Goal: Task Accomplishment & Management: Use online tool/utility

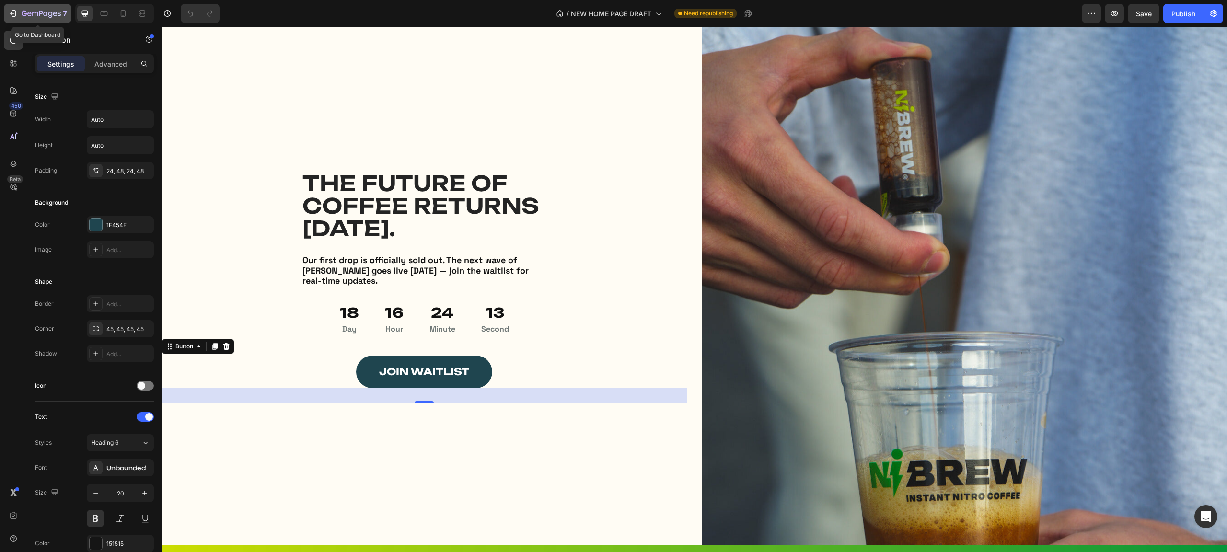
scroll to position [242, 0]
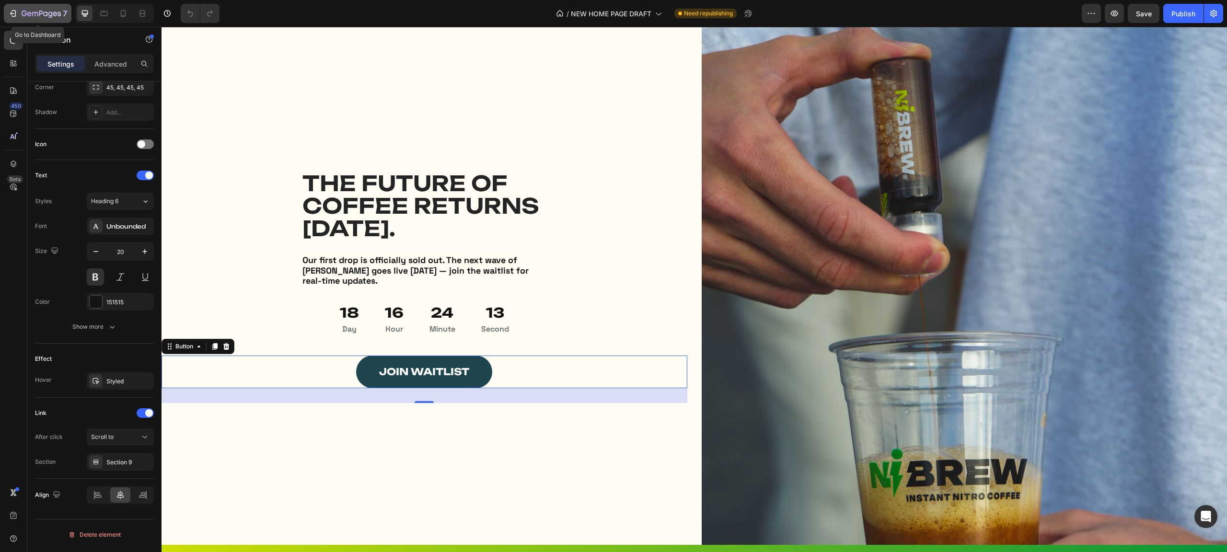
click at [42, 12] on icon "button" at bounding box center [41, 14] width 4 height 6
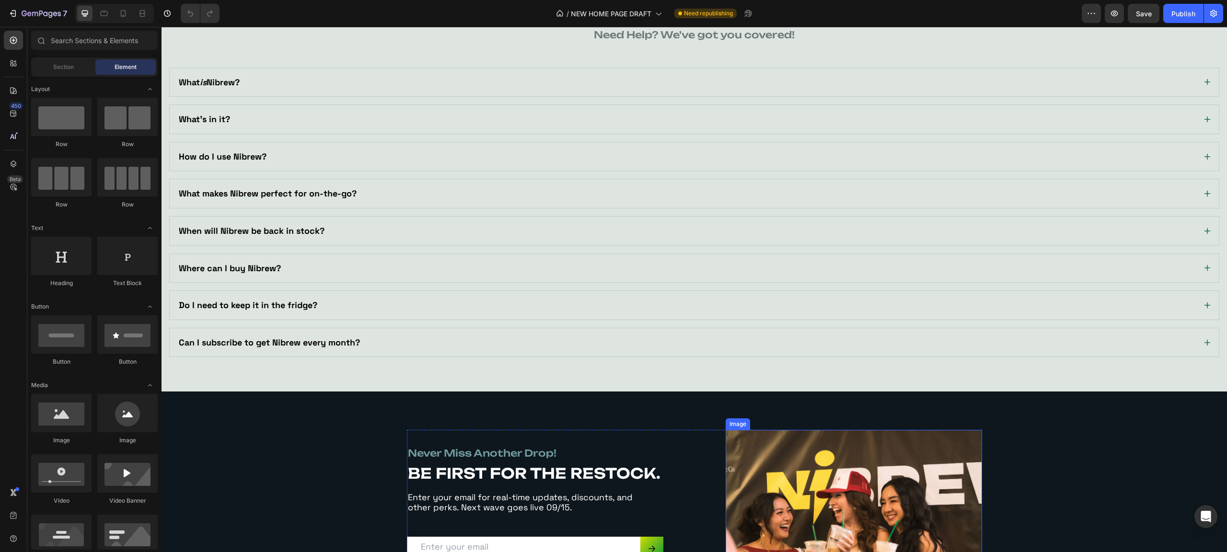
scroll to position [2231, 0]
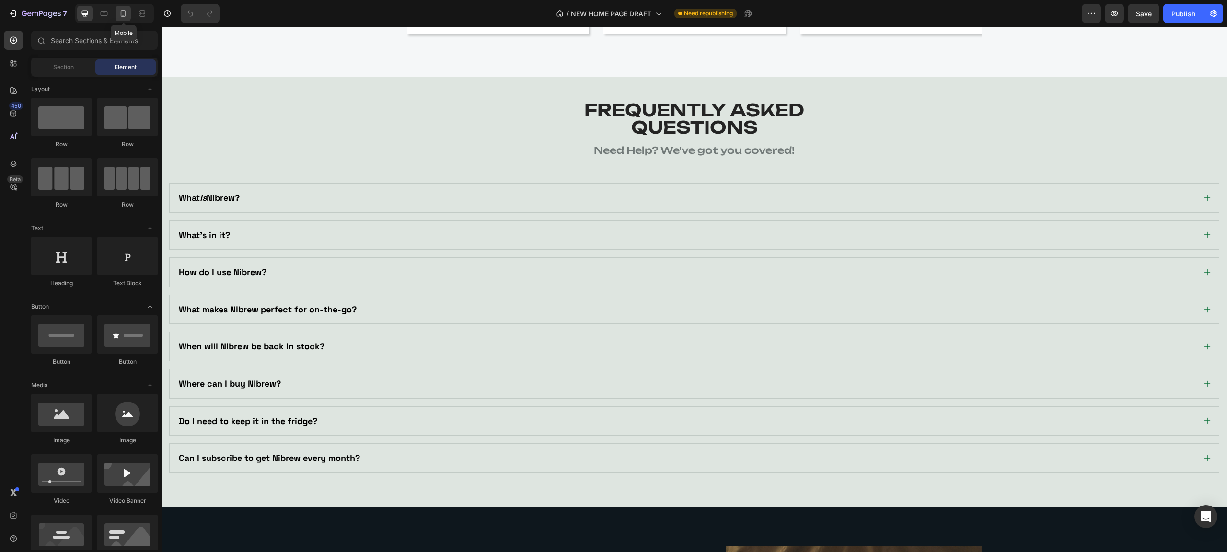
click at [130, 11] on div at bounding box center [123, 13] width 15 height 15
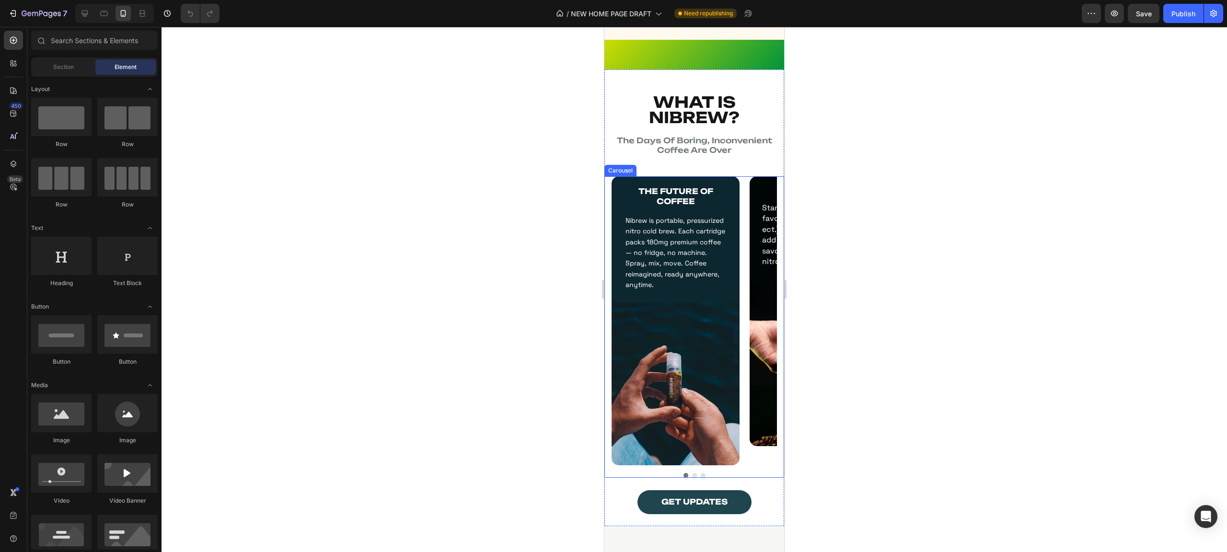
scroll to position [695, 0]
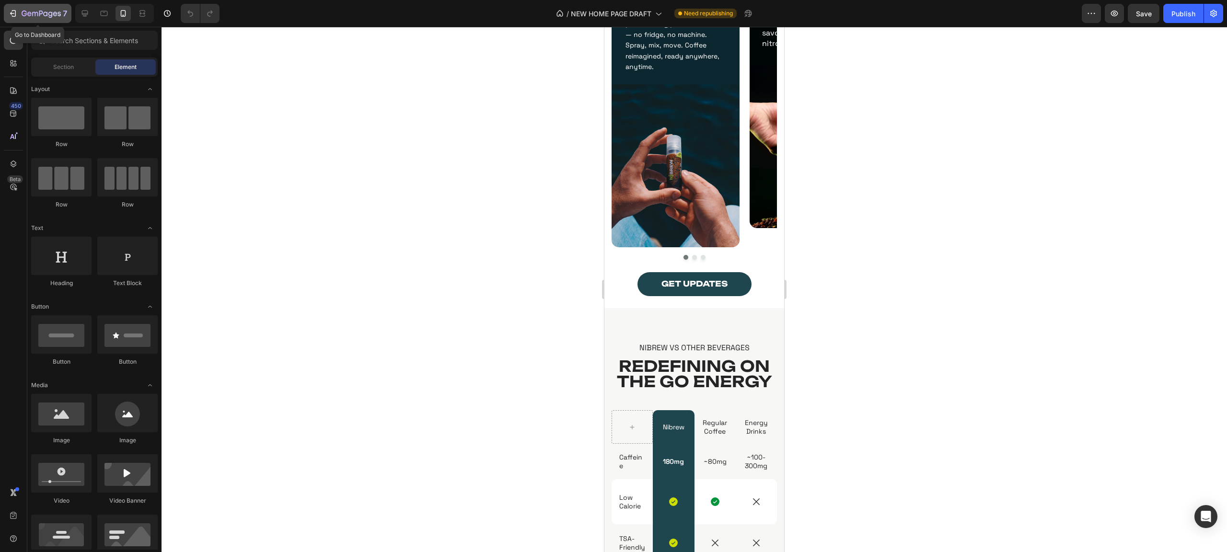
click at [18, 13] on div "7" at bounding box center [37, 14] width 59 height 12
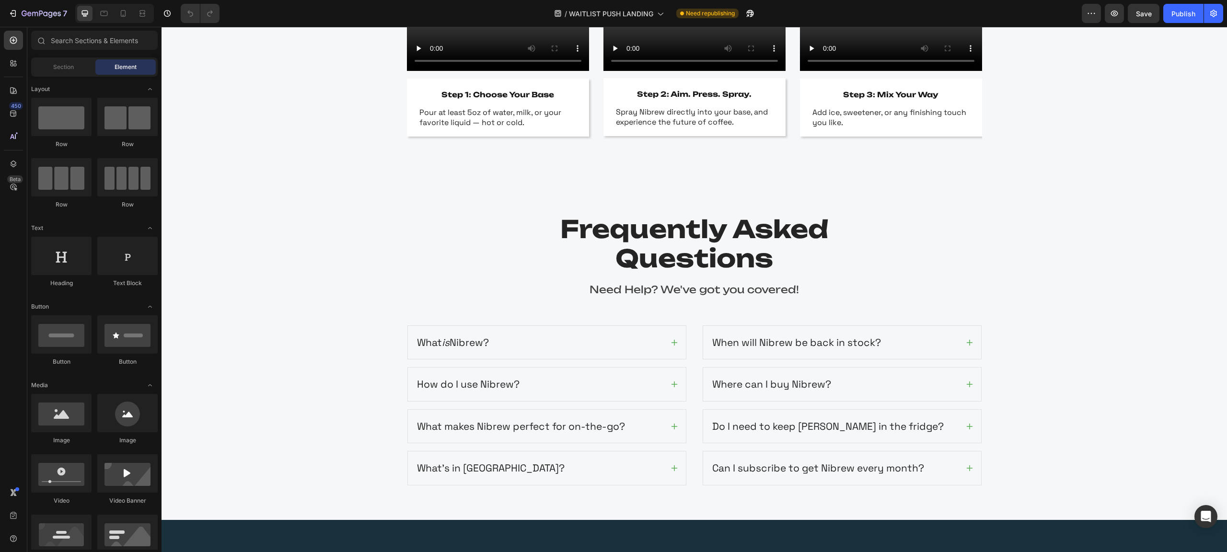
scroll to position [2116, 0]
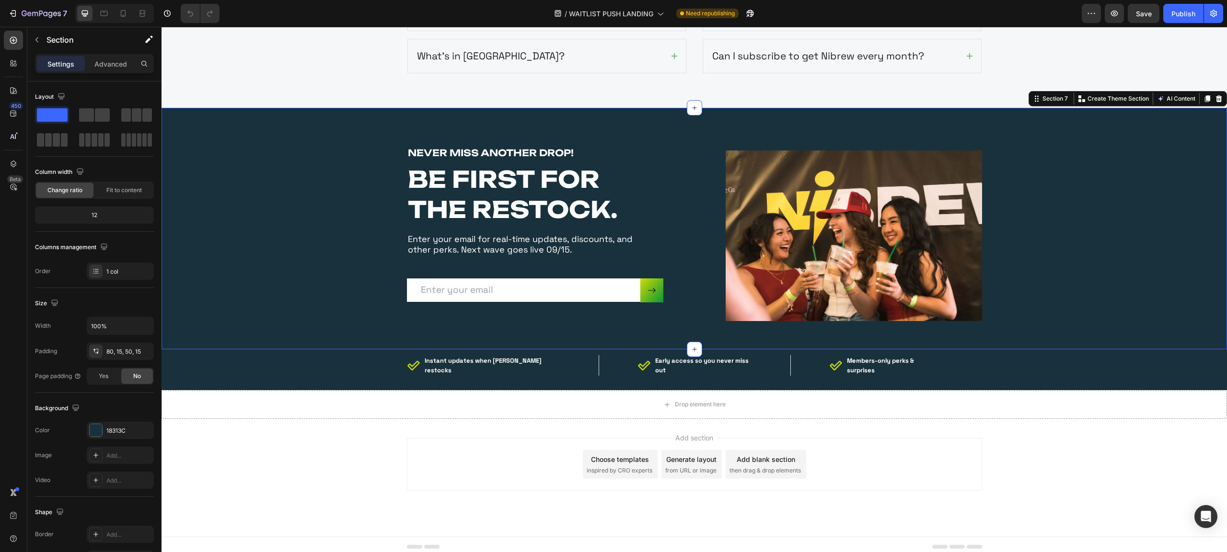
click at [232, 234] on div "NEVER MISS ANOTHER DROP! Heading BE FIRST FOR THE RESTOCK. Heading Enter your e…" at bounding box center [694, 236] width 1051 height 180
click at [686, 239] on div "NEVER MISS ANOTHER DROP! Heading BE FIRST FOR THE RESTOCK. Heading Enter your e…" at bounding box center [694, 236] width 575 height 180
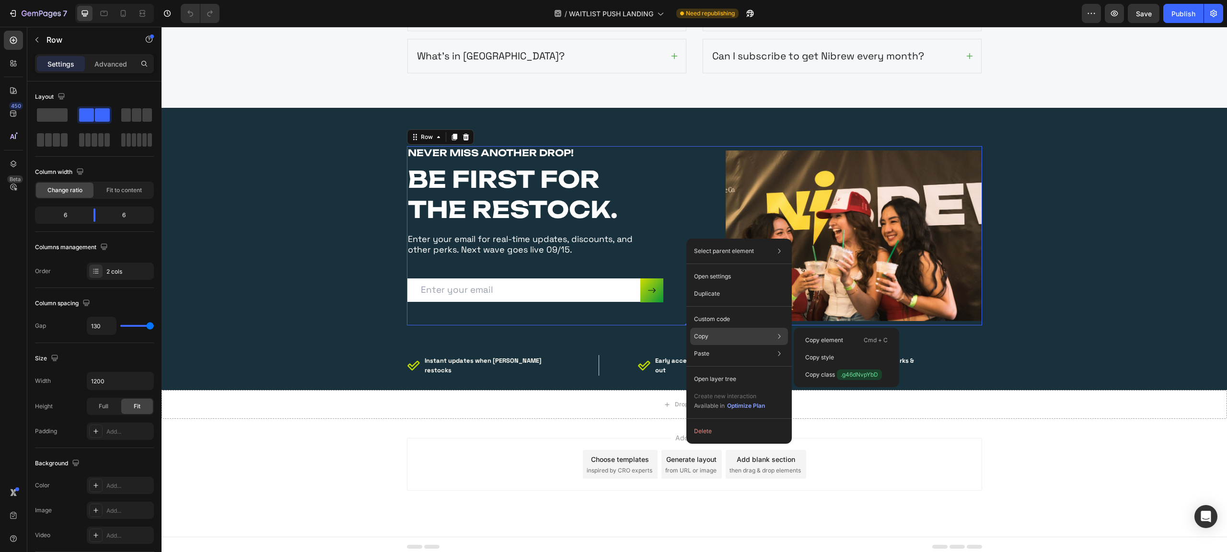
click at [705, 337] on p "Copy" at bounding box center [701, 336] width 14 height 9
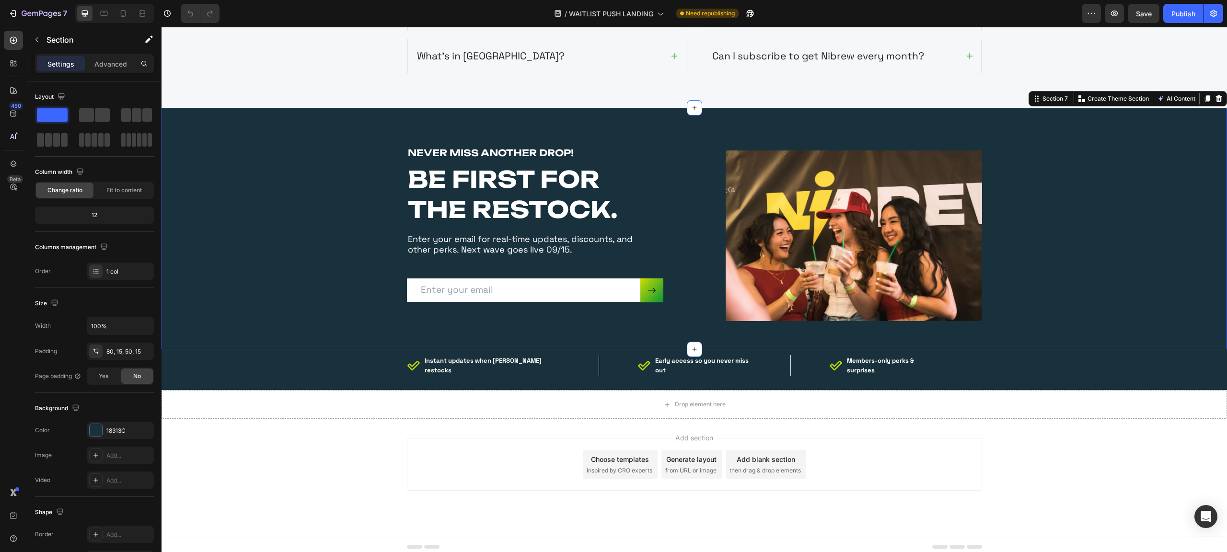
click at [1095, 303] on div "NEVER MISS ANOTHER DROP! Heading BE FIRST FOR THE RESTOCK. Heading Enter your e…" at bounding box center [694, 236] width 1051 height 180
click at [1025, 369] on div "Icon Instant updates when Nibrew restocks Text block Row Icon Early access so y…" at bounding box center [694, 365] width 1051 height 21
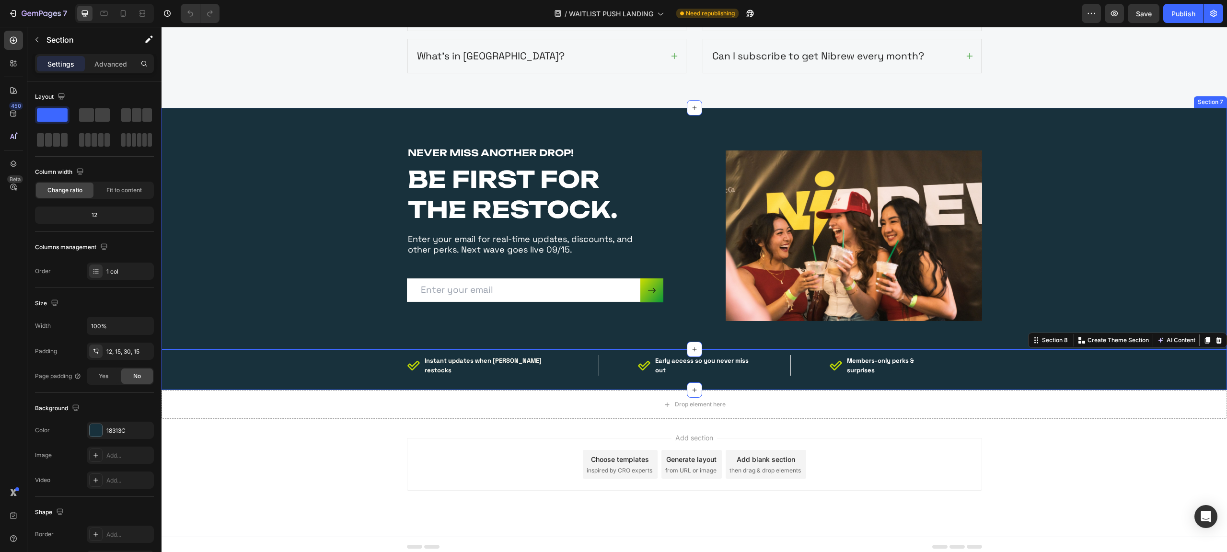
click at [179, 238] on div "NEVER MISS ANOTHER DROP! Heading BE FIRST FOR THE RESTOCK. Heading Enter your e…" at bounding box center [694, 236] width 1051 height 180
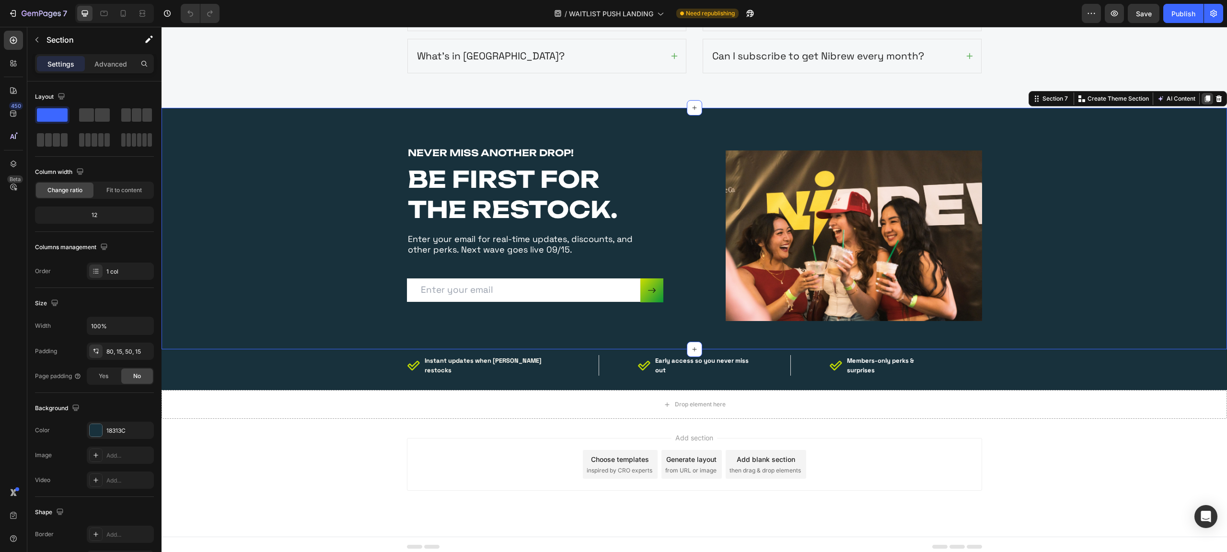
click at [1205, 102] on icon at bounding box center [1207, 98] width 5 height 7
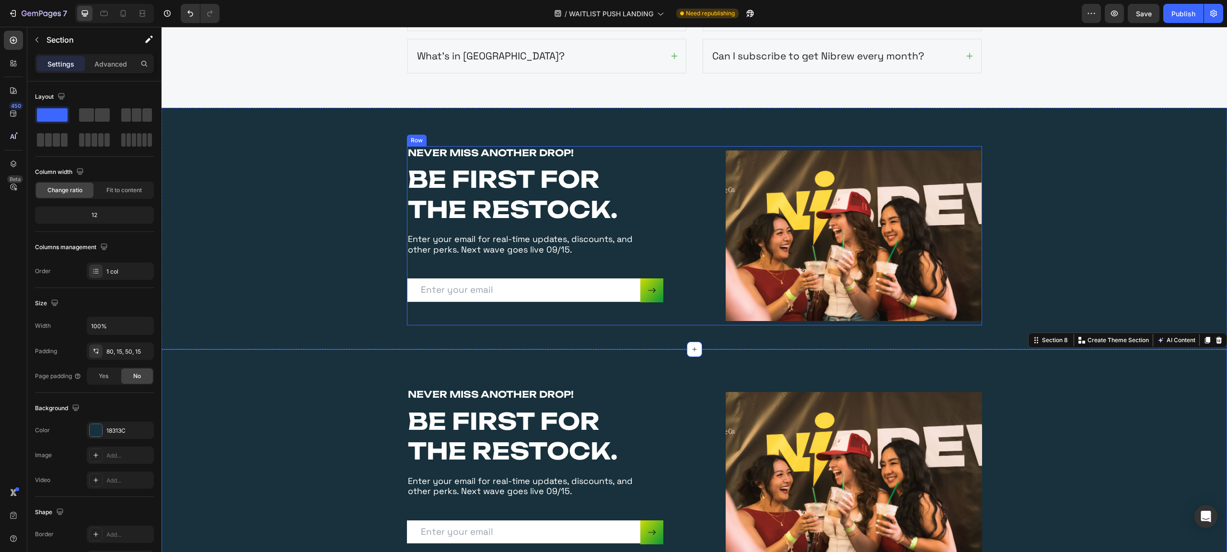
scroll to position [2359, 0]
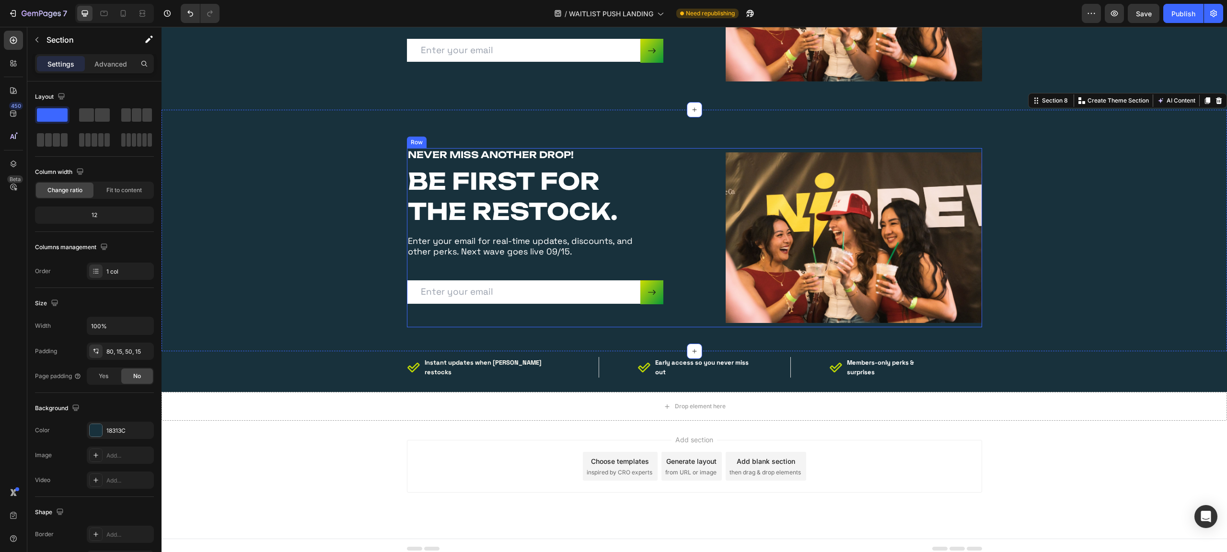
click at [670, 267] on div "NEVER MISS ANOTHER DROP! Heading BE FIRST FOR THE RESTOCK. Heading Enter your e…" at bounding box center [694, 238] width 575 height 180
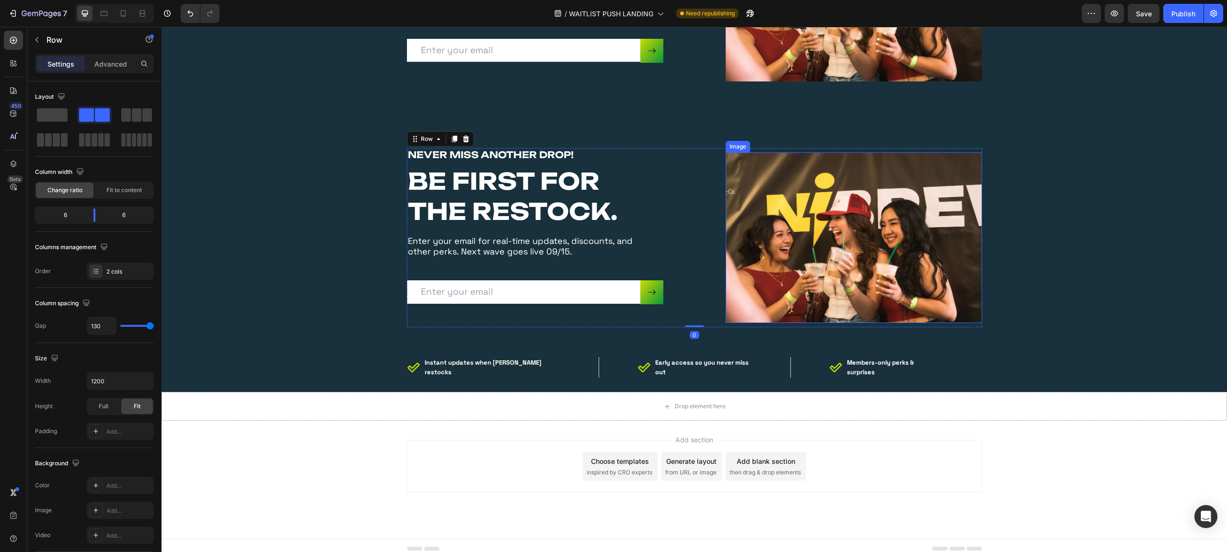
click at [771, 247] on img at bounding box center [854, 237] width 256 height 171
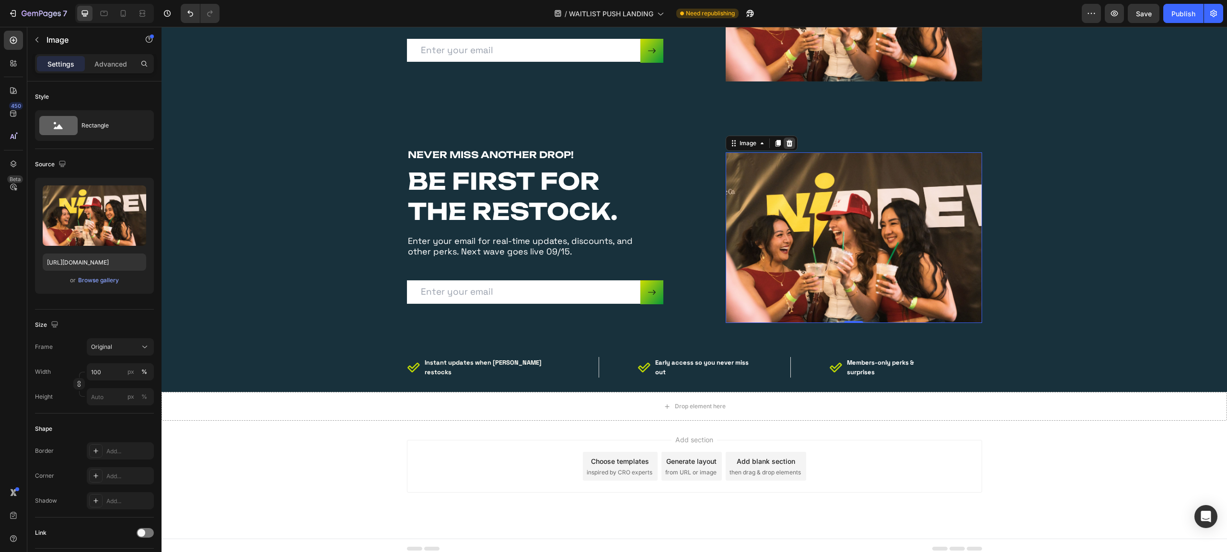
click at [786, 140] on icon at bounding box center [789, 142] width 6 height 7
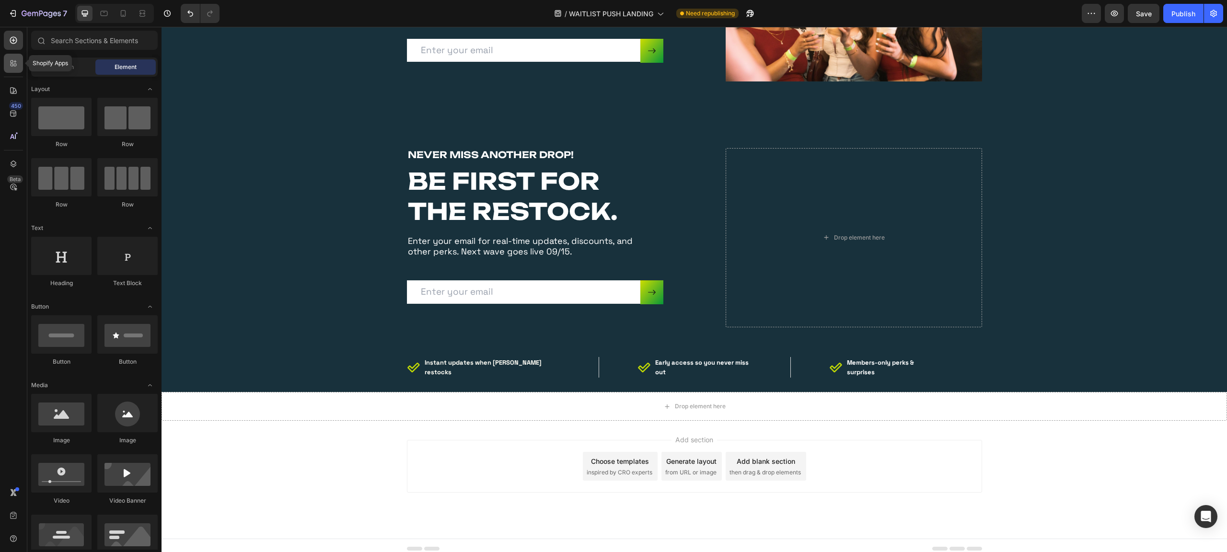
click at [9, 67] on icon at bounding box center [14, 63] width 10 height 10
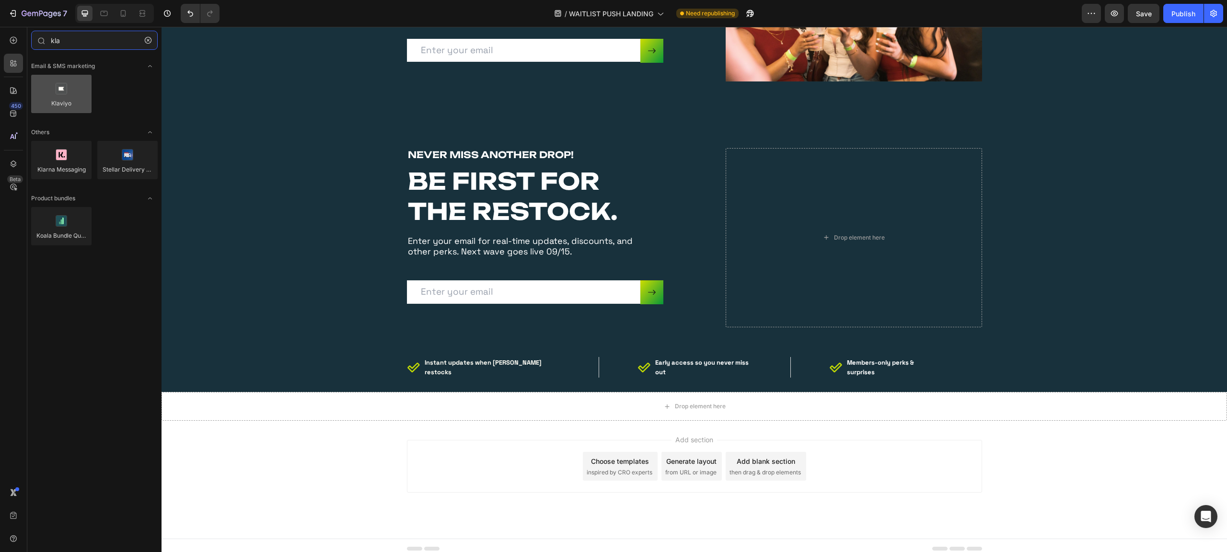
type input "kla"
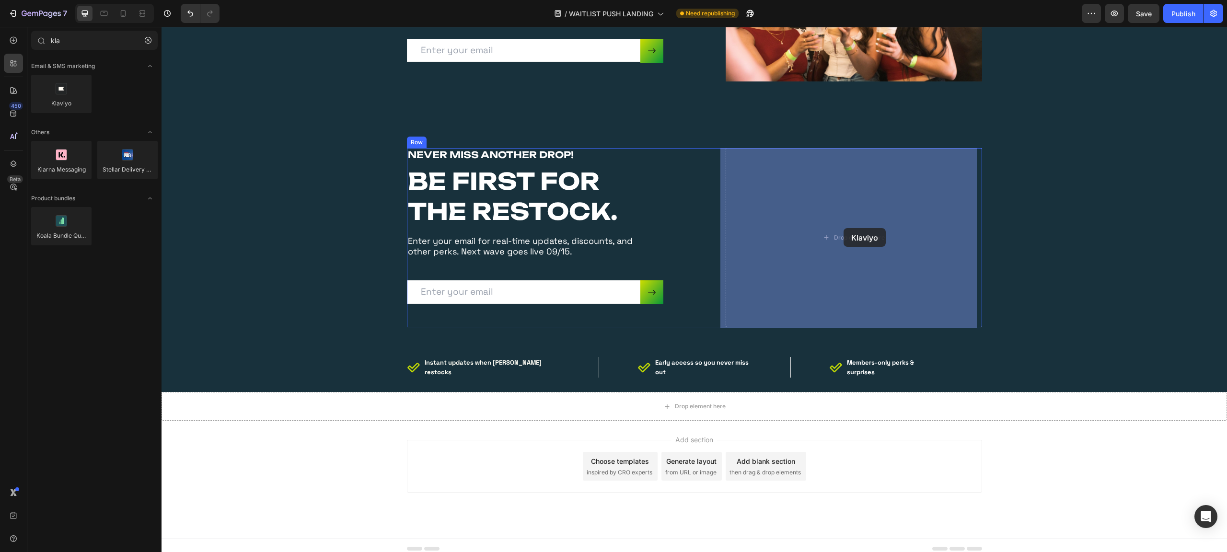
drag, startPoint x: 226, startPoint y: 129, endPoint x: 844, endPoint y: 228, distance: 625.8
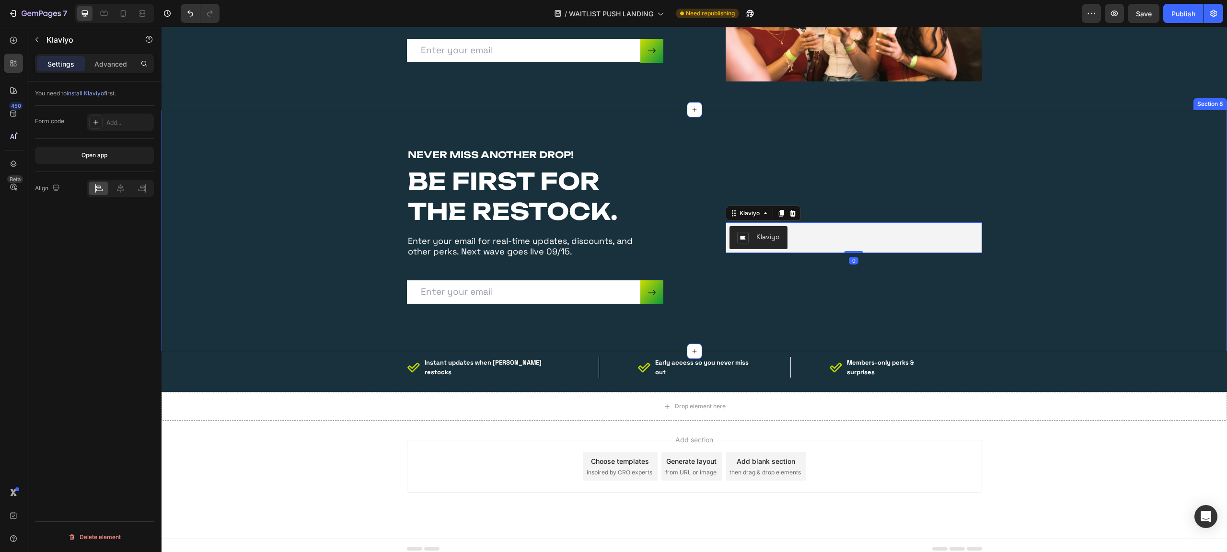
click at [1089, 174] on div "NEVER MISS ANOTHER DROP! Heading BE FIRST FOR THE RESTOCK. Heading Enter your e…" at bounding box center [694, 238] width 1051 height 180
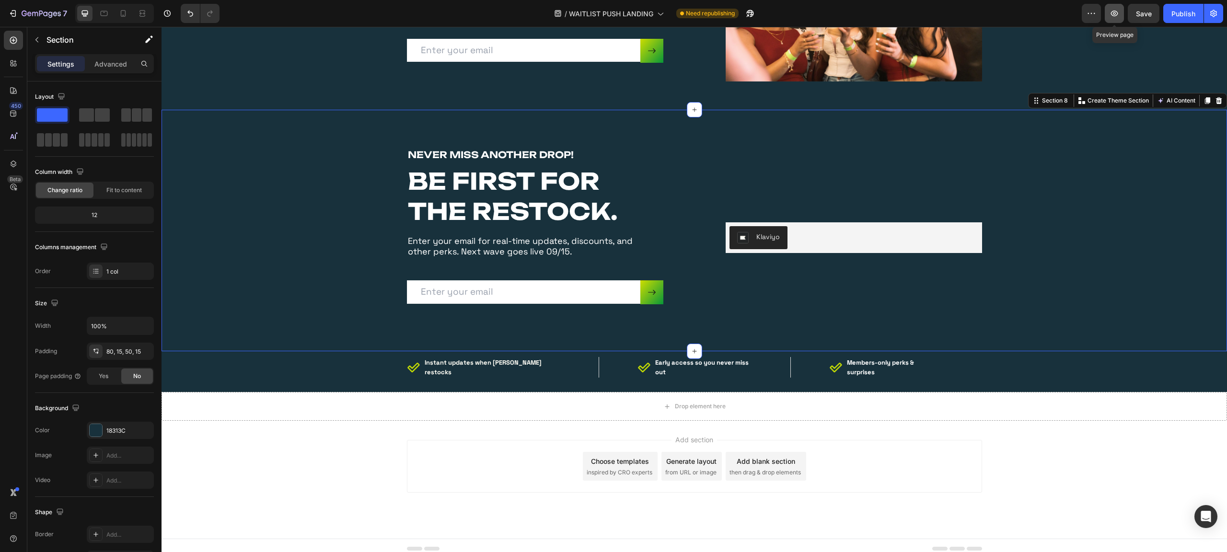
click at [1115, 11] on icon "button" at bounding box center [1115, 14] width 10 height 10
click at [771, 231] on button "Klaviyo" at bounding box center [759, 237] width 58 height 23
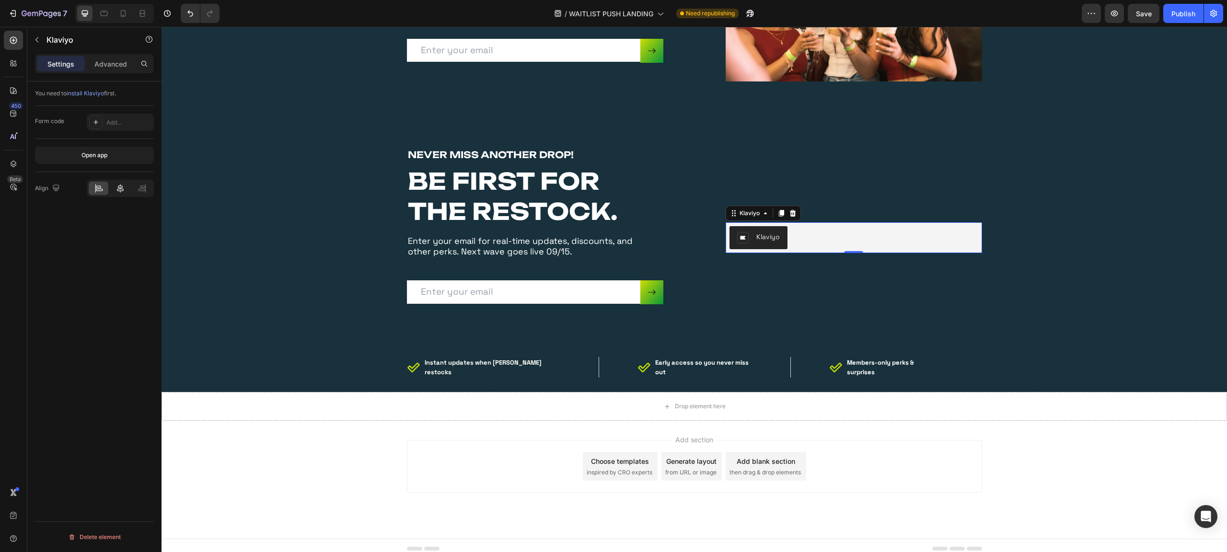
click at [116, 187] on icon at bounding box center [121, 189] width 10 height 10
click at [103, 122] on div "Add..." at bounding box center [120, 122] width 67 height 17
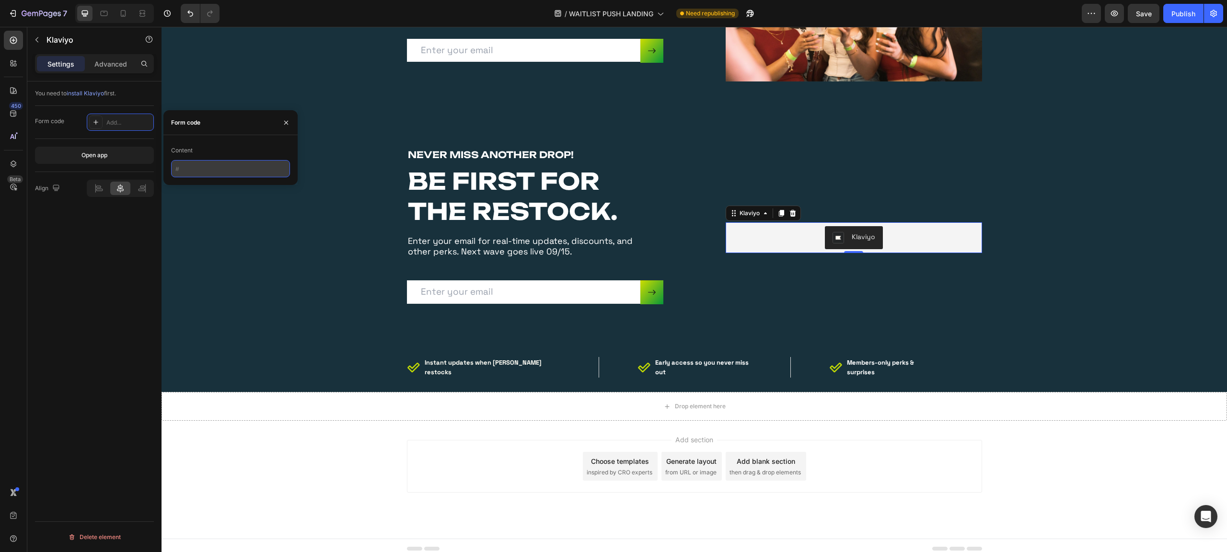
click at [218, 169] on input "text" at bounding box center [230, 168] width 119 height 17
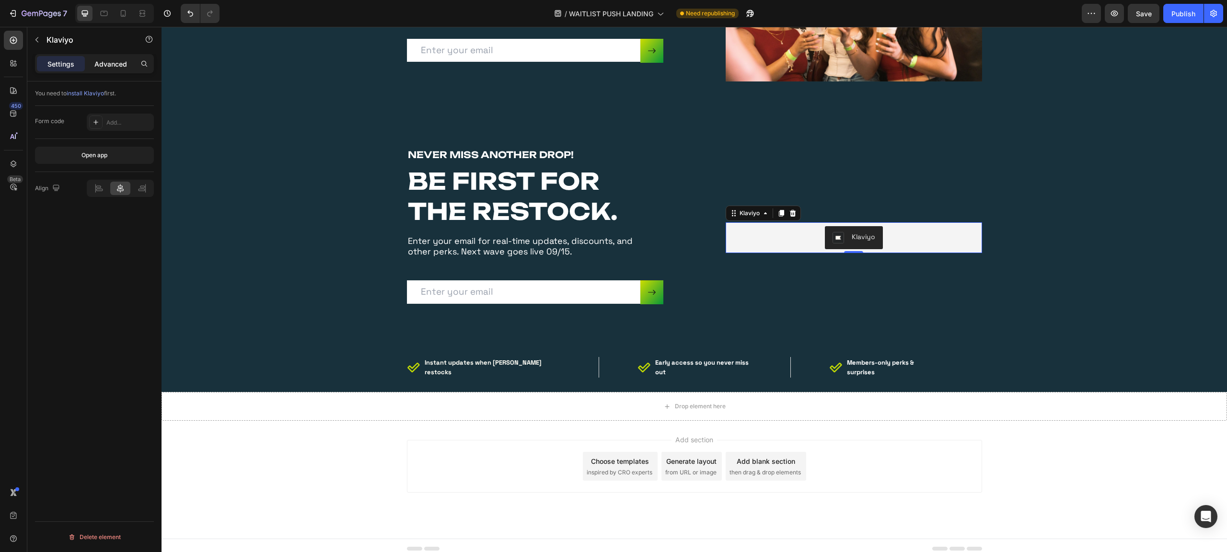
click at [109, 67] on p "Advanced" at bounding box center [110, 64] width 33 height 10
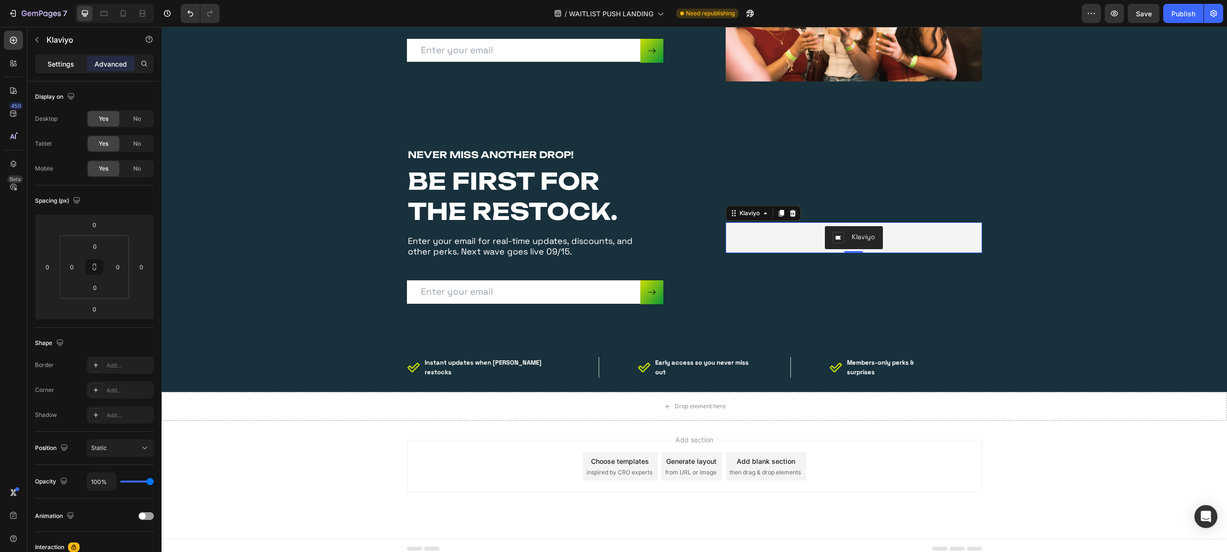
click at [70, 67] on p "Settings" at bounding box center [60, 64] width 27 height 10
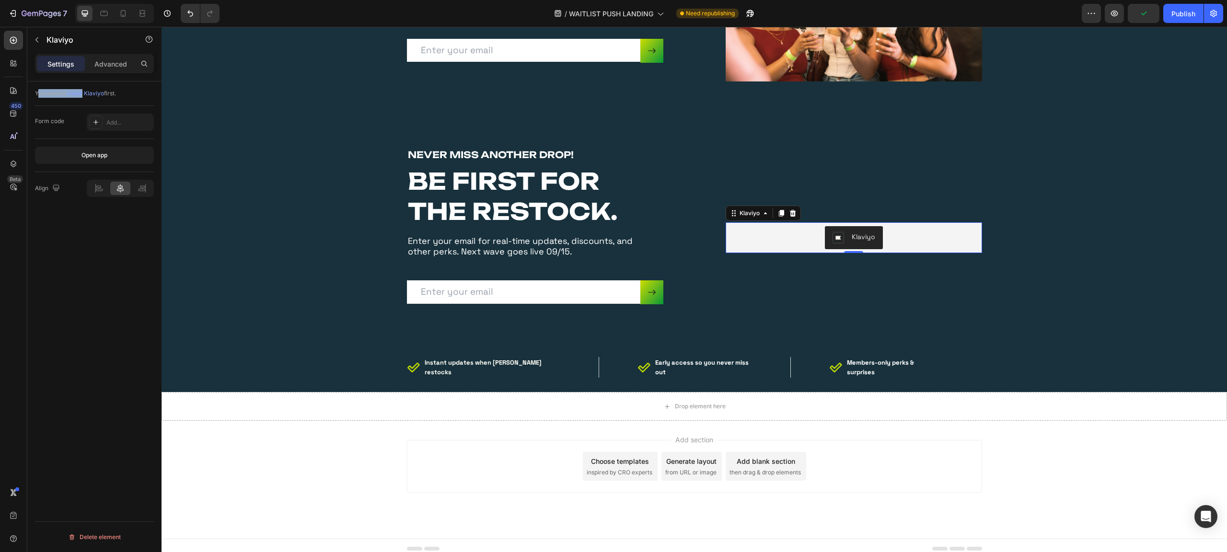
drag, startPoint x: 85, startPoint y: 94, endPoint x: 108, endPoint y: 75, distance: 29.6
click at [108, 75] on div "Settings Advanced You need to install Klaviyo first. Form code Add... Open app …" at bounding box center [94, 316] width 134 height 525
click at [120, 139] on div "You need to install Klaviyo first." at bounding box center [94, 155] width 119 height 33
click at [116, 120] on div "Add..." at bounding box center [128, 122] width 45 height 9
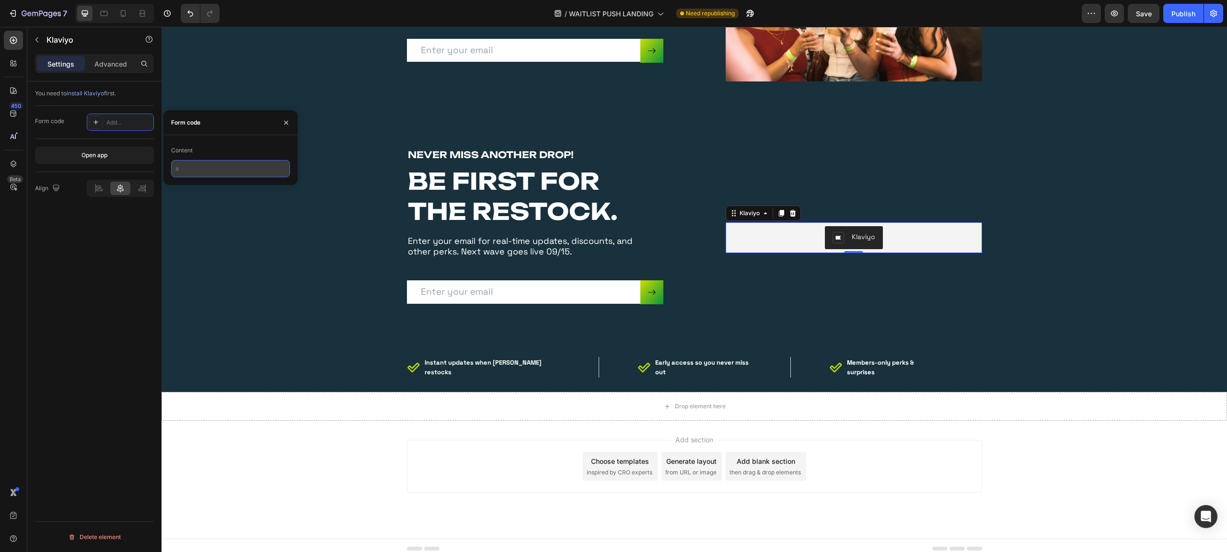
click at [206, 163] on input "text" at bounding box center [230, 168] width 119 height 17
paste input "<div class="klaviyo-form-TjtJaG"></div>"
type input "<div class="klaviyo-form-TjtJaG"></div>"
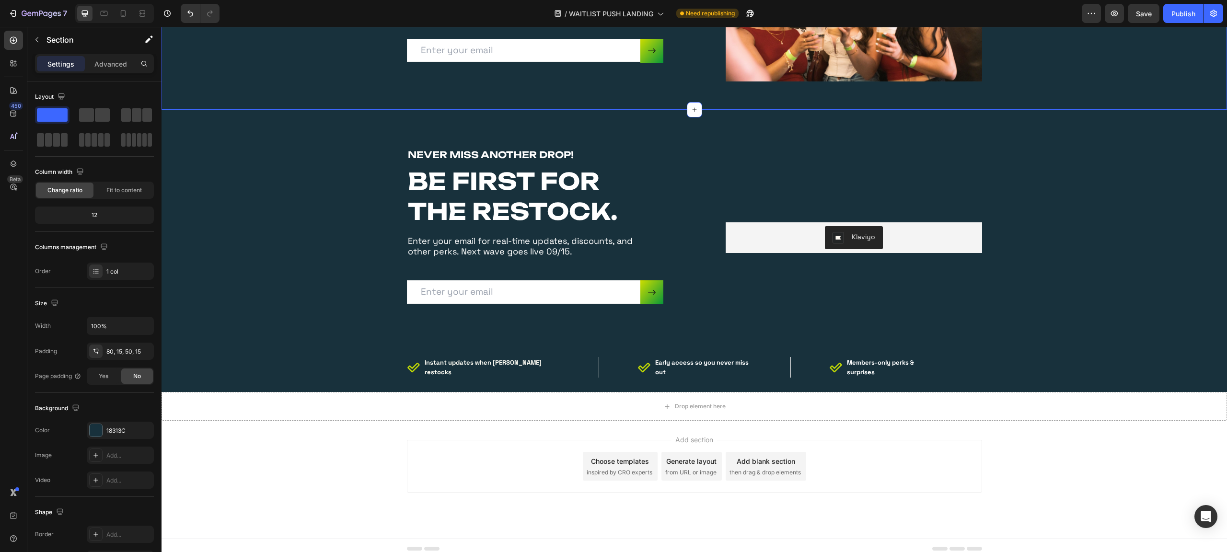
click at [1117, 12] on icon "button" at bounding box center [1114, 14] width 7 height 6
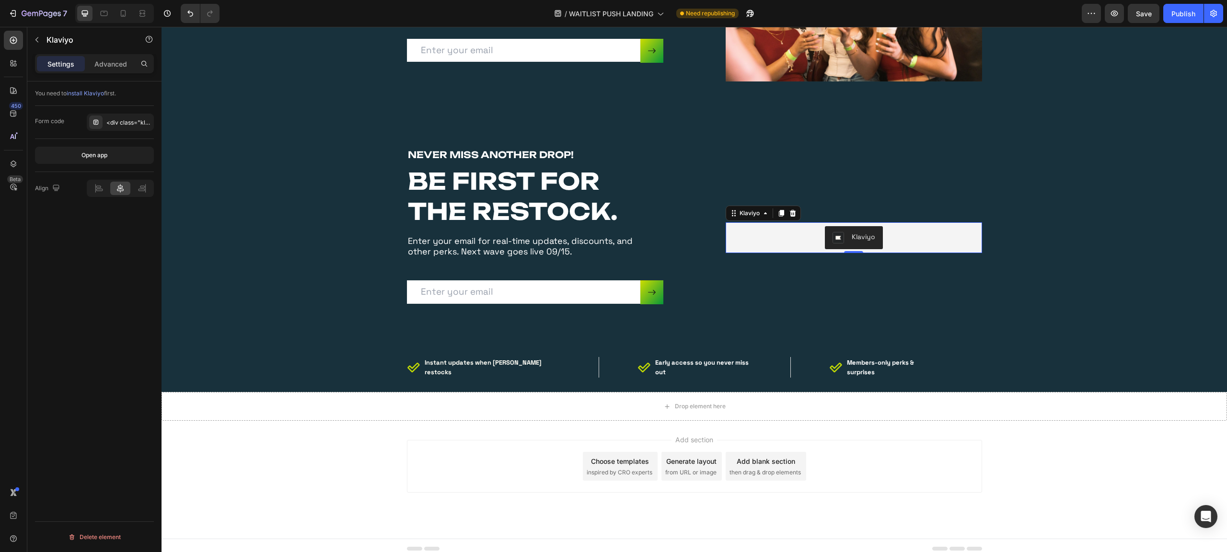
click at [842, 238] on div "Klaviyo" at bounding box center [854, 238] width 43 height 12
click at [118, 127] on div "<div class="klaviyo-form-TjtJaG"></div>" at bounding box center [120, 122] width 67 height 17
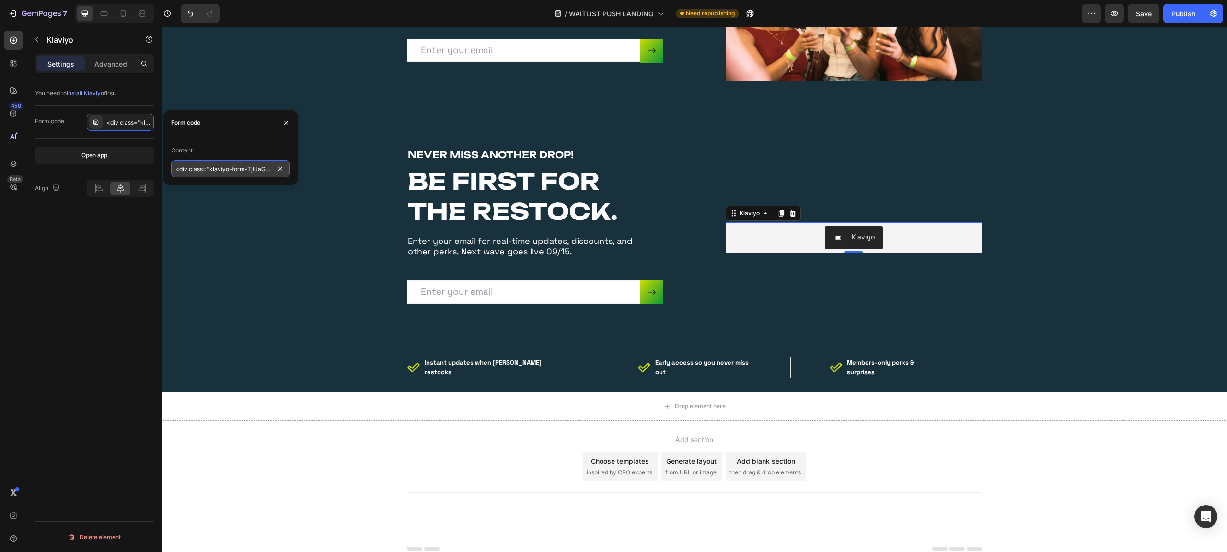
click at [218, 171] on input "<div class="klaviyo-form-TjtJaG"></div>" at bounding box center [230, 168] width 119 height 17
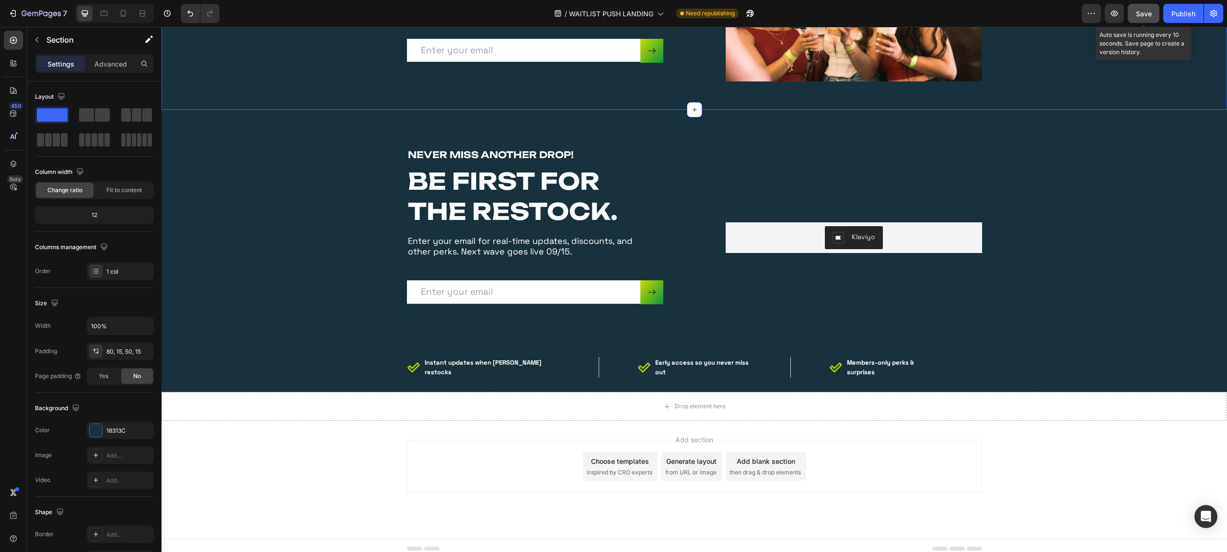
click at [1136, 13] on span "Save" at bounding box center [1144, 14] width 16 height 8
click at [1121, 15] on button "button" at bounding box center [1114, 13] width 19 height 19
click at [839, 202] on div "Klaviyo Klaviyo" at bounding box center [854, 238] width 256 height 180
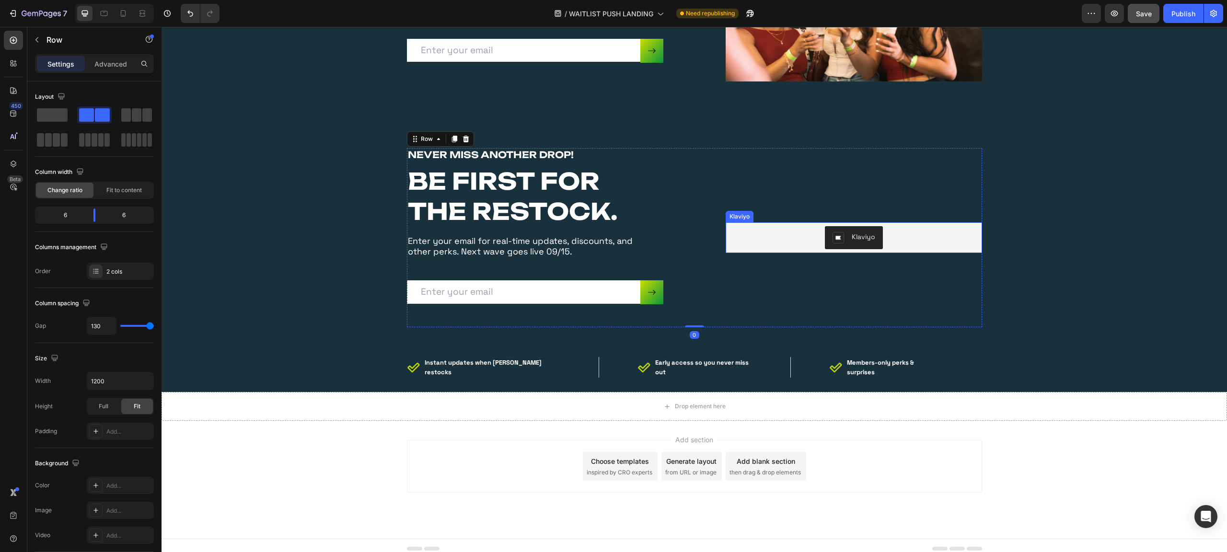
click at [774, 240] on div "Klaviyo" at bounding box center [854, 237] width 249 height 23
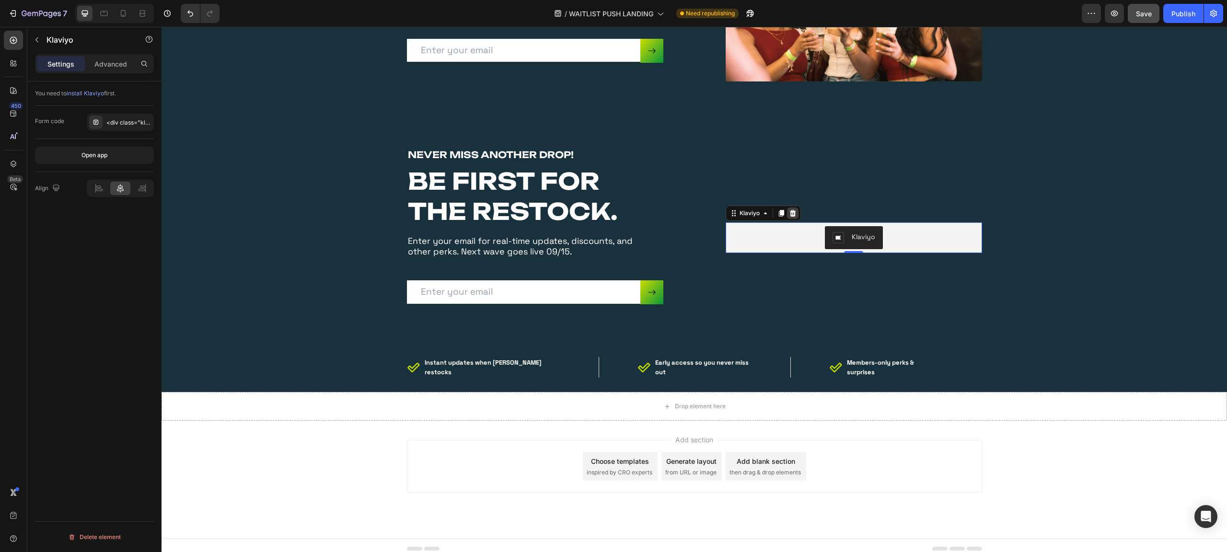
click at [789, 210] on icon at bounding box center [793, 213] width 8 height 8
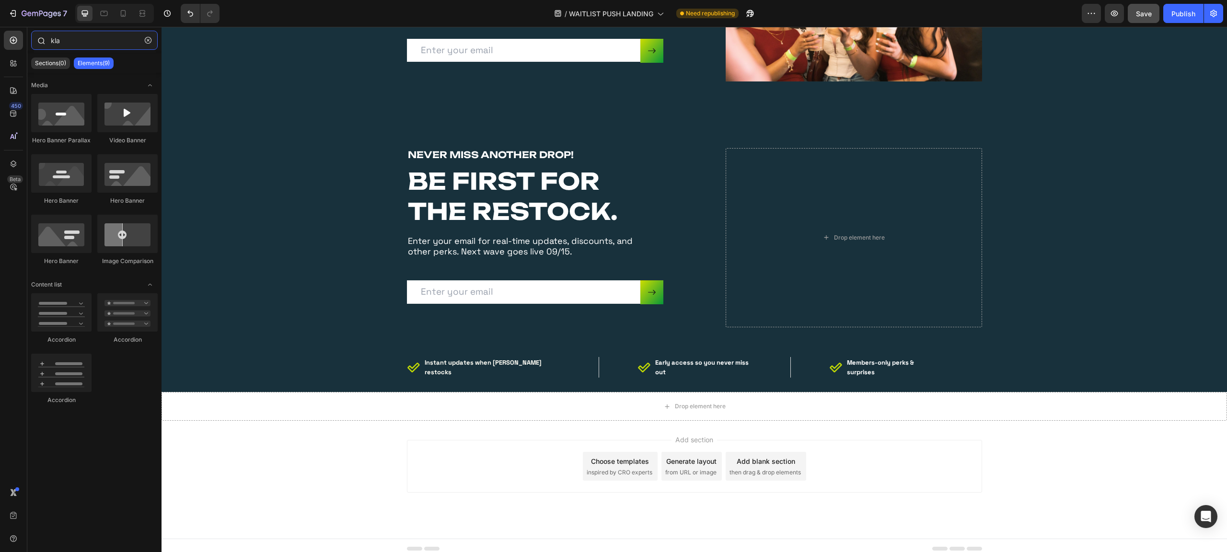
click at [72, 43] on input "kla" at bounding box center [94, 40] width 127 height 19
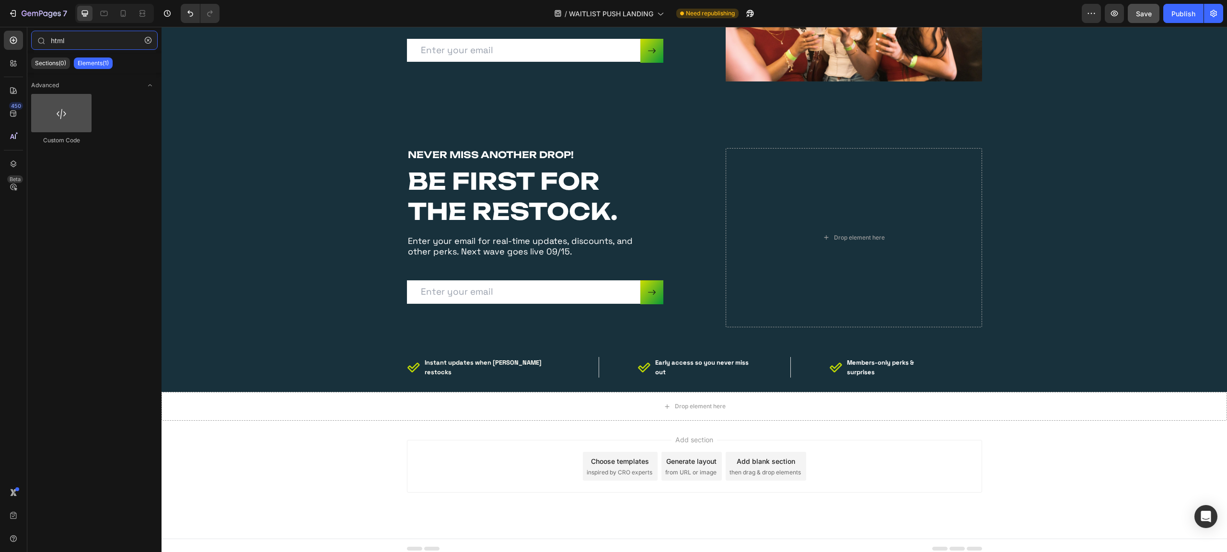
type input "html"
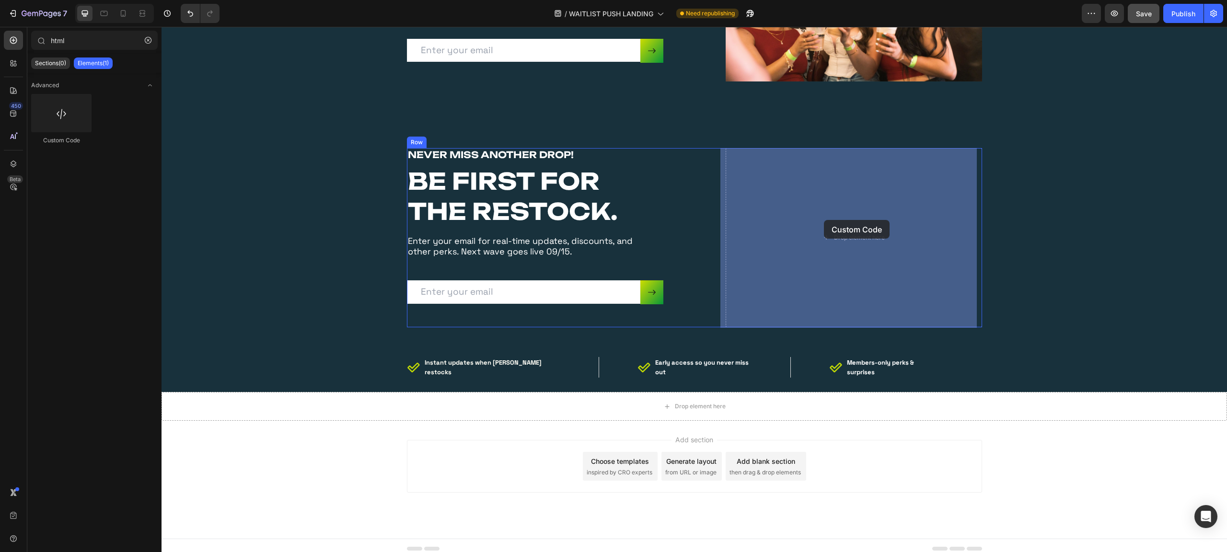
drag, startPoint x: 204, startPoint y: 146, endPoint x: 819, endPoint y: 223, distance: 620.3
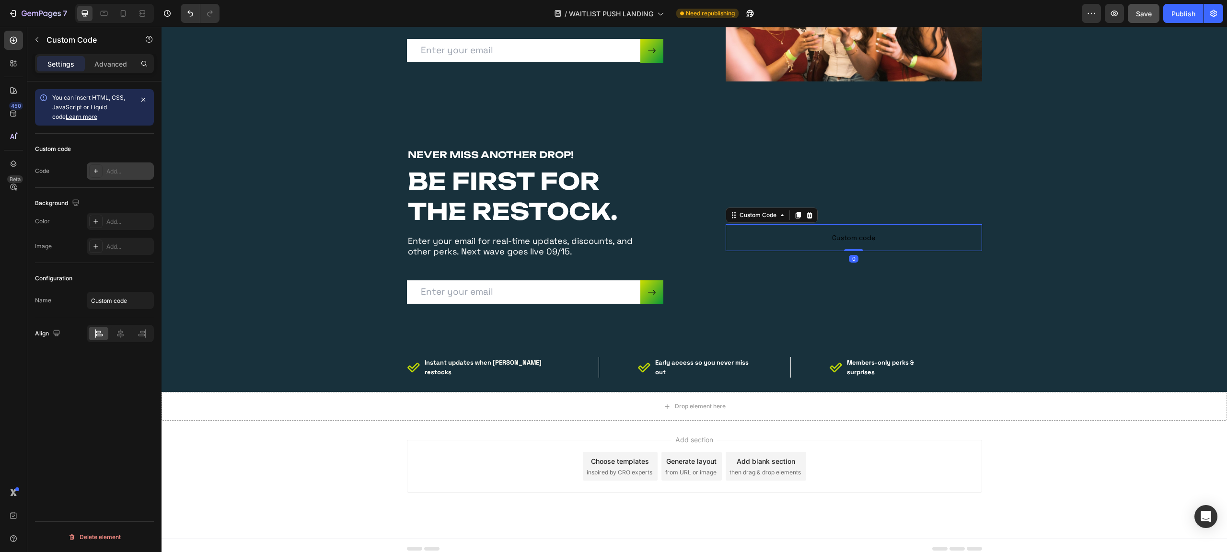
click at [119, 174] on div "Add..." at bounding box center [128, 171] width 45 height 9
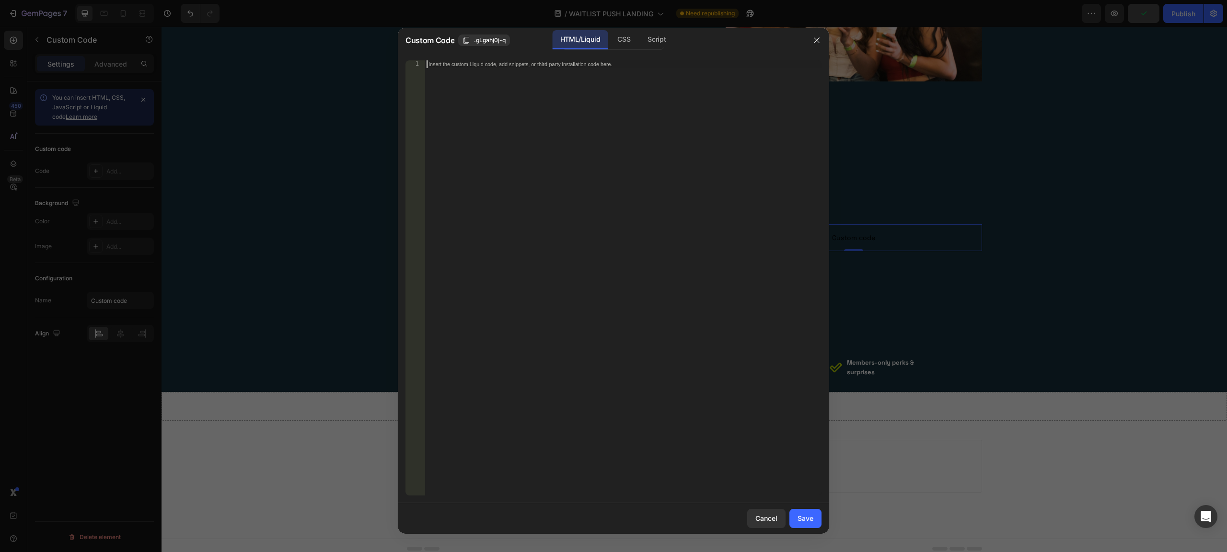
click at [503, 135] on div "Insert the custom Liquid code, add snippets, or third-party installation code h…" at bounding box center [623, 285] width 397 height 451
paste textarea "<div class="klaviyo-form-TjtJaG"></div>"
type textarea "<div class="klaviyo-form-TjtJaG"></div>"
click at [809, 520] on div "Save" at bounding box center [806, 518] width 16 height 10
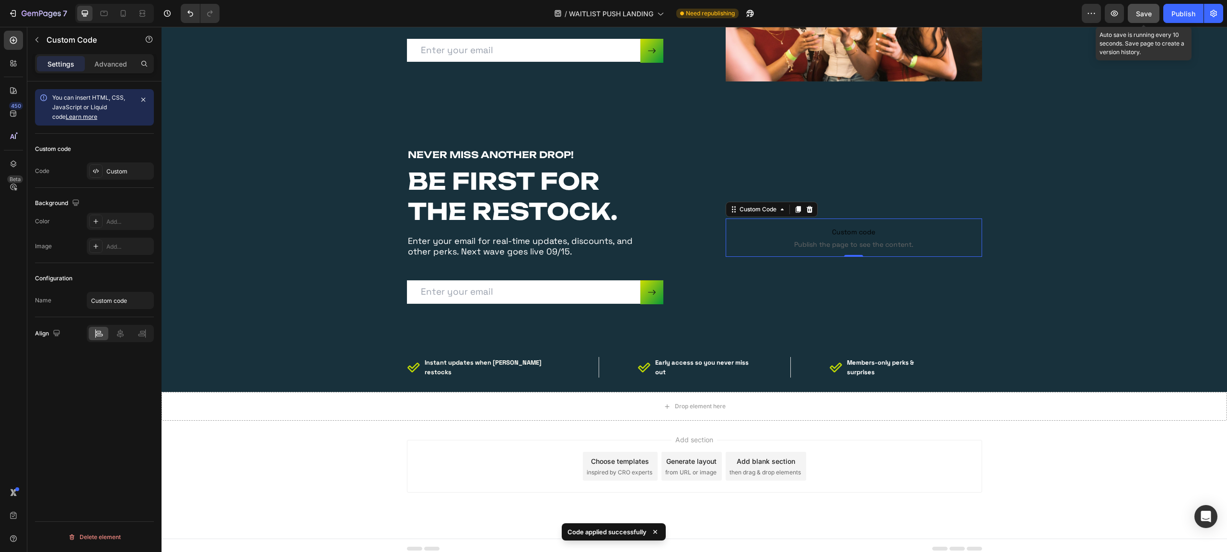
click at [1140, 10] on span "Save" at bounding box center [1144, 14] width 16 height 8
click at [1122, 12] on button "button" at bounding box center [1114, 13] width 19 height 19
click at [450, 188] on h2 "BE FIRST FOR THE RESTOCK." at bounding box center [535, 196] width 256 height 62
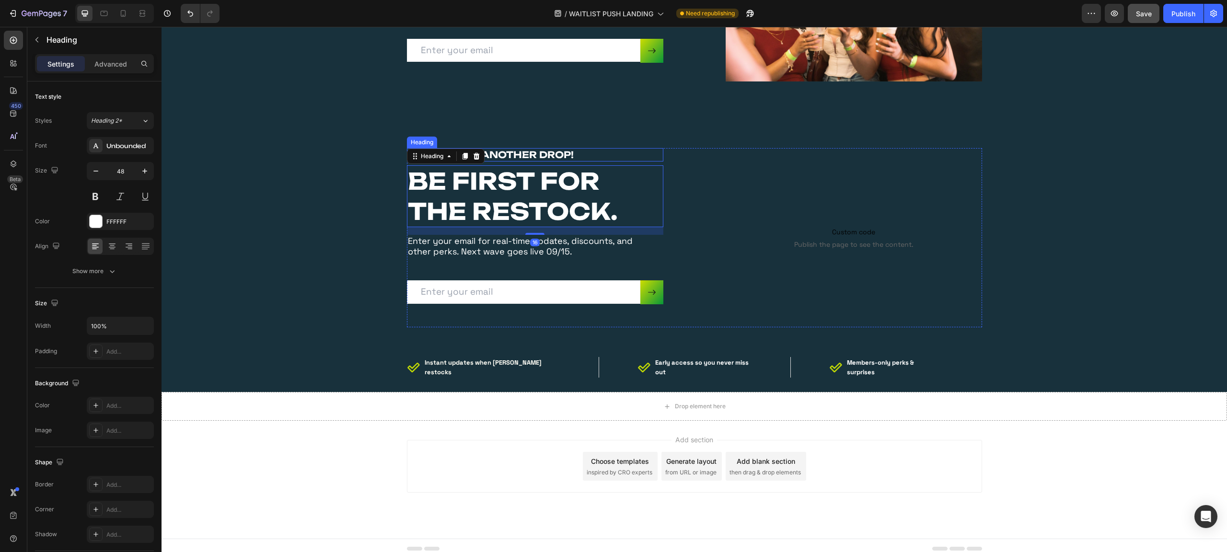
click at [517, 156] on h3 "NEVER MISS ANOTHER DROP!" at bounding box center [535, 155] width 256 height 14
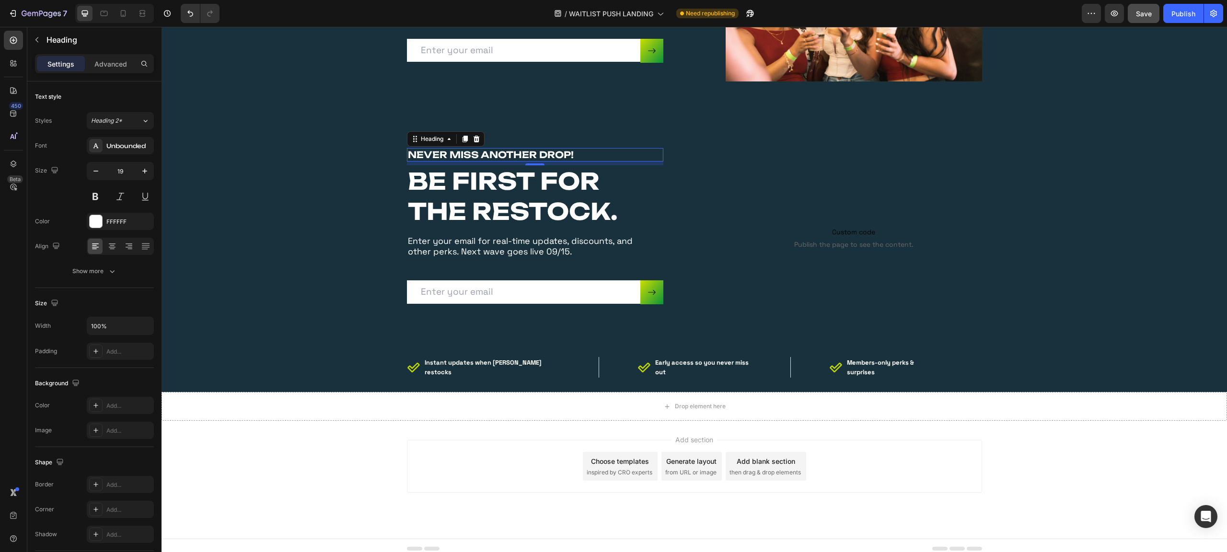
click at [523, 155] on h3 "NEVER MISS ANOTHER DROP!" at bounding box center [535, 155] width 256 height 14
click at [523, 155] on p "NEVER MISS ANOTHER DROP!" at bounding box center [535, 155] width 255 height 12
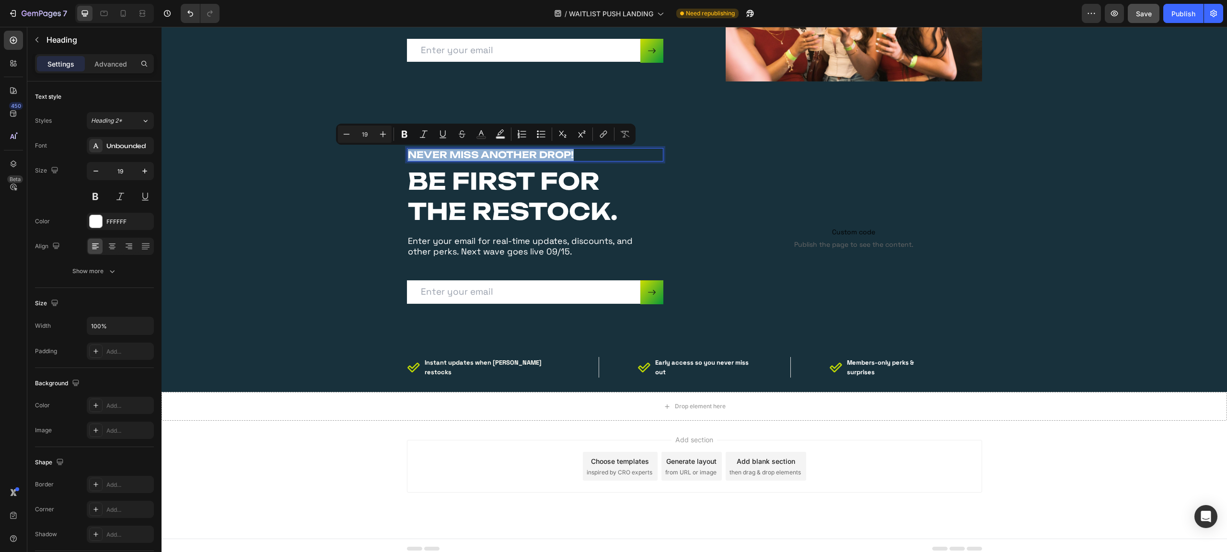
copy p "NEVER MISS ANOTHER DROP!"
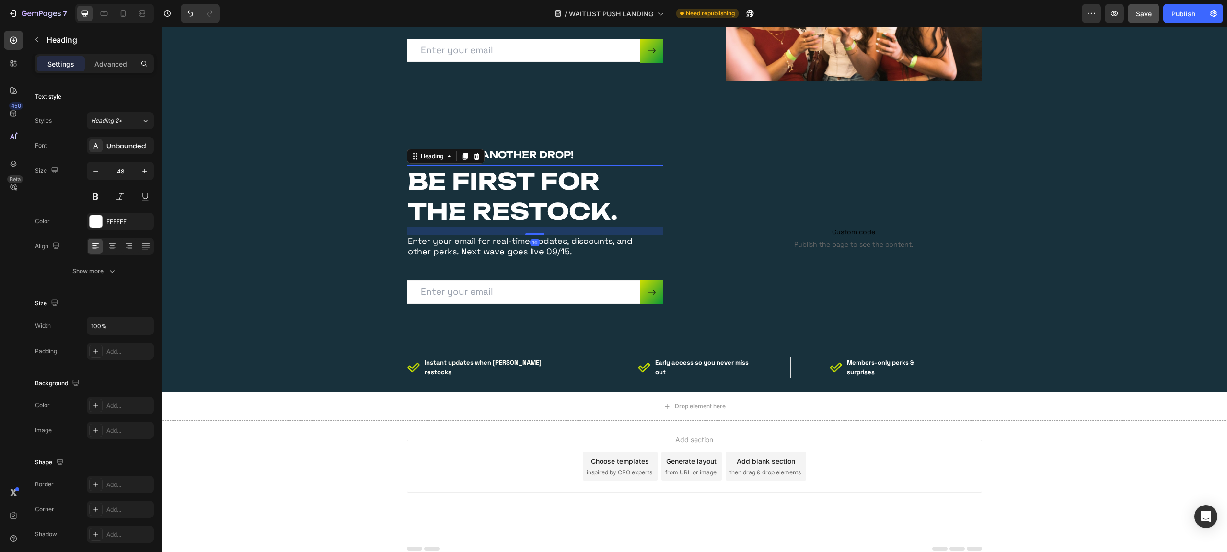
click at [515, 206] on h2 "BE FIRST FOR THE RESTOCK." at bounding box center [535, 196] width 256 height 62
click at [511, 207] on h2 "BE FIRST FOR THE RESTOCK." at bounding box center [535, 196] width 256 height 62
click at [511, 207] on p "BE FIRST FOR THE RESTOCK." at bounding box center [535, 196] width 255 height 60
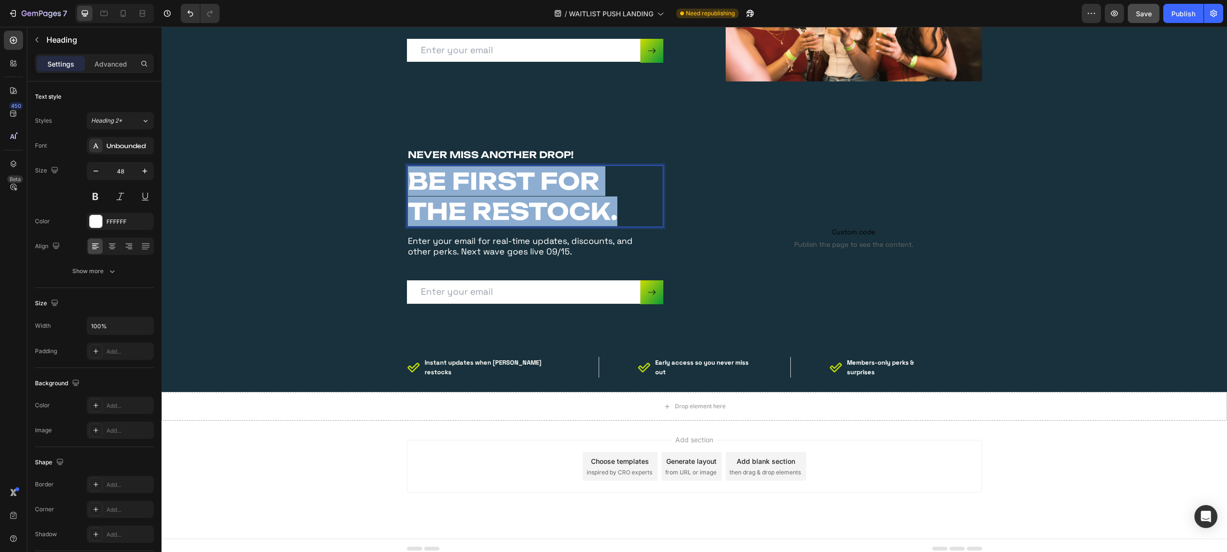
click at [511, 207] on p "BE FIRST FOR THE RESTOCK." at bounding box center [535, 196] width 255 height 60
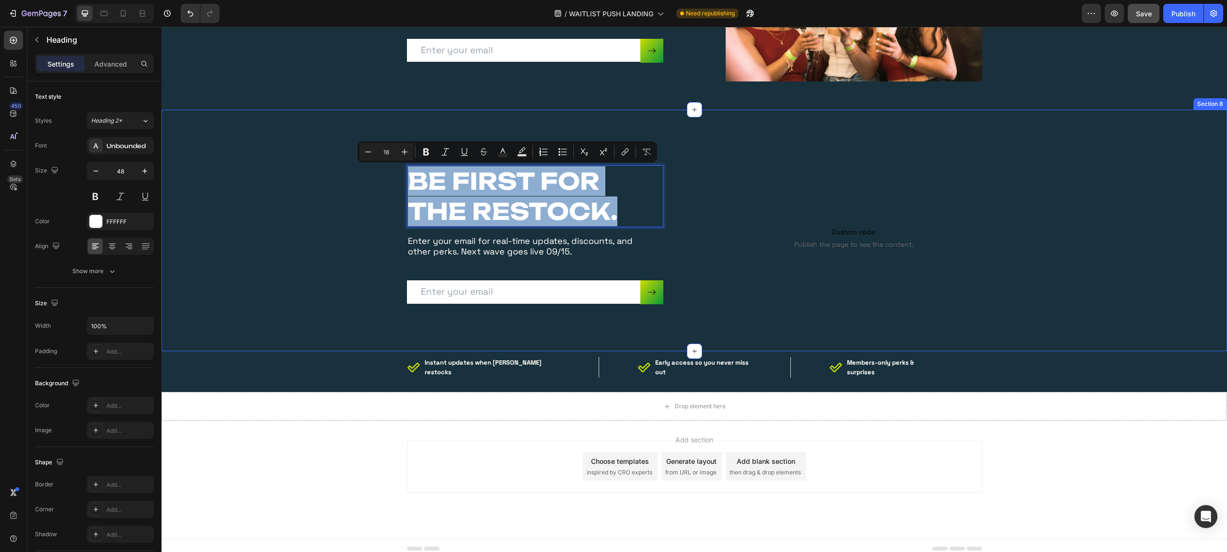
click at [237, 148] on div "NEVER MISS ANOTHER DROP! Heading BE FIRST FOR THE RESTOCK. Heading 16 Enter you…" at bounding box center [694, 238] width 1051 height 180
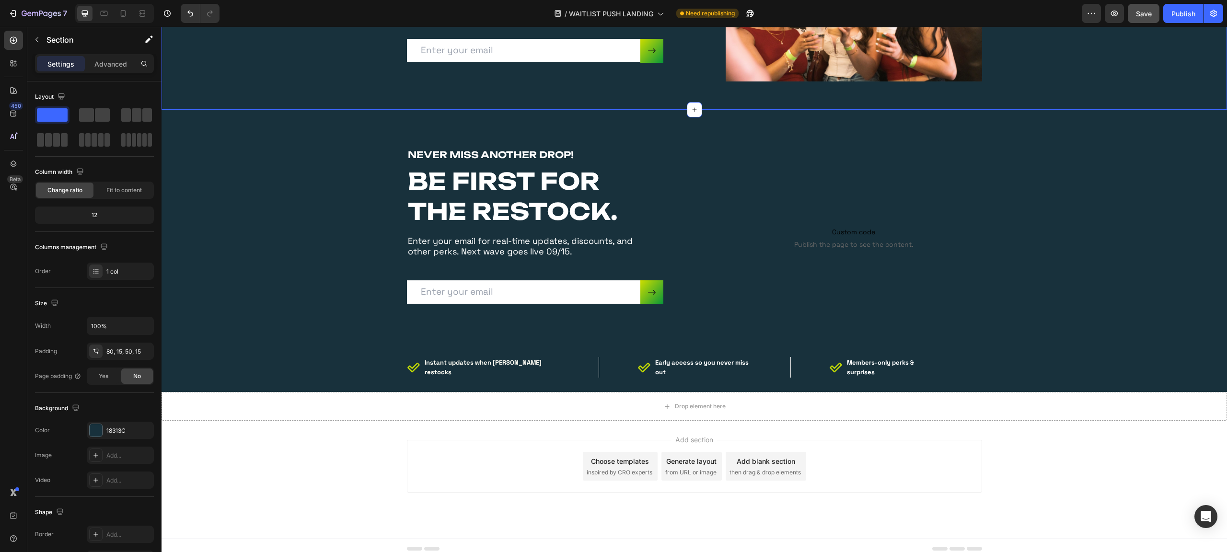
click at [199, 339] on div "NEVER MISS ANOTHER DROP! Heading BE FIRST FOR THE RESTOCK. Heading Enter your e…" at bounding box center [695, 231] width 1066 height 242
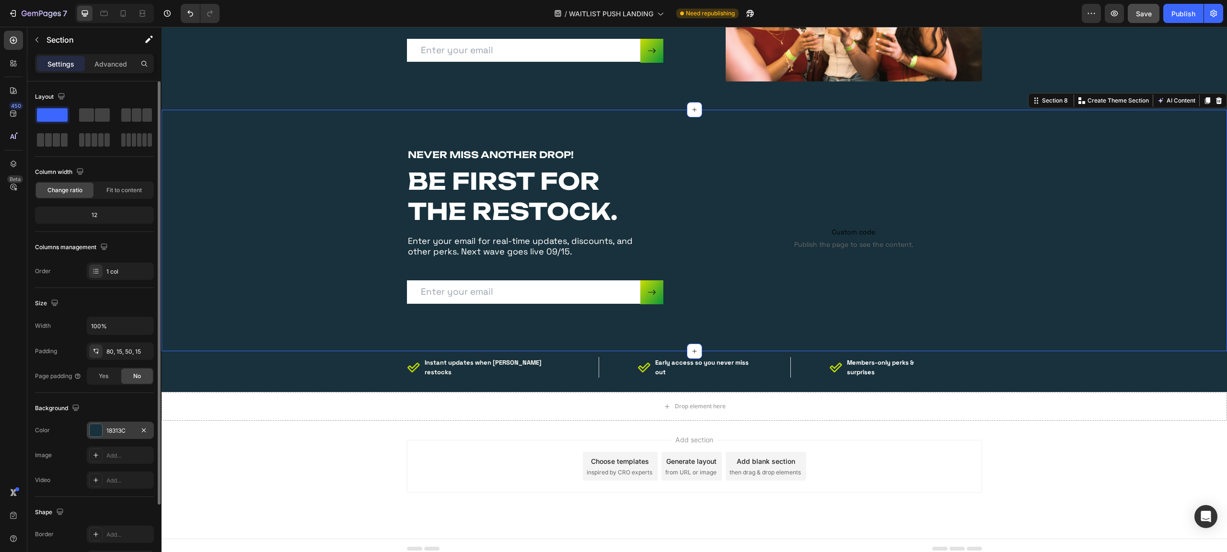
click at [120, 430] on div "18313C" at bounding box center [120, 431] width 28 height 9
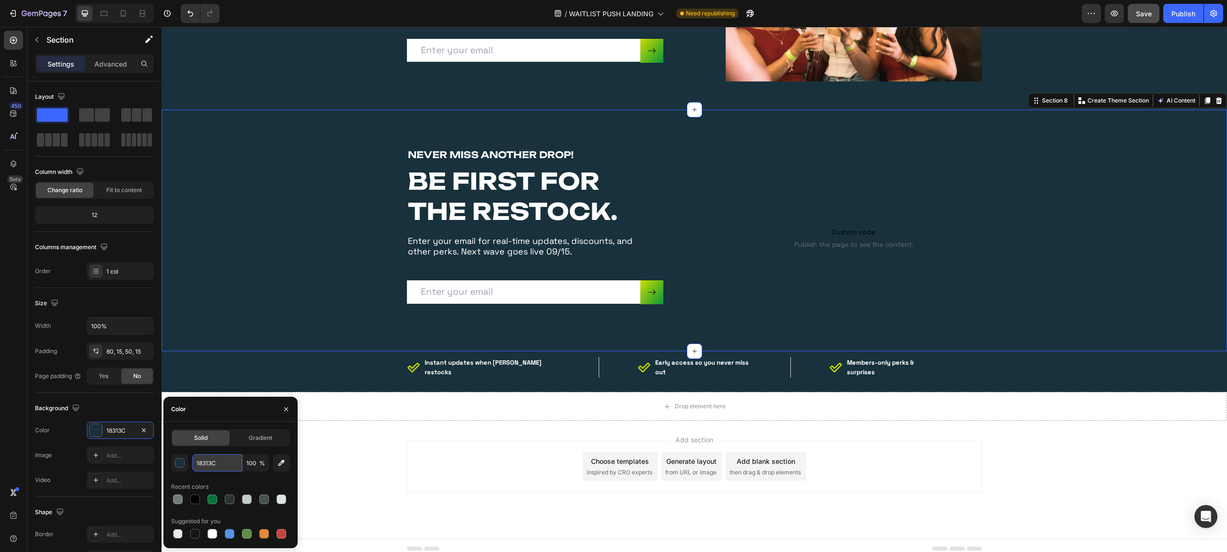
click at [217, 462] on input "18313C" at bounding box center [217, 462] width 50 height 17
click at [215, 462] on input "18313C" at bounding box center [217, 462] width 50 height 17
click at [221, 461] on input "18313C" at bounding box center [217, 462] width 50 height 17
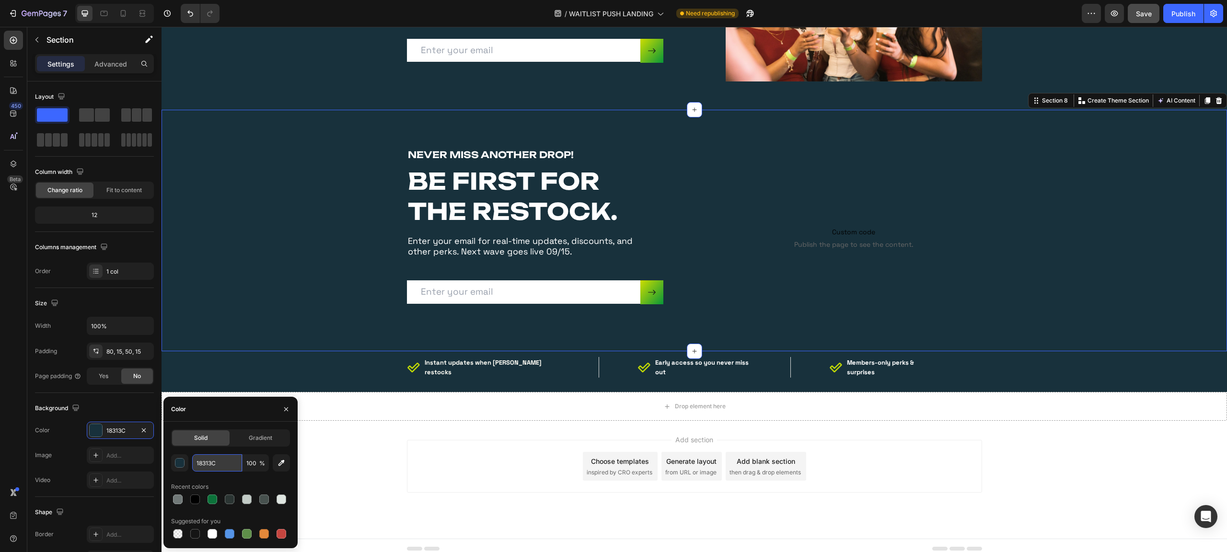
click at [221, 461] on input "18313C" at bounding box center [217, 462] width 50 height 17
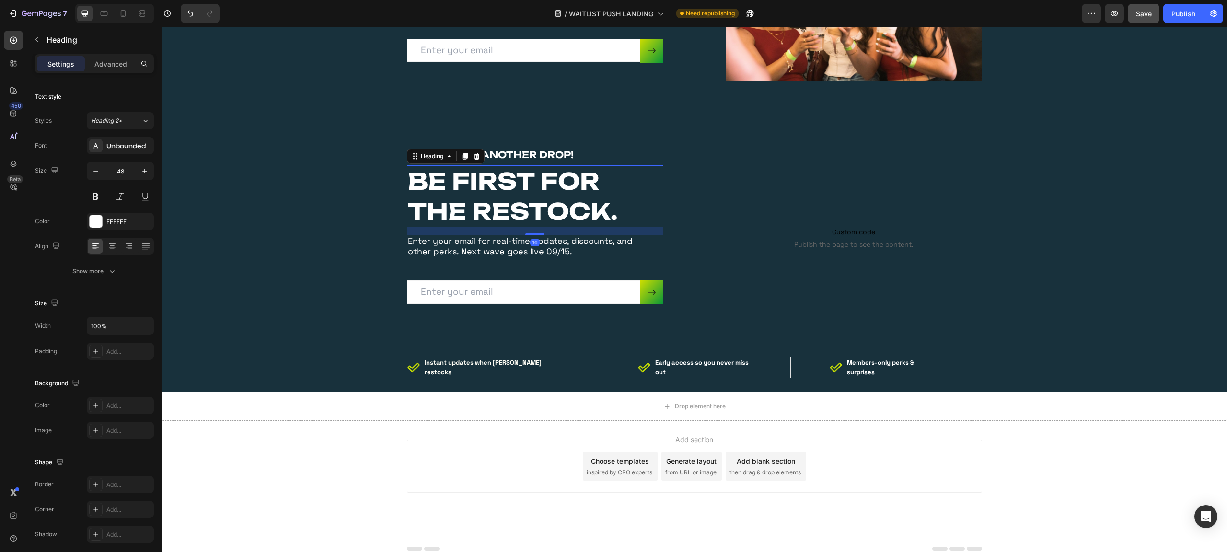
click at [456, 198] on p "BE FIRST FOR THE RESTOCK." at bounding box center [535, 196] width 255 height 60
click at [448, 318] on div "NEVER MISS ANOTHER DROP! Heading BE FIRST FOR THE RESTOCK. Heading Enter your e…" at bounding box center [535, 238] width 256 height 180
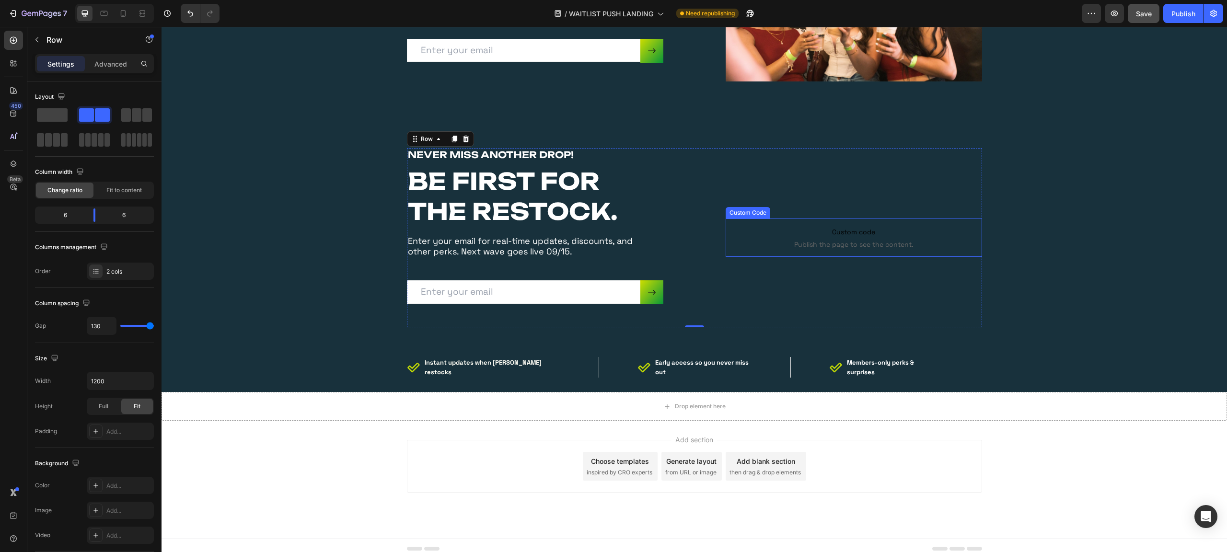
click at [876, 224] on p "Custom code Publish the page to see the content." at bounding box center [854, 238] width 256 height 38
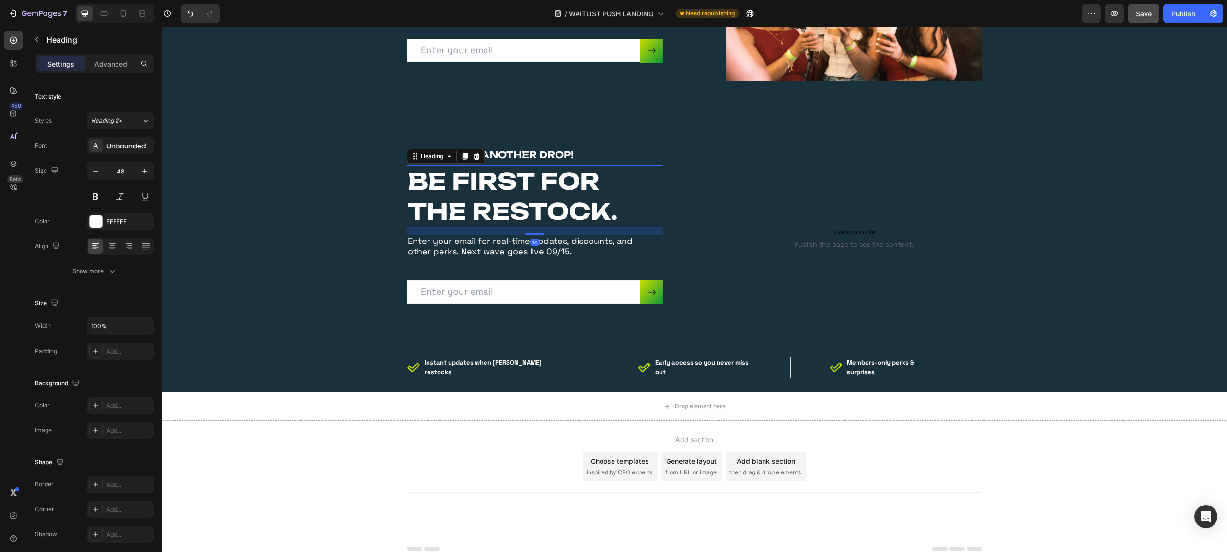
click at [554, 220] on p "BE FIRST FOR THE RESTOCK." at bounding box center [535, 196] width 255 height 60
click at [596, 251] on p "Enter your email for real-time updates, discounts, and other perks. Next wave g…" at bounding box center [529, 246] width 242 height 21
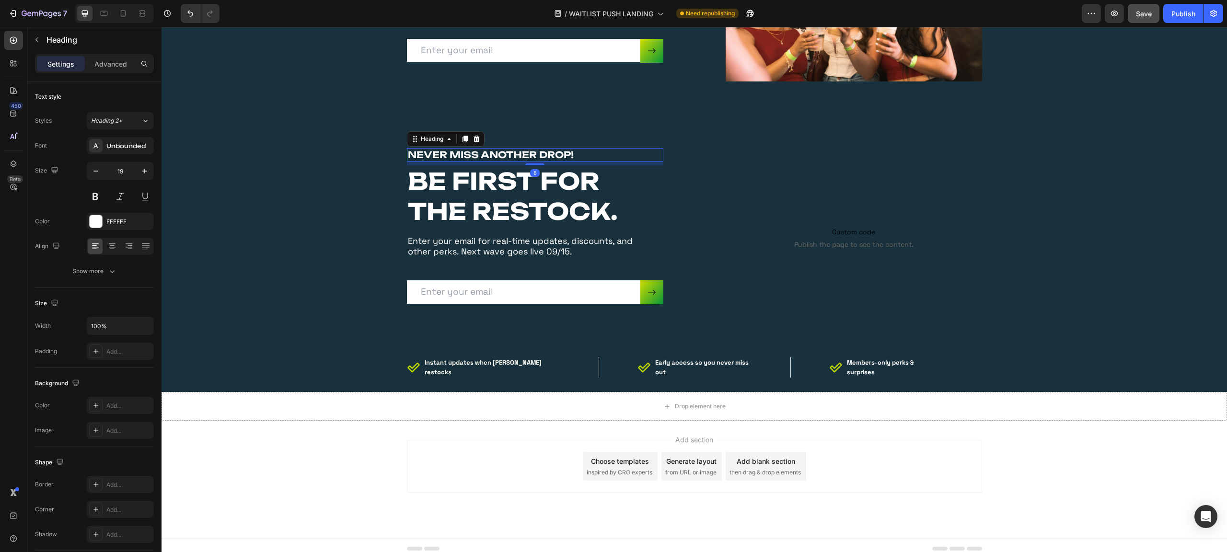
click at [615, 154] on p "NEVER MISS ANOTHER DROP!" at bounding box center [535, 155] width 255 height 12
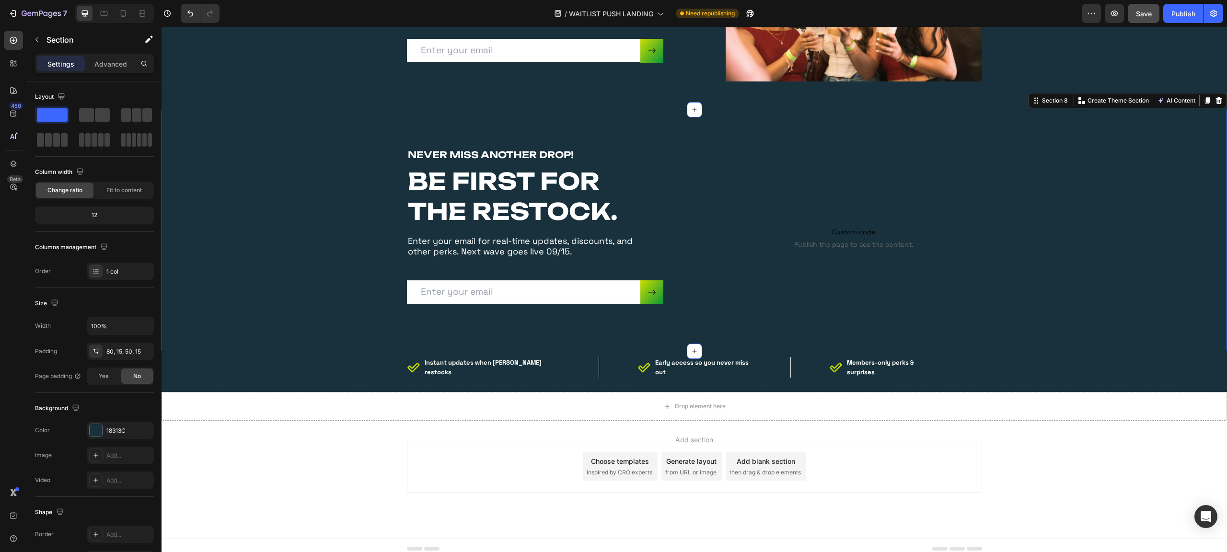
click at [618, 139] on div "NEVER MISS ANOTHER DROP! Heading BE FIRST FOR THE RESTOCK. Heading Enter your e…" at bounding box center [695, 231] width 1066 height 242
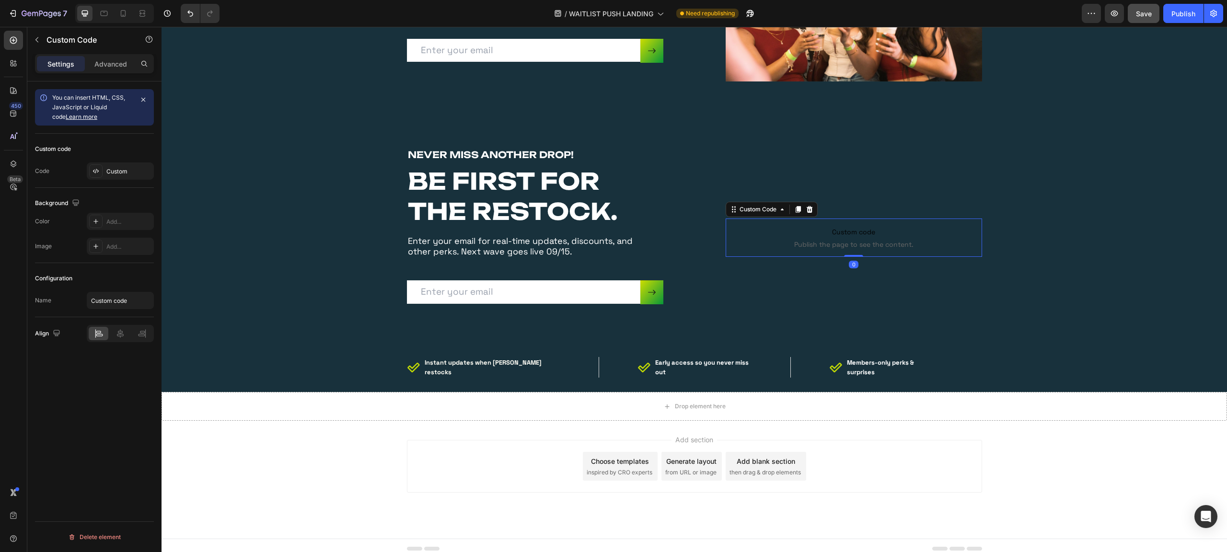
click at [835, 232] on span "Custom code" at bounding box center [854, 232] width 256 height 12
click at [117, 171] on div "Custom" at bounding box center [128, 171] width 45 height 9
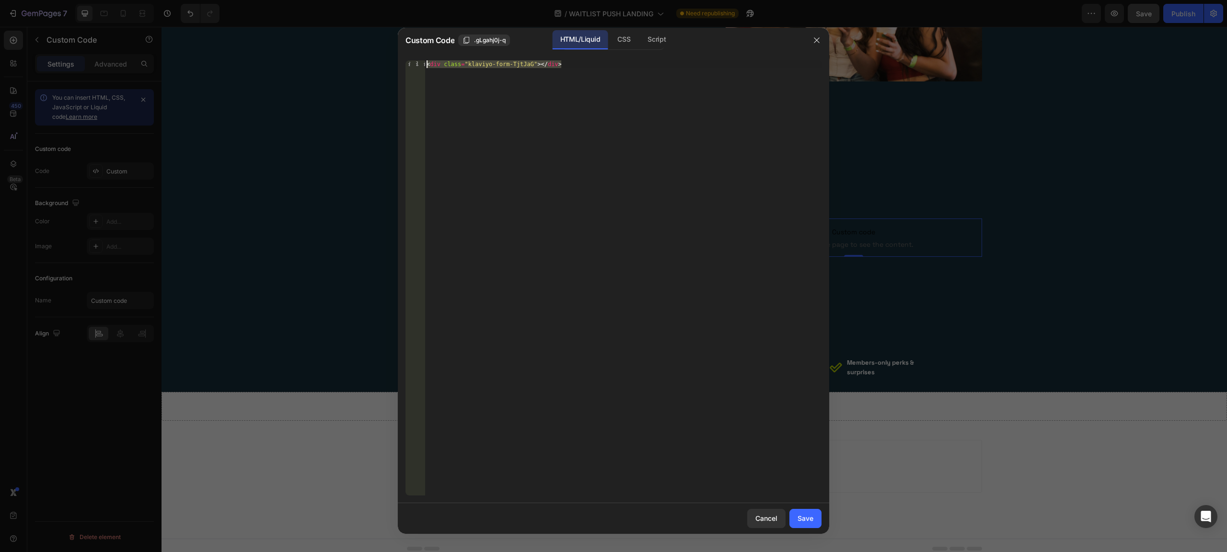
drag, startPoint x: 593, startPoint y: 63, endPoint x: 377, endPoint y: 56, distance: 216.3
click at [377, 56] on div "Custom Code .gLgahj0j-q HTML/Liquid CSS Script <div class="klaviyo-form-TjtJaG"…" at bounding box center [613, 276] width 1227 height 552
paste textarea "RQwAKp"
type textarea "<div class="klaviyo-form-RQwAKp"></div>"
click at [811, 517] on div "Save" at bounding box center [806, 518] width 16 height 10
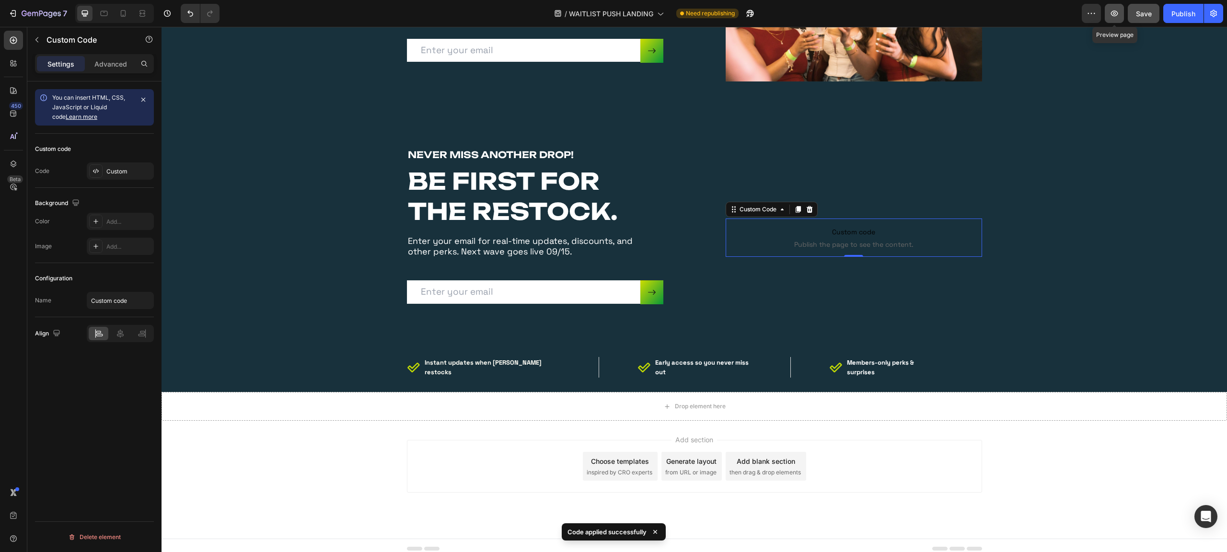
click at [1113, 12] on icon "button" at bounding box center [1115, 14] width 10 height 10
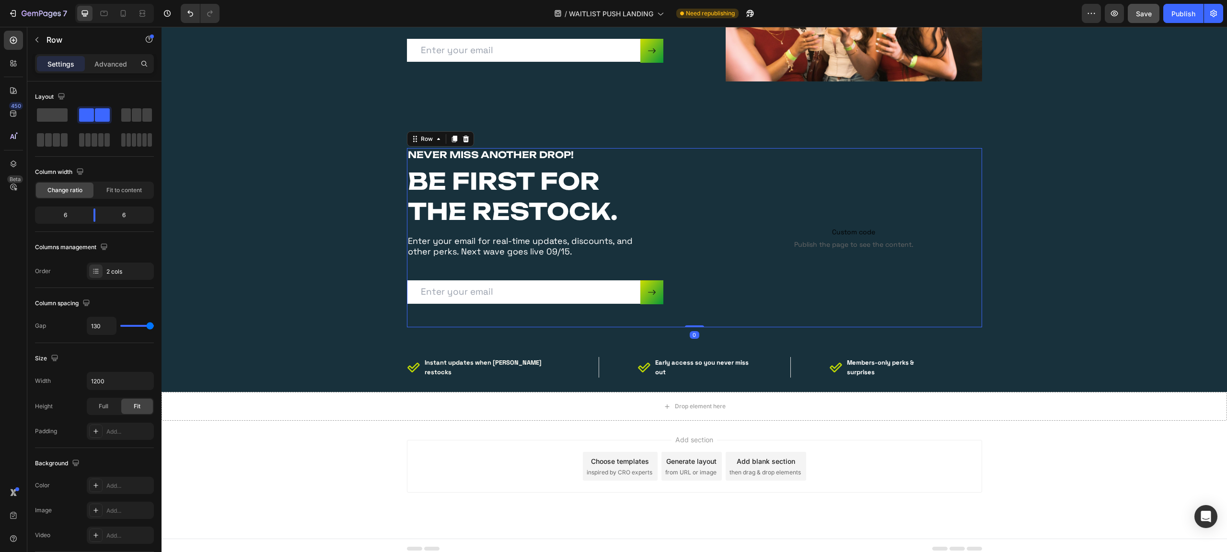
click at [447, 322] on div "NEVER MISS ANOTHER DROP! Heading BE FIRST FOR THE RESTOCK. Heading Enter your e…" at bounding box center [535, 238] width 256 height 180
click at [841, 218] on div "Custom code Publish the page to see the content. Custom Code" at bounding box center [854, 238] width 256 height 180
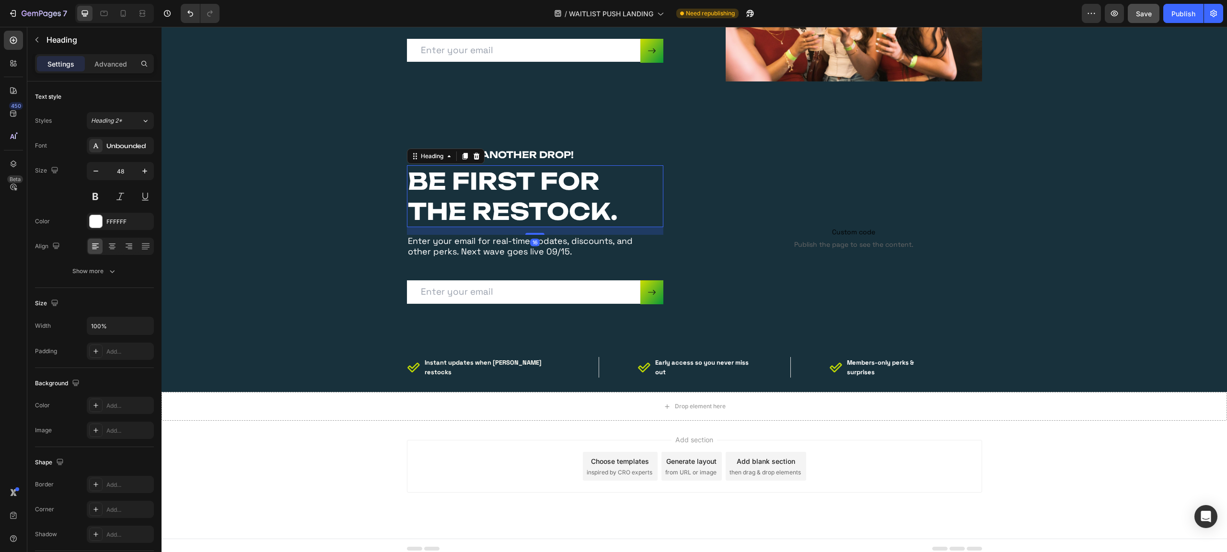
click at [549, 209] on p "BE FIRST FOR THE RESTOCK." at bounding box center [535, 196] width 255 height 60
click at [474, 155] on icon at bounding box center [476, 156] width 6 height 7
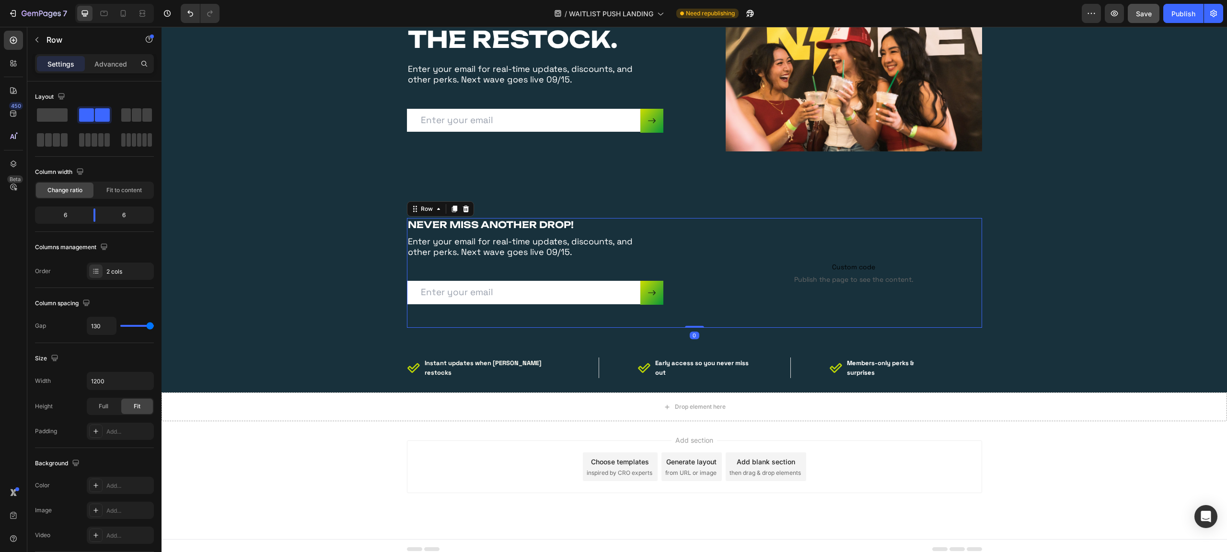
click at [474, 232] on div "NEVER MISS ANOTHER DROP! Heading Enter your email for real-time updates, discou…" at bounding box center [535, 273] width 256 height 110
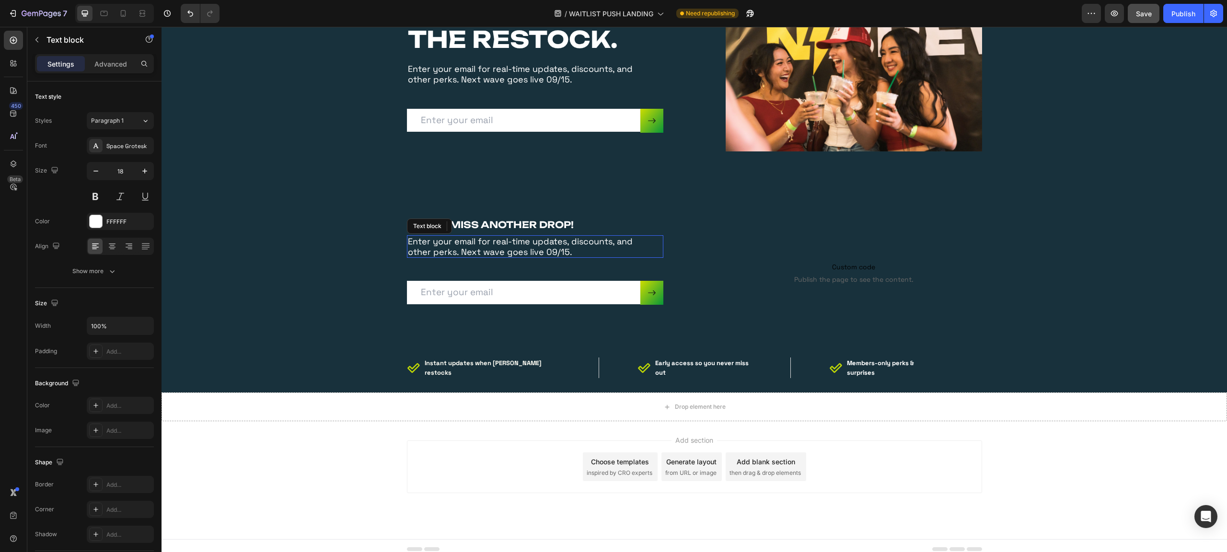
click at [507, 254] on p "Enter your email for real-time updates, discounts, and other perks. Next wave g…" at bounding box center [529, 246] width 242 height 21
click at [479, 224] on icon at bounding box center [482, 226] width 6 height 7
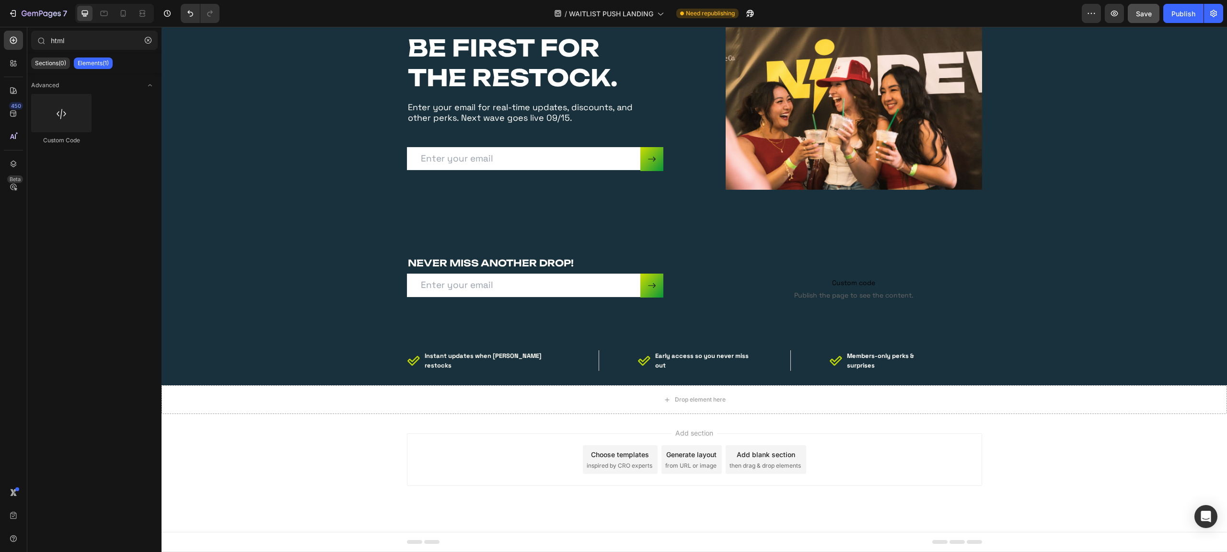
scroll to position [2243, 0]
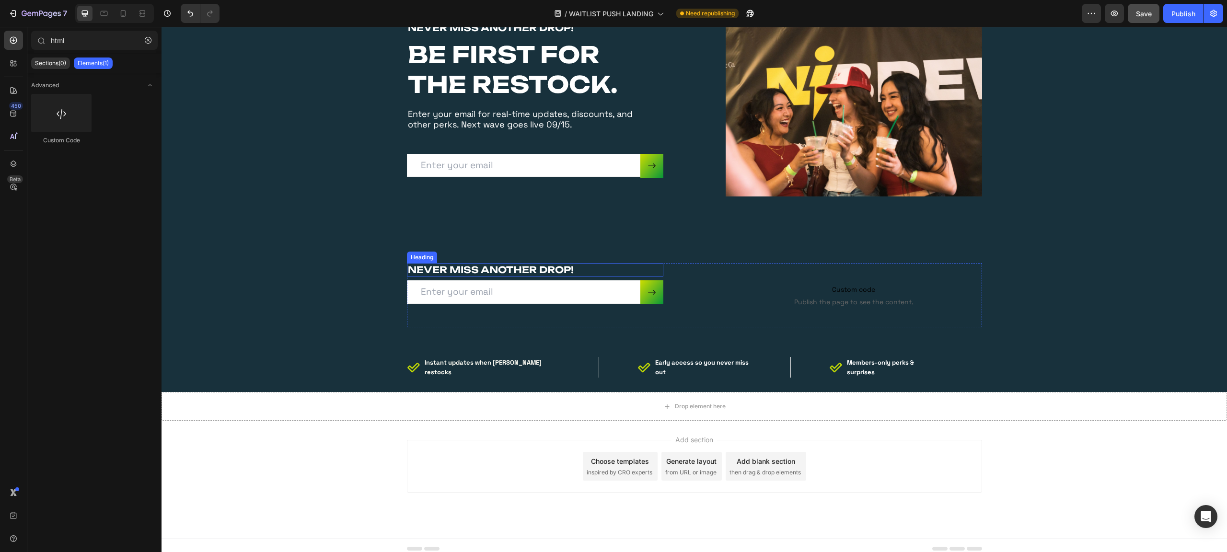
click at [535, 275] on p "NEVER MISS ANOTHER DROP!" at bounding box center [535, 270] width 255 height 12
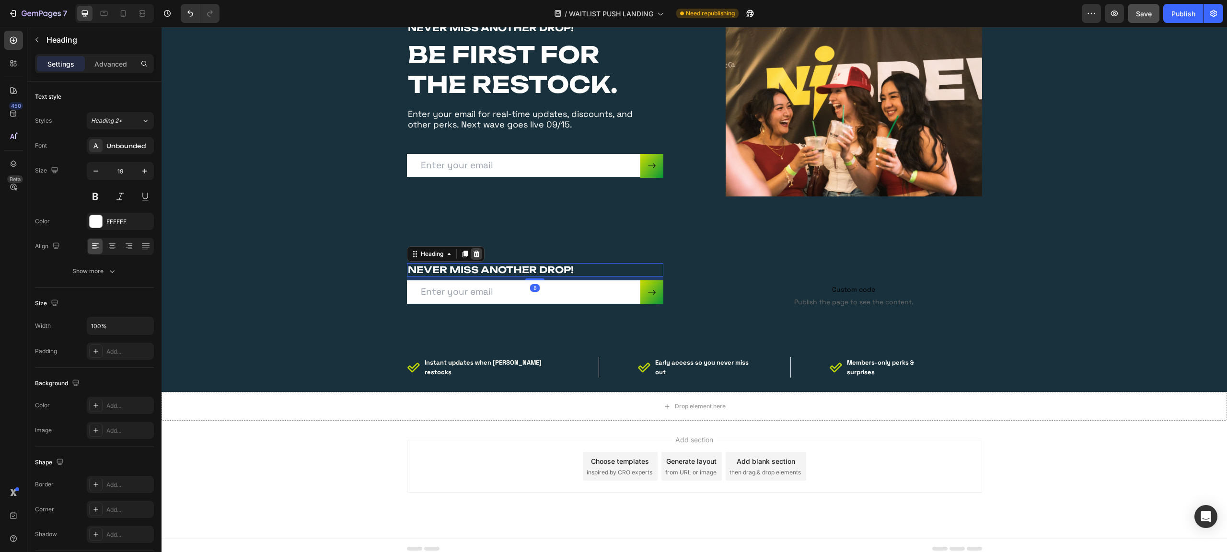
click at [473, 254] on icon at bounding box center [477, 254] width 8 height 8
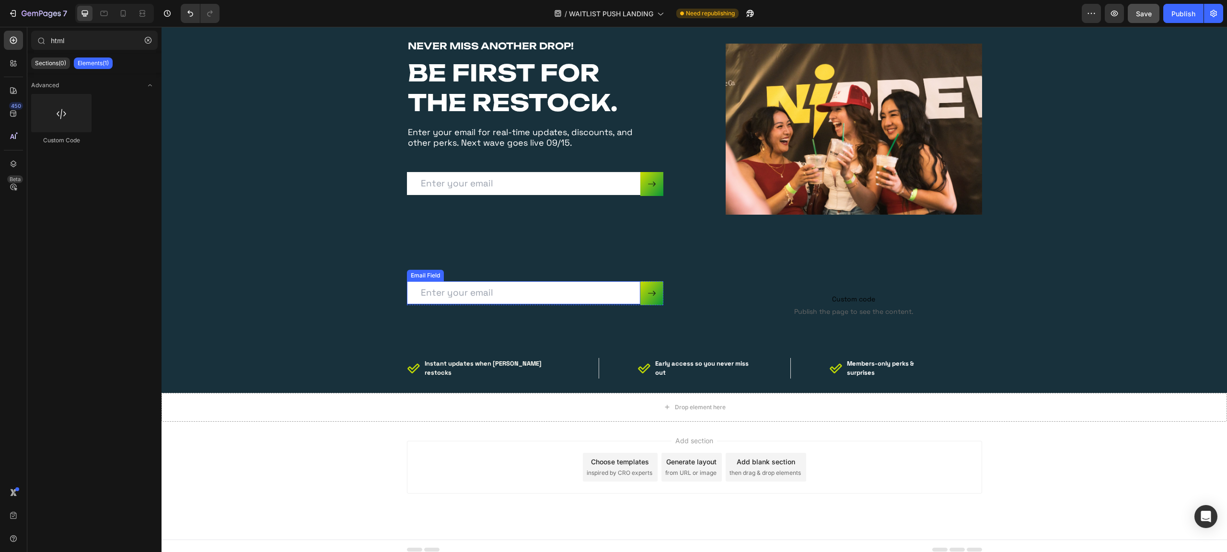
click at [507, 295] on input "email" at bounding box center [523, 292] width 233 height 23
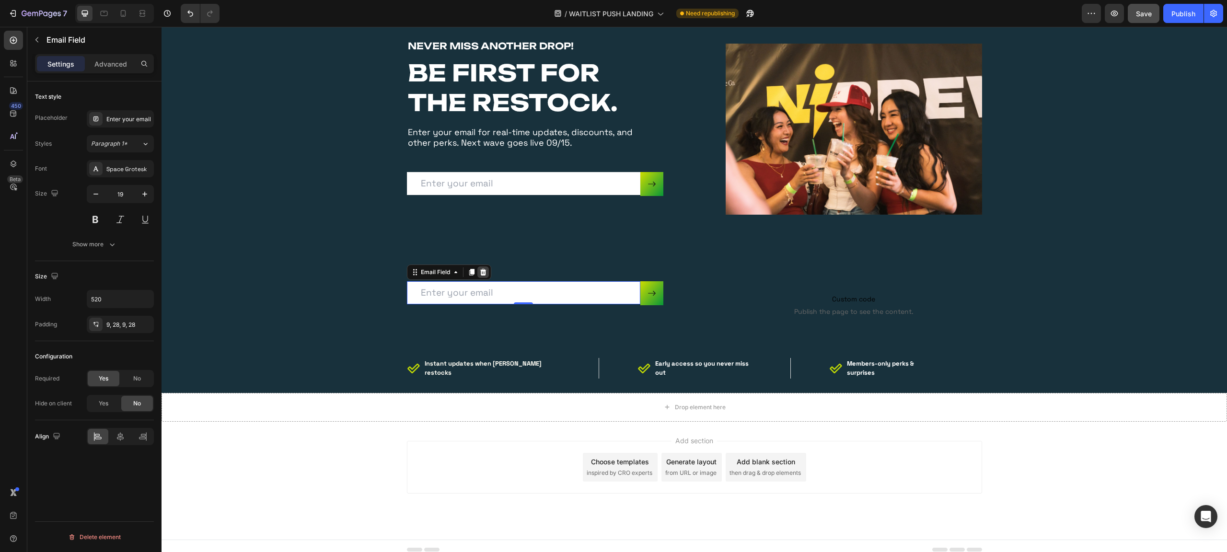
click at [481, 272] on icon at bounding box center [483, 272] width 8 height 8
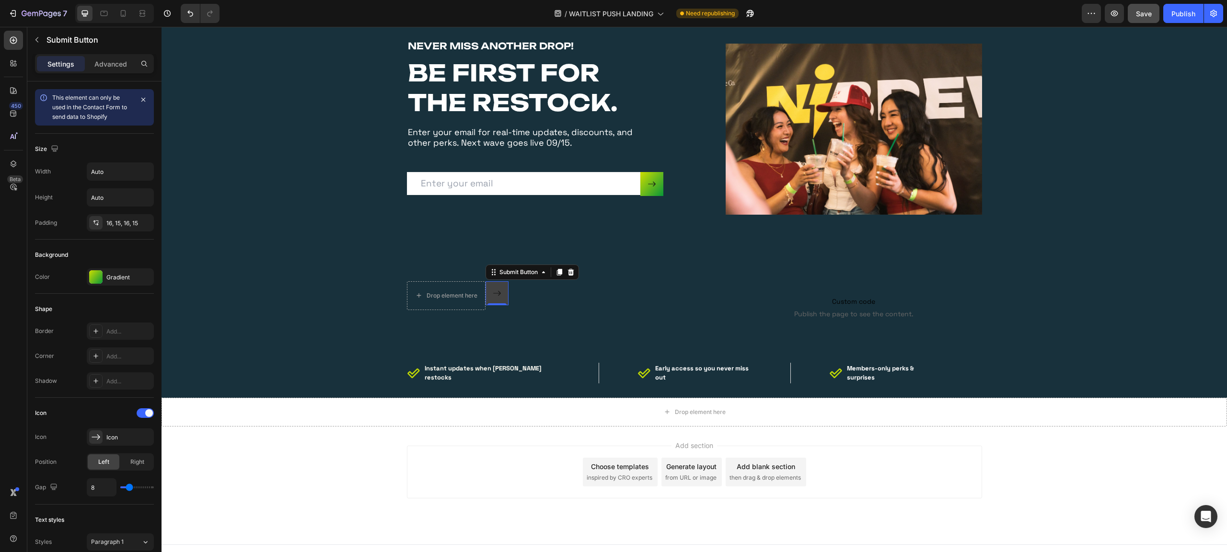
click at [500, 295] on button at bounding box center [497, 293] width 23 height 24
click at [567, 272] on icon at bounding box center [571, 272] width 8 height 8
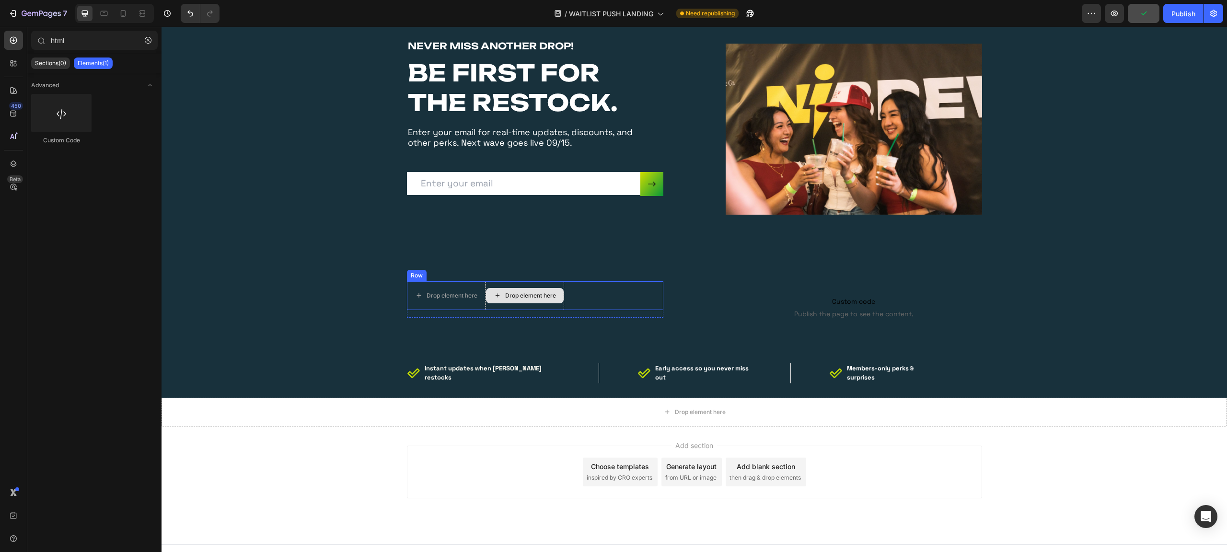
click at [489, 301] on div "Drop element here" at bounding box center [525, 295] width 78 height 15
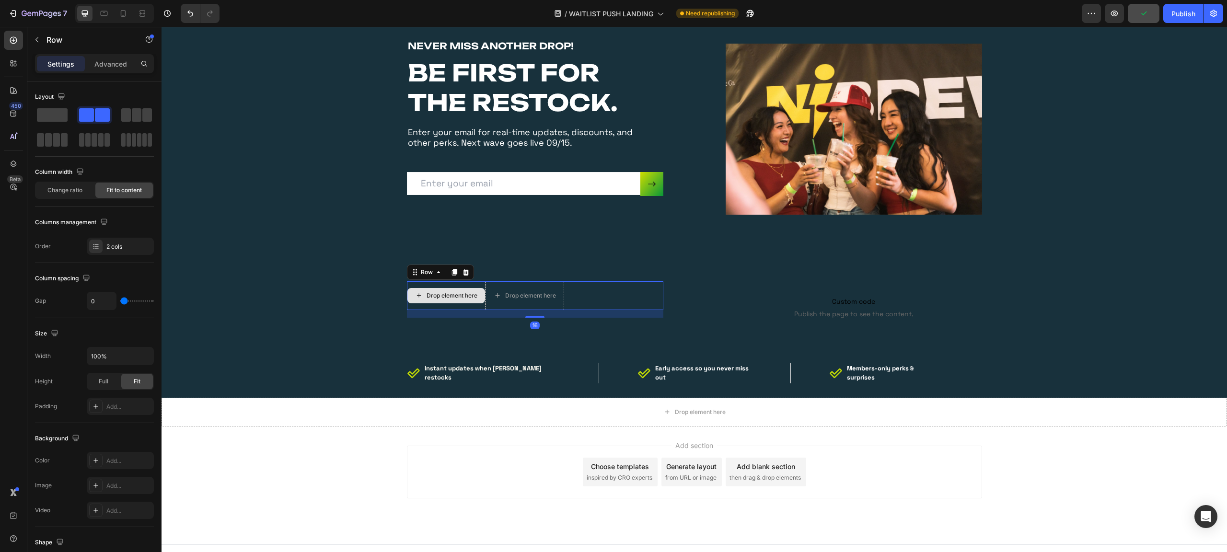
click at [455, 303] on div "Drop element here" at bounding box center [446, 295] width 79 height 29
click at [47, 113] on span at bounding box center [52, 114] width 31 height 13
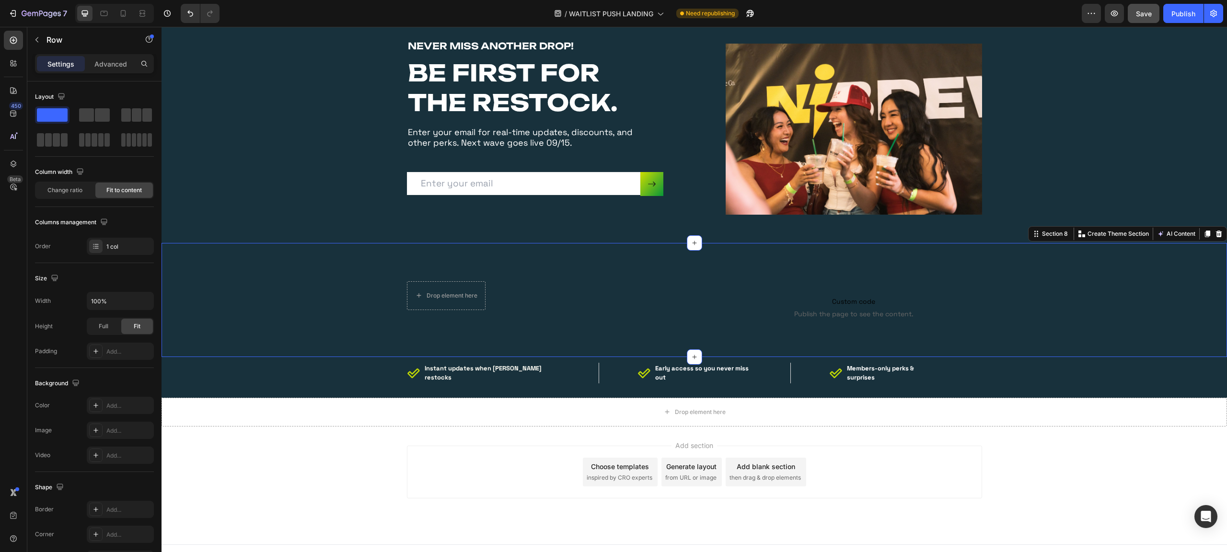
click at [999, 299] on div "Drop element here Row Newsletter Instant updates when Nibrew restocks Early acc…" at bounding box center [694, 307] width 1051 height 52
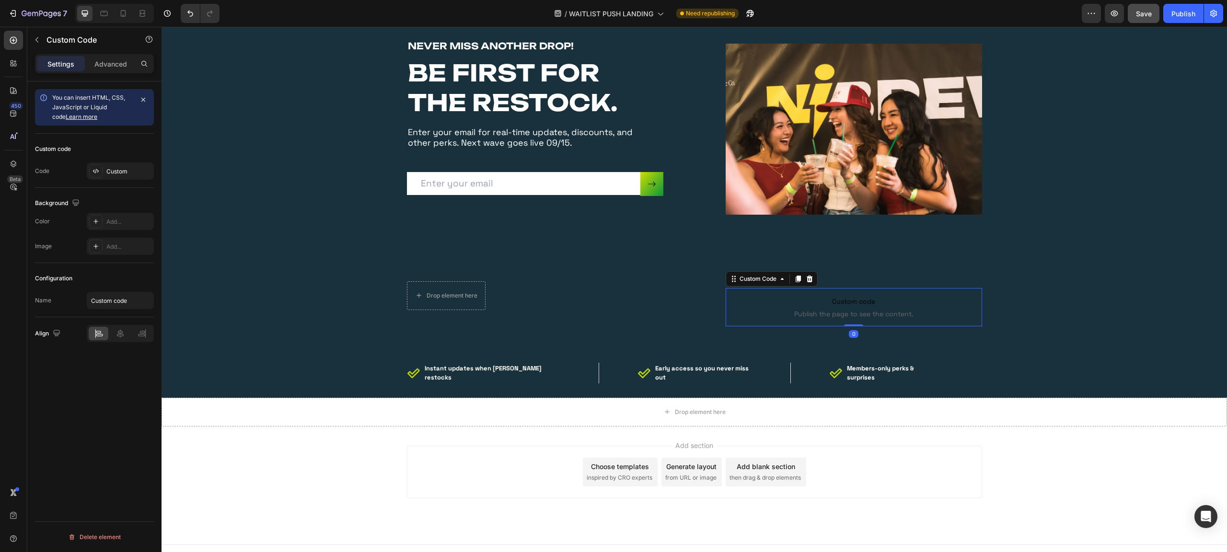
click at [832, 302] on span "Custom code" at bounding box center [854, 302] width 256 height 12
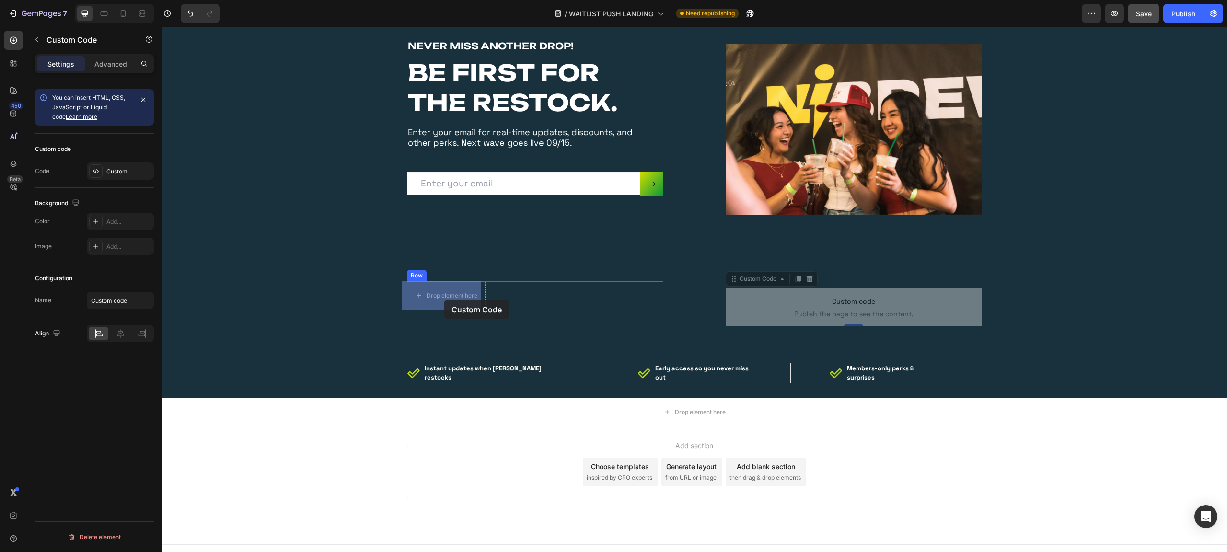
drag, startPoint x: 860, startPoint y: 306, endPoint x: 444, endPoint y: 300, distance: 416.6
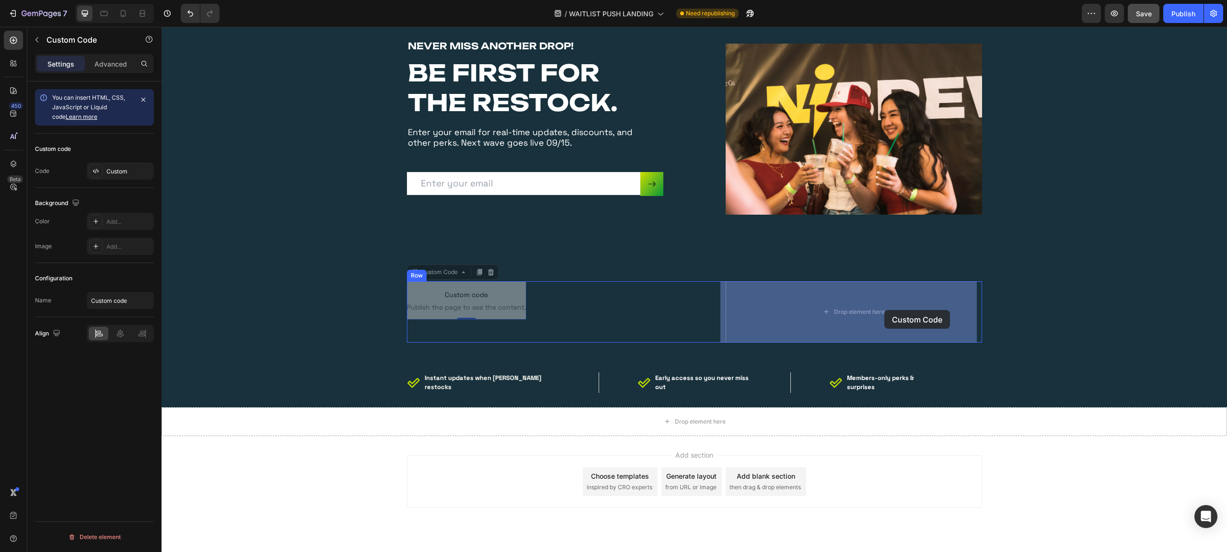
drag, startPoint x: 478, startPoint y: 299, endPoint x: 874, endPoint y: 311, distance: 396.6
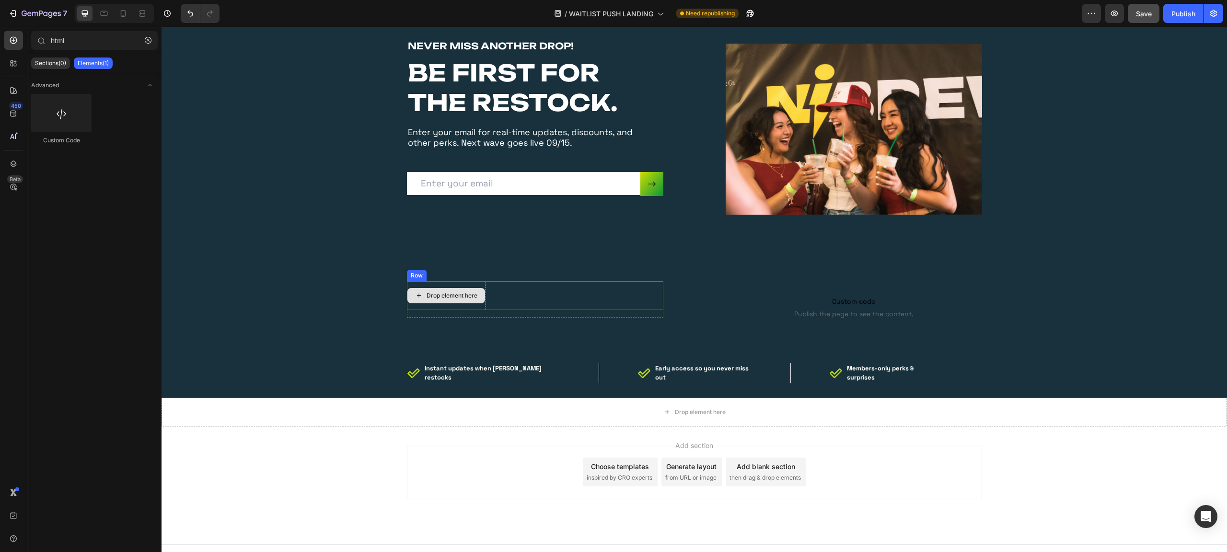
click at [469, 297] on div "Drop element here" at bounding box center [452, 296] width 51 height 8
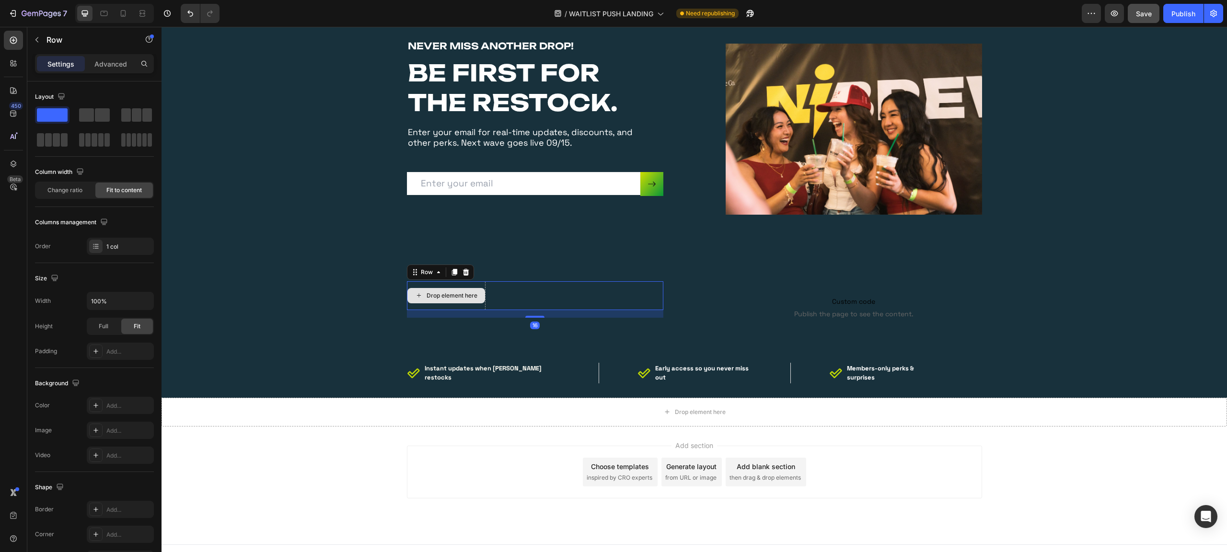
click at [464, 304] on div "Drop element here" at bounding box center [446, 295] width 79 height 29
click at [463, 272] on icon at bounding box center [466, 271] width 6 height 7
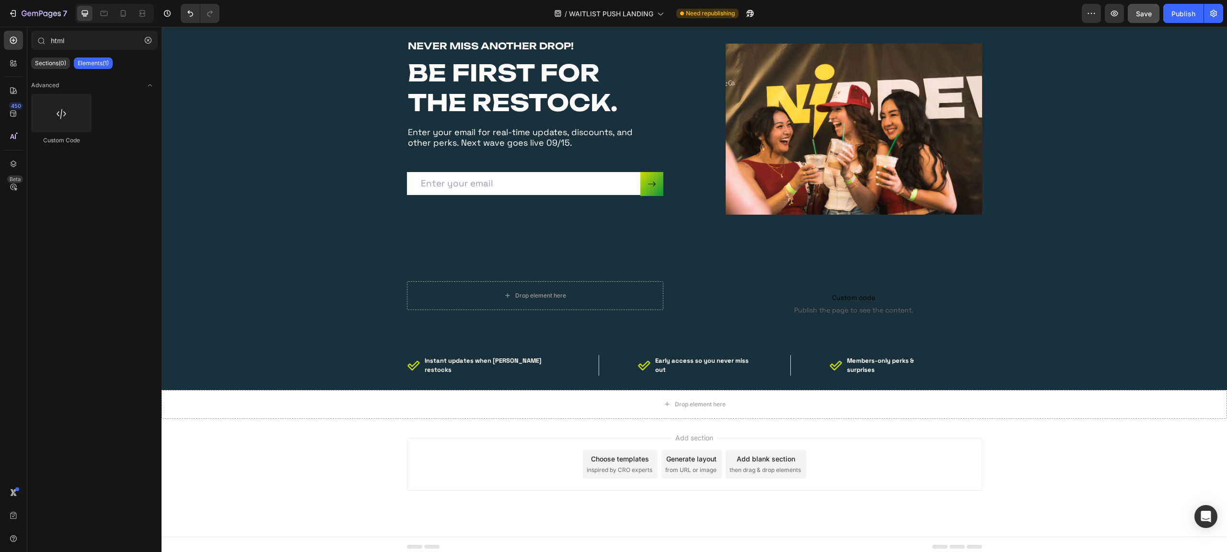
scroll to position [2223, 0]
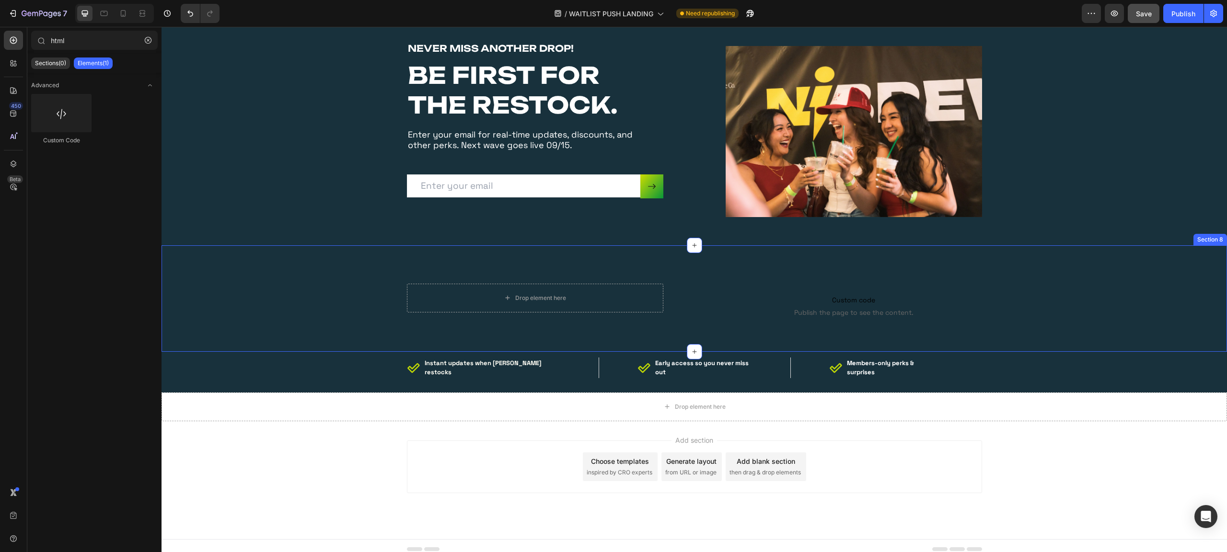
click at [1026, 293] on div "Drop element here Instant updates when Nibrew restocks Early access so you neve…" at bounding box center [694, 306] width 1051 height 44
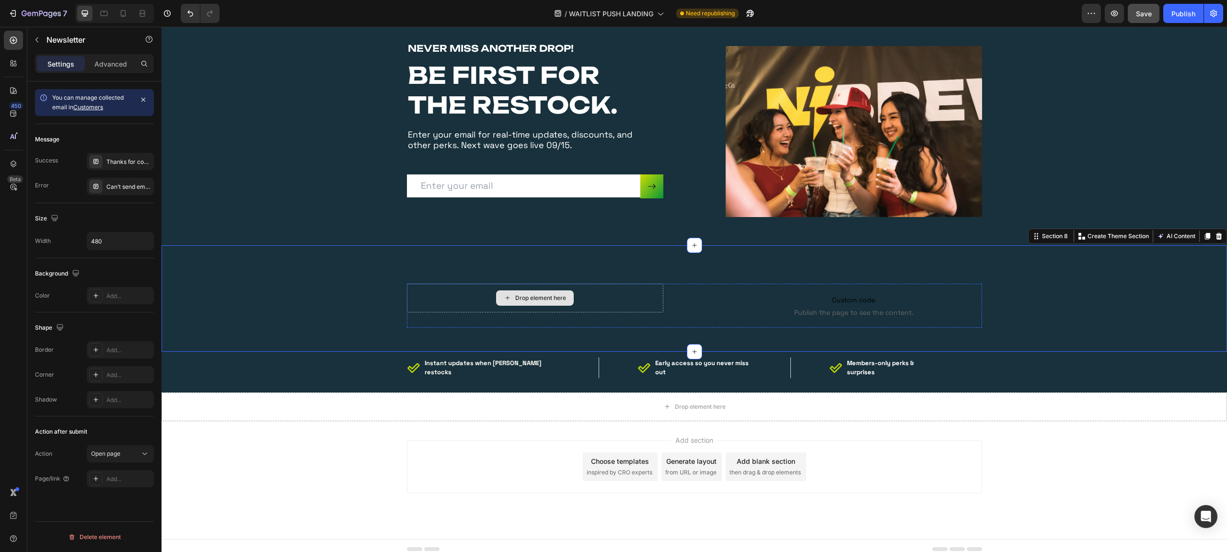
click at [627, 302] on div "Drop element here" at bounding box center [535, 298] width 256 height 29
click at [832, 305] on span "Custom code" at bounding box center [854, 300] width 256 height 12
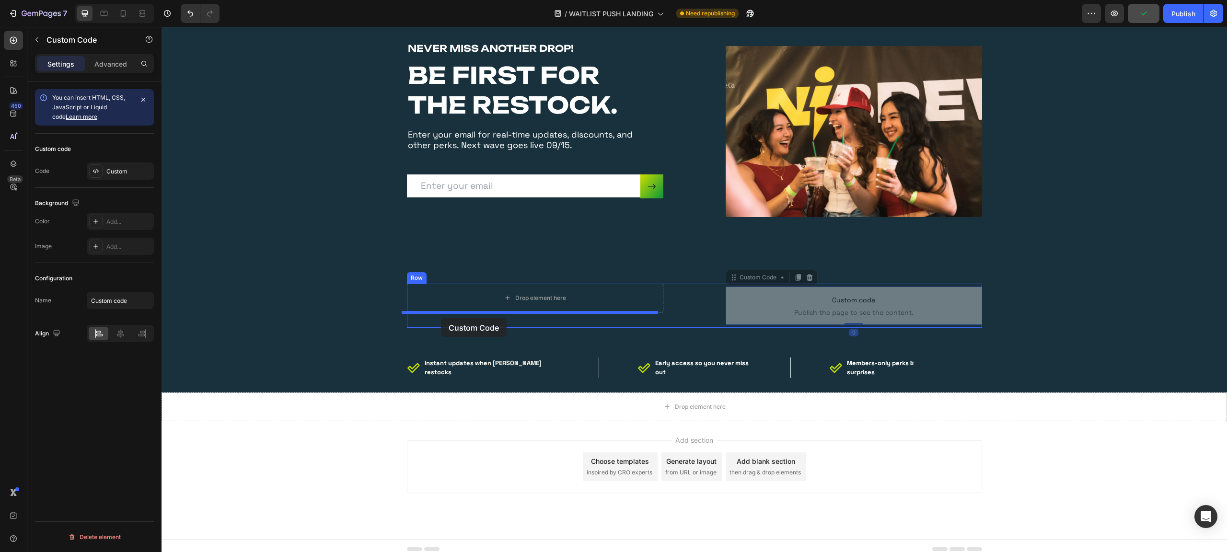
drag, startPoint x: 820, startPoint y: 305, endPoint x: 441, endPoint y: 318, distance: 379.4
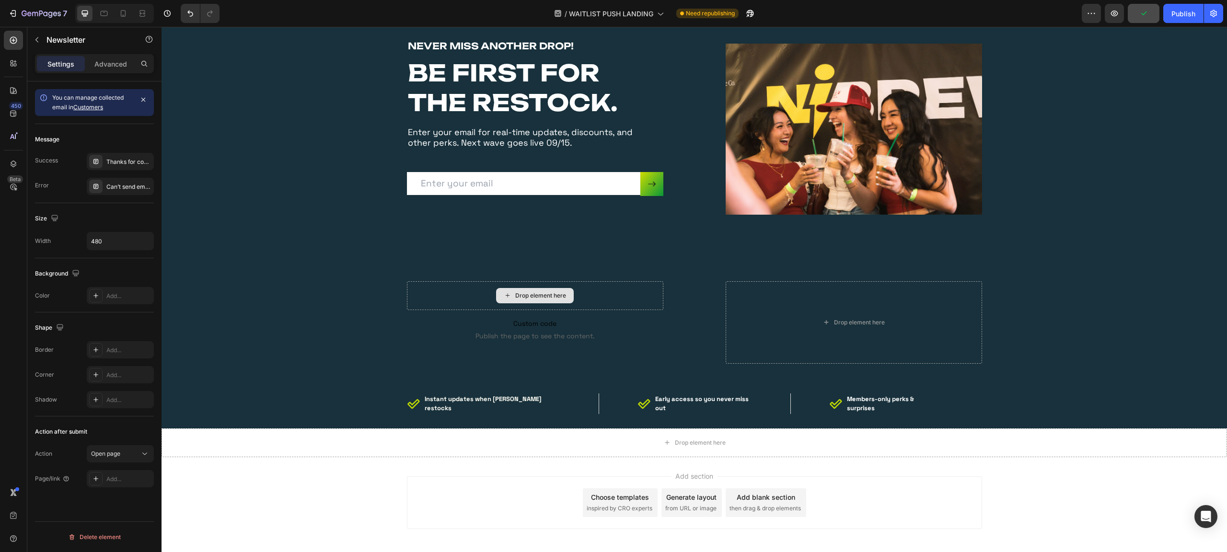
click at [592, 291] on div "Drop element here" at bounding box center [535, 295] width 256 height 29
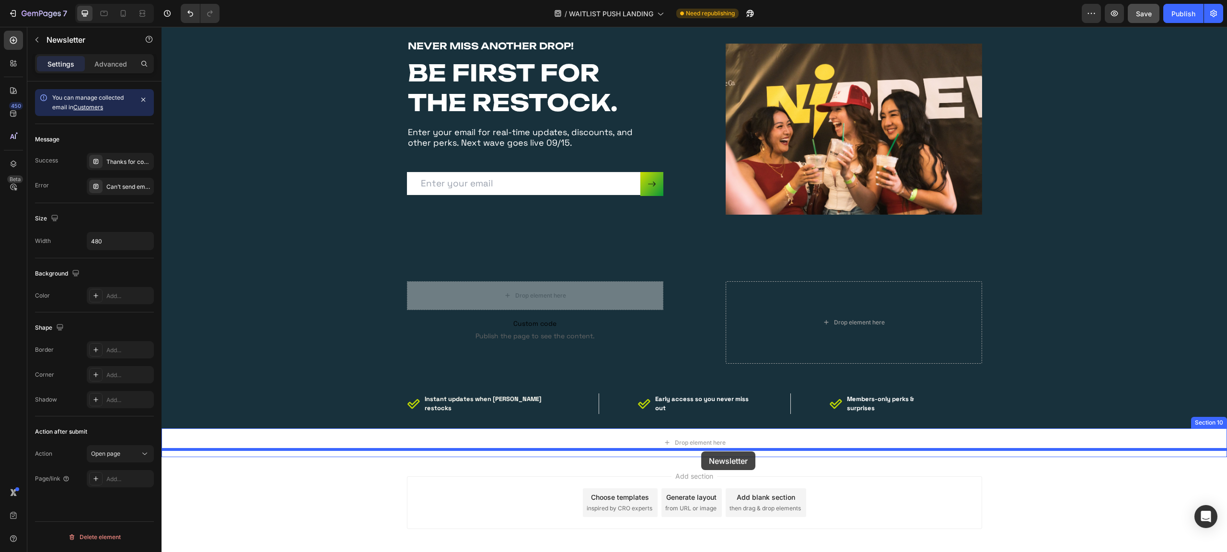
drag, startPoint x: 599, startPoint y: 293, endPoint x: 701, endPoint y: 452, distance: 188.7
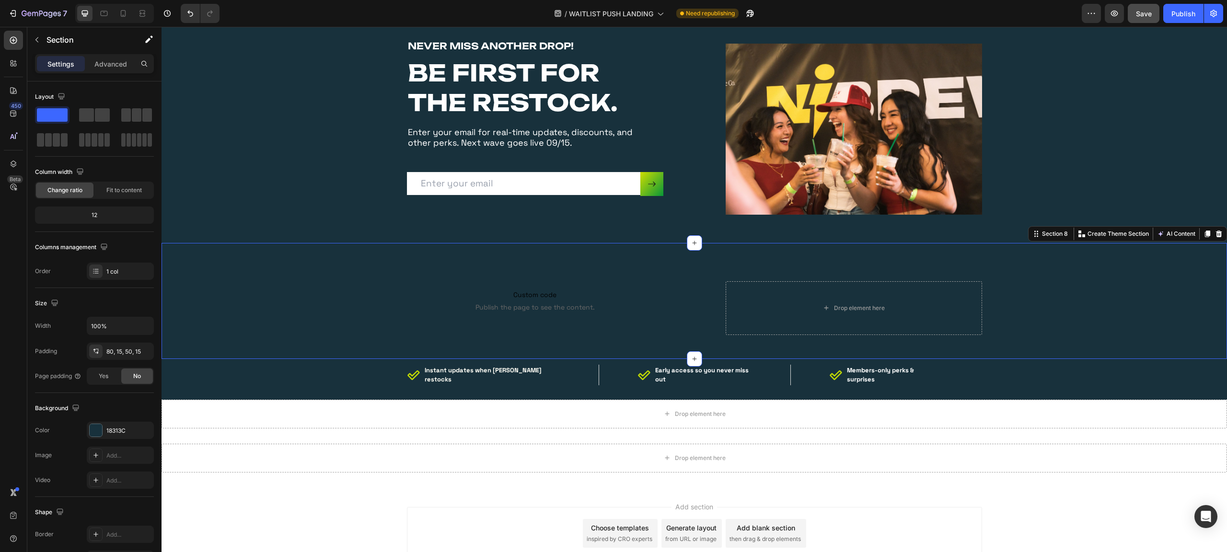
click at [1059, 255] on div "Custom code Publish the page to see the content. Custom Code Instant updates wh…" at bounding box center [695, 301] width 1066 height 116
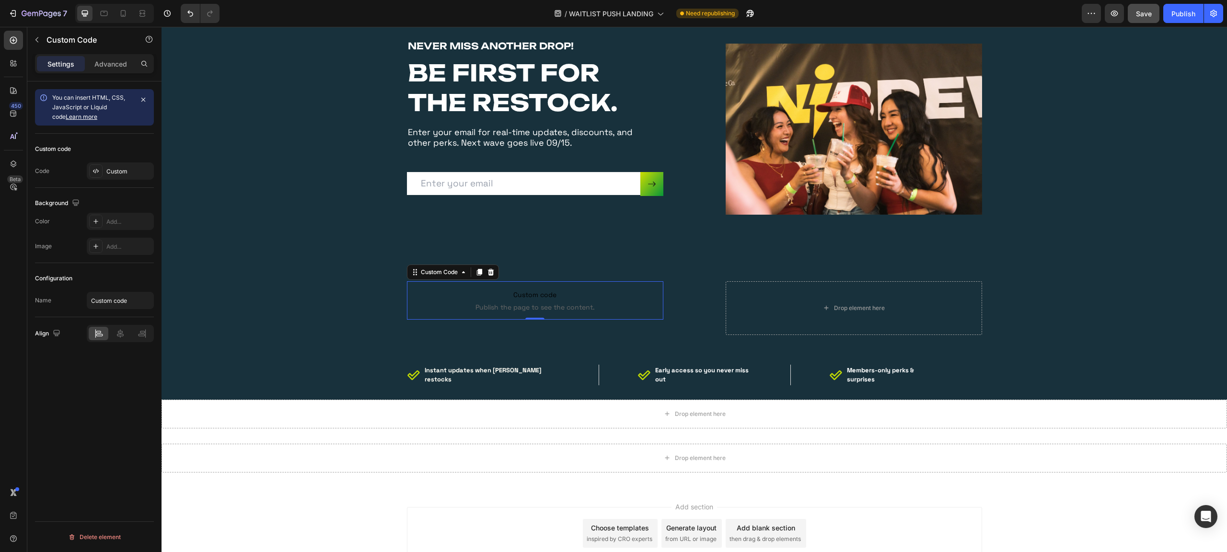
click at [633, 315] on p "Custom code Publish the page to see the content." at bounding box center [535, 300] width 256 height 38
click at [742, 307] on div "Drop element here" at bounding box center [854, 308] width 256 height 54
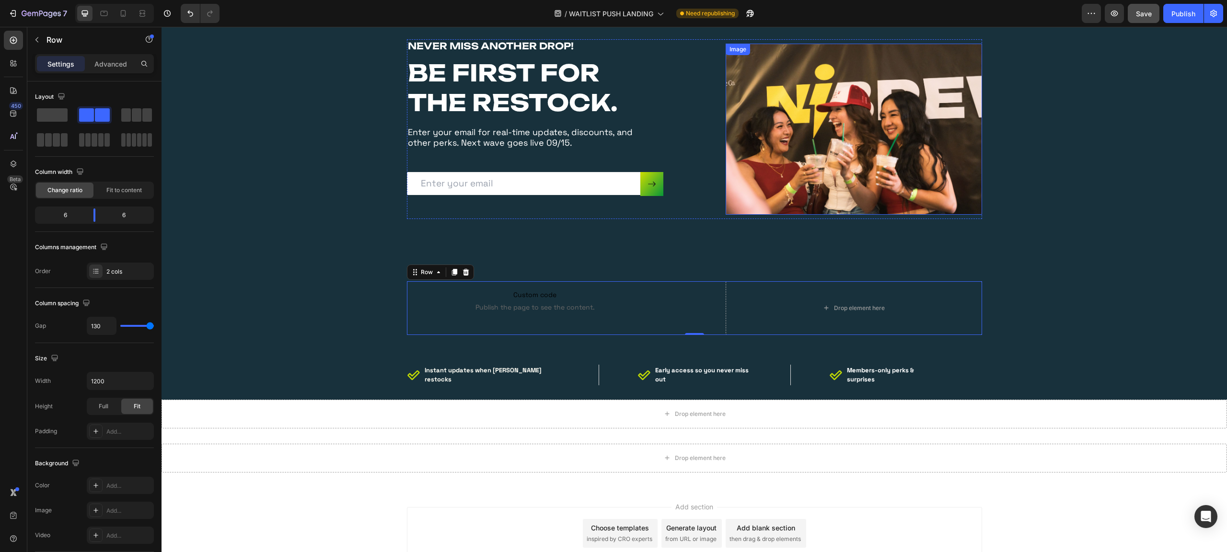
click at [779, 138] on img at bounding box center [854, 129] width 256 height 171
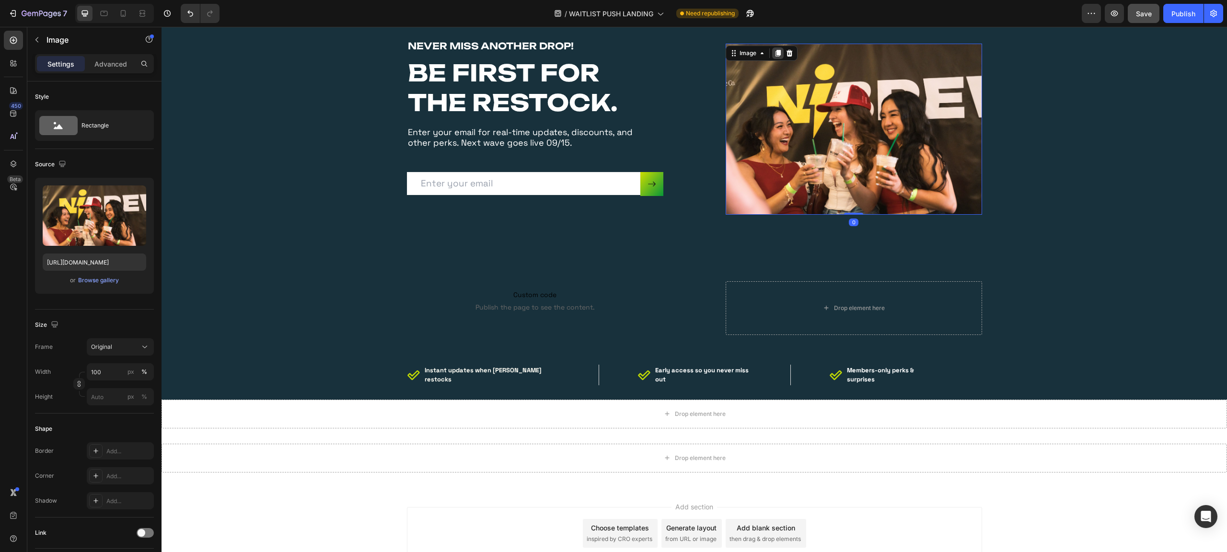
click at [776, 50] on icon at bounding box center [778, 53] width 8 height 8
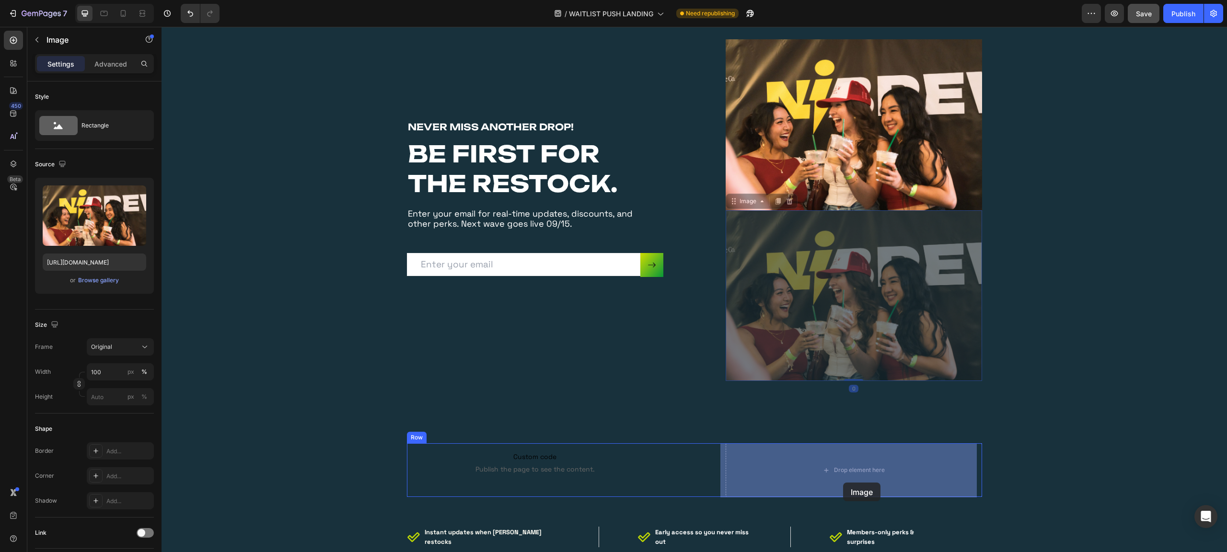
drag, startPoint x: 827, startPoint y: 259, endPoint x: 843, endPoint y: 452, distance: 193.3
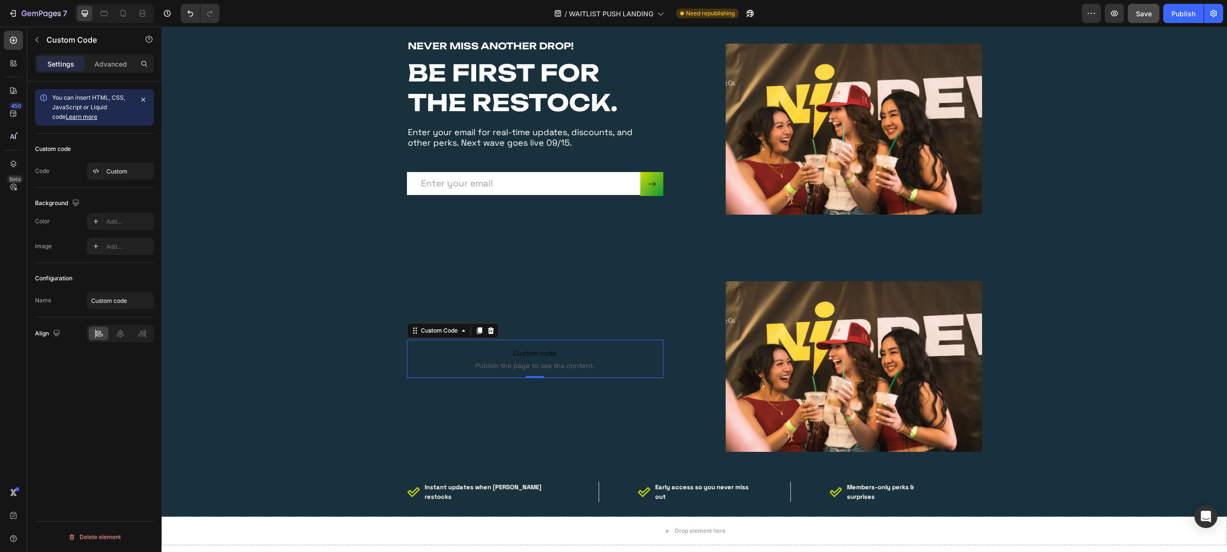
click at [543, 367] on span "Publish the page to see the content." at bounding box center [535, 366] width 256 height 10
click at [1134, 17] on button "Save" at bounding box center [1144, 13] width 32 height 19
click at [1117, 16] on icon "button" at bounding box center [1115, 14] width 10 height 10
click at [145, 98] on icon "button" at bounding box center [143, 100] width 8 height 8
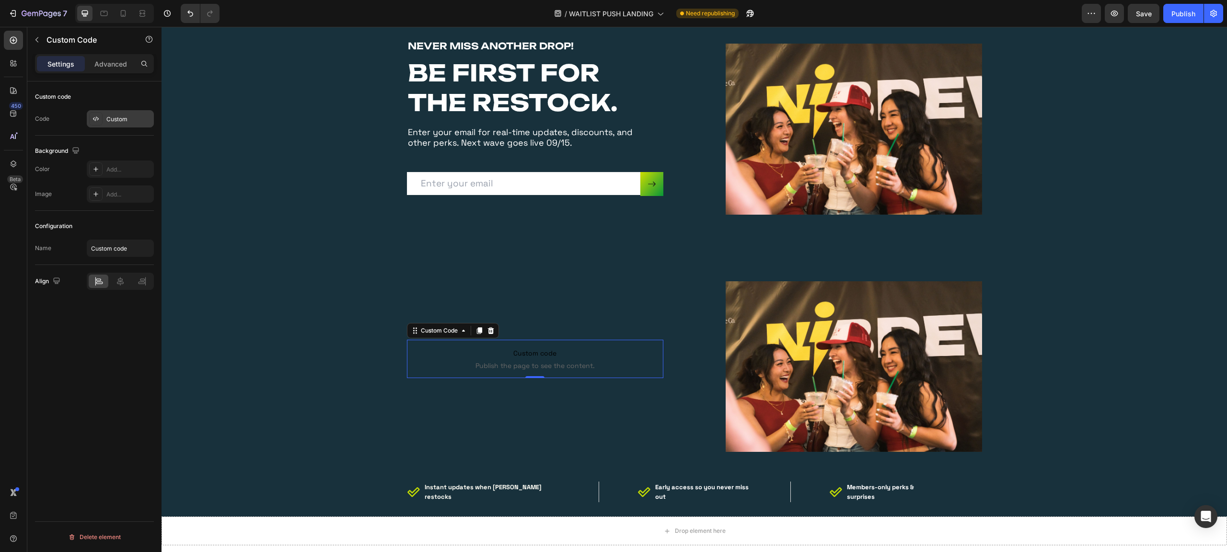
click at [125, 120] on div "Custom" at bounding box center [128, 119] width 45 height 9
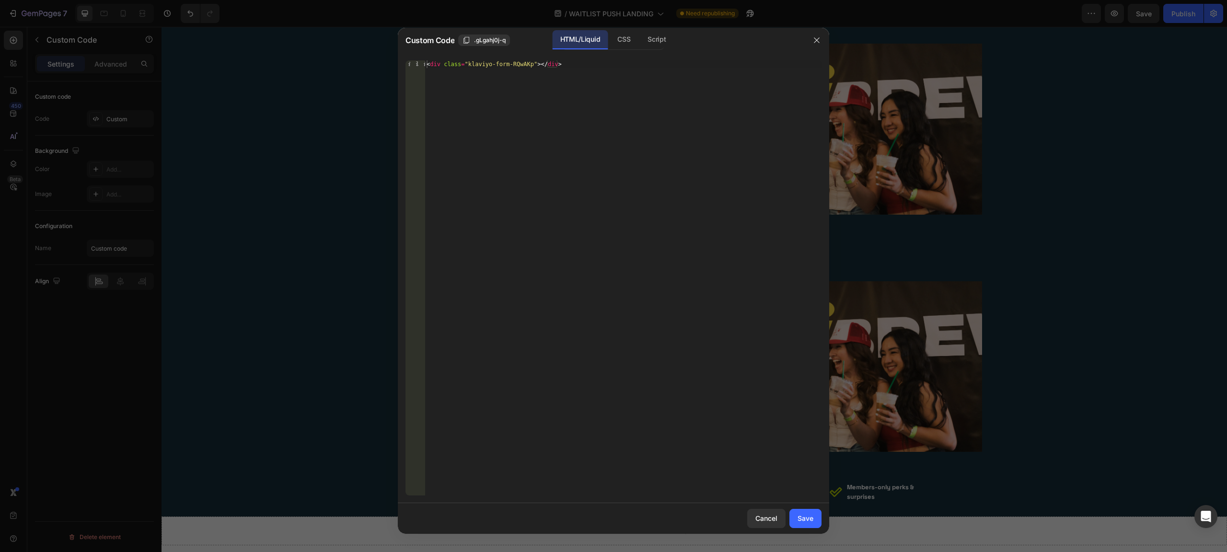
type textarea "<div class="klaviyo-form-RQwAKp"></div>"
drag, startPoint x: 608, startPoint y: 71, endPoint x: 383, endPoint y: 61, distance: 224.6
click at [383, 61] on div "Custom Code .gLgahj0j-q HTML/Liquid CSS Script <div class="klaviyo-form-RQwAKp"…" at bounding box center [613, 276] width 1227 height 552
paste textarea "<div class="klaviyo-form-RQwAKp"></div>"
type textarea "<div class="klaviyo-form-RQwAKp"></div>"
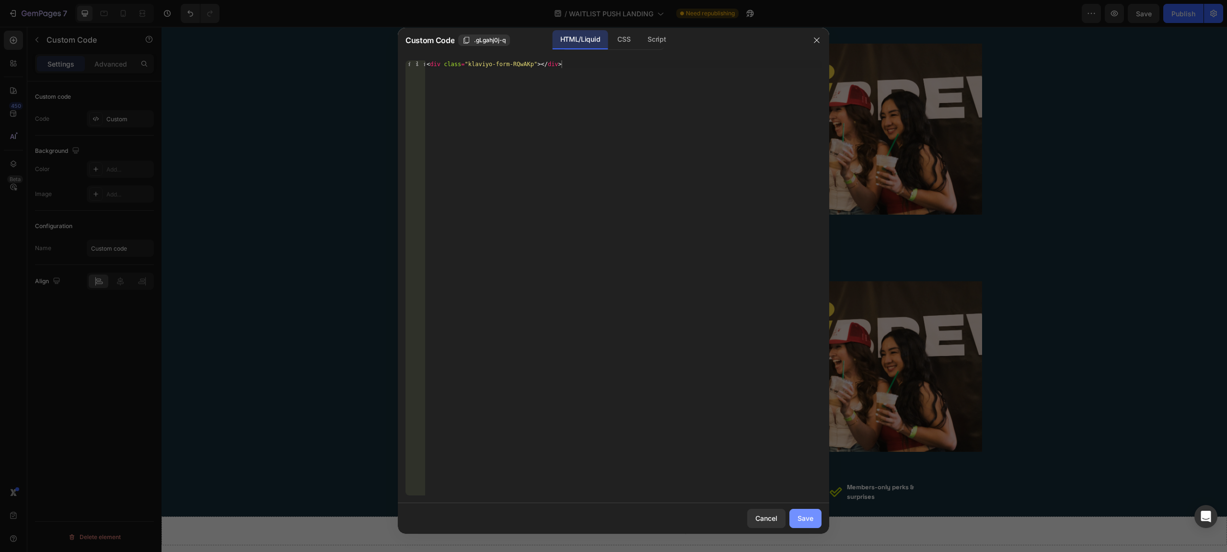
click at [792, 515] on button "Save" at bounding box center [806, 518] width 32 height 19
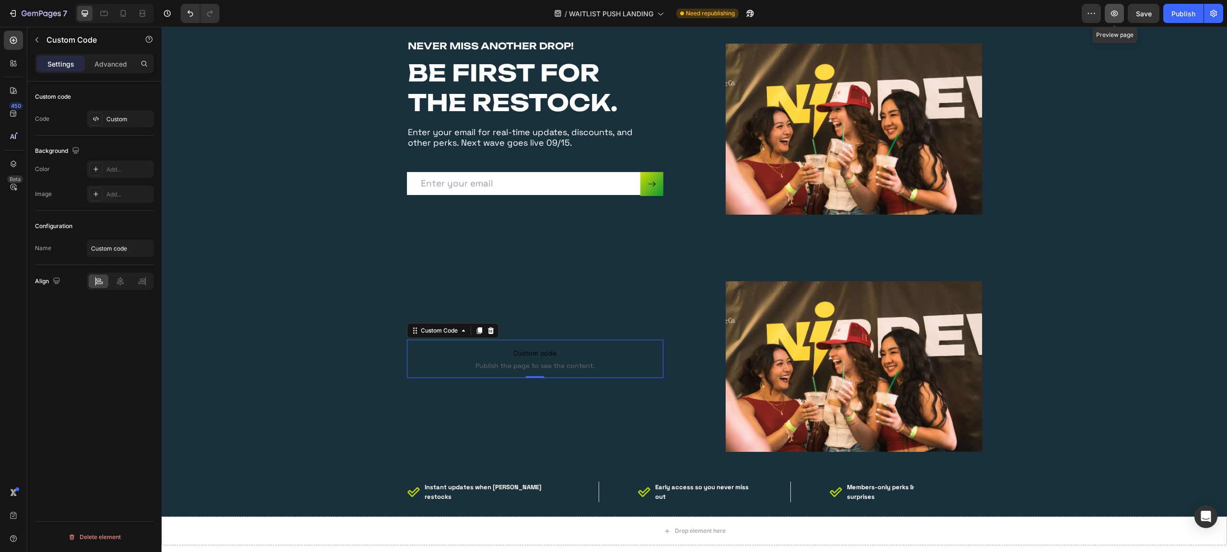
click at [1109, 13] on button "button" at bounding box center [1114, 13] width 19 height 19
click at [116, 122] on div "Custom" at bounding box center [128, 119] width 45 height 9
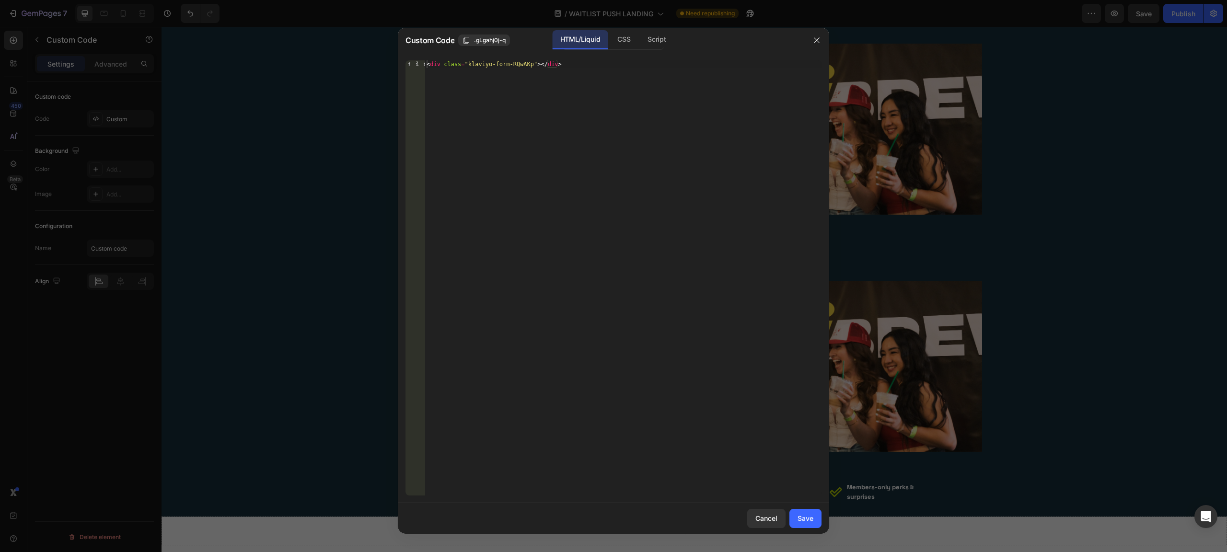
type textarea "<div class="klaviyo-form-RQwAKp"></div>"
drag, startPoint x: 587, startPoint y: 68, endPoint x: 298, endPoint y: 62, distance: 289.6
click at [298, 62] on div "Custom Code .gLgahj0j-q HTML/Liquid CSS Script <div class="klaviyo-form-RQwAKp"…" at bounding box center [613, 276] width 1227 height 552
paste textarea "<div class="klaviyo-form-RQwAKp"></div>"
type textarea "<div class="klaviyo-form-RQwAKp"></div>"
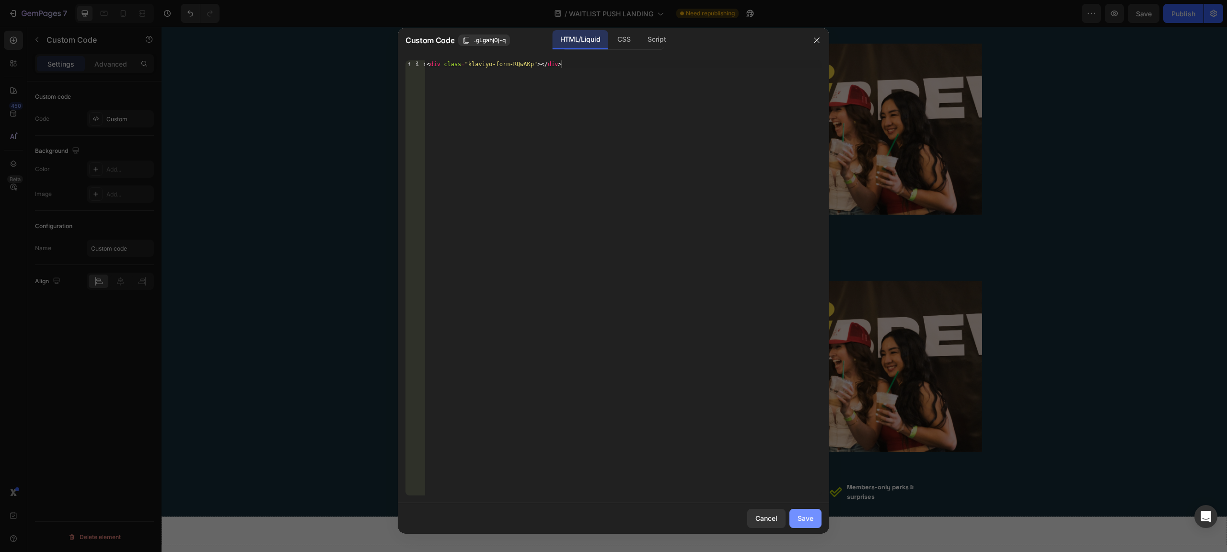
click at [804, 516] on div "Save" at bounding box center [806, 518] width 16 height 10
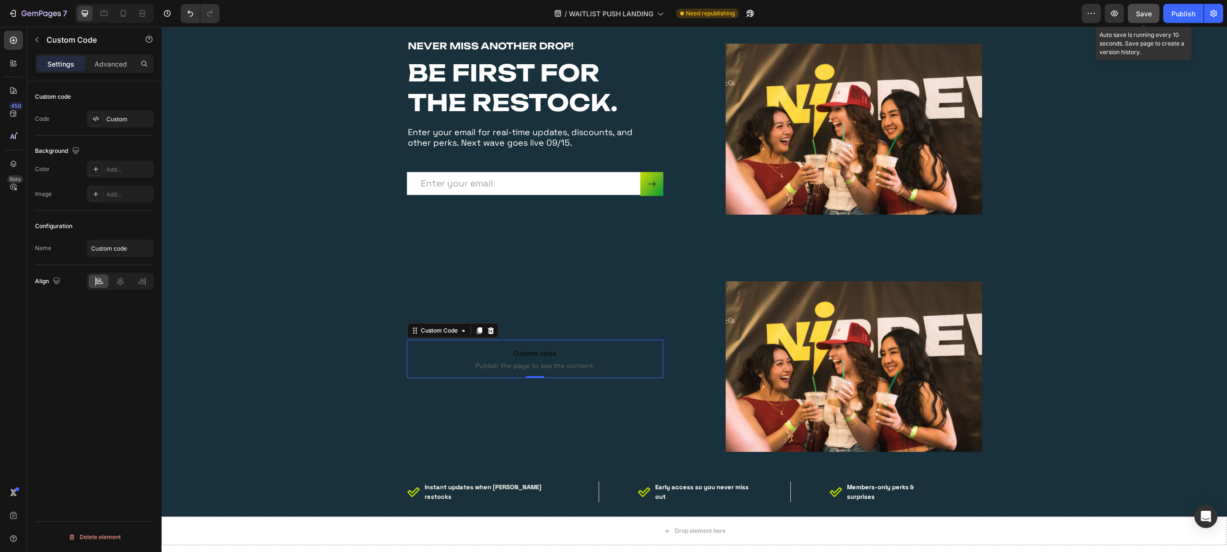
click at [1150, 18] on button "Save" at bounding box center [1144, 13] width 32 height 19
drag, startPoint x: 1111, startPoint y: 16, endPoint x: 1110, endPoint y: 21, distance: 4.9
click at [1110, 21] on button "button" at bounding box center [1114, 13] width 19 height 19
click at [115, 116] on div "Custom" at bounding box center [128, 119] width 45 height 9
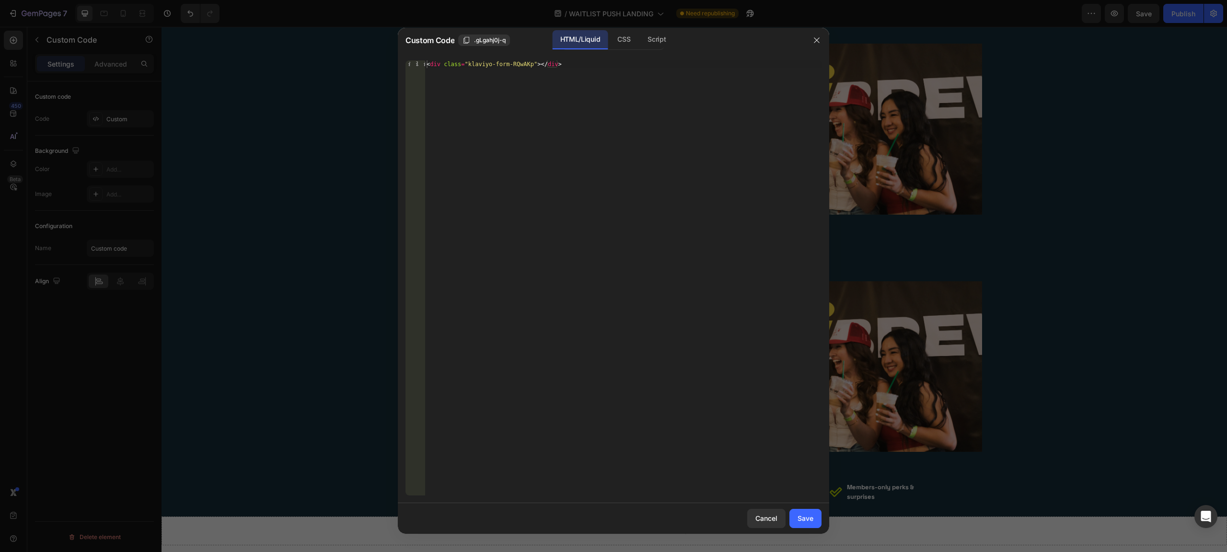
type textarea "<div class="klaviyo-form-RQwAKp"></div>"
drag, startPoint x: 599, startPoint y: 64, endPoint x: 406, endPoint y: 60, distance: 193.2
click at [406, 60] on div "<div class="klaviyo-form-RQwAKp"></div> 1 < div class = "klaviyo-form-RQwAKp" >…" at bounding box center [614, 277] width 416 height 435
paste textarea "<div class="klaviyo-form-RQwAKp"></div>"
type textarea "<div class="klaviyo-form-RQwAKp"></div>"
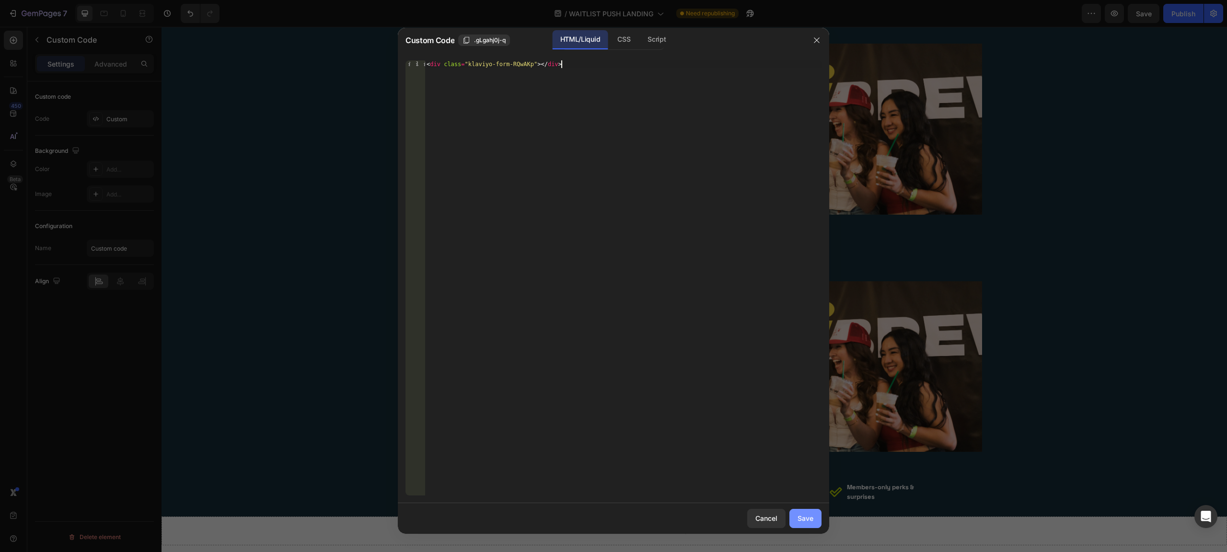
click at [806, 514] on div "Save" at bounding box center [806, 518] width 16 height 10
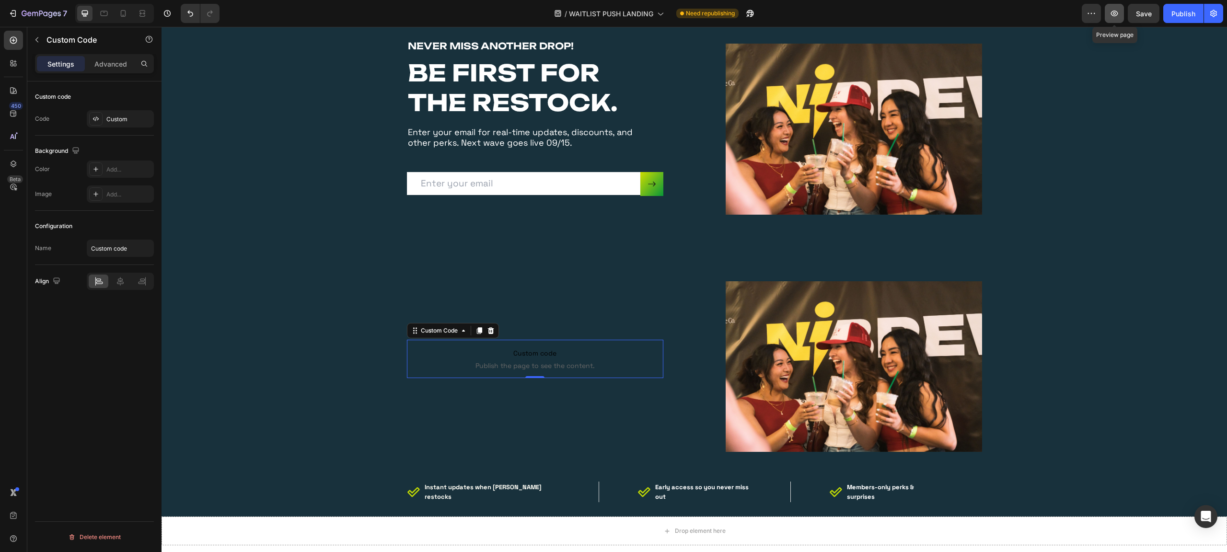
click at [1114, 10] on icon "button" at bounding box center [1115, 14] width 10 height 10
click at [130, 128] on div "Custom" at bounding box center [120, 118] width 67 height 17
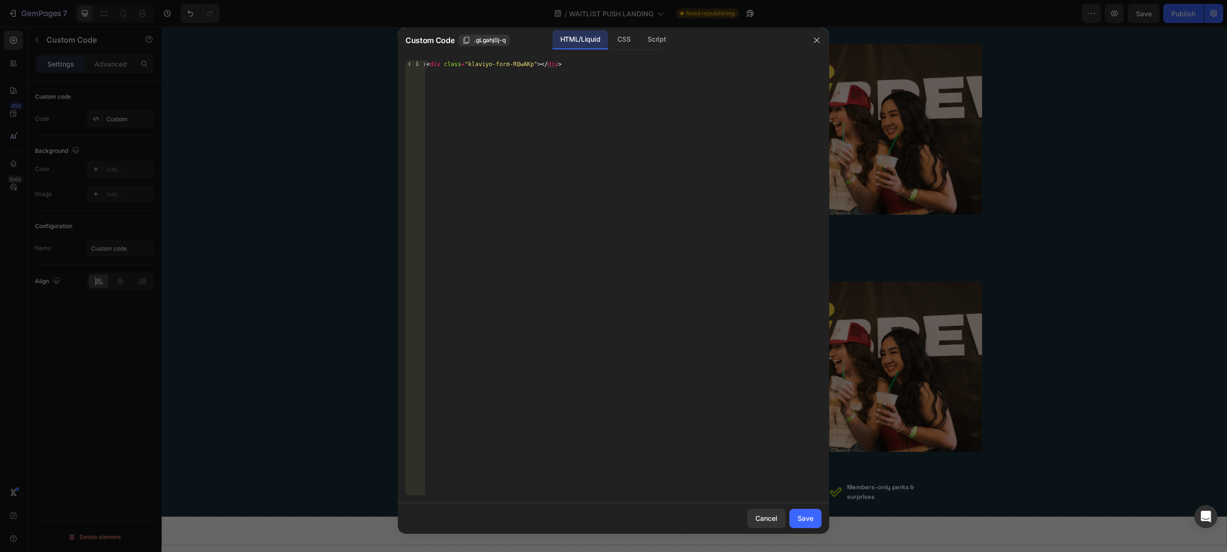
type textarea "<div class="klaviyo-form-RQwAKp"></div>"
drag, startPoint x: 594, startPoint y: 70, endPoint x: 352, endPoint y: 68, distance: 242.1
click at [352, 68] on div "Custom Code .gLgahj0j-q HTML/Liquid CSS Script <div class="klaviyo-form-RQwAKp"…" at bounding box center [613, 276] width 1227 height 552
paste textarea "<div class="klaviyo-form-RQwAKp"></div>"
type textarea "<div class="klaviyo-form-RQwAKp"></div>"
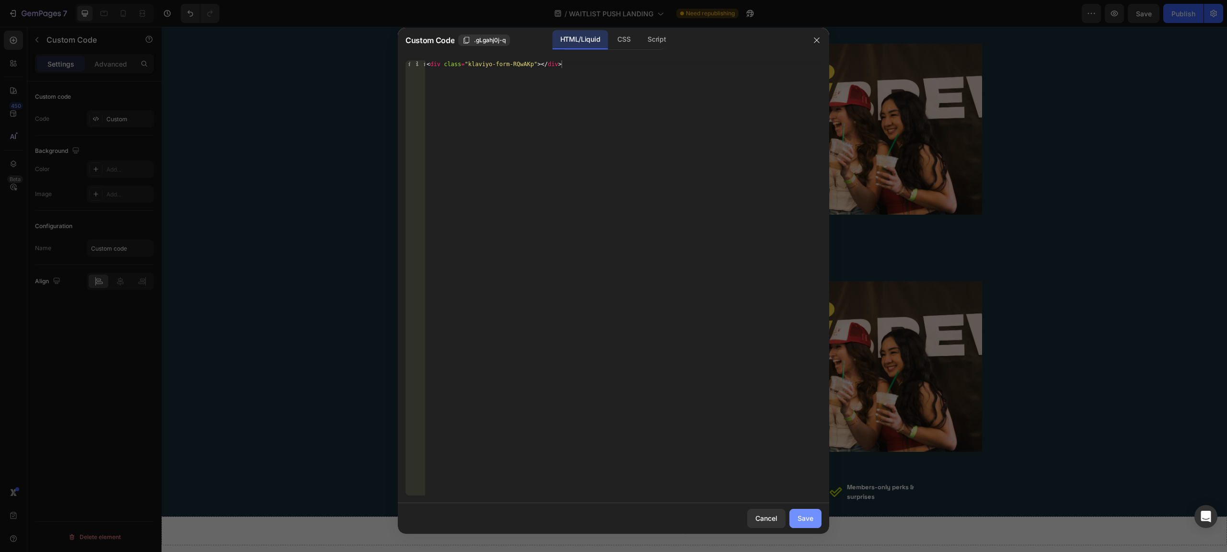
click at [798, 517] on div "Save" at bounding box center [806, 518] width 16 height 10
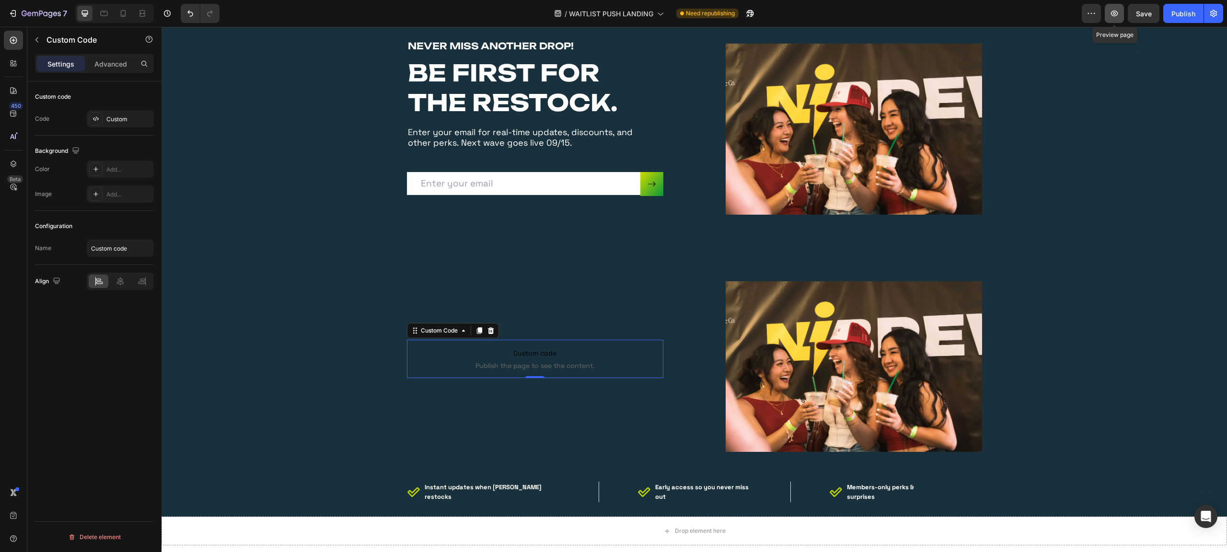
click at [1117, 15] on icon "button" at bounding box center [1114, 14] width 7 height 6
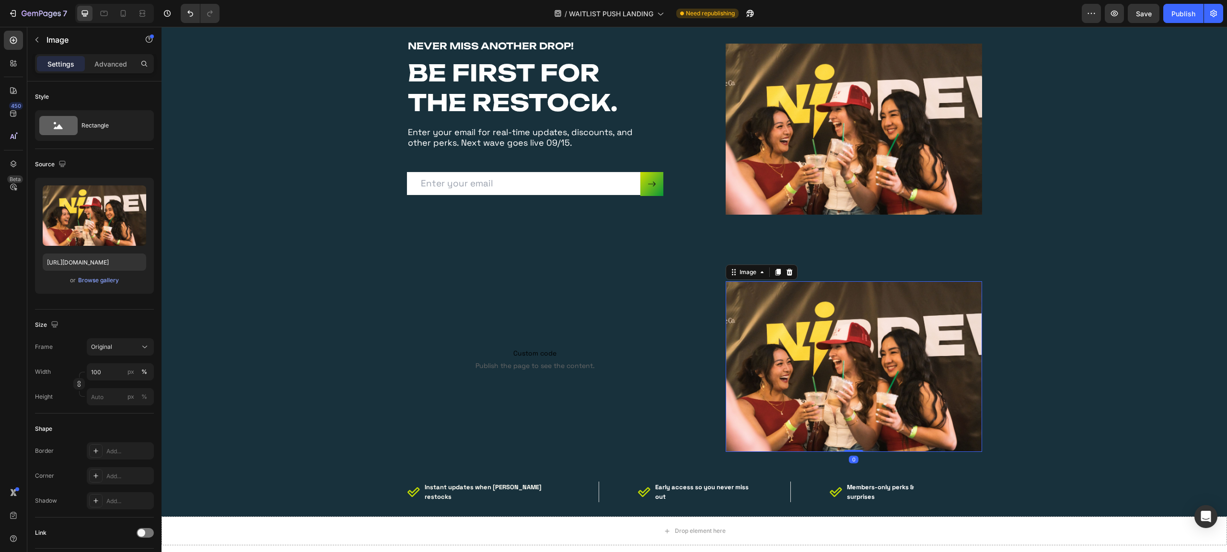
click at [867, 330] on img at bounding box center [854, 366] width 256 height 171
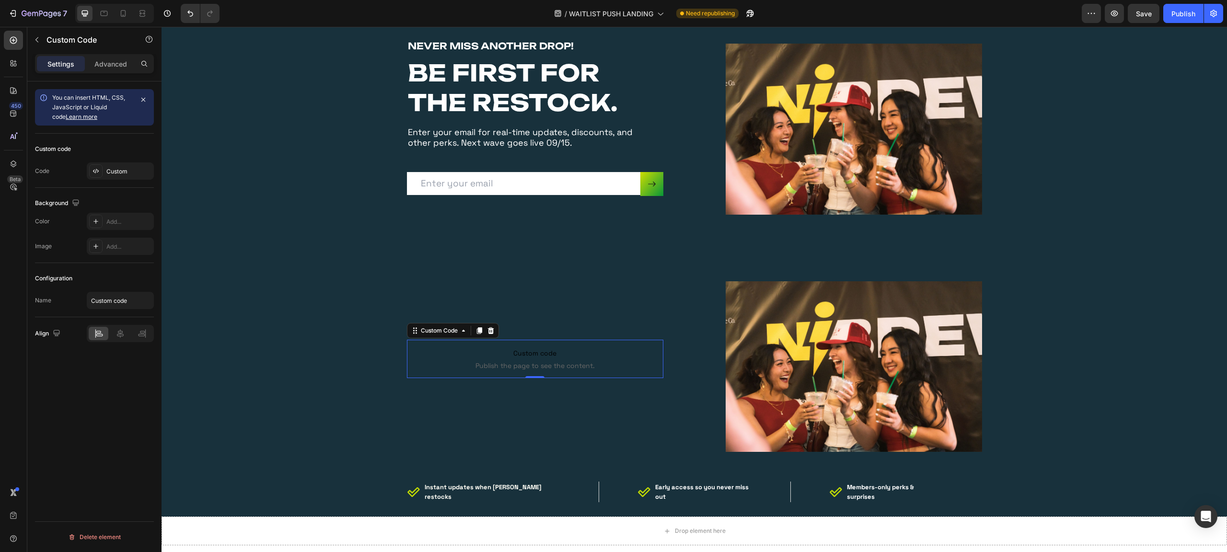
click at [496, 357] on span "Custom code" at bounding box center [535, 354] width 256 height 12
click at [604, 350] on span "Custom code" at bounding box center [535, 354] width 256 height 12
click at [113, 66] on p "Advanced" at bounding box center [110, 64] width 33 height 10
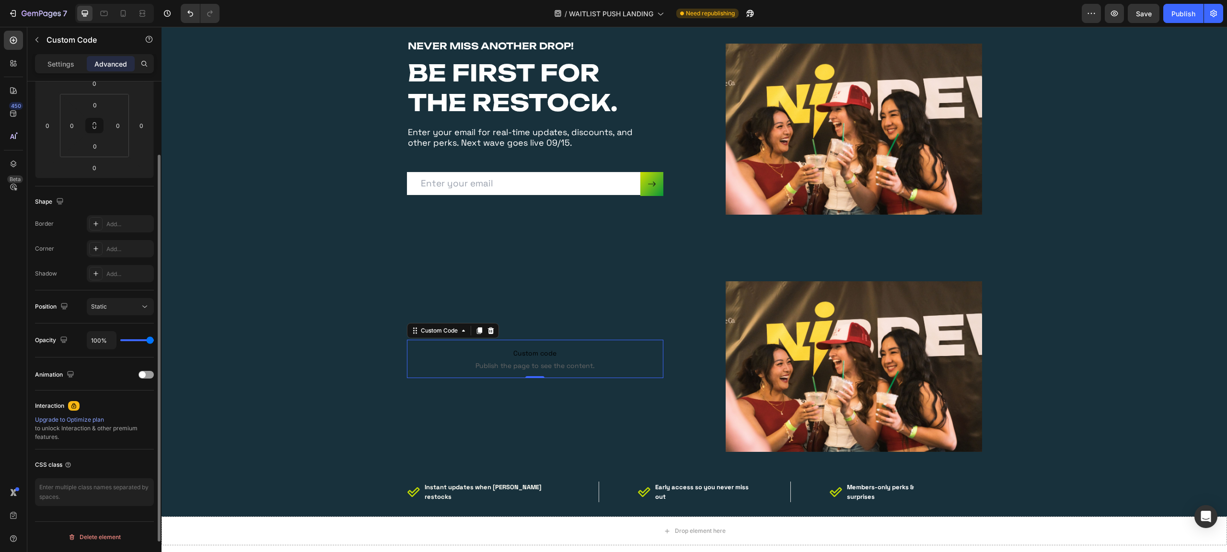
scroll to position [0, 0]
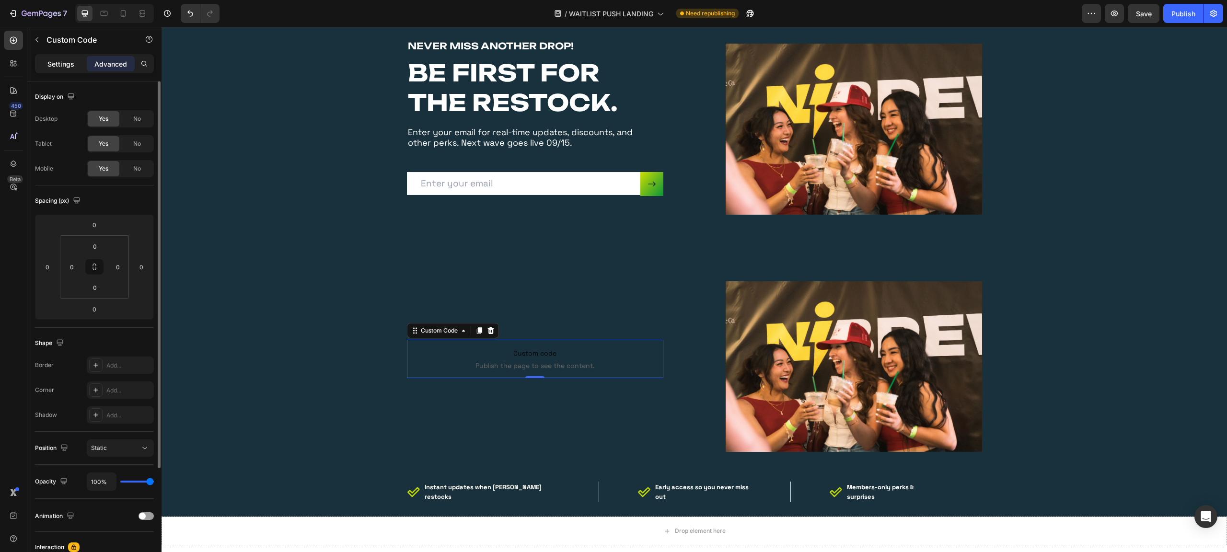
click at [58, 64] on p "Settings" at bounding box center [60, 64] width 27 height 10
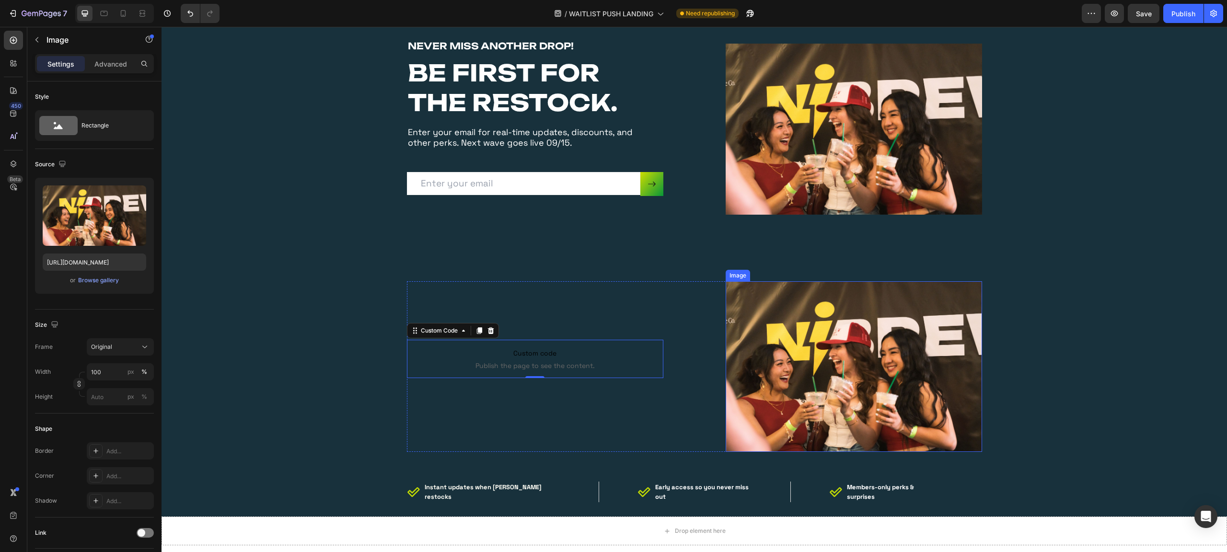
click at [829, 304] on img at bounding box center [854, 366] width 256 height 171
click at [1112, 18] on button "button" at bounding box center [1114, 13] width 19 height 19
click at [1178, 11] on div "Publish" at bounding box center [1184, 14] width 24 height 10
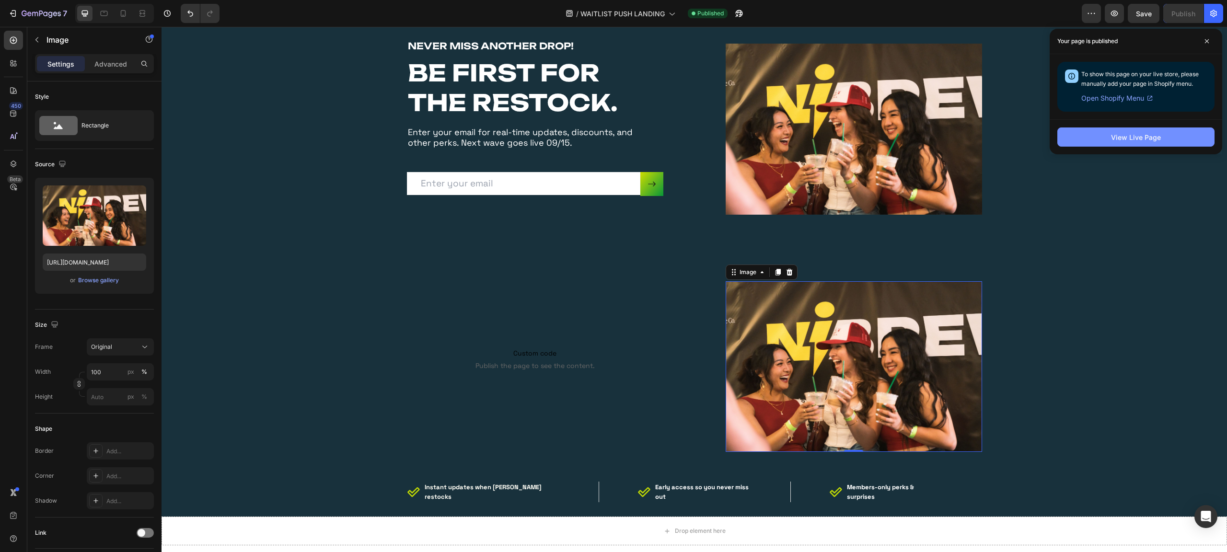
click at [1146, 146] on button "View Live Page" at bounding box center [1135, 137] width 157 height 19
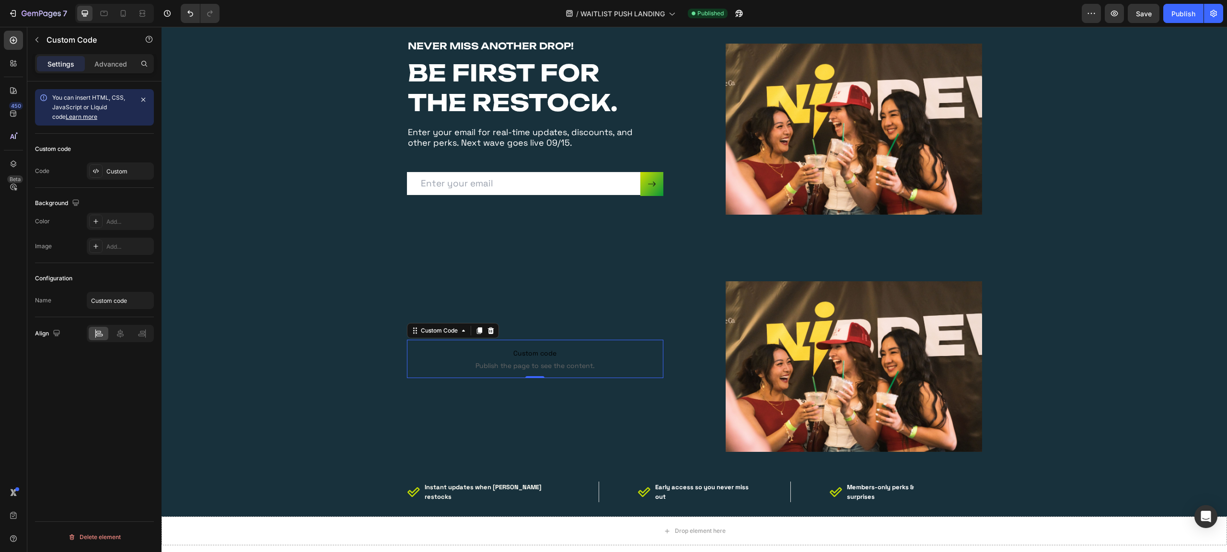
click at [529, 354] on span "Custom code" at bounding box center [535, 354] width 256 height 12
click at [116, 176] on div "Custom" at bounding box center [128, 171] width 45 height 9
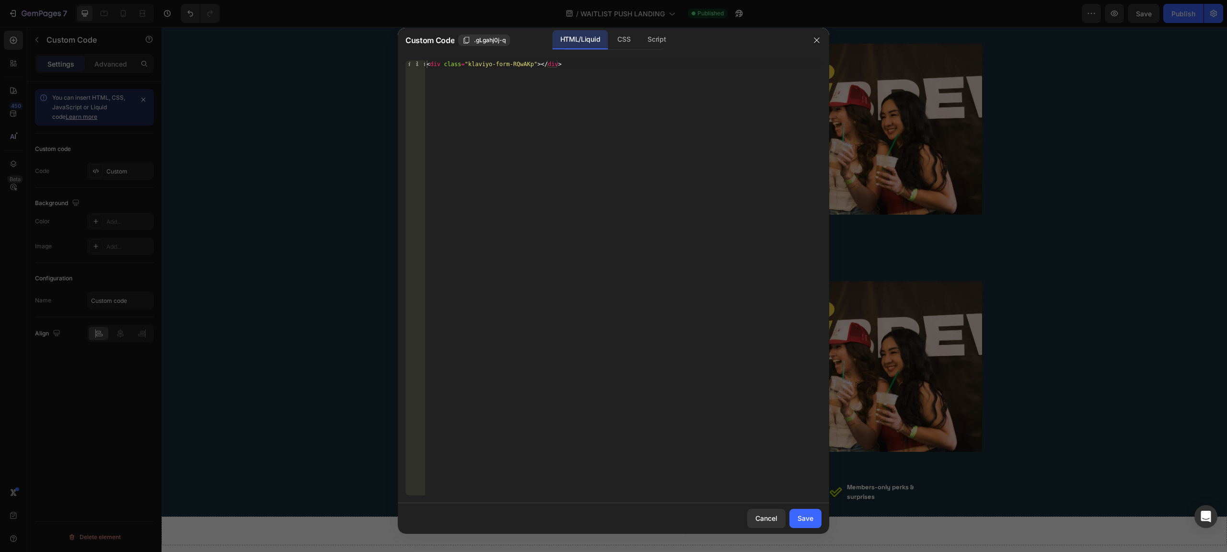
type textarea "<div class="klaviyo-form-RQwAKp"></div>"
drag, startPoint x: 589, startPoint y: 66, endPoint x: 413, endPoint y: 61, distance: 175.5
click at [412, 62] on div "<div class="klaviyo-form-RQwAKp"></div> 1 < div class = "klaviyo-form-RQwAKp" >…" at bounding box center [614, 277] width 416 height 435
paste textarea "<div class="klaviyo-form-RQwAKp"></div>"
type textarea "<div class="klaviyo-form-RQwAKp"></div>"
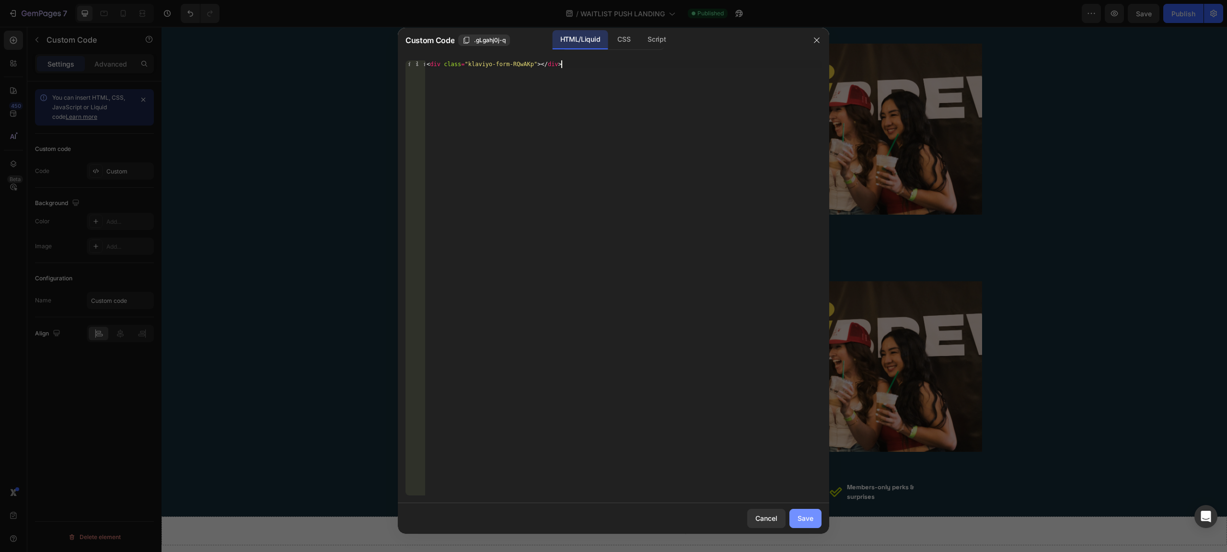
click at [807, 523] on div "Save" at bounding box center [806, 518] width 16 height 10
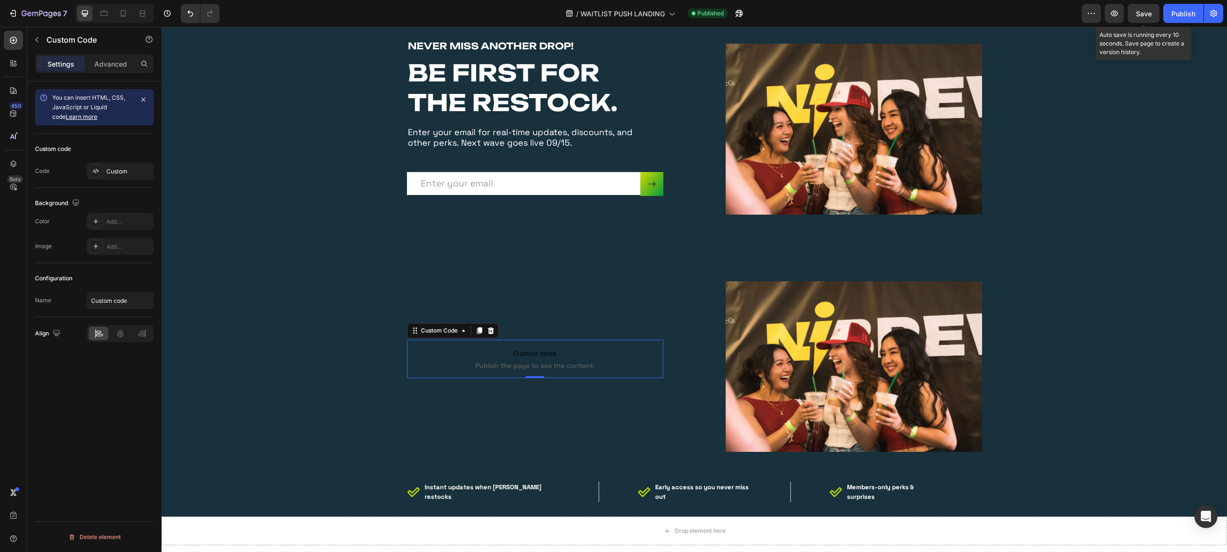
click at [1139, 12] on span "Save" at bounding box center [1144, 14] width 16 height 8
click at [1115, 15] on icon "button" at bounding box center [1115, 14] width 10 height 10
click at [1113, 12] on icon "button" at bounding box center [1114, 14] width 7 height 6
click at [50, 18] on div "7" at bounding box center [45, 14] width 46 height 12
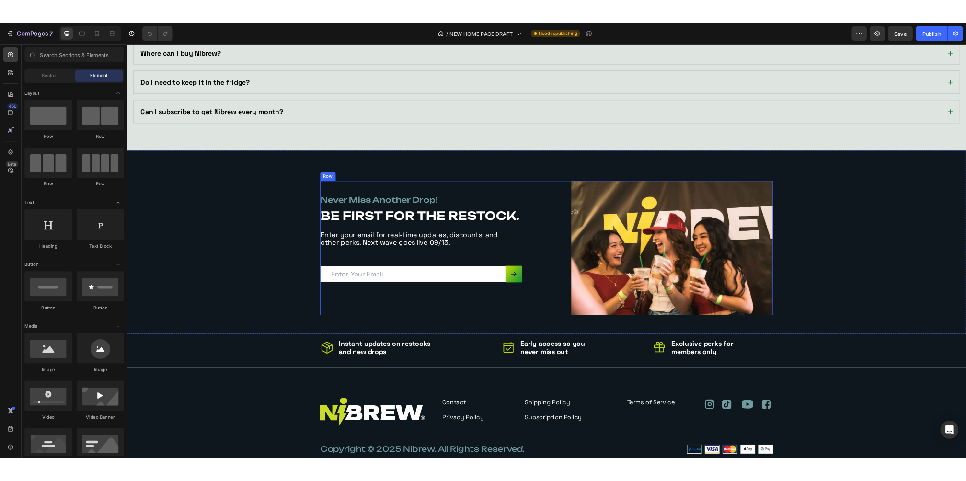
scroll to position [2603, 0]
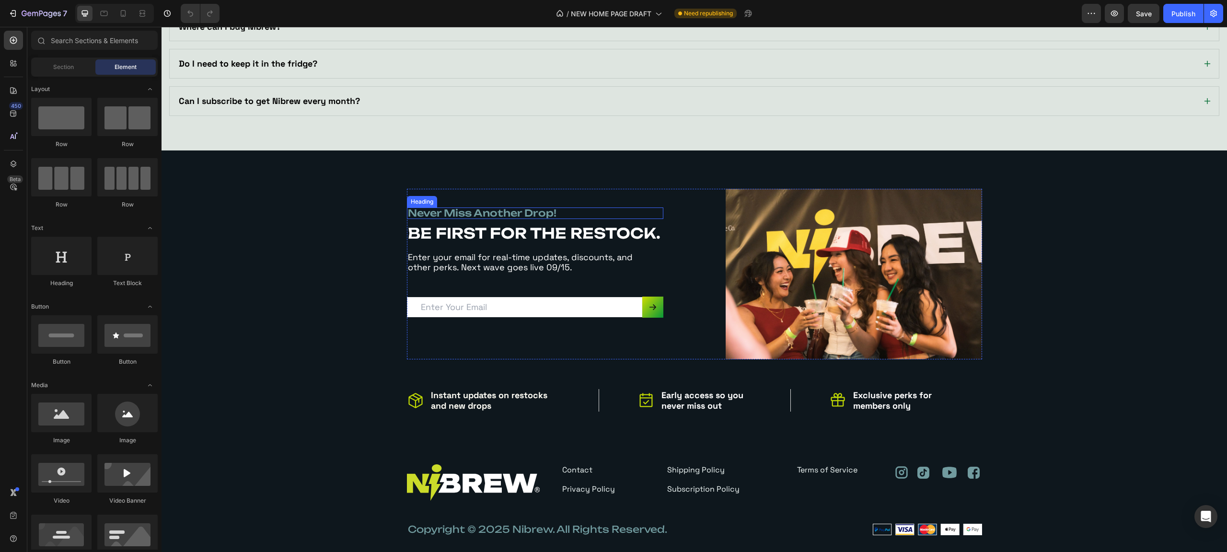
click at [466, 219] on h6 "never miss another drop!" at bounding box center [535, 214] width 256 height 12
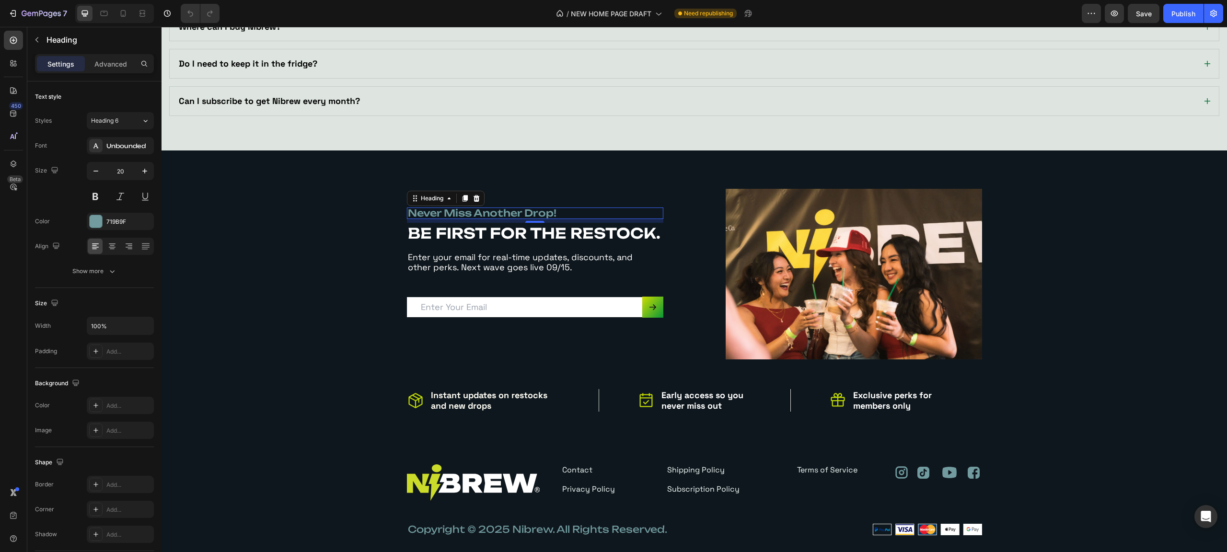
click at [482, 219] on h6 "never miss another drop!" at bounding box center [535, 214] width 256 height 12
click at [482, 218] on p "never miss another drop!" at bounding box center [535, 214] width 255 height 10
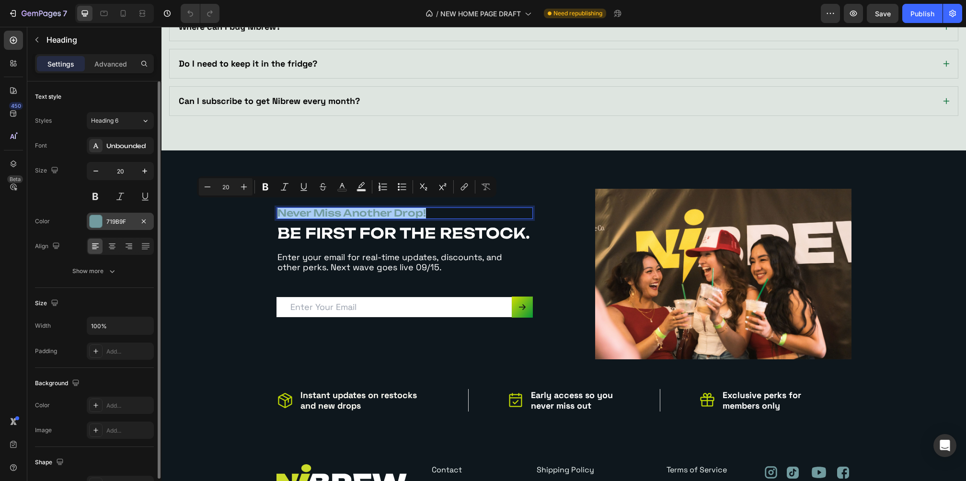
click at [116, 220] on div "719B9F" at bounding box center [120, 222] width 28 height 9
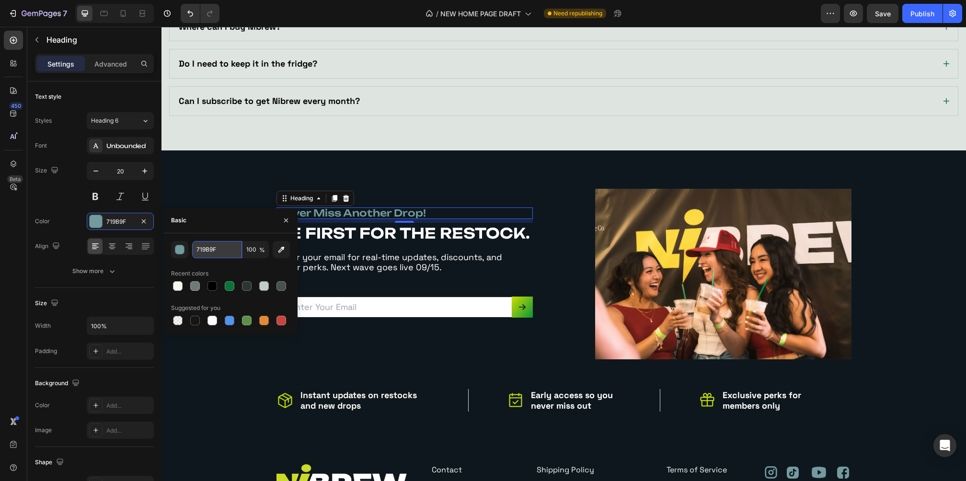
click at [217, 249] on input "719B9F" at bounding box center [217, 249] width 50 height 17
click at [216, 249] on input "719B9F" at bounding box center [217, 249] width 50 height 17
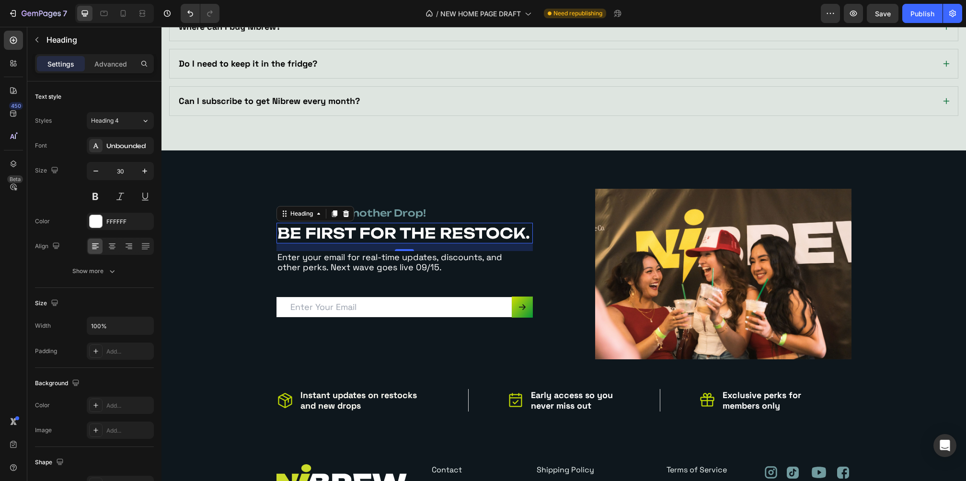
click at [436, 231] on h2 "BE FIRST FOR THE RESTOCK." at bounding box center [405, 233] width 256 height 21
click at [381, 259] on p "Enter your email for real-time updates, discounts, and other perks. Next wave g…" at bounding box center [399, 262] width 242 height 21
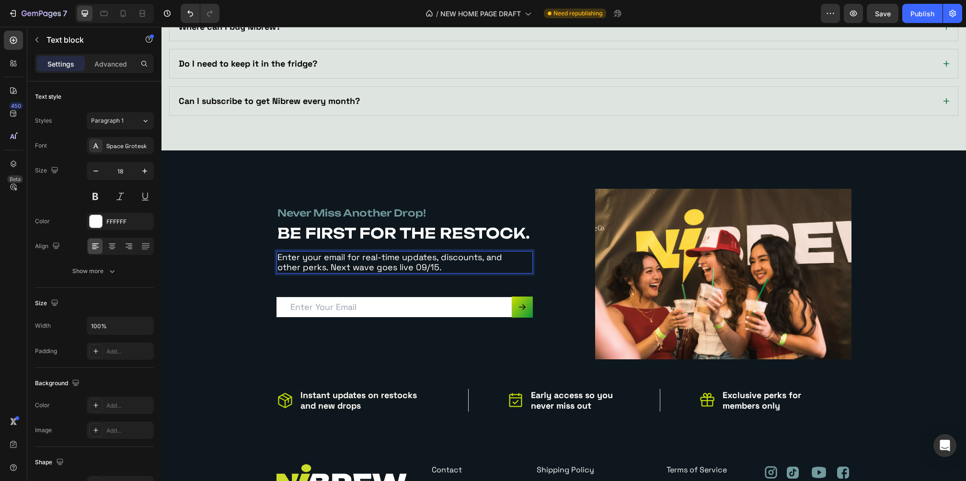
click at [381, 259] on p "Enter your email for real-time updates, discounts, and other perks. Next wave g…" at bounding box center [399, 262] width 242 height 21
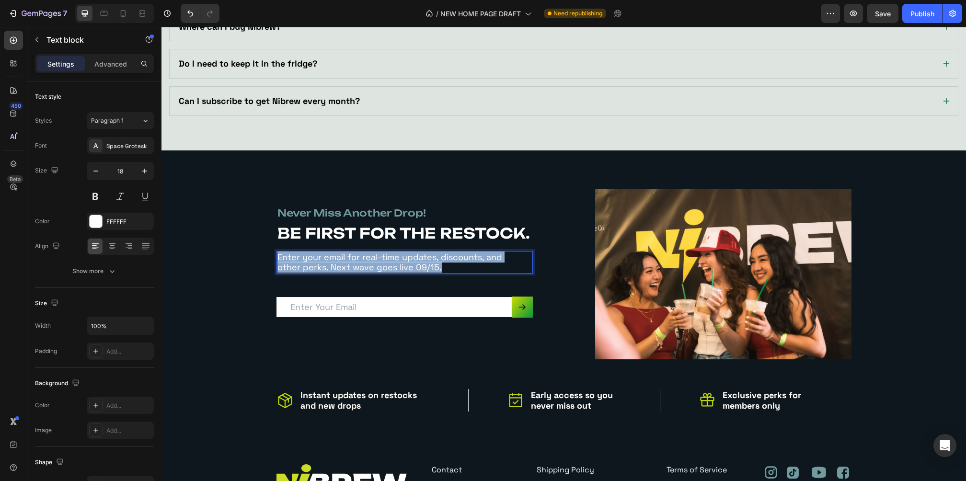
click at [381, 259] on p "Enter your email for real-time updates, discounts, and other perks. Next wave g…" at bounding box center [399, 262] width 242 height 21
copy p "Enter your email for real-time updates, discounts, and other perks. Next wave g…"
click at [332, 209] on p "never miss another drop!" at bounding box center [405, 214] width 255 height 10
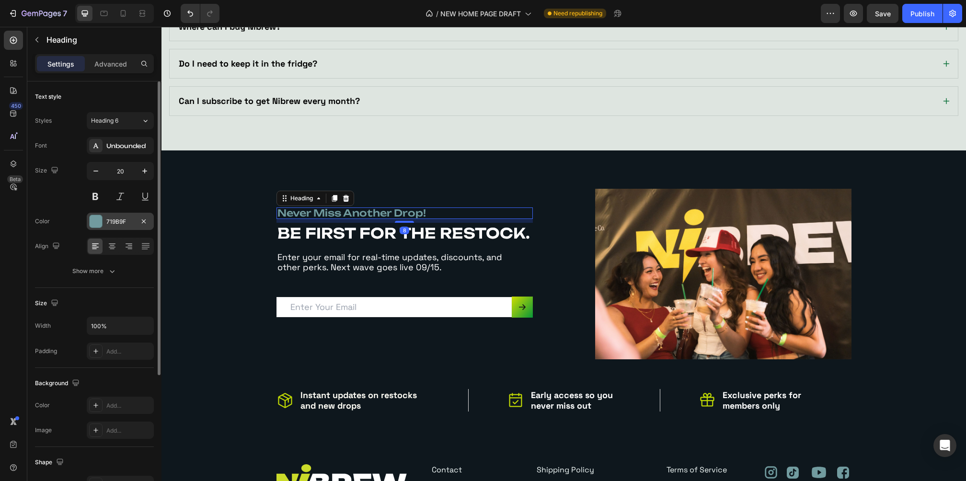
click at [125, 218] on div "719B9F" at bounding box center [120, 222] width 28 height 9
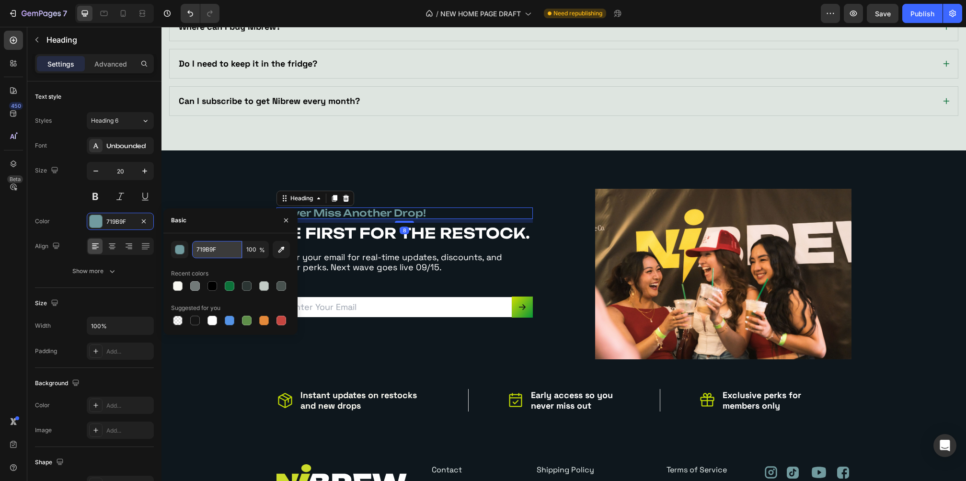
click at [214, 251] on input "719B9F" at bounding box center [217, 249] width 50 height 17
click at [208, 191] on div "never miss another drop! Heading 8 BE FIRST FOR THE RESTOCK. Heading Enter your…" at bounding box center [564, 274] width 790 height 171
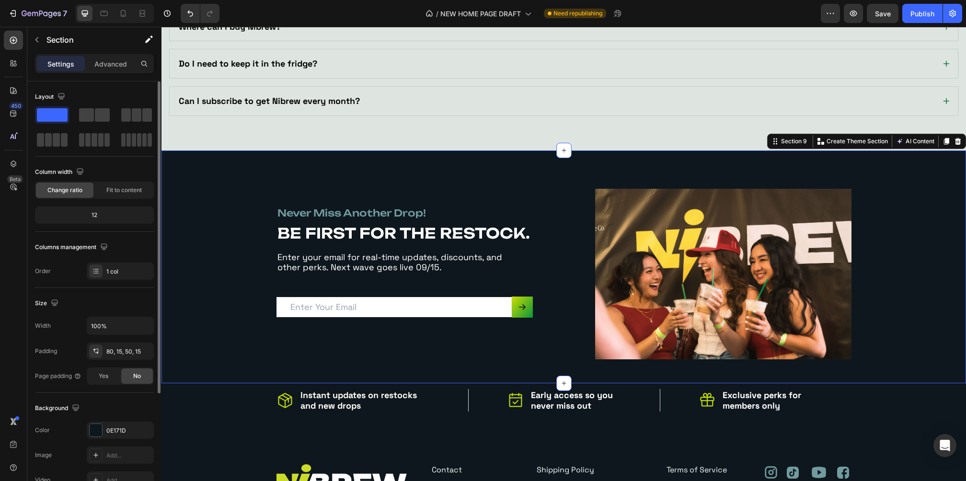
scroll to position [70, 0]
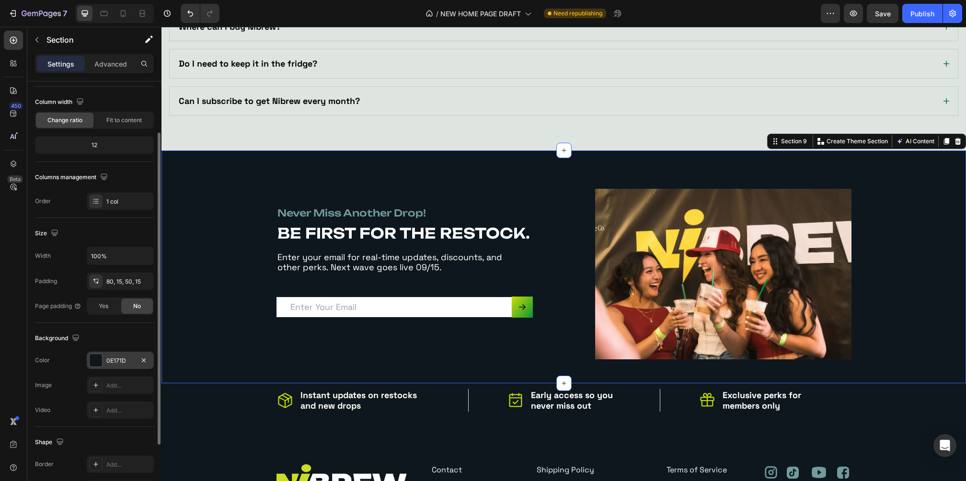
click at [122, 360] on div "0E171D" at bounding box center [120, 361] width 28 height 9
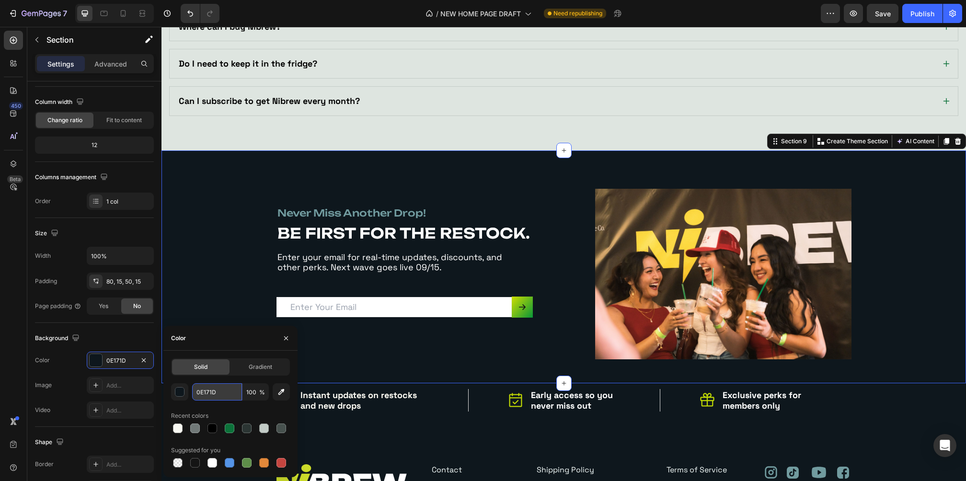
click at [223, 392] on input "0E171D" at bounding box center [217, 391] width 50 height 17
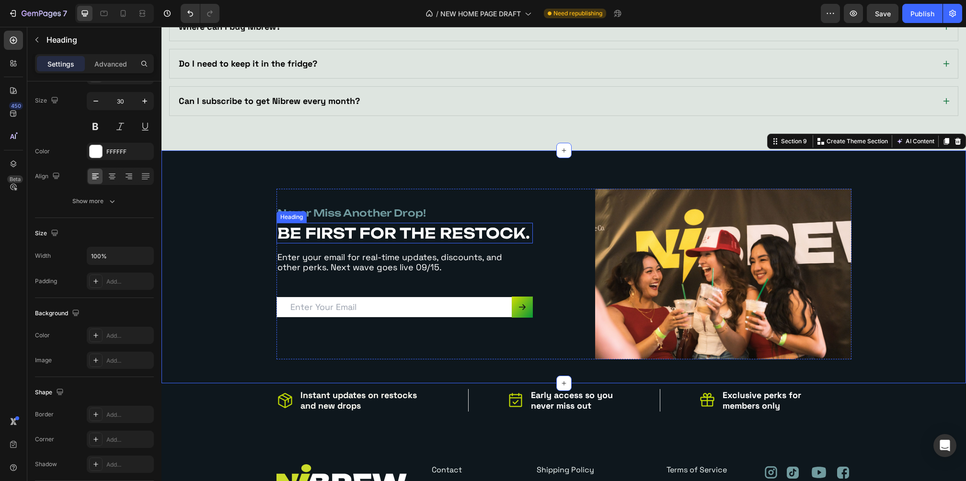
click at [521, 227] on h2 "BE FIRST FOR THE RESTOCK." at bounding box center [405, 233] width 256 height 21
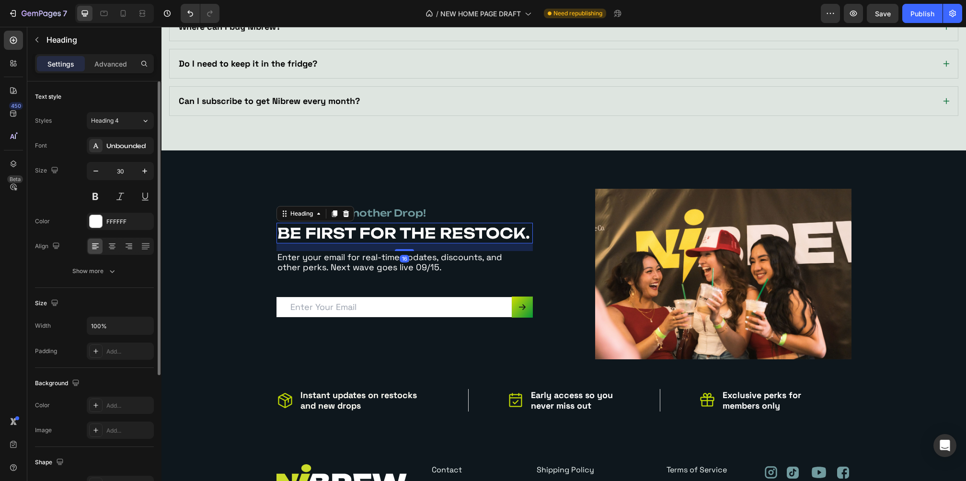
click at [508, 229] on h2 "BE FIRST FOR THE RESTOCK." at bounding box center [405, 233] width 256 height 21
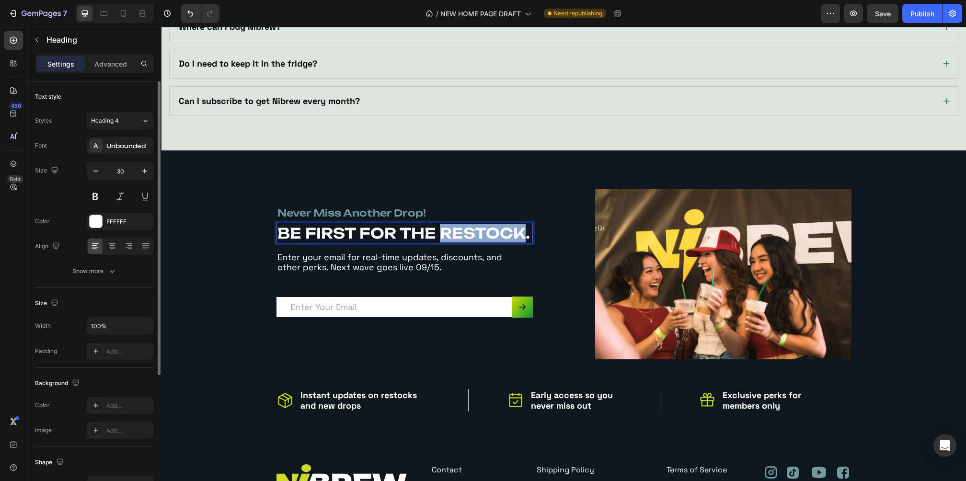
click at [508, 229] on p "BE FIRST FOR THE RESTOCK." at bounding box center [405, 233] width 255 height 19
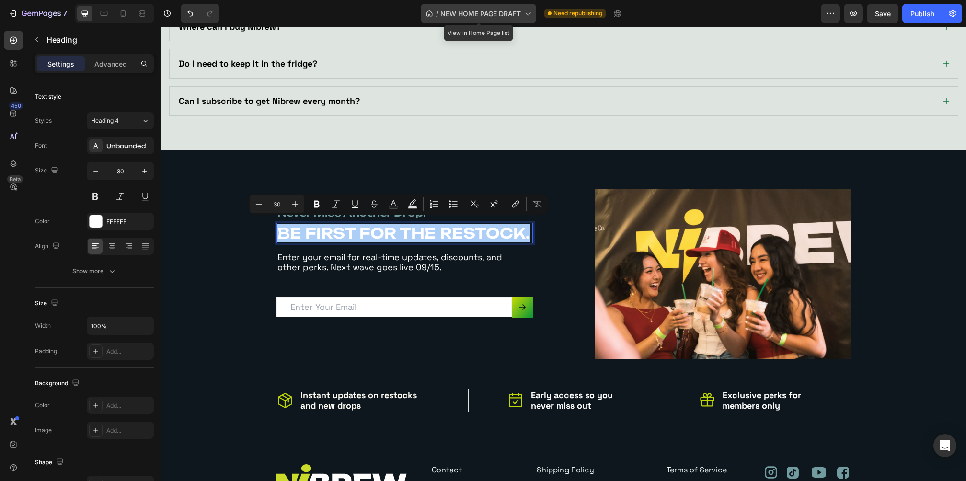
click at [480, 15] on span "NEW HOME PAGE DRAFT" at bounding box center [481, 14] width 81 height 10
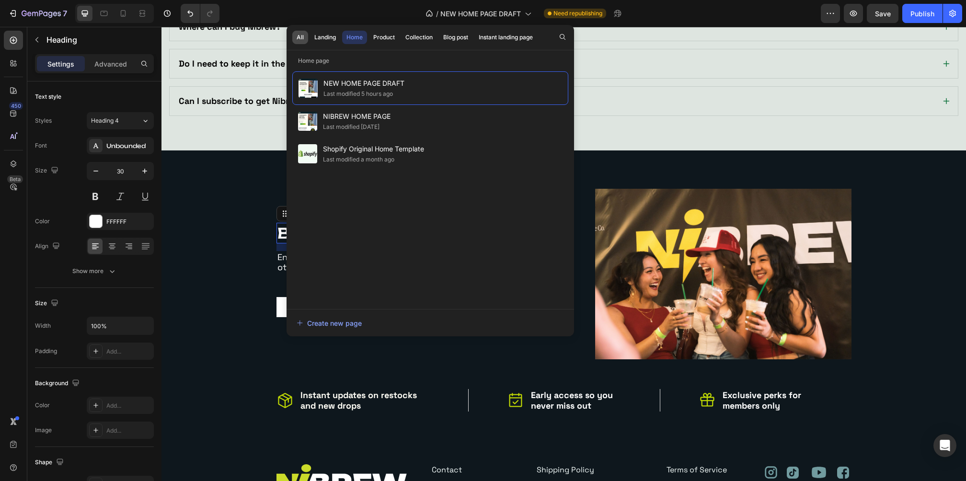
click at [301, 37] on div "All" at bounding box center [300, 37] width 7 height 9
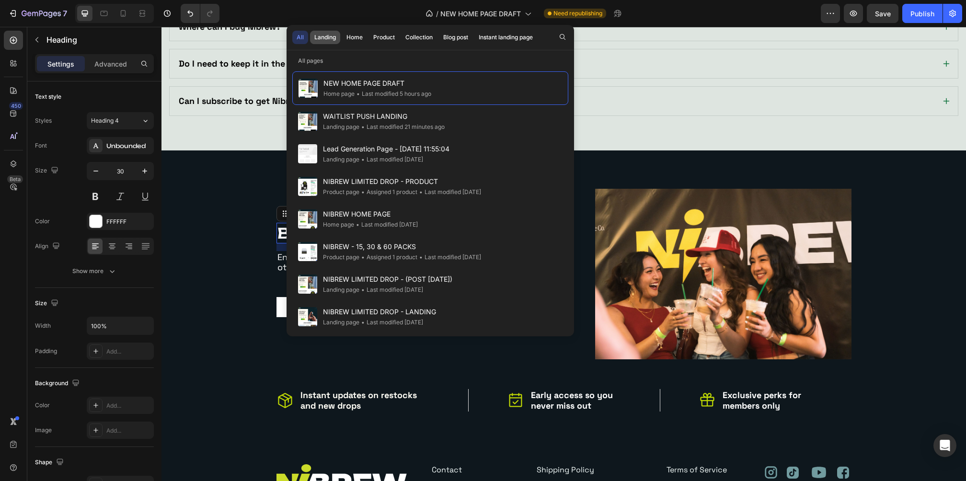
click at [329, 36] on div "Landing" at bounding box center [325, 37] width 22 height 9
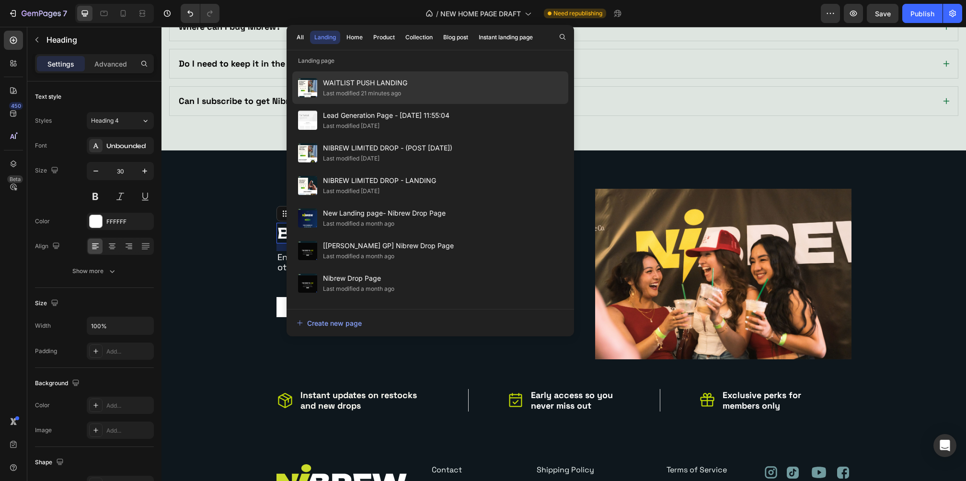
click at [377, 85] on span "WAITLIST PUSH LANDING" at bounding box center [365, 83] width 84 height 12
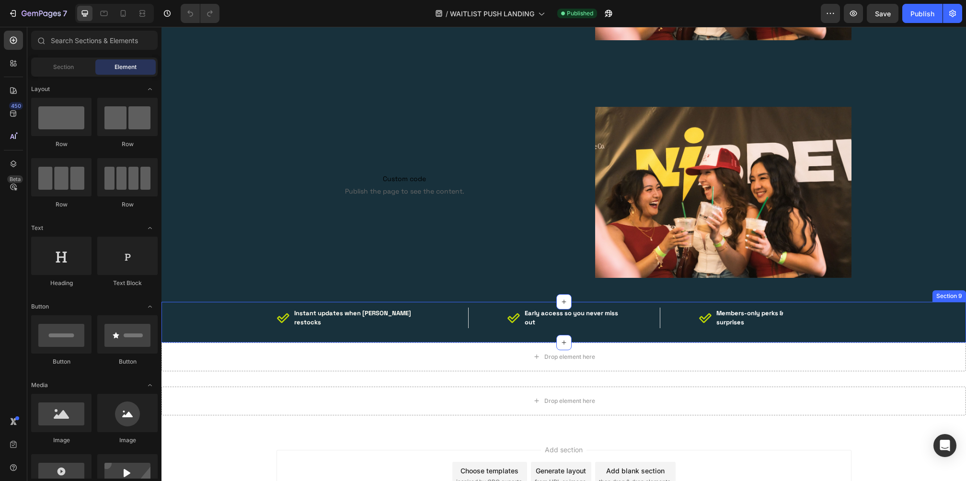
scroll to position [2272, 0]
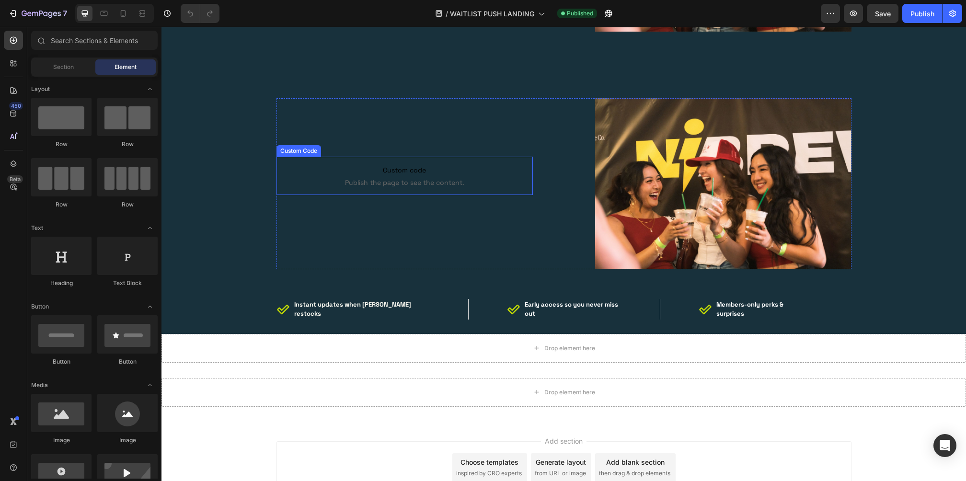
click at [395, 179] on span "Publish the page to see the content." at bounding box center [405, 183] width 256 height 10
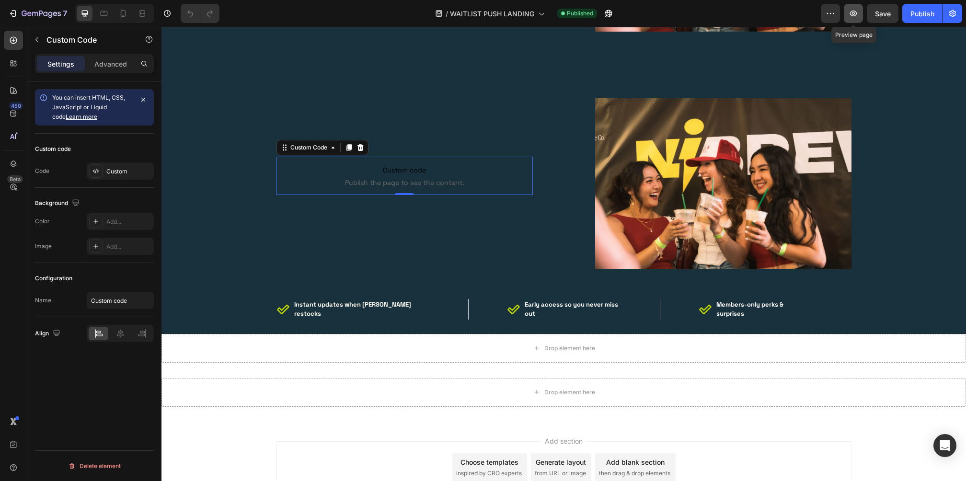
click at [851, 16] on icon "button" at bounding box center [854, 14] width 10 height 10
click at [854, 16] on icon "button" at bounding box center [853, 14] width 7 height 6
click at [495, 12] on span "WAITLIST PUSH LANDING" at bounding box center [492, 14] width 84 height 10
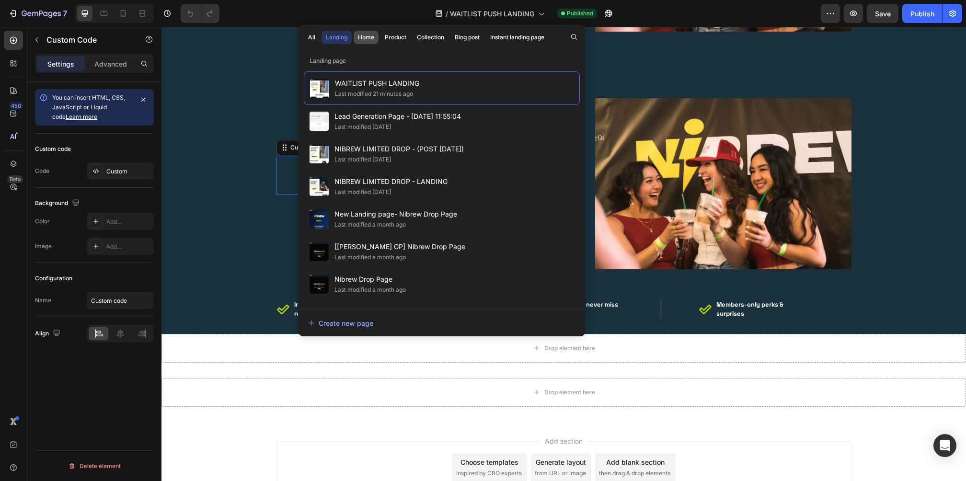
click at [367, 40] on div "Home" at bounding box center [366, 37] width 16 height 9
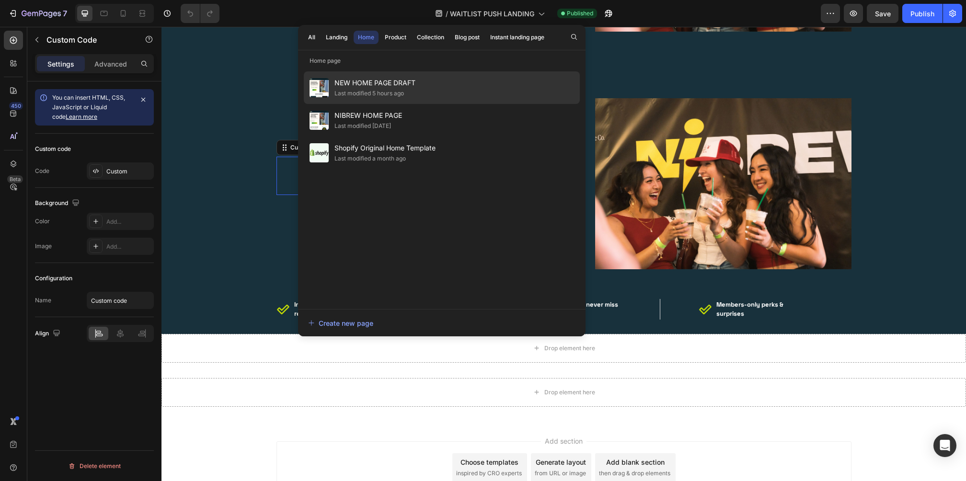
click at [414, 87] on span "NEW HOME PAGE DRAFT" at bounding box center [375, 83] width 81 height 12
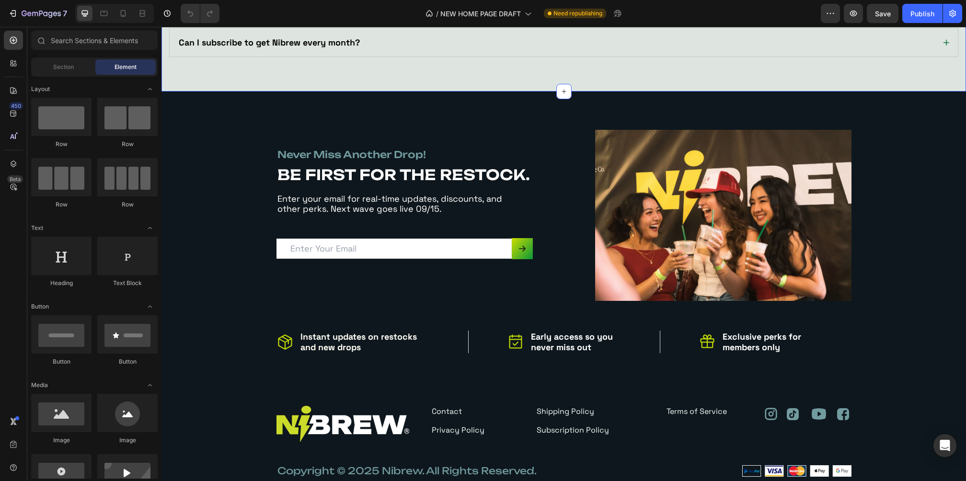
scroll to position [2452, 0]
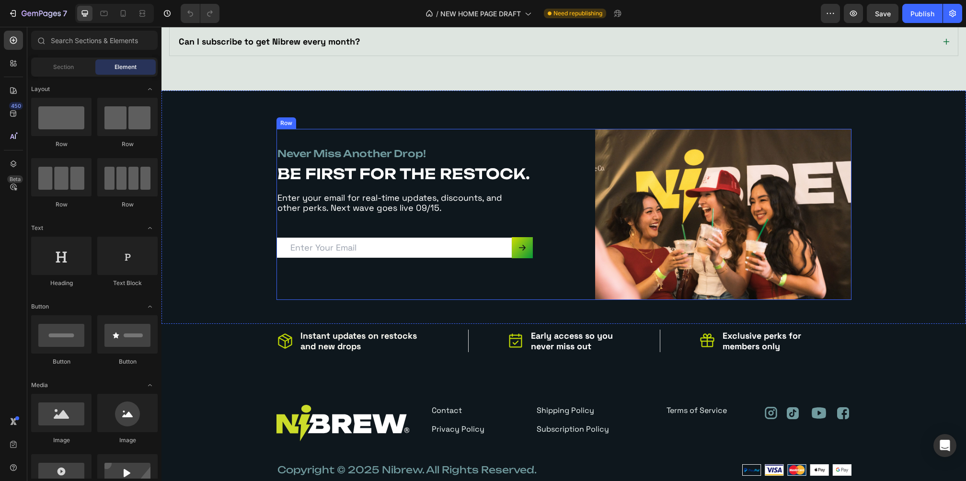
click at [355, 136] on div "never miss another drop! Heading BE FIRST FOR THE RESTOCK. Heading Enter your e…" at bounding box center [405, 214] width 256 height 171
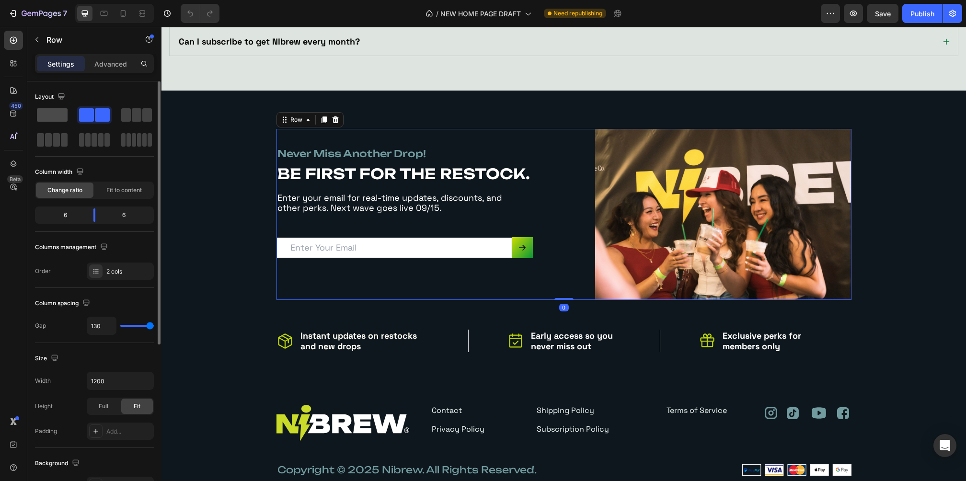
click at [43, 114] on span at bounding box center [52, 114] width 31 height 13
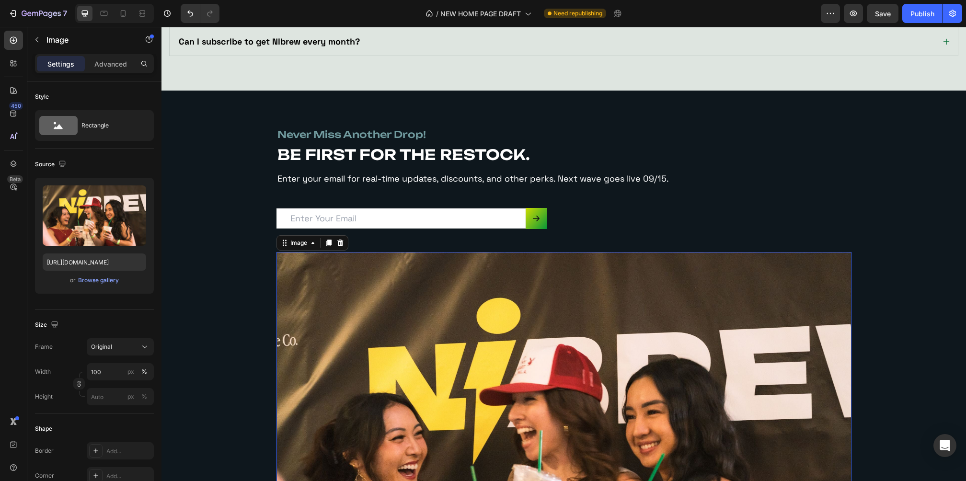
click at [425, 352] on img at bounding box center [564, 443] width 575 height 383
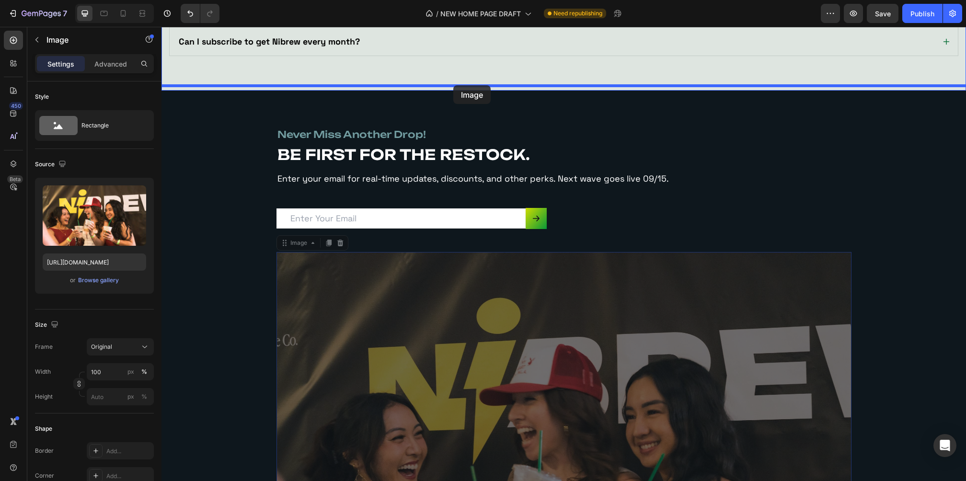
drag, startPoint x: 490, startPoint y: 379, endPoint x: 453, endPoint y: 85, distance: 296.1
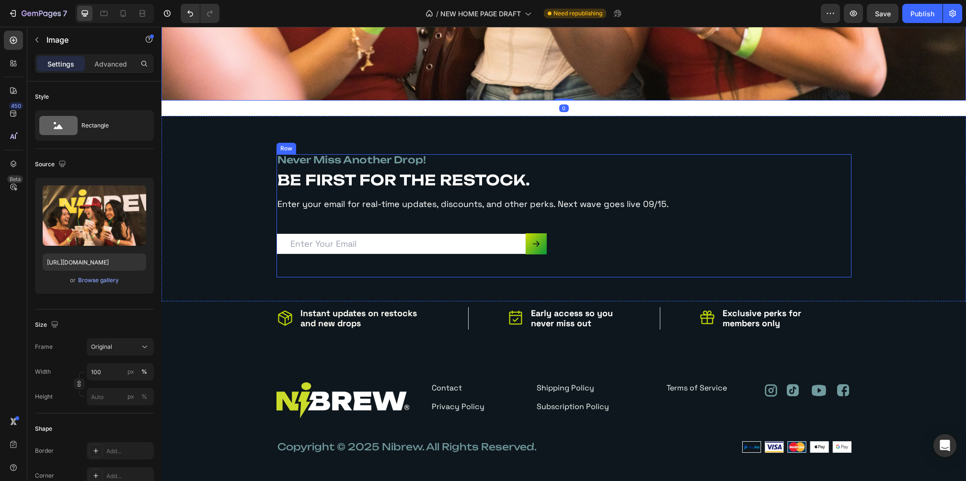
scroll to position [2968, 0]
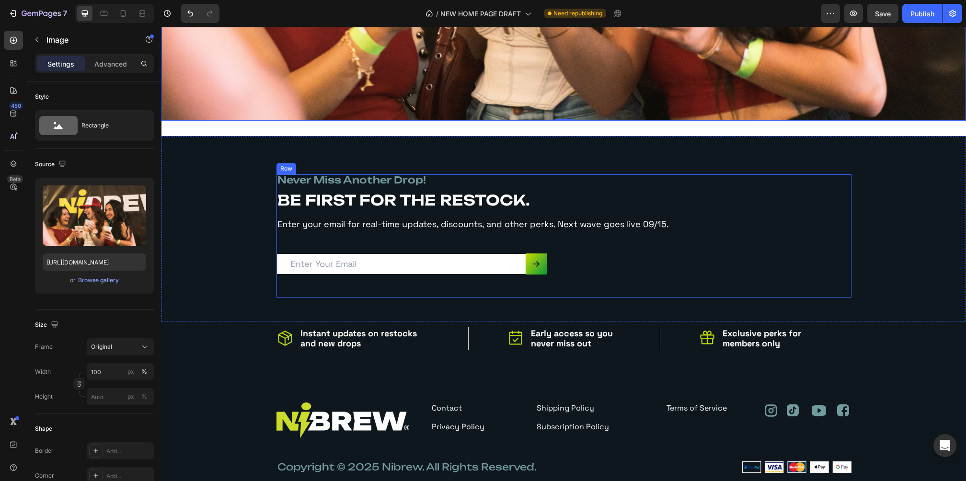
click at [739, 232] on div "never miss another drop! Heading BE FIRST FOR THE RESTOCK. Heading Enter your e…" at bounding box center [564, 235] width 575 height 123
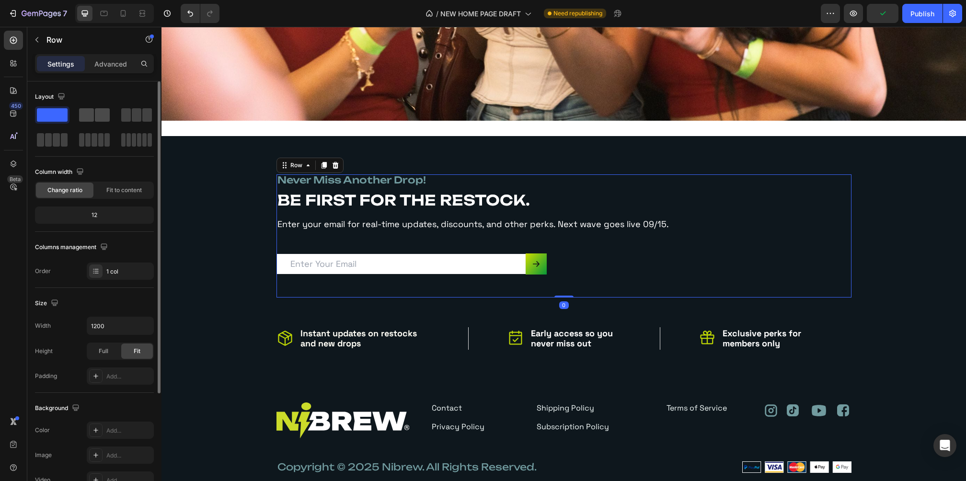
click at [98, 118] on span at bounding box center [102, 114] width 15 height 13
click at [332, 162] on icon at bounding box center [336, 166] width 8 height 8
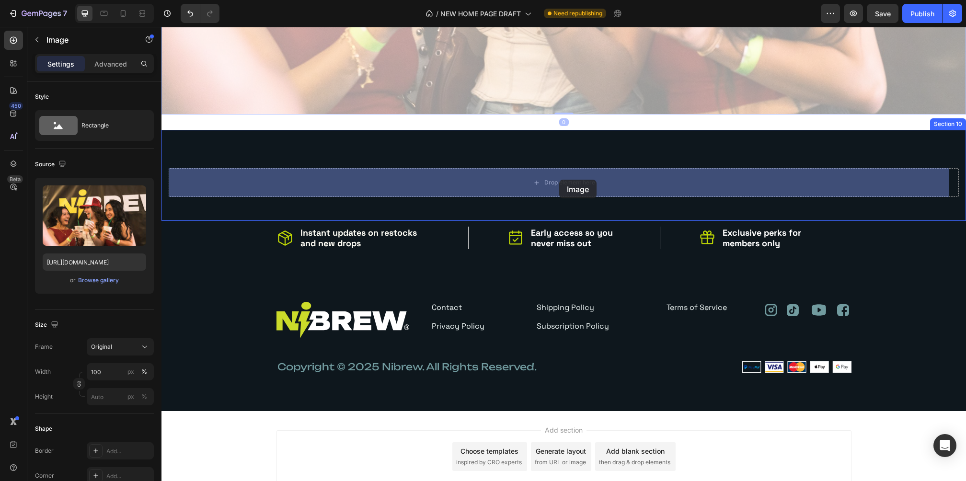
drag, startPoint x: 540, startPoint y: 94, endPoint x: 559, endPoint y: 180, distance: 88.0
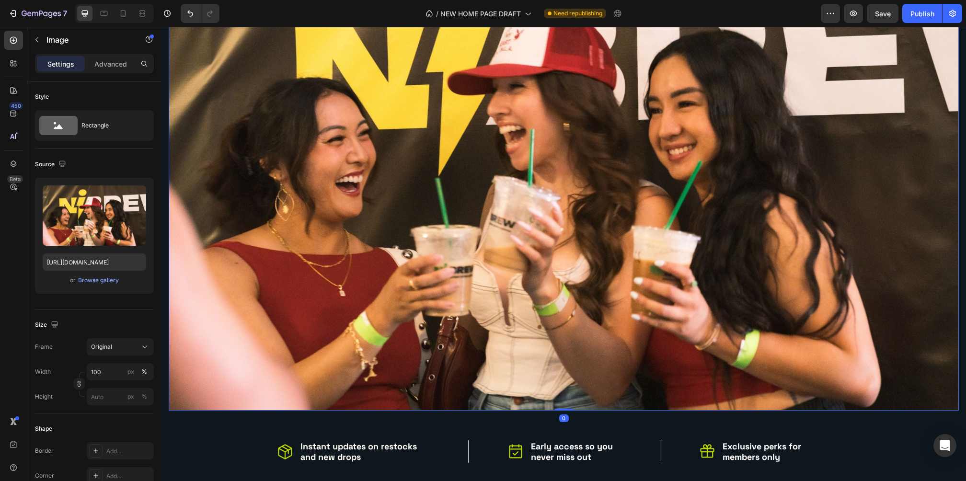
scroll to position [2610, 0]
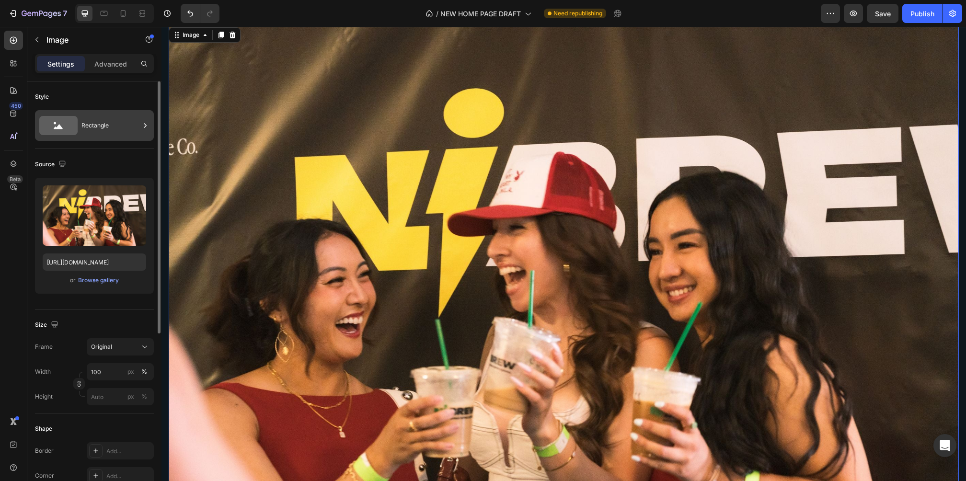
click at [85, 125] on div "Rectangle" at bounding box center [110, 126] width 58 height 22
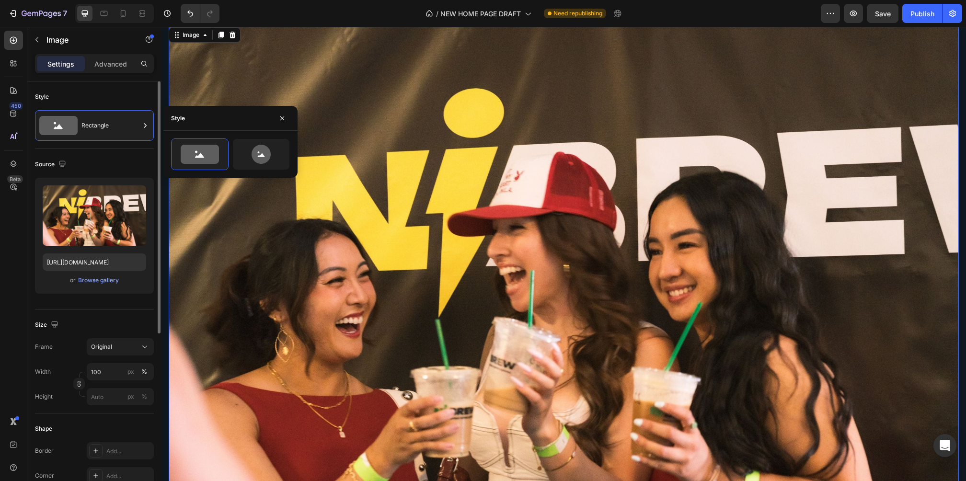
click at [107, 101] on div "Style" at bounding box center [94, 96] width 119 height 15
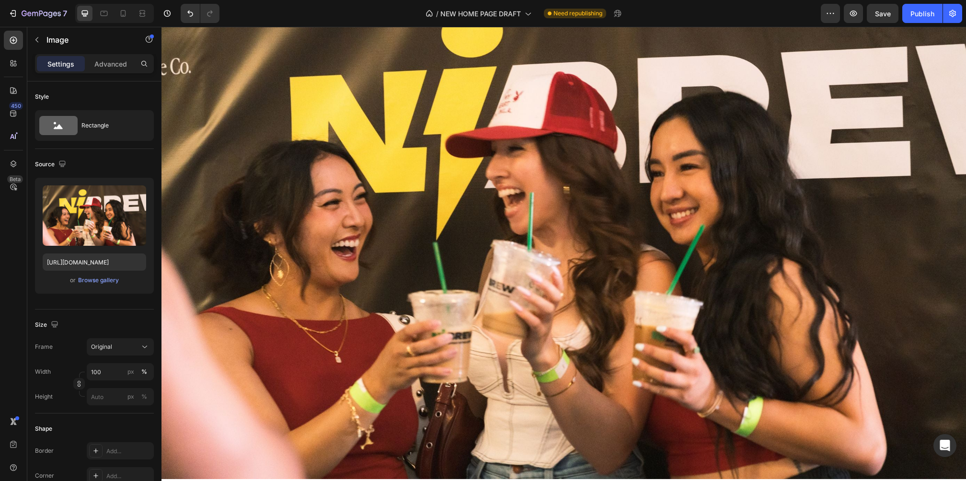
scroll to position [3012, 0]
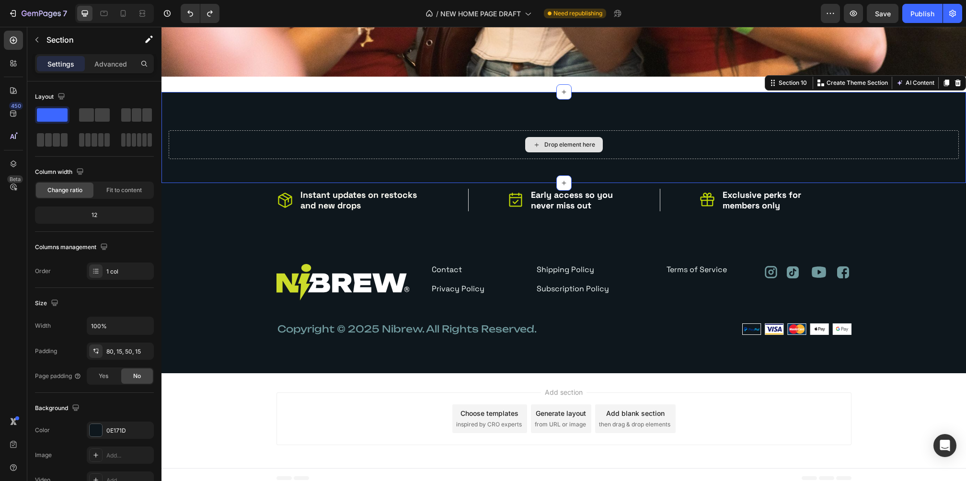
click at [446, 135] on div "Drop element here" at bounding box center [564, 144] width 790 height 29
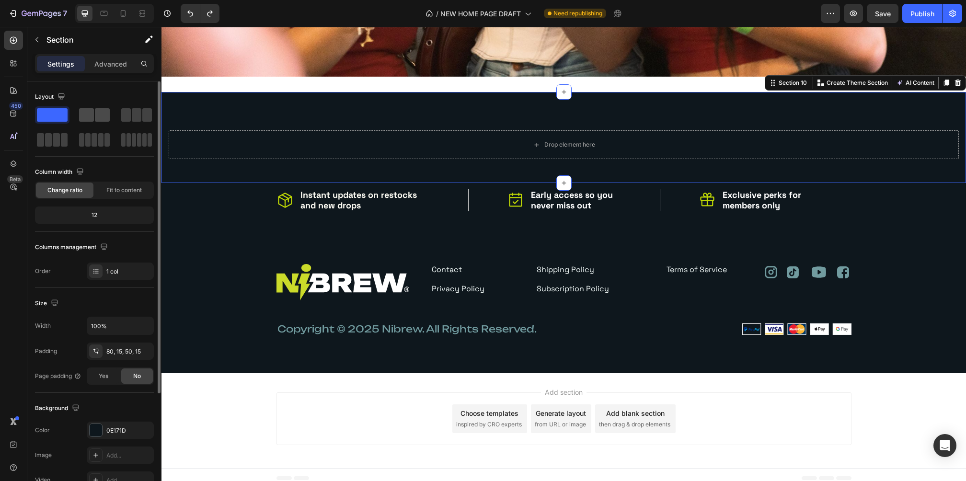
click at [96, 108] on span at bounding box center [102, 114] width 15 height 13
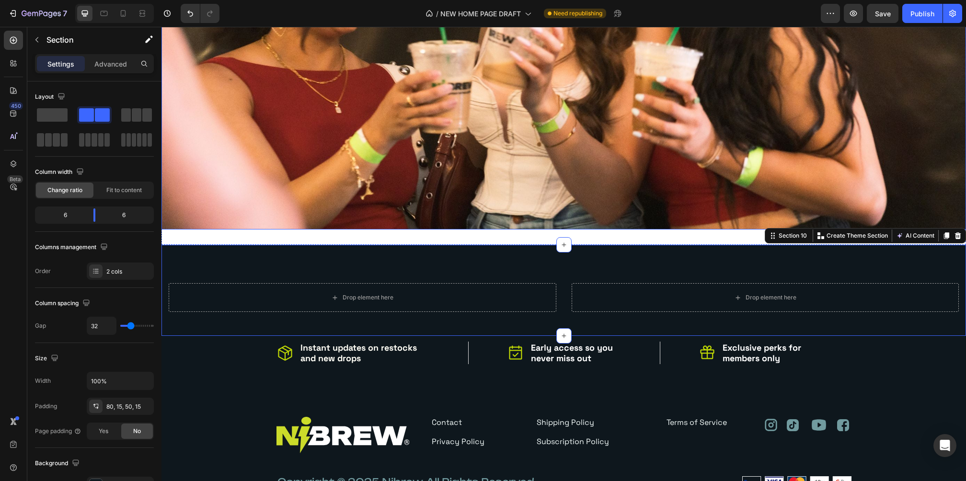
scroll to position [2857, 0]
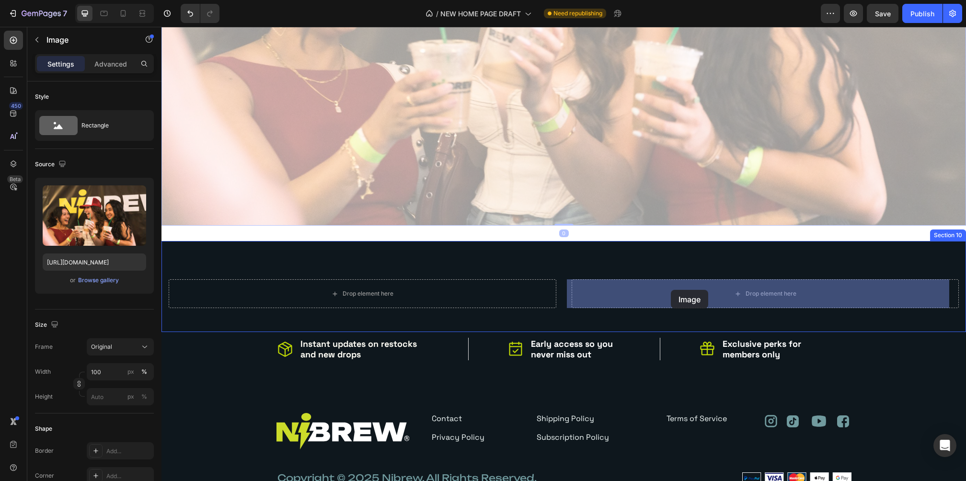
drag, startPoint x: 492, startPoint y: 126, endPoint x: 672, endPoint y: 290, distance: 243.3
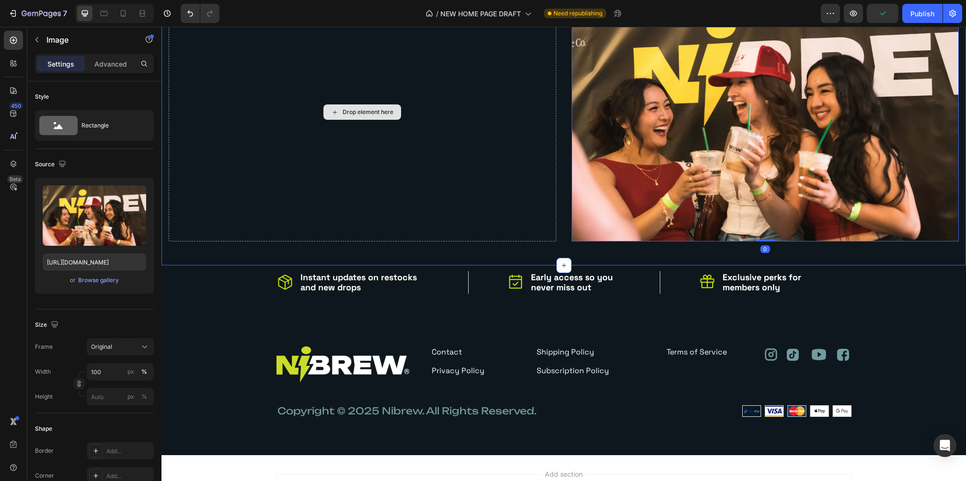
scroll to position [2544, 0]
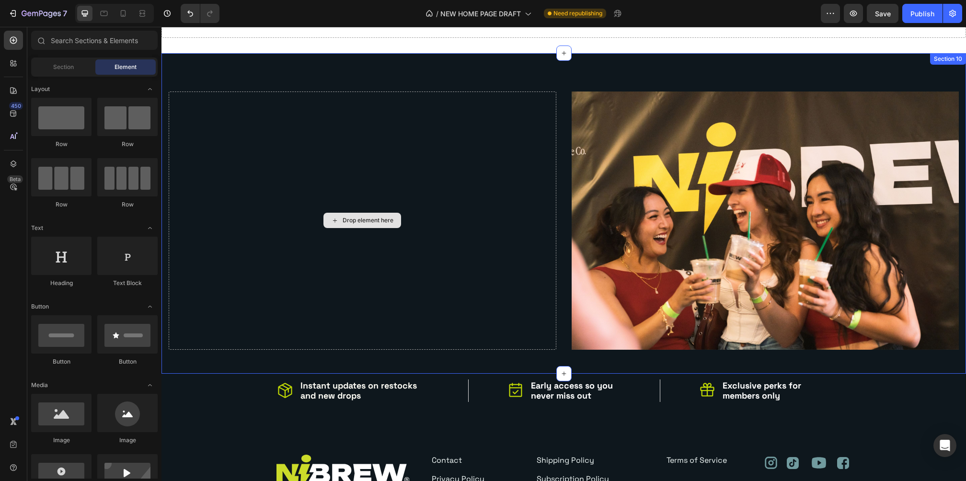
click at [353, 220] on div "Drop element here" at bounding box center [368, 221] width 51 height 8
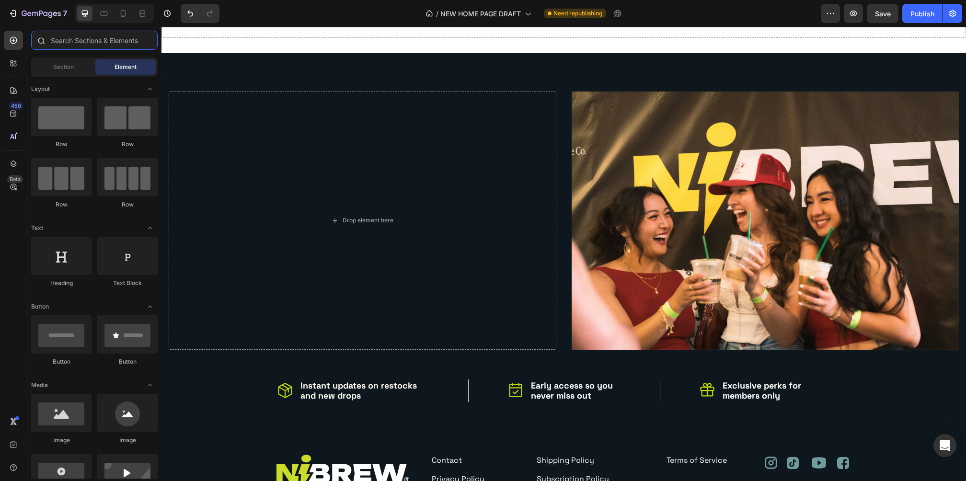
click at [63, 41] on input "text" at bounding box center [94, 40] width 127 height 19
type input "t"
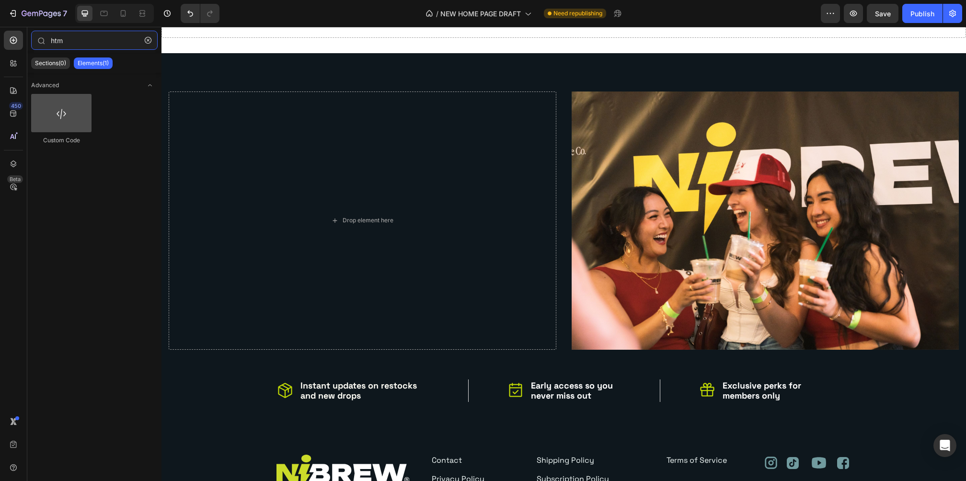
type input "htm"
click at [62, 107] on div at bounding box center [61, 113] width 60 height 38
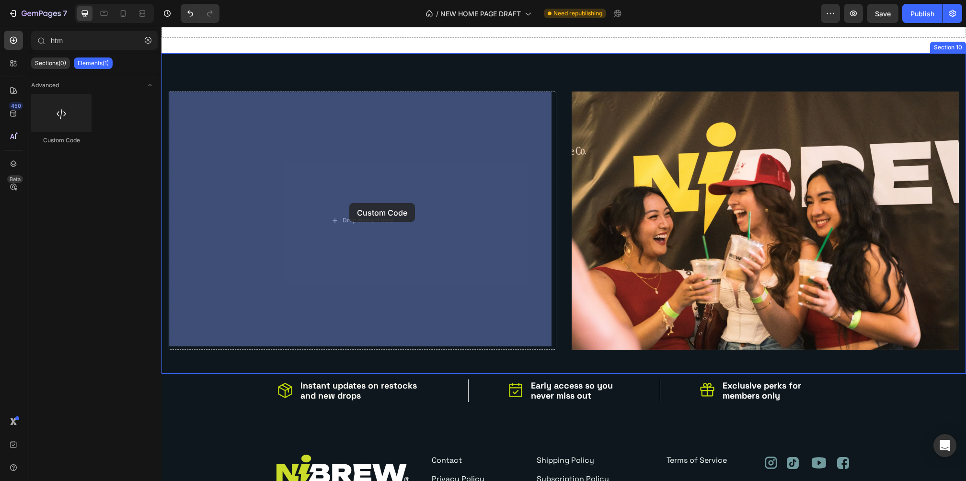
drag, startPoint x: 221, startPoint y: 138, endPoint x: 348, endPoint y: 203, distance: 142.1
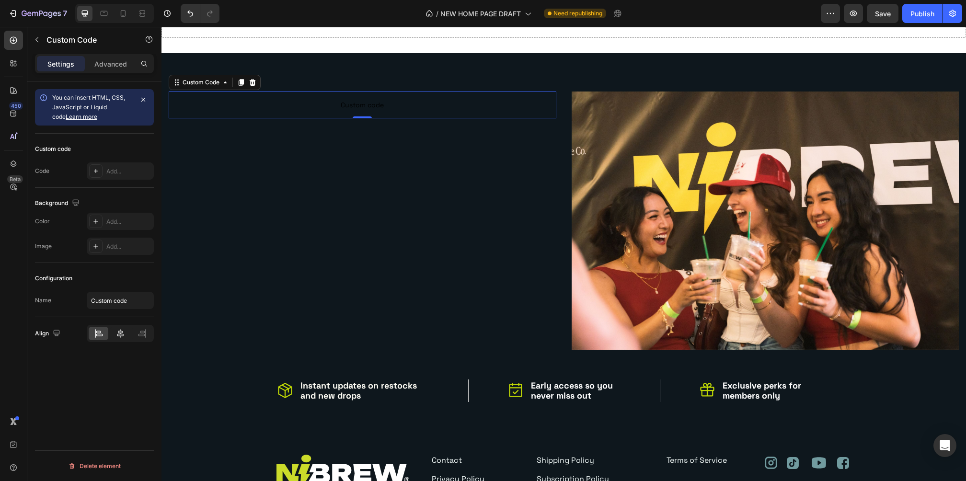
click at [118, 334] on icon at bounding box center [121, 334] width 10 height 10
click at [186, 10] on icon "Undo/Redo" at bounding box center [191, 14] width 10 height 10
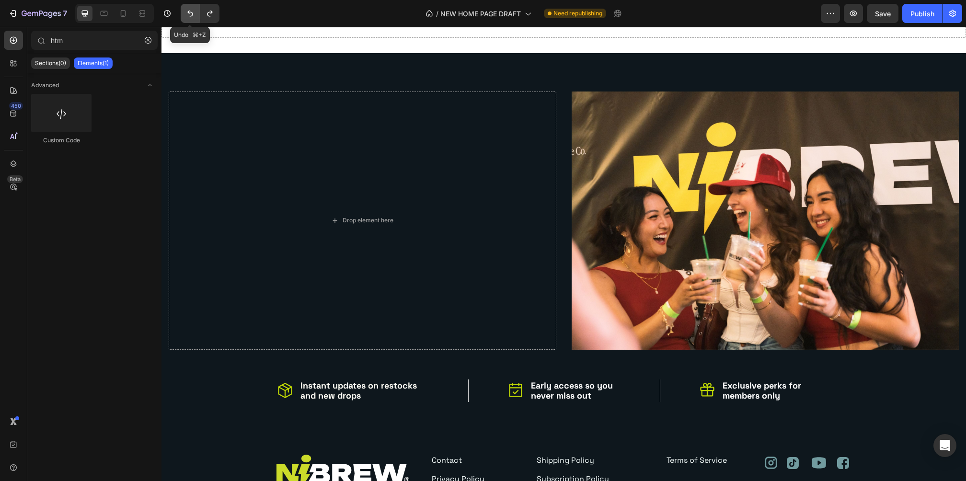
click at [186, 10] on icon "Undo/Redo" at bounding box center [191, 14] width 10 height 10
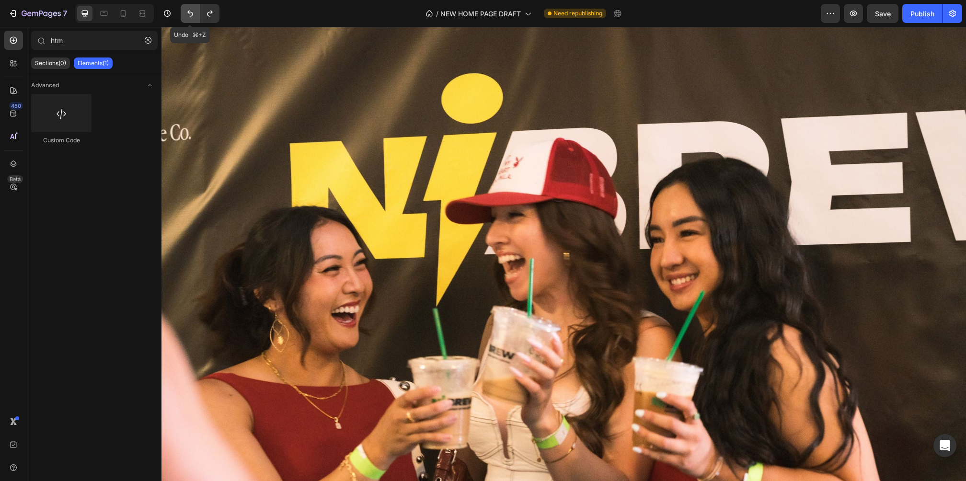
click at [186, 10] on icon "Undo/Redo" at bounding box center [191, 14] width 10 height 10
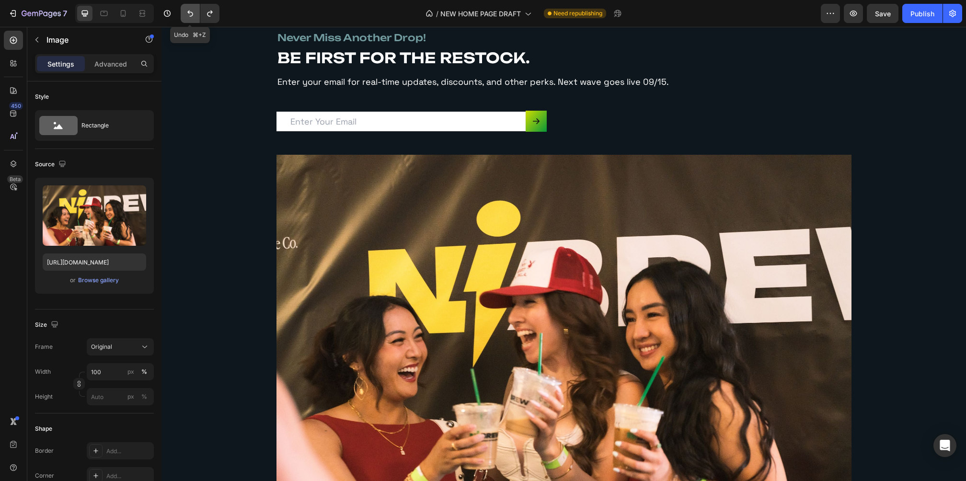
click at [186, 12] on icon "Undo/Redo" at bounding box center [191, 14] width 10 height 10
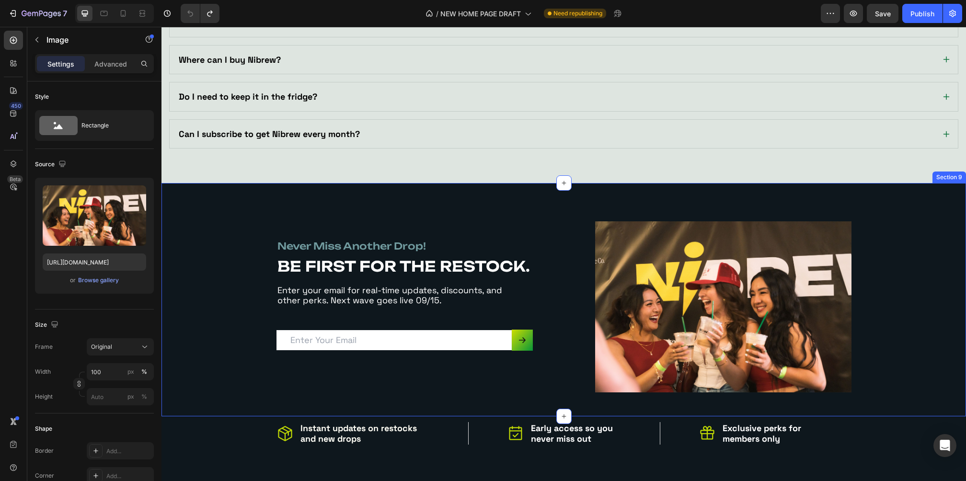
scroll to position [2413, 0]
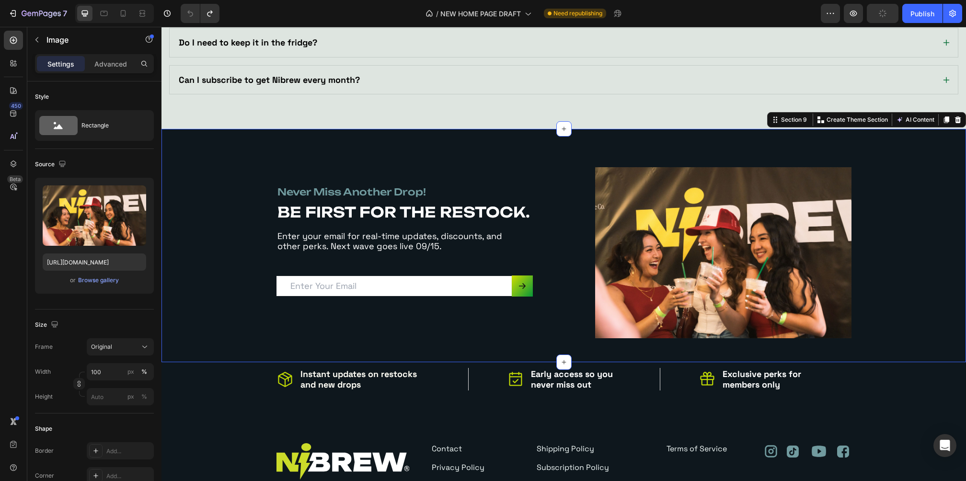
click at [474, 134] on div "never miss another drop! Heading BE FIRST FOR THE RESTOCK. Heading Enter your e…" at bounding box center [564, 245] width 805 height 233
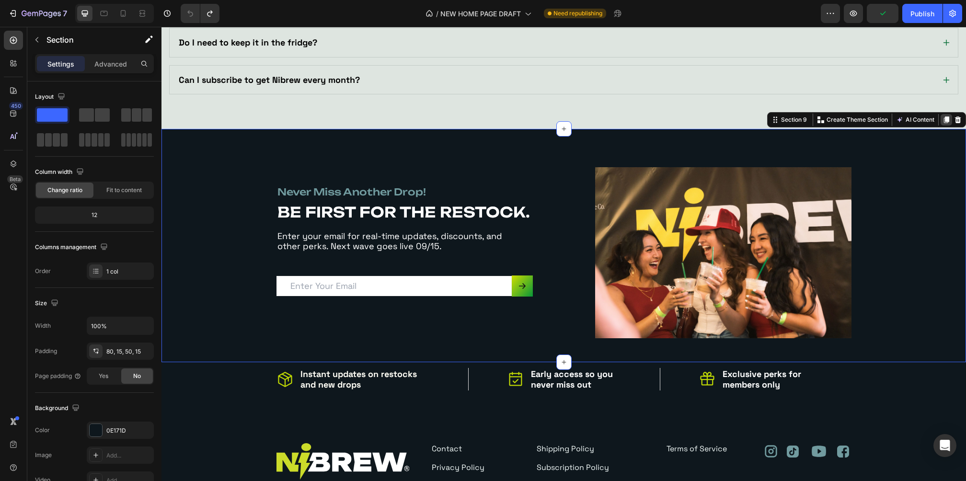
click at [941, 116] on div at bounding box center [947, 120] width 12 height 12
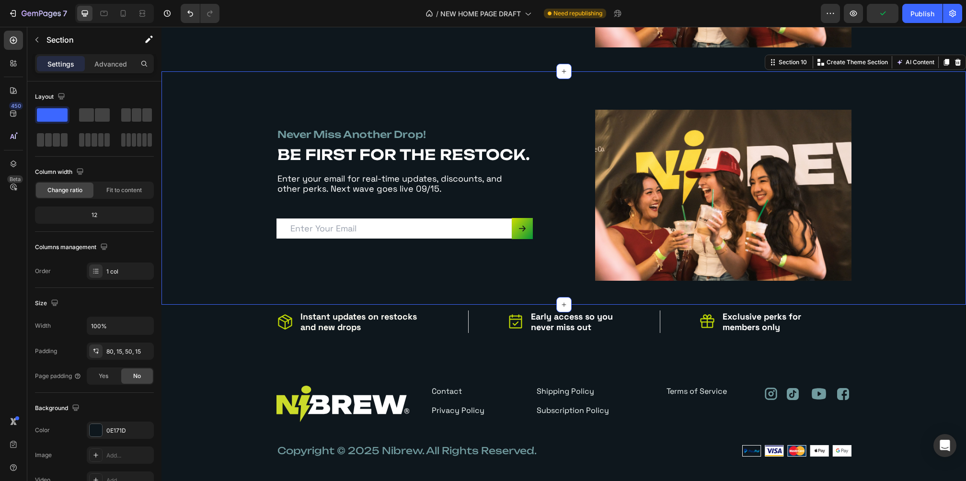
scroll to position [2710, 0]
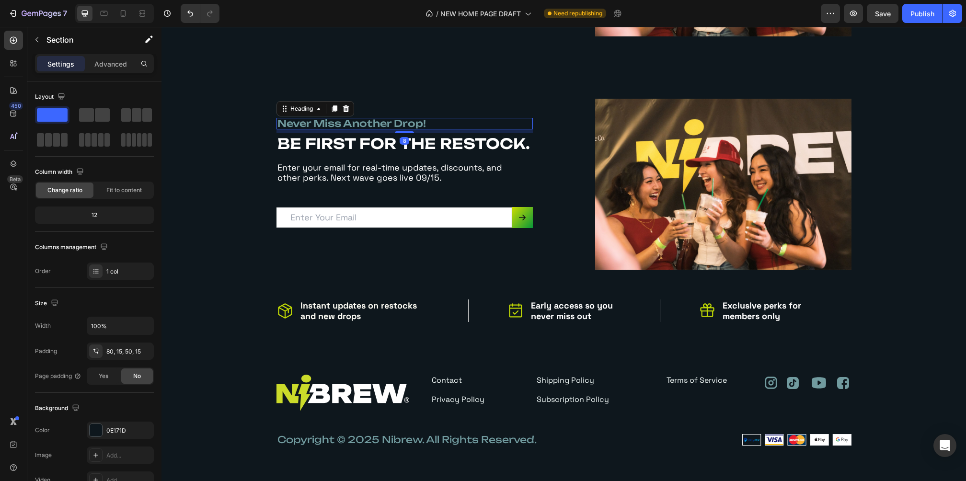
click at [370, 125] on h6 "never miss another drop!" at bounding box center [405, 124] width 256 height 12
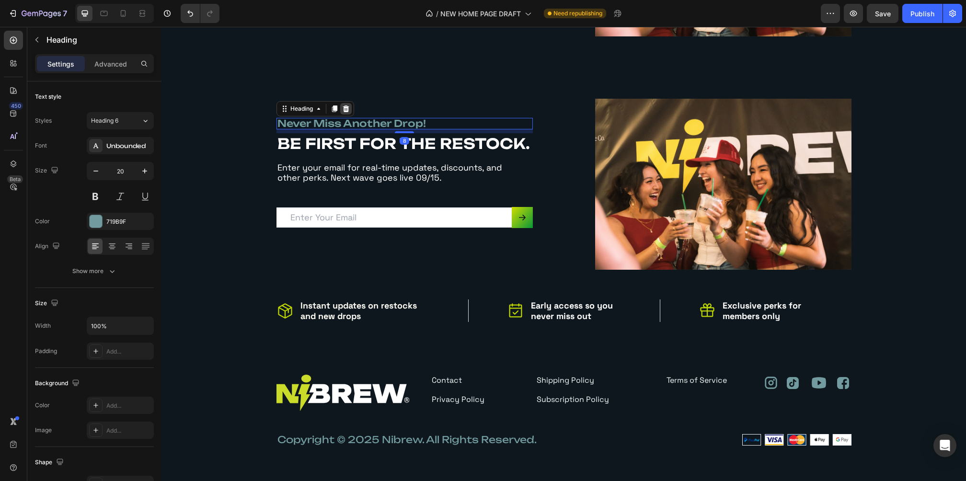
click at [344, 108] on icon at bounding box center [346, 109] width 8 height 8
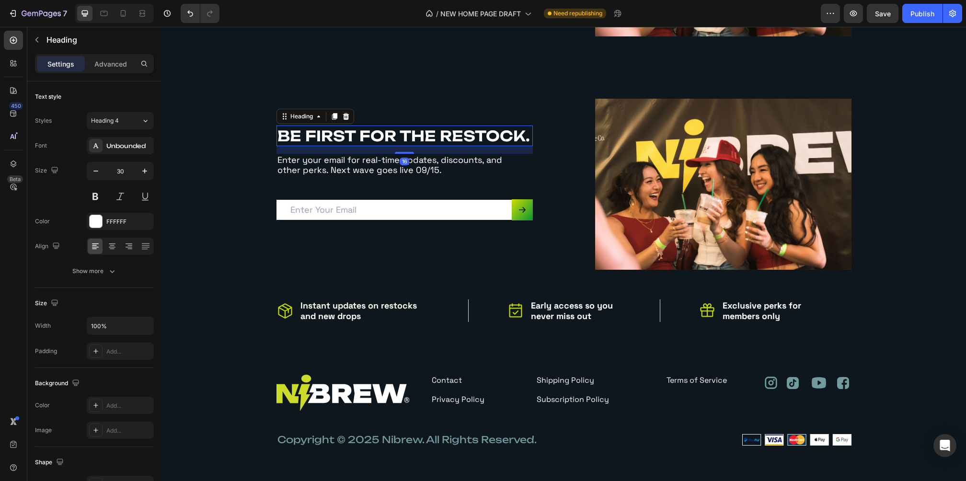
click at [343, 137] on h2 "BE FIRST FOR THE RESTOCK." at bounding box center [405, 136] width 256 height 21
click at [343, 115] on icon at bounding box center [346, 116] width 6 height 7
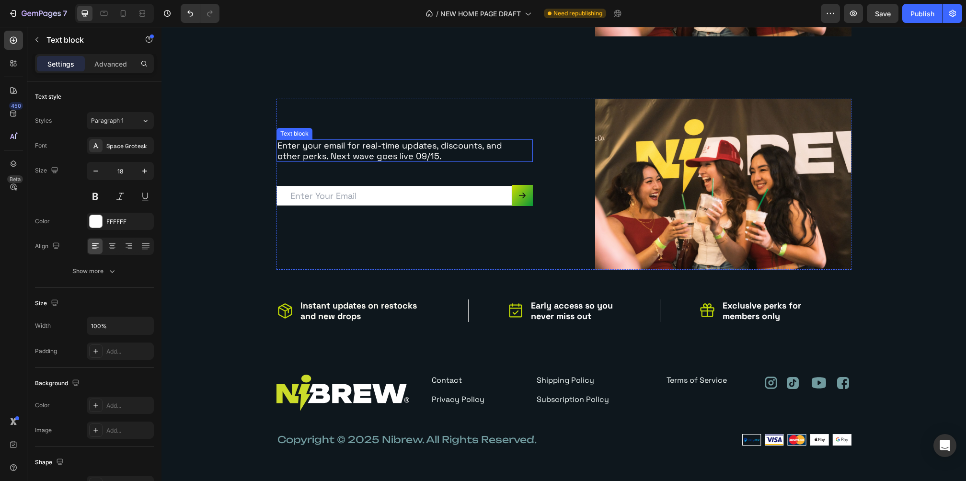
click at [359, 150] on p "Enter your email for real-time updates, discounts, and other perks. Next wave g…" at bounding box center [399, 150] width 242 height 21
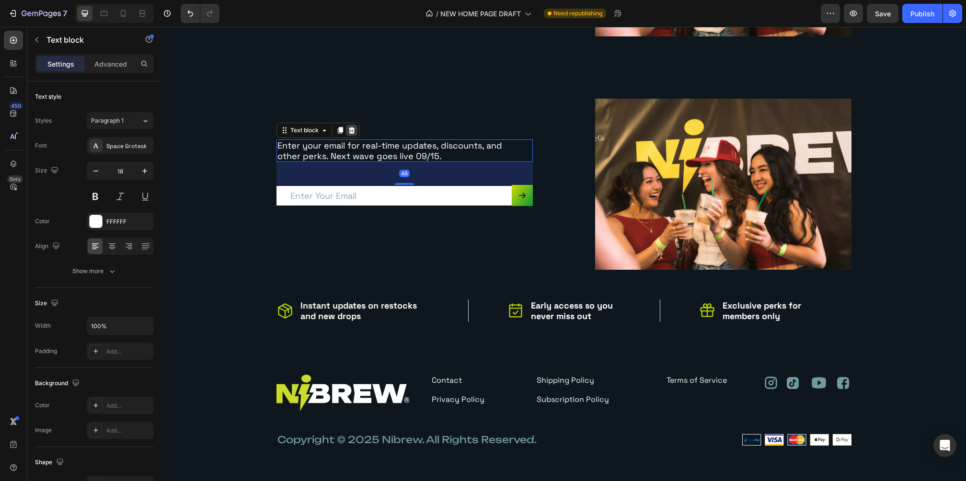
click at [349, 128] on icon at bounding box center [352, 130] width 6 height 7
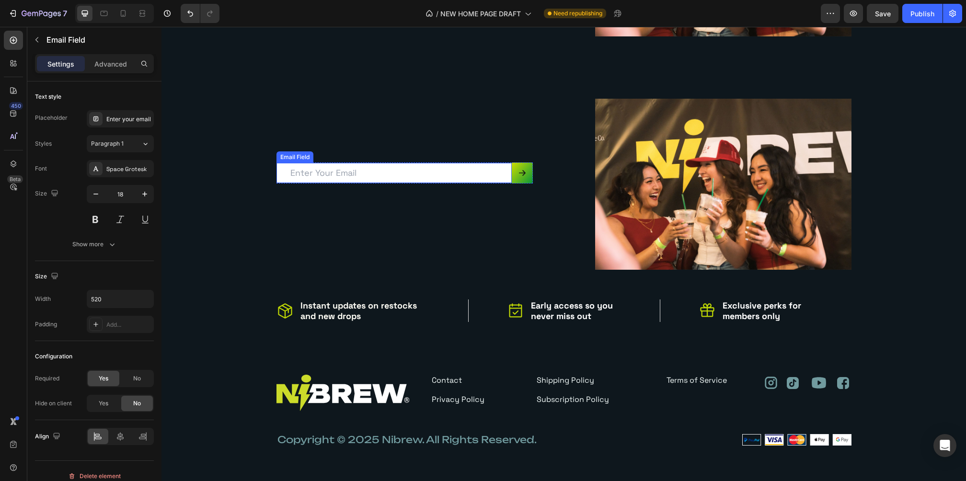
click at [388, 172] on input "email" at bounding box center [394, 173] width 235 height 20
click at [349, 153] on icon at bounding box center [353, 154] width 8 height 8
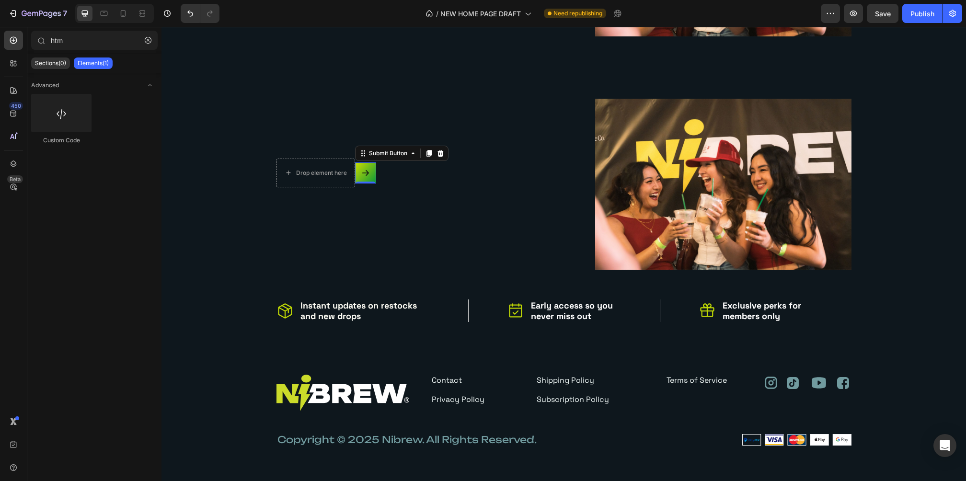
click at [367, 171] on button at bounding box center [365, 173] width 21 height 21
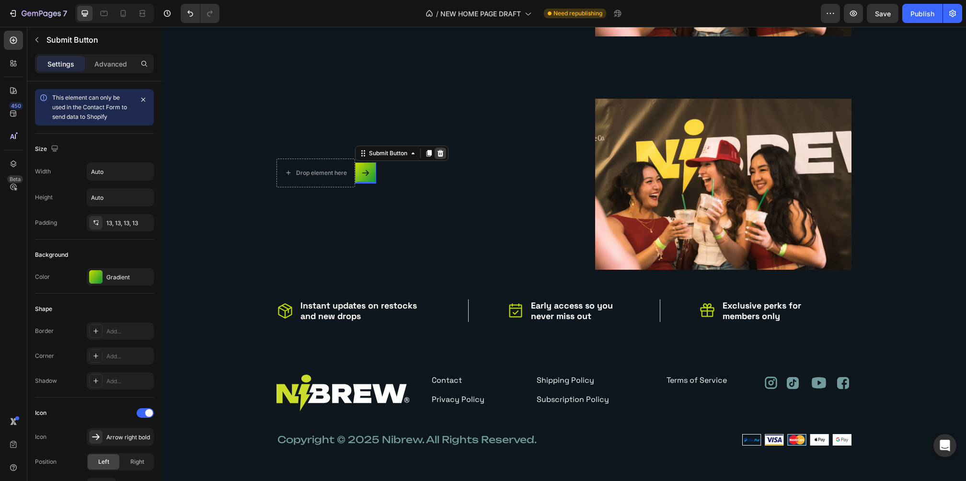
click at [438, 151] on icon at bounding box center [440, 153] width 6 height 7
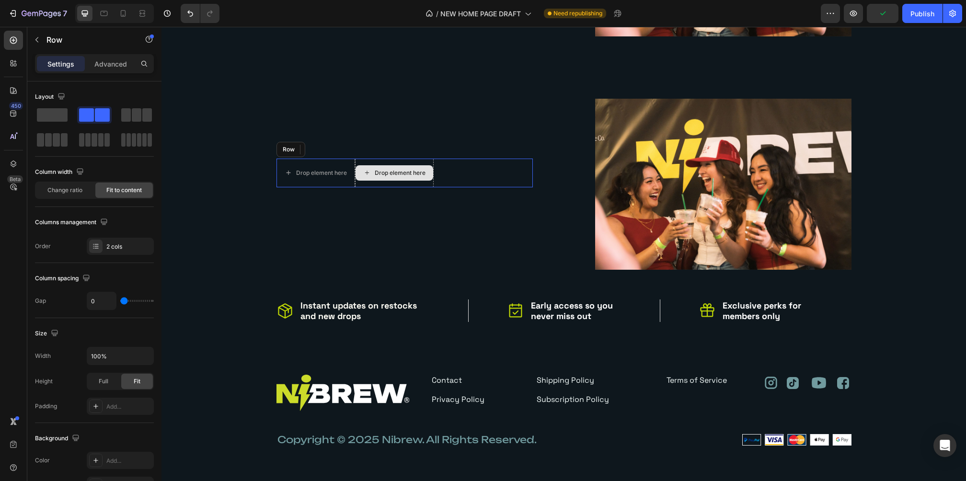
click at [356, 181] on div "Drop element here" at bounding box center [394, 173] width 79 height 29
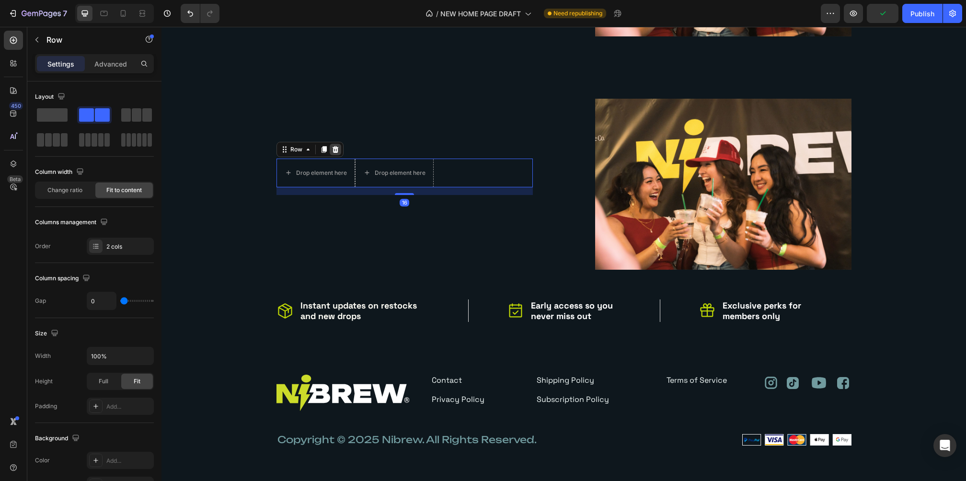
click at [332, 148] on icon at bounding box center [335, 149] width 6 height 7
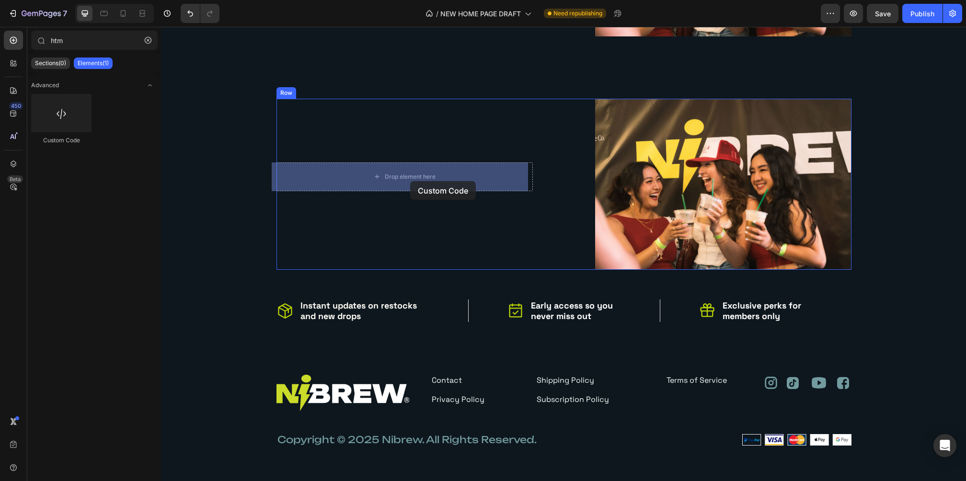
drag, startPoint x: 215, startPoint y: 152, endPoint x: 410, endPoint y: 181, distance: 197.7
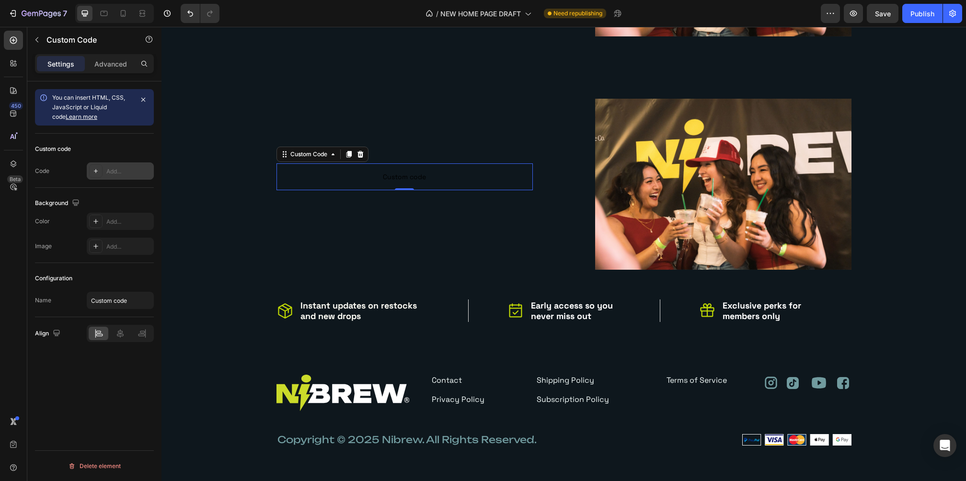
click at [120, 172] on div "Add..." at bounding box center [128, 171] width 45 height 9
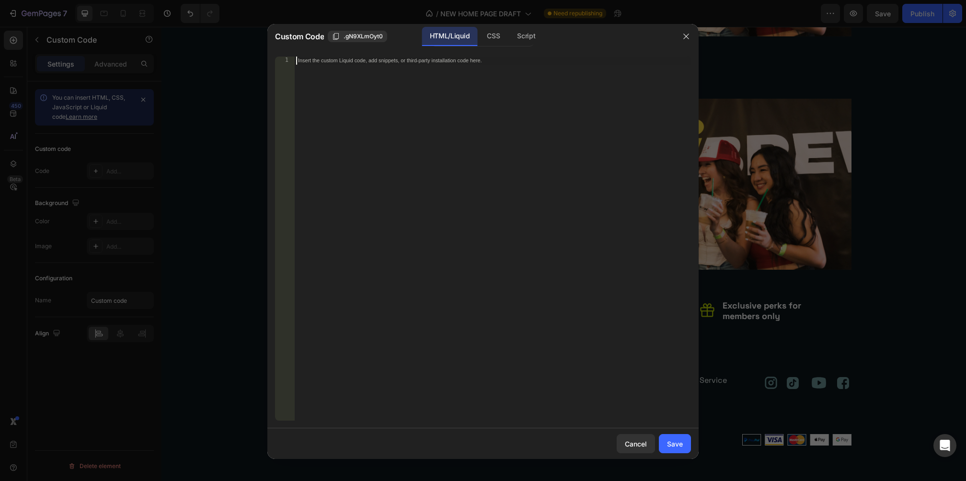
click at [354, 110] on div "Insert the custom Liquid code, add snippets, or third-party installation code h…" at bounding box center [492, 247] width 397 height 381
paste textarea "<div class="klaviyo-form-RQwAKp"></div>"
type textarea "<div class="klaviyo-form-RQwAKp"></div>"
click at [682, 445] on div "Save" at bounding box center [675, 444] width 16 height 10
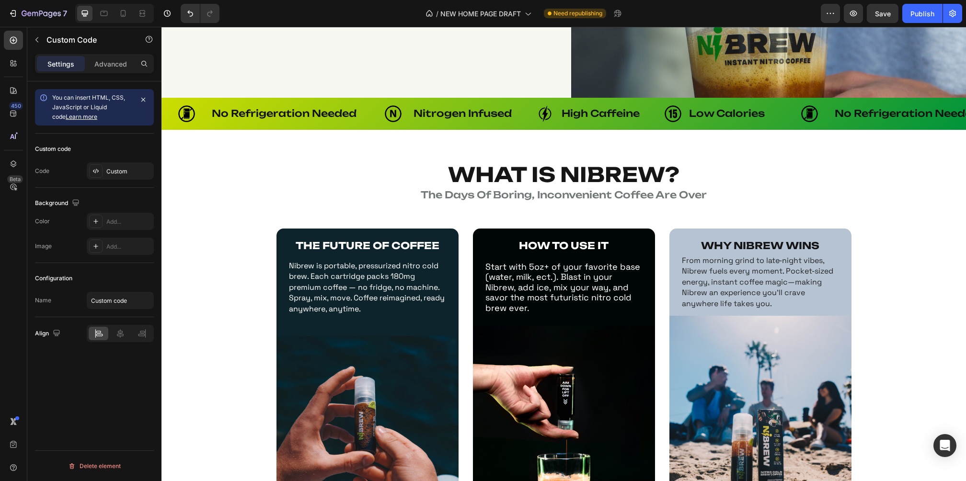
scroll to position [0, 0]
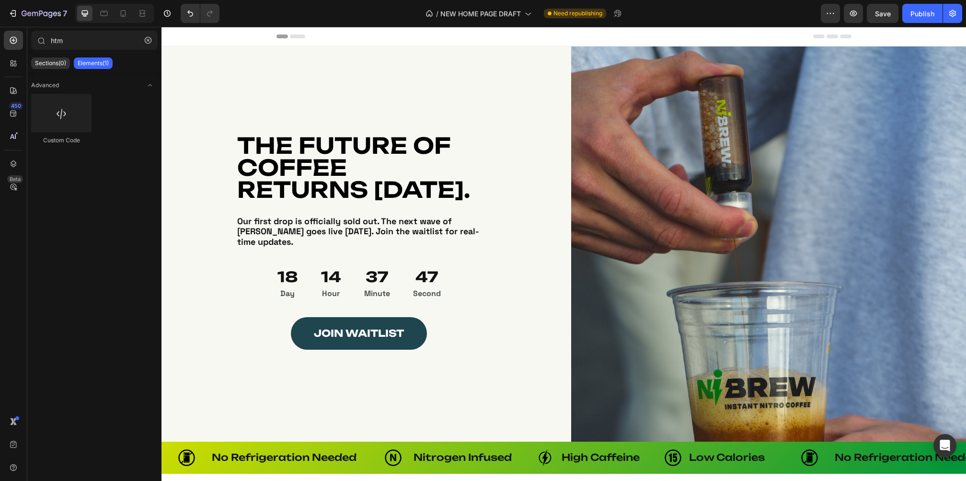
click at [422, 37] on div "Header" at bounding box center [564, 36] width 575 height 19
click at [356, 37] on div "Header" at bounding box center [564, 36] width 575 height 19
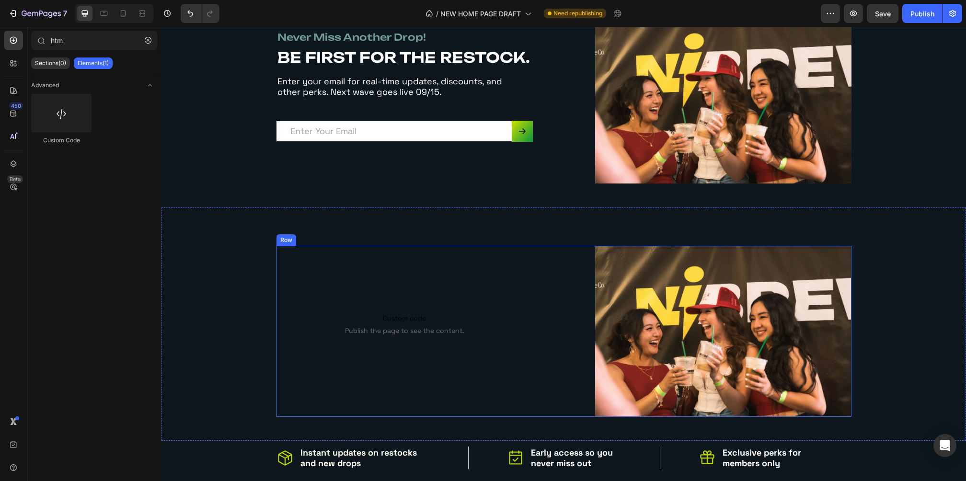
scroll to position [2827, 0]
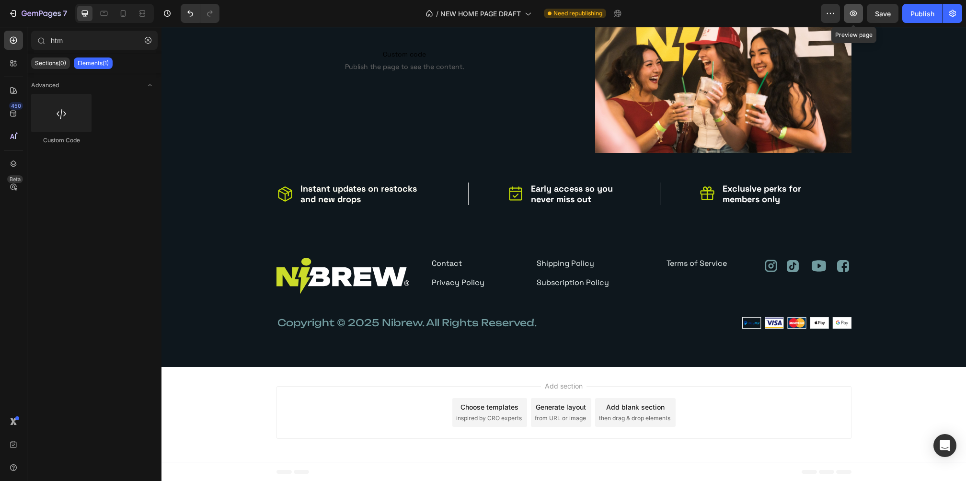
click at [851, 11] on icon "button" at bounding box center [854, 14] width 10 height 10
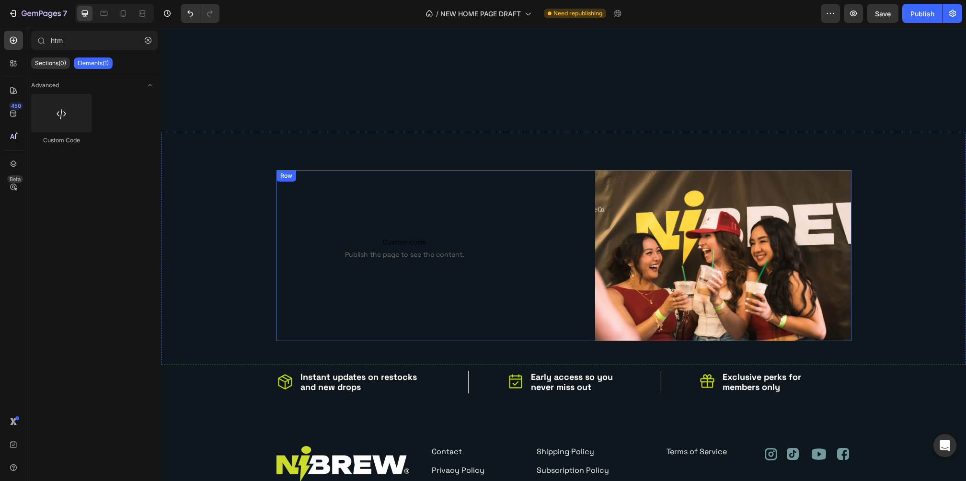
scroll to position [2578, 0]
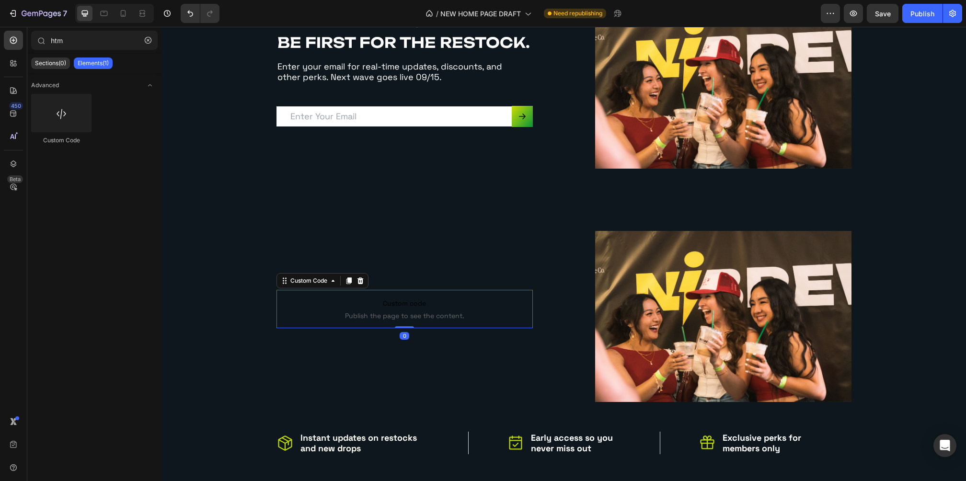
click at [404, 316] on span "Publish the page to see the content." at bounding box center [405, 316] width 256 height 10
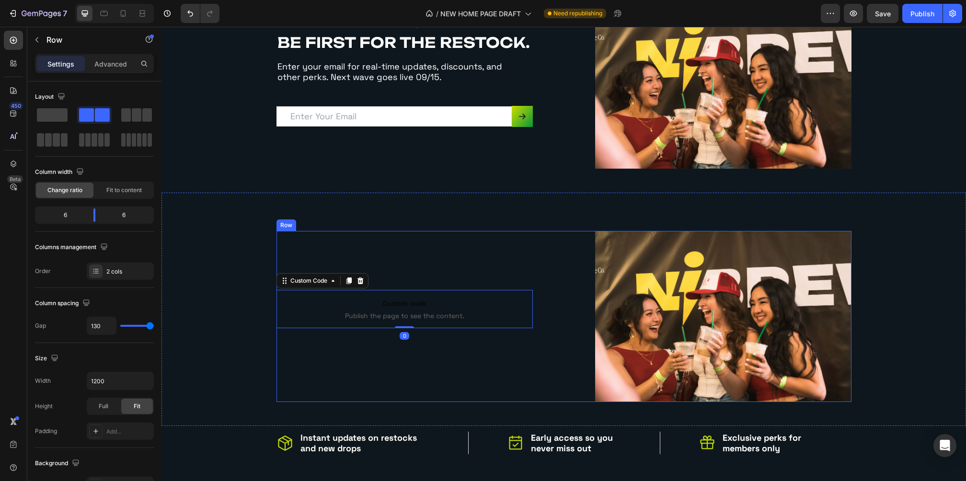
click at [443, 257] on div "Custom code Publish the page to see the content. Custom Code 0 Newsletter Insta…" at bounding box center [405, 316] width 256 height 171
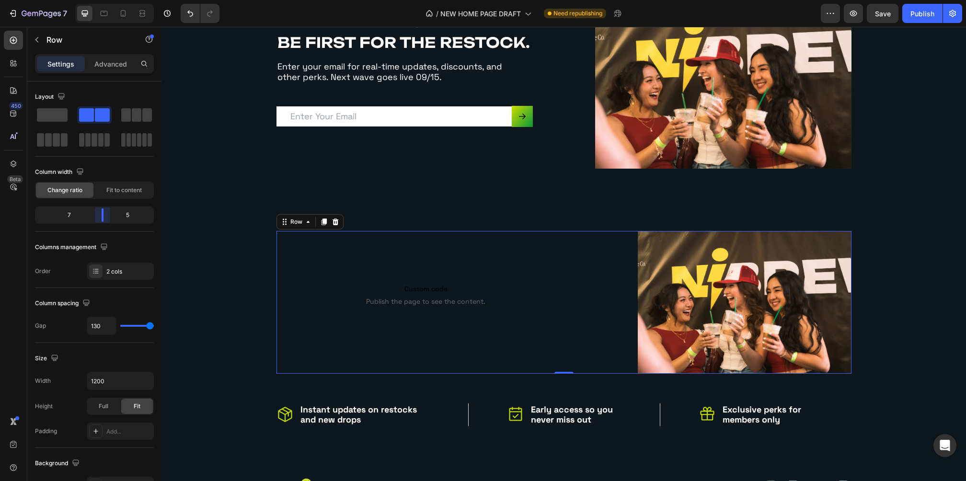
drag, startPoint x: 94, startPoint y: 216, endPoint x: 105, endPoint y: 216, distance: 11.0
click at [105, 0] on body "7 Version history / NEW HOME PAGE DRAFT Need republishing Preview Save Publish …" at bounding box center [483, 0] width 966 height 0
click at [883, 13] on span "Save" at bounding box center [883, 14] width 16 height 8
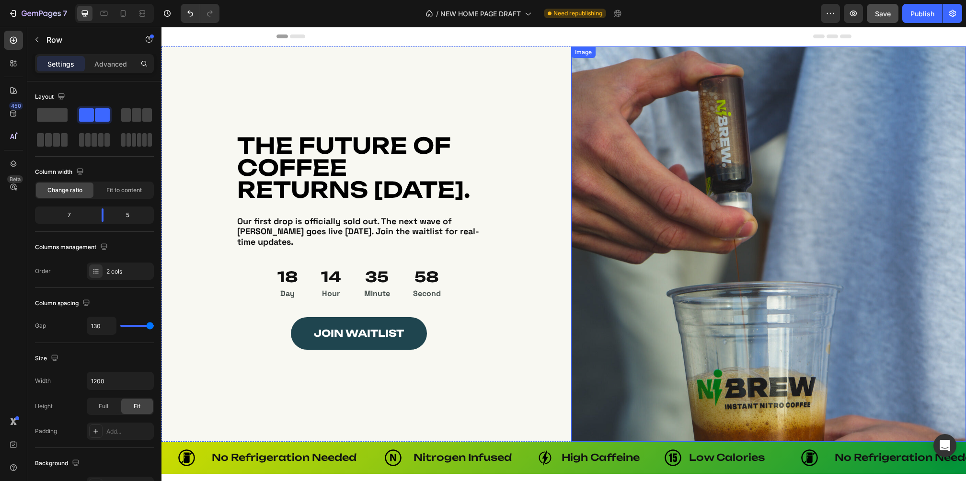
scroll to position [0, 0]
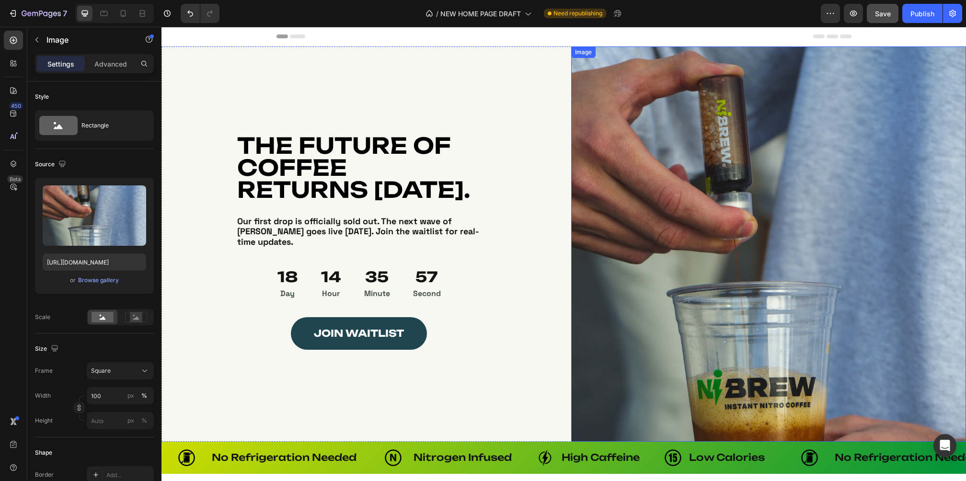
click at [656, 136] on img at bounding box center [768, 243] width 395 height 395
click at [105, 62] on p "Advanced" at bounding box center [110, 64] width 33 height 10
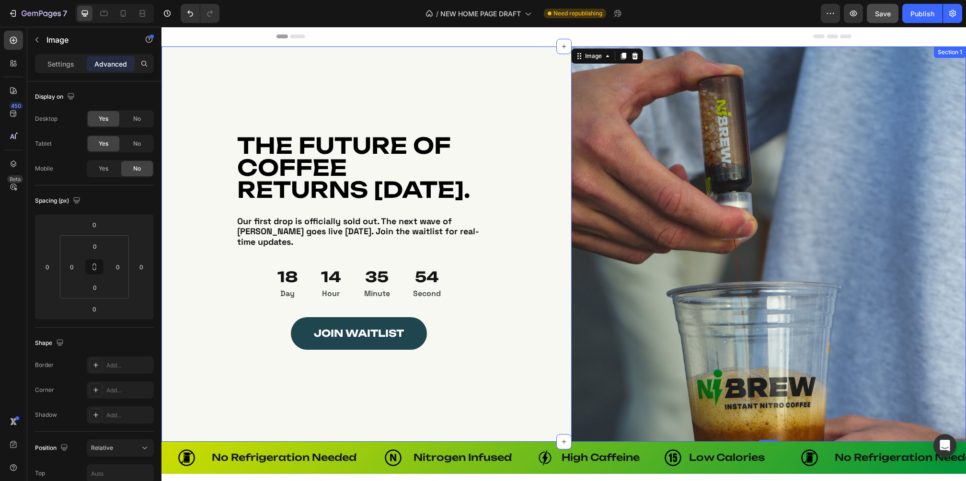
click at [427, 96] on div "Image THE FUTURE OF COFFEE RETURNS SEPTEMBER 15th. Heading THE FUTURE OF COFFEE…" at bounding box center [359, 243] width 395 height 395
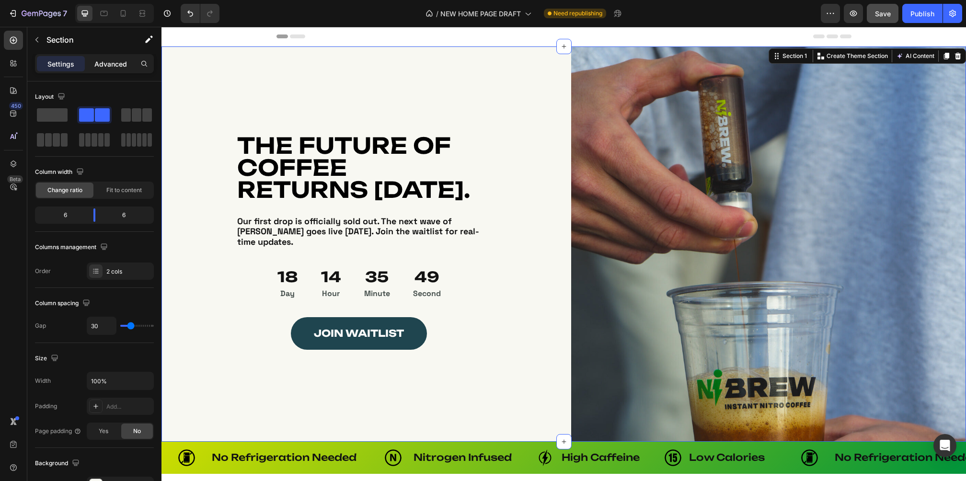
click at [110, 61] on p "Advanced" at bounding box center [110, 64] width 33 height 10
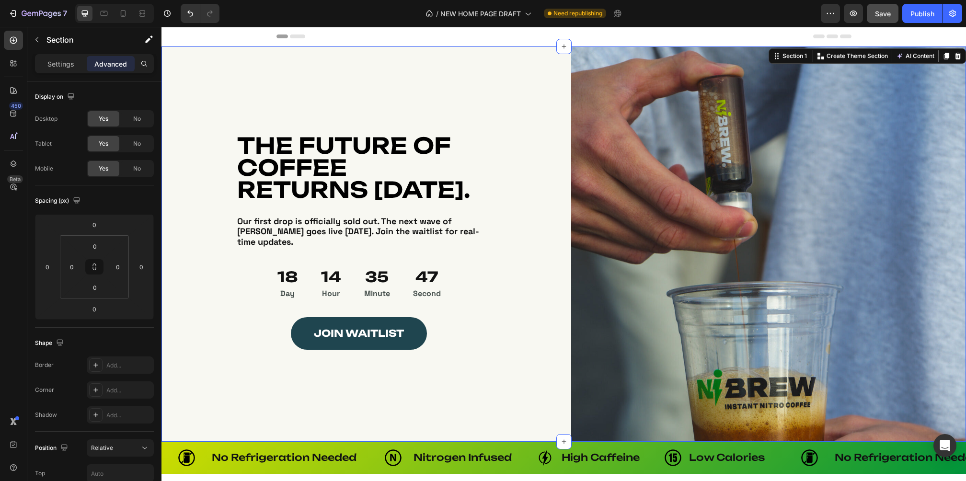
click at [511, 101] on div "Image THE FUTURE OF COFFEE RETURNS SEPTEMBER 15th. Heading THE FUTURE OF COFFEE…" at bounding box center [359, 243] width 395 height 395
click at [727, 103] on img at bounding box center [768, 243] width 395 height 395
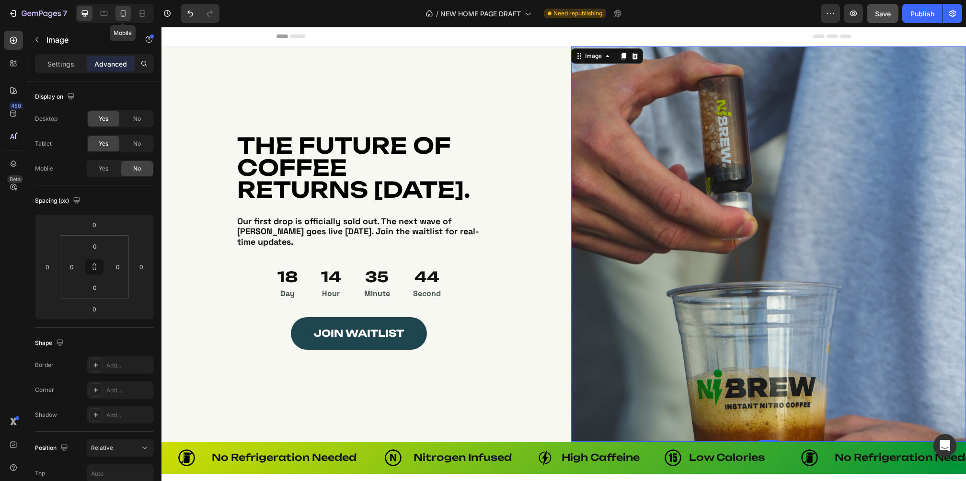
click at [125, 13] on icon at bounding box center [123, 14] width 10 height 10
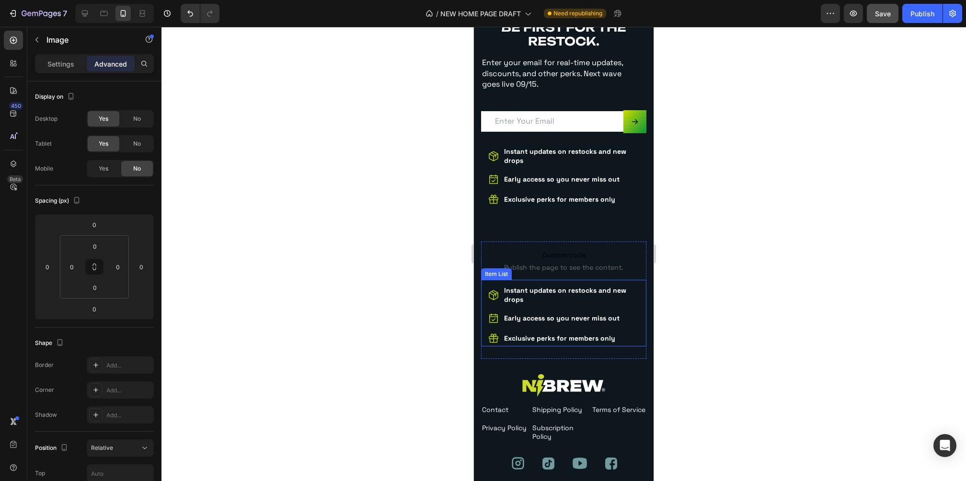
scroll to position [3099, 0]
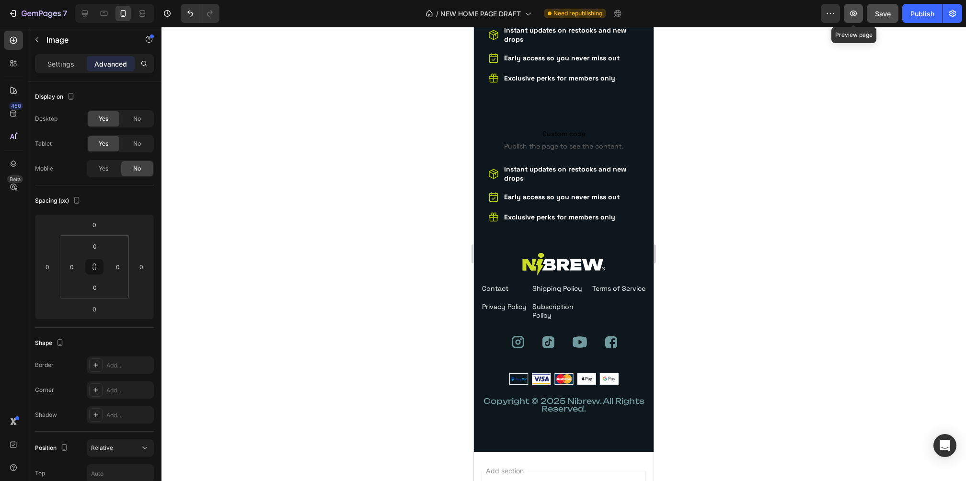
click at [854, 13] on icon "button" at bounding box center [854, 14] width 10 height 10
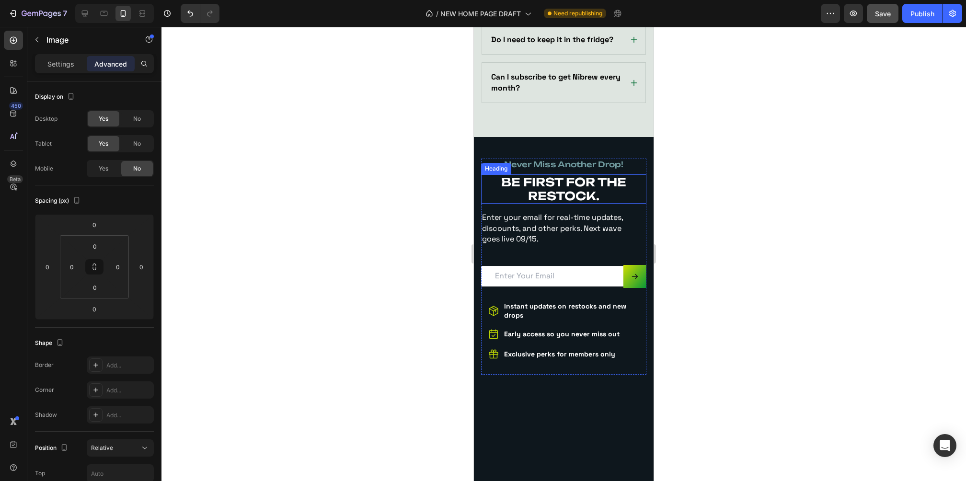
scroll to position [2624, 0]
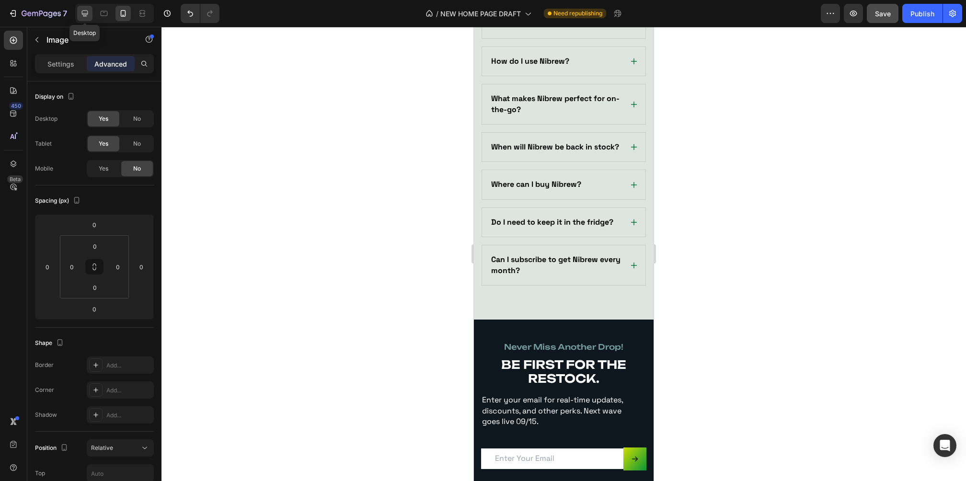
click at [87, 11] on icon at bounding box center [85, 14] width 6 height 6
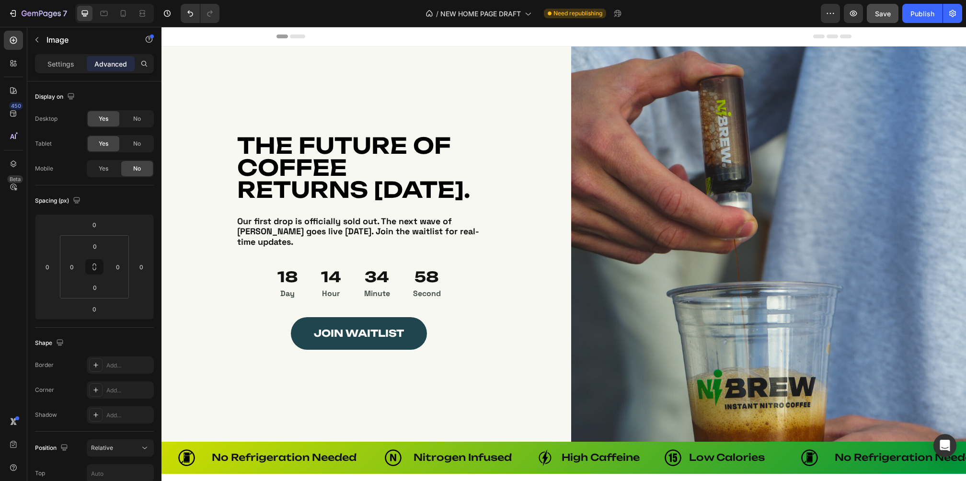
click at [607, 100] on img at bounding box center [768, 243] width 395 height 395
click at [645, 180] on img at bounding box center [768, 243] width 395 height 395
click at [478, 221] on div "THE FUTURE OF COFFEE RETURNS SEPTEMBER 15th. Heading THE FUTURE OF COFFEE RETUR…" at bounding box center [359, 223] width 246 height 179
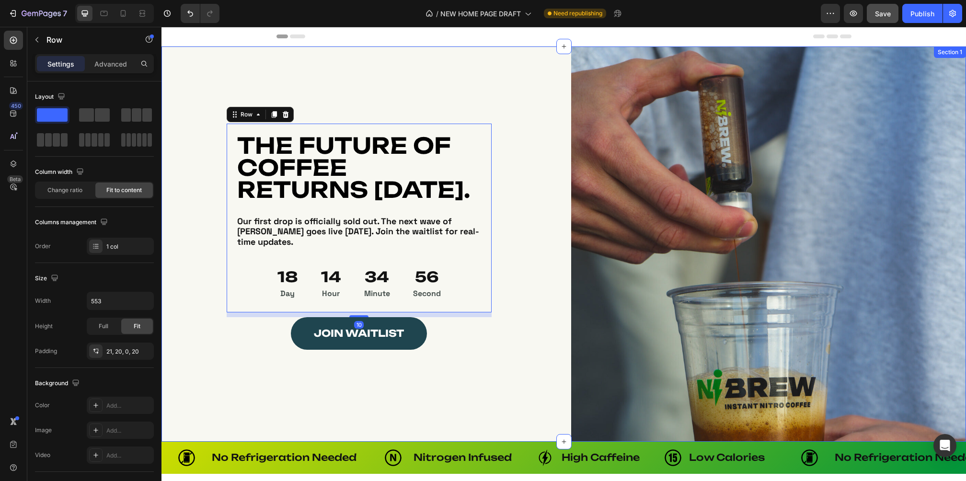
click at [511, 295] on div "Image THE FUTURE OF COFFEE RETURNS SEPTEMBER 15th. Heading THE FUTURE OF COFFEE…" at bounding box center [359, 243] width 395 height 395
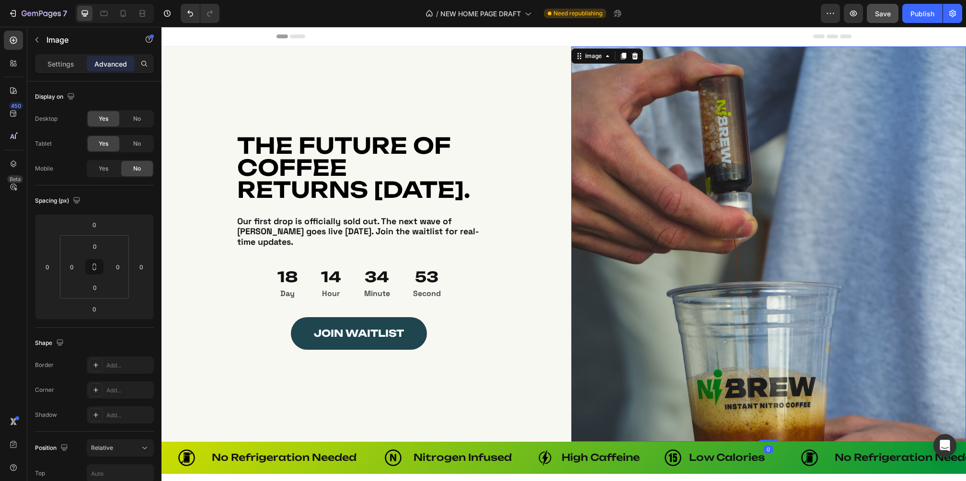
click at [722, 208] on img at bounding box center [768, 243] width 395 height 395
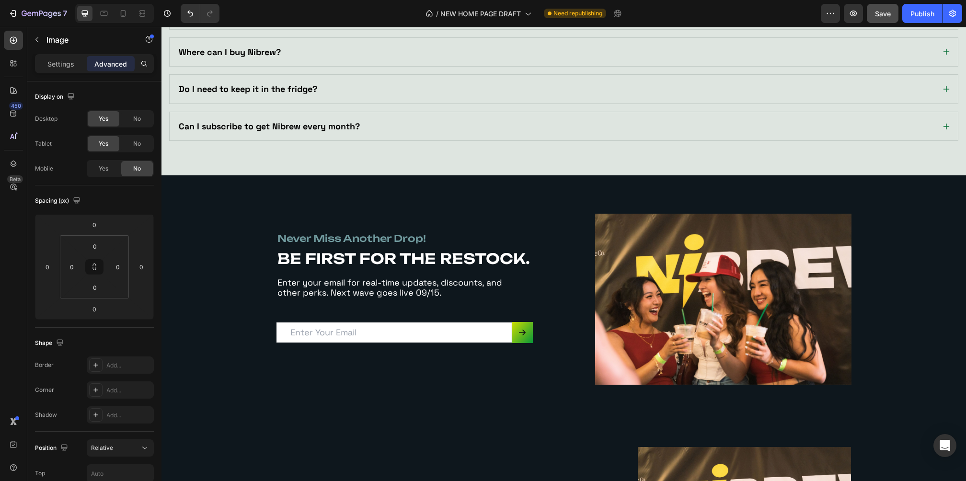
scroll to position [2692, 0]
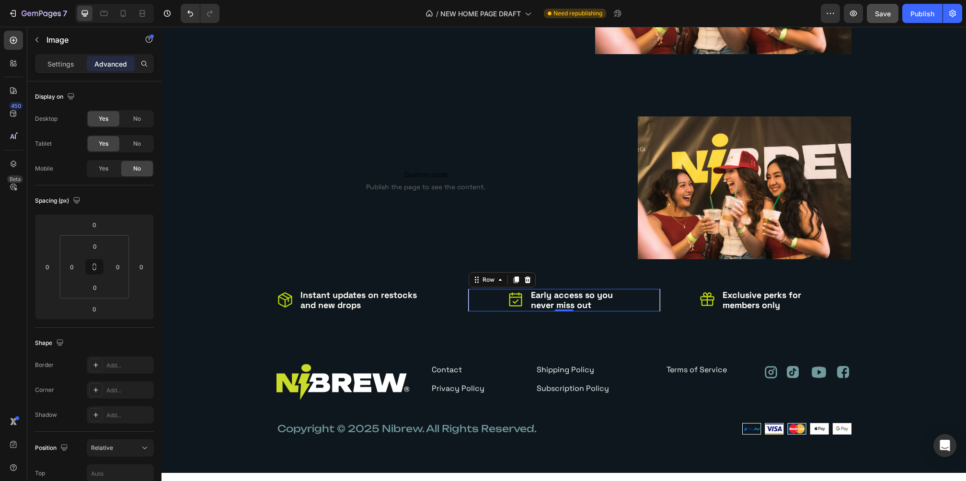
click at [477, 308] on div "Icon Early access so you never miss out Text block Row 0" at bounding box center [564, 300] width 192 height 23
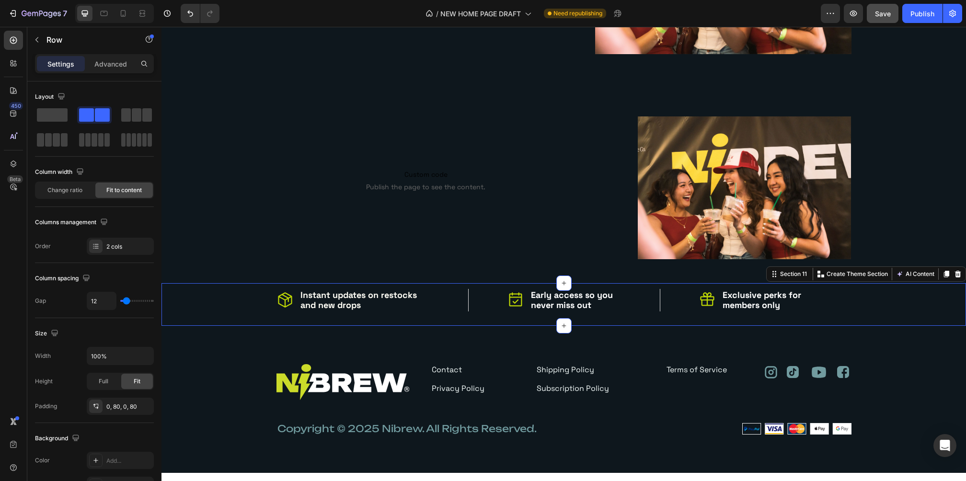
click at [855, 305] on div "Icon Instant updates on restocks and new drops Text block Row Icon Early access…" at bounding box center [564, 300] width 790 height 23
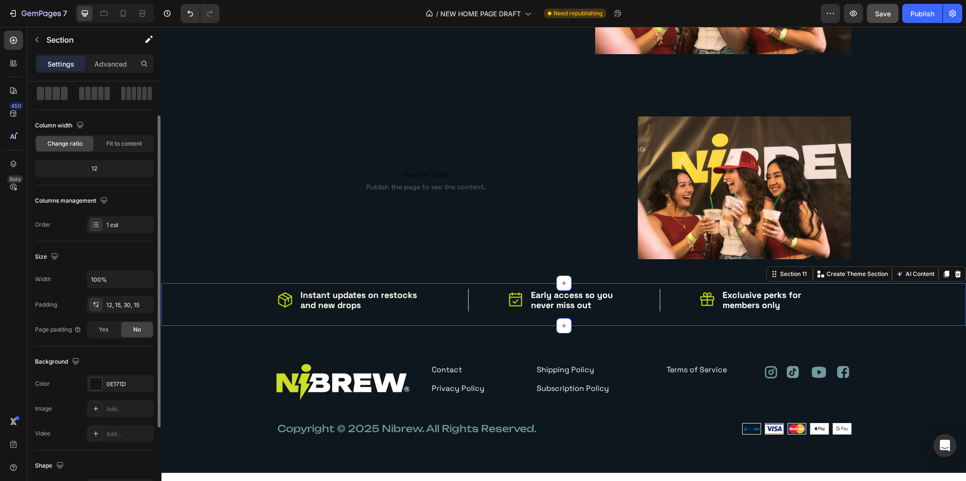
scroll to position [0, 0]
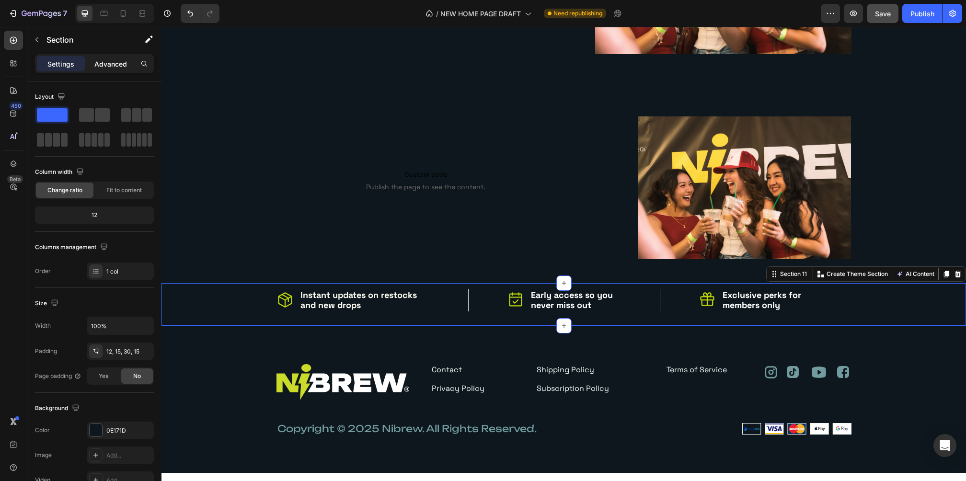
click at [105, 64] on p "Advanced" at bounding box center [110, 64] width 33 height 10
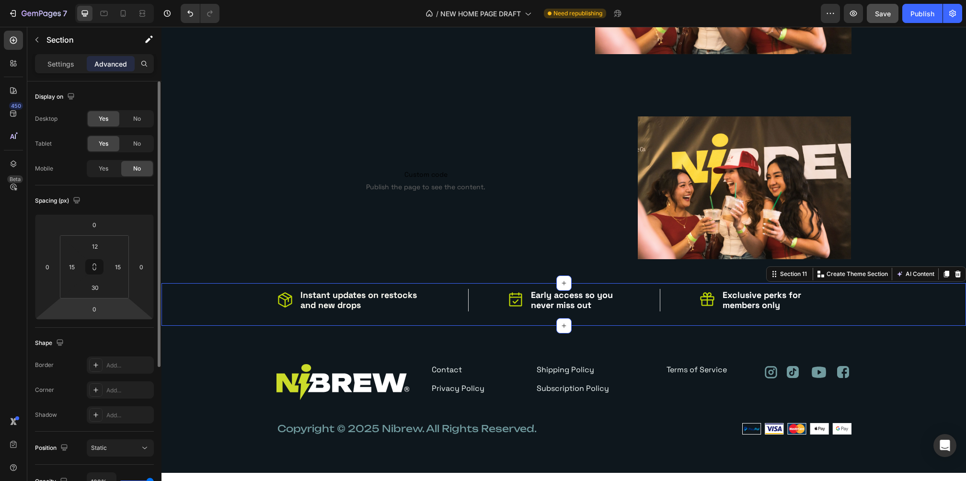
scroll to position [116, 0]
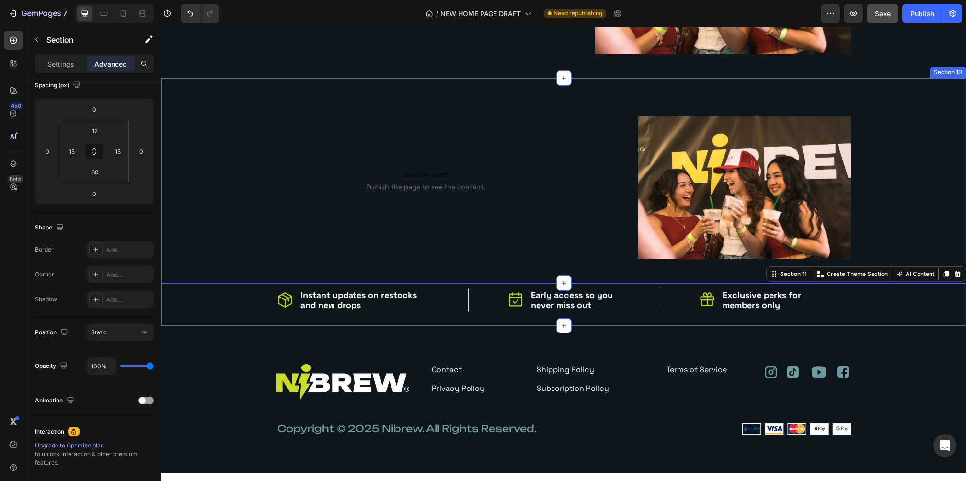
click at [885, 137] on div "Custom code Publish the page to see the content. Custom Code Newsletter Instant…" at bounding box center [564, 187] width 790 height 142
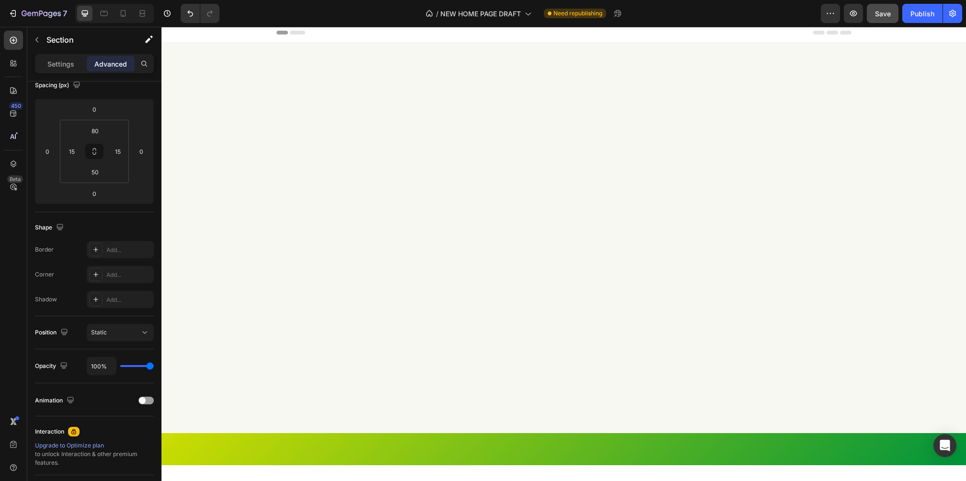
scroll to position [0, 0]
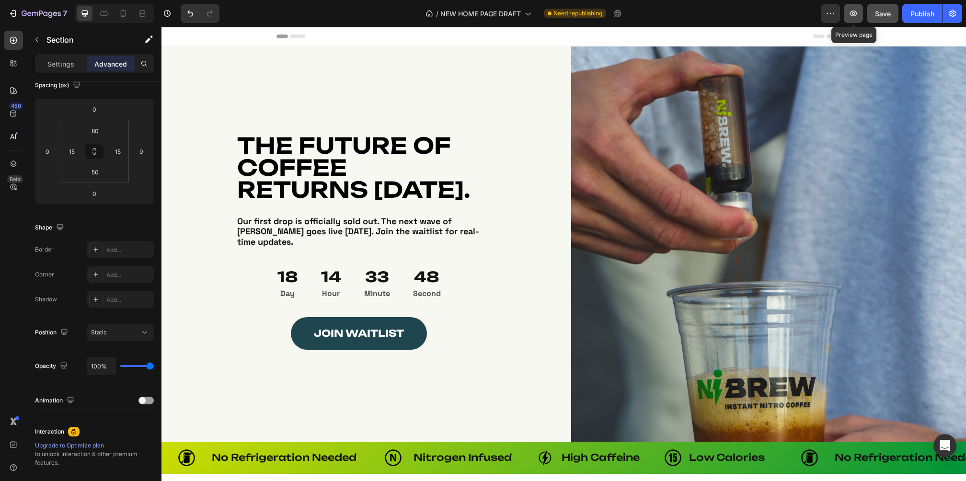
click at [851, 12] on icon "button" at bounding box center [854, 14] width 10 height 10
click at [370, 38] on div "Header" at bounding box center [564, 36] width 575 height 19
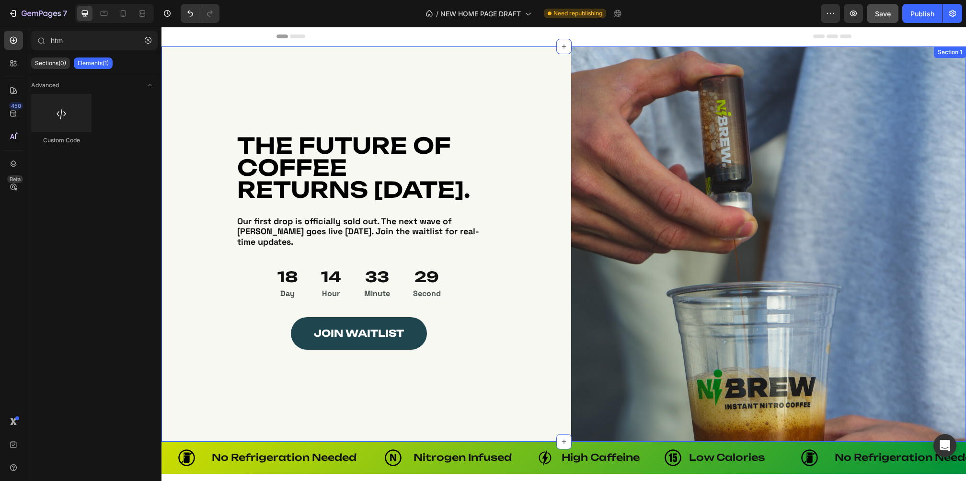
drag, startPoint x: 391, startPoint y: 38, endPoint x: 391, endPoint y: 72, distance: 34.5
click at [180, 35] on span "Header" at bounding box center [190, 37] width 21 height 10
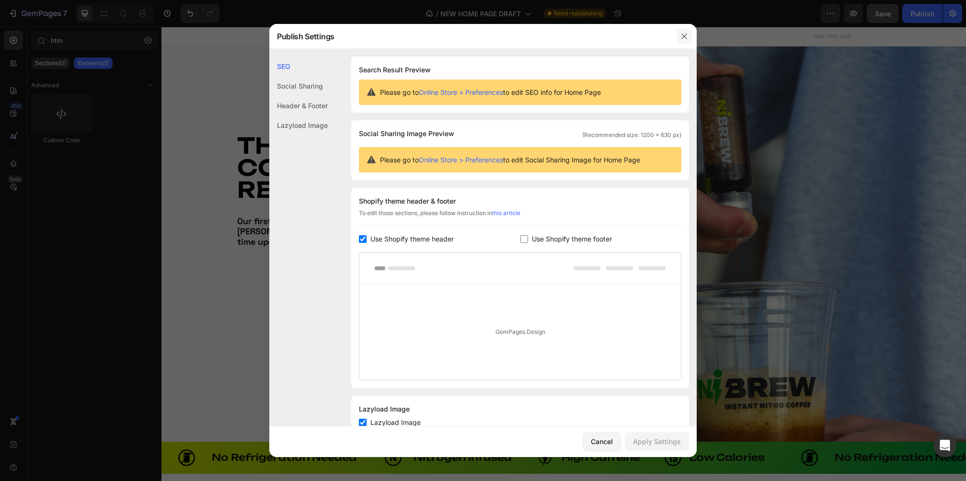
click at [687, 38] on icon "button" at bounding box center [685, 37] width 8 height 8
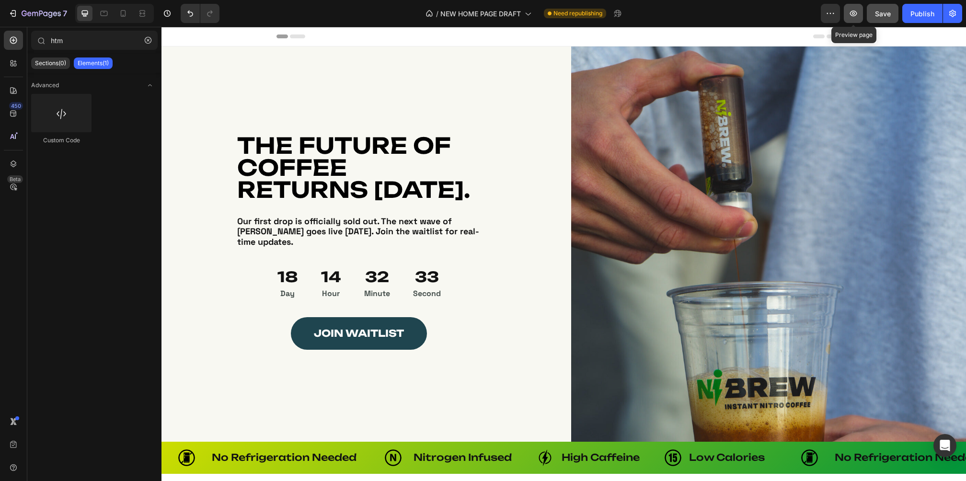
click at [856, 11] on icon "button" at bounding box center [854, 14] width 10 height 10
click at [120, 18] on icon at bounding box center [123, 14] width 10 height 10
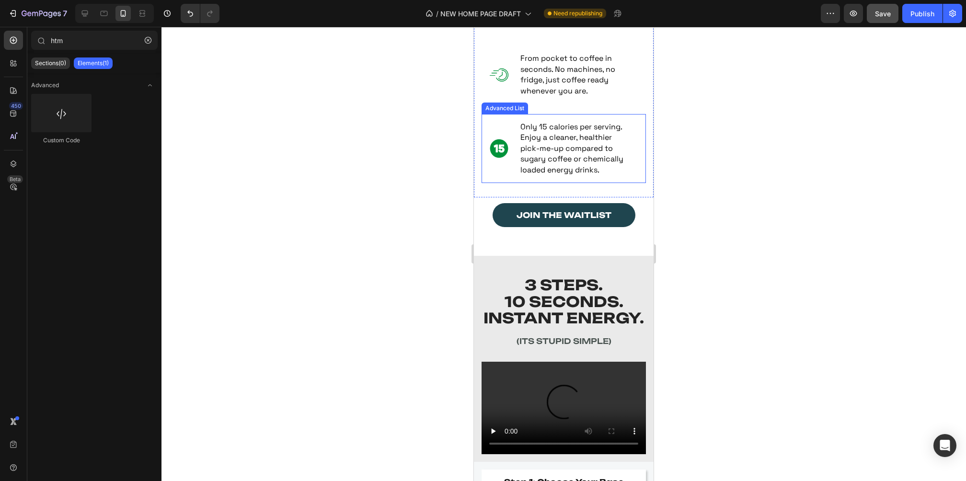
scroll to position [1566, 0]
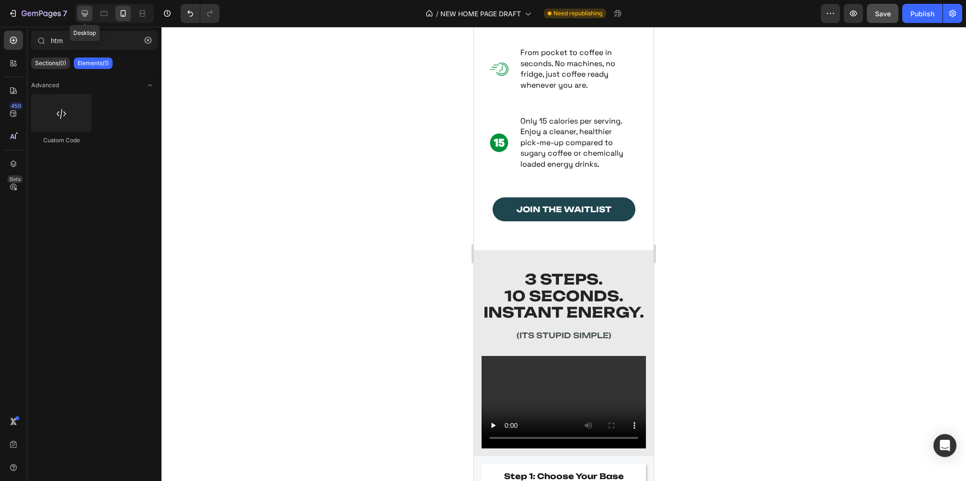
click at [86, 11] on icon at bounding box center [85, 14] width 6 height 6
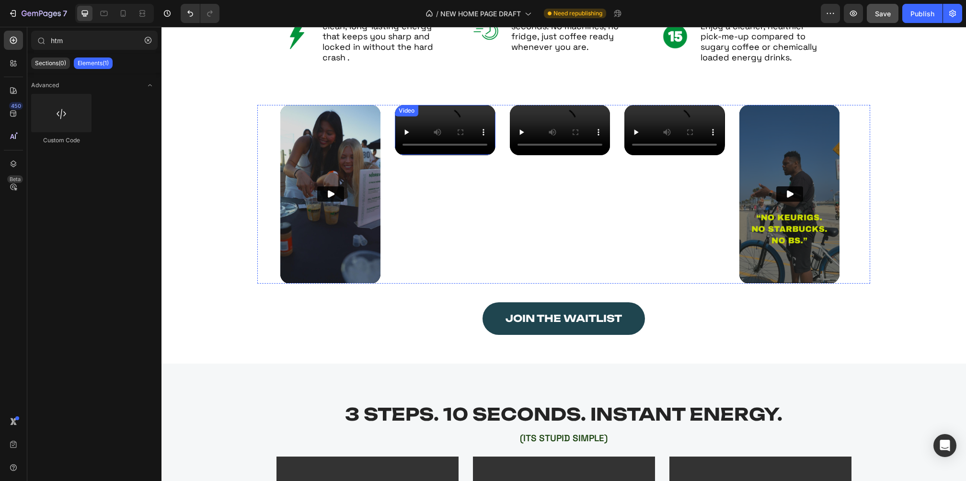
scroll to position [1576, 0]
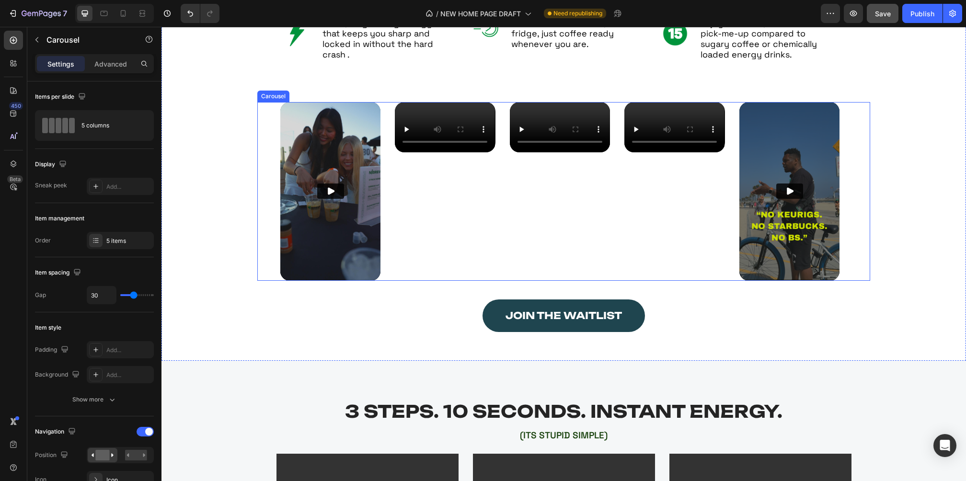
click at [269, 186] on div "Video Video Video Video Video" at bounding box center [563, 191] width 613 height 178
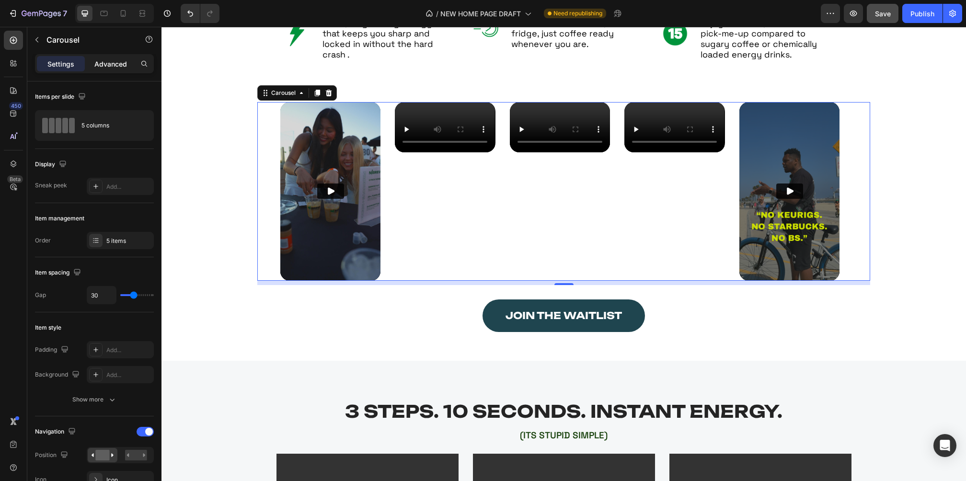
click at [107, 67] on p "Advanced" at bounding box center [110, 64] width 33 height 10
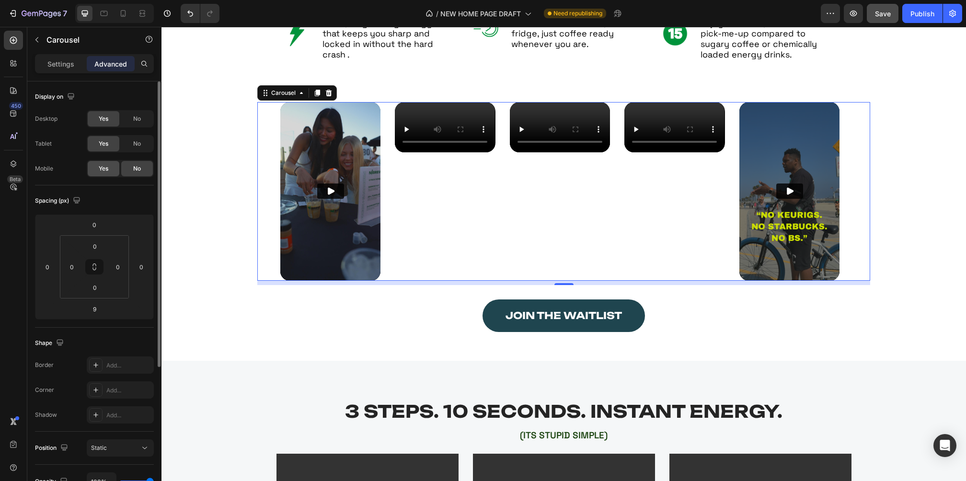
click at [95, 168] on div "Yes" at bounding box center [104, 168] width 32 height 15
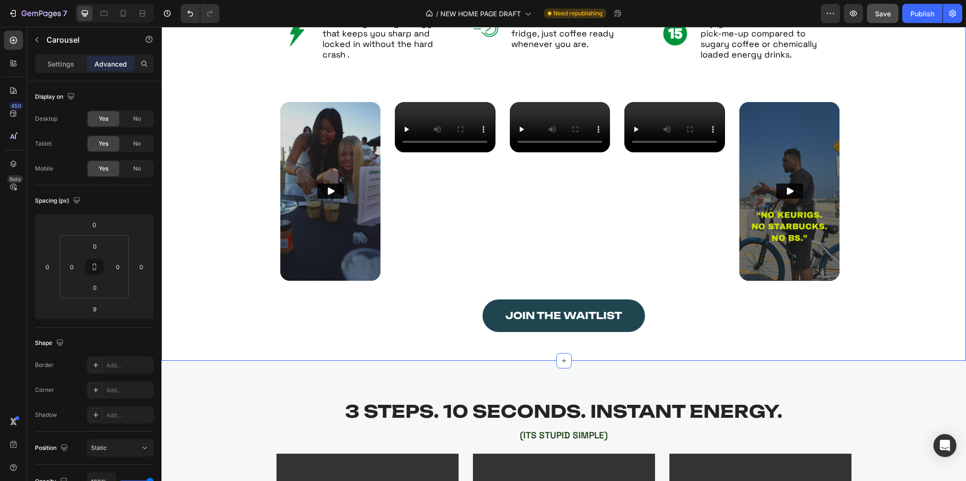
click at [924, 174] on div "Video Video Video Video Video Carousel" at bounding box center [564, 193] width 767 height 183
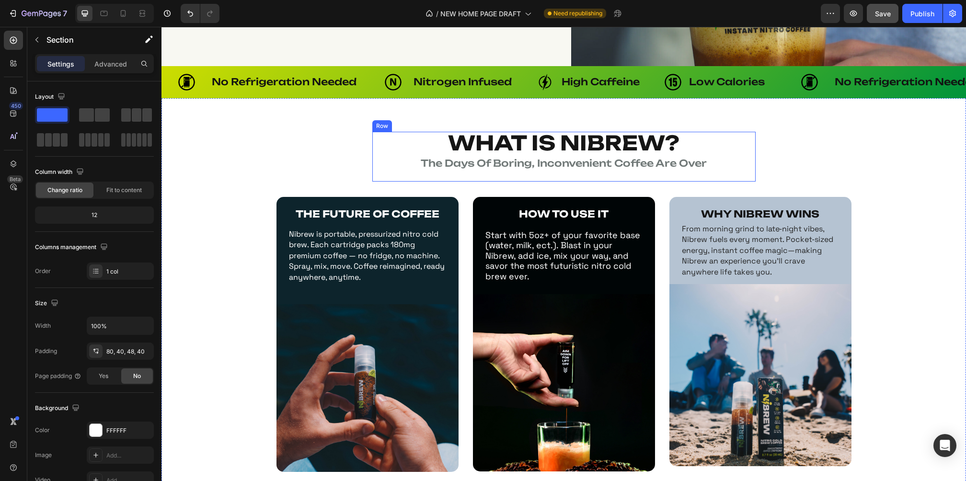
scroll to position [377, 0]
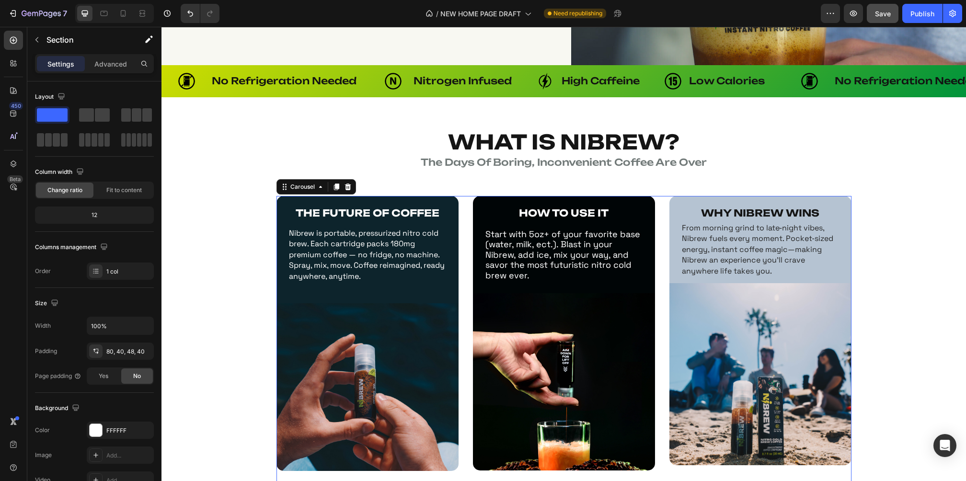
click at [461, 222] on div "THE FUTURE OF COFFEE Text Block Nibrew is portable, pressurized nitro cold brew…" at bounding box center [564, 339] width 575 height 287
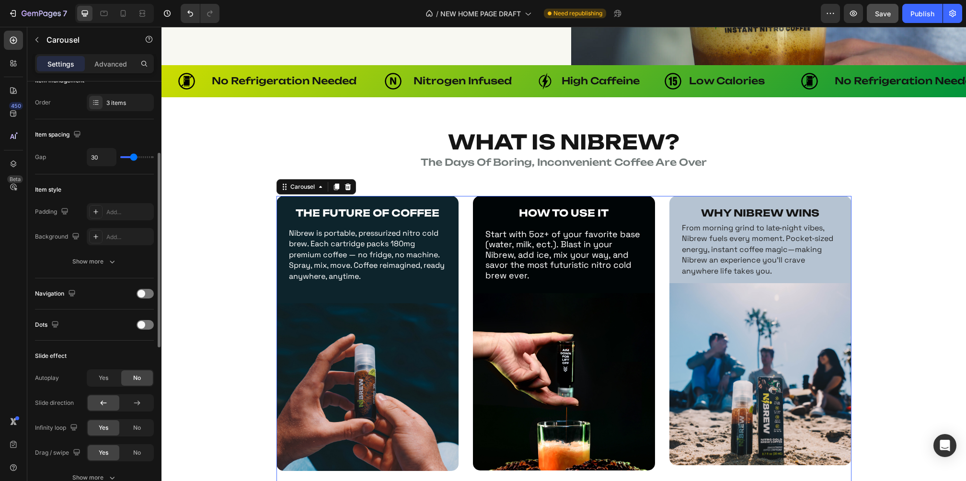
scroll to position [171, 0]
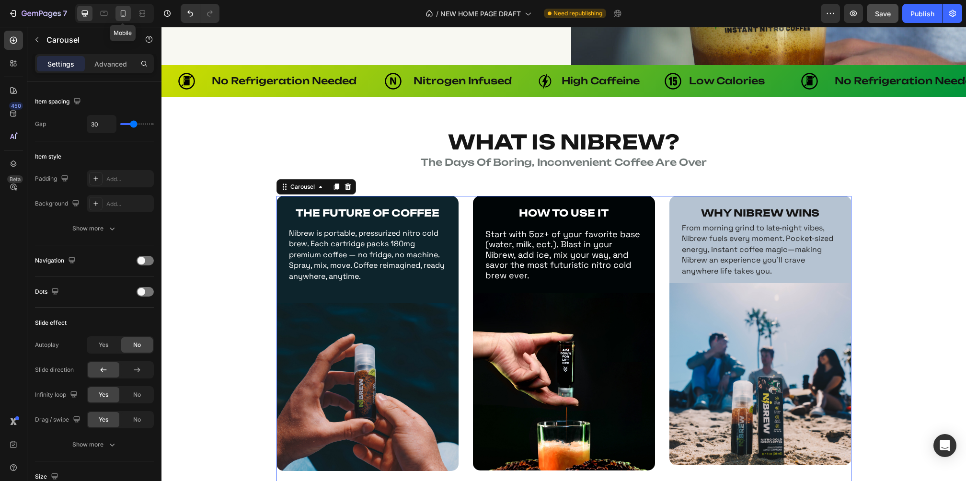
click at [123, 16] on icon at bounding box center [123, 13] width 5 height 7
type input "100%"
type input "21"
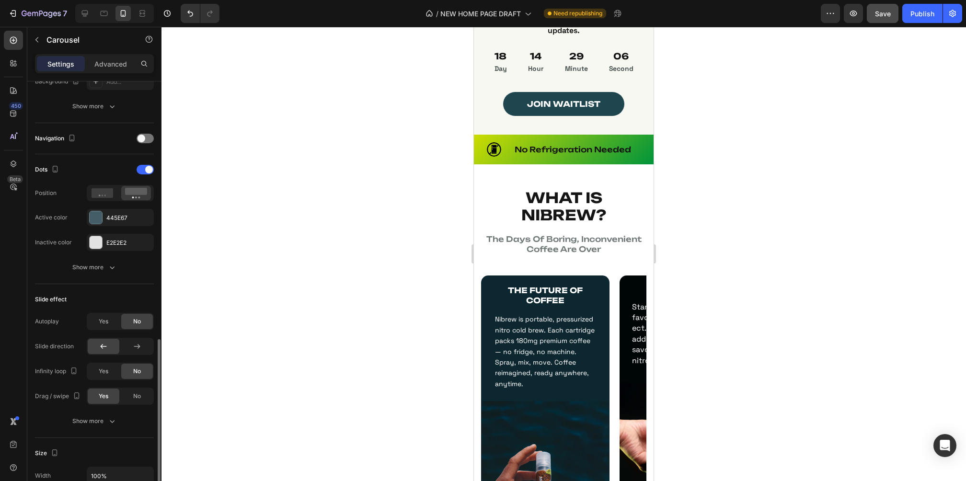
scroll to position [390, 0]
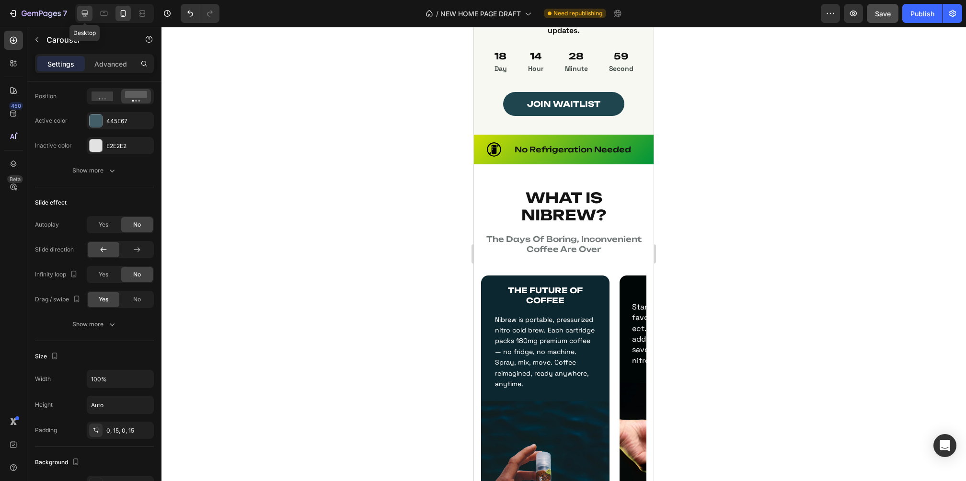
click at [82, 13] on icon at bounding box center [85, 14] width 6 height 6
type input "1200"
type input "30"
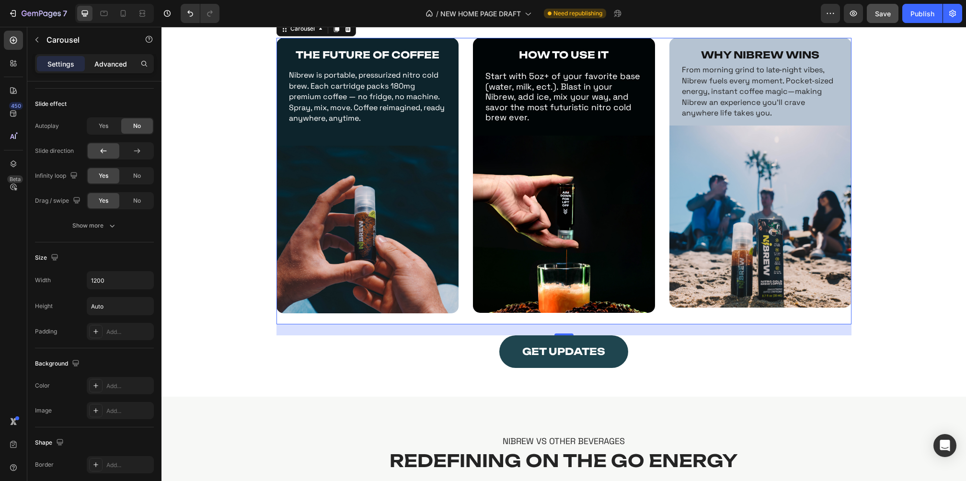
scroll to position [402, 0]
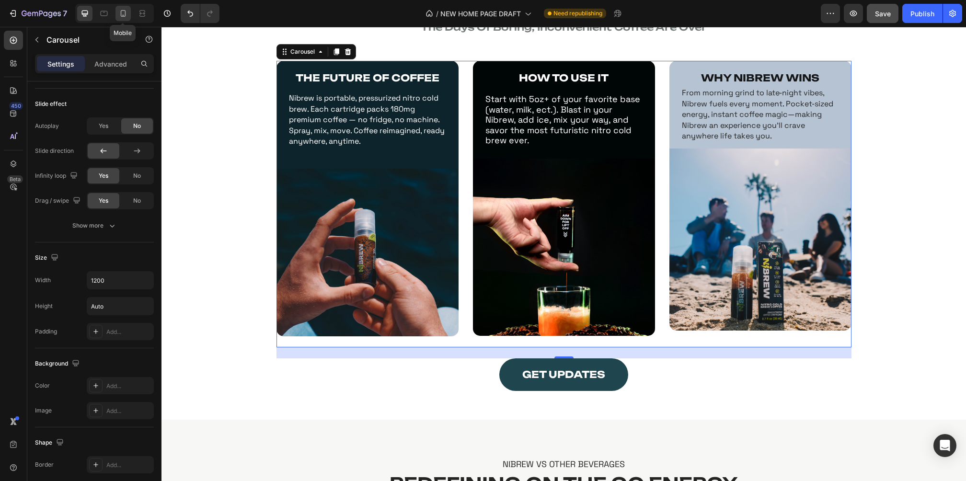
click at [127, 15] on icon at bounding box center [123, 14] width 10 height 10
type input "100%"
type input "21"
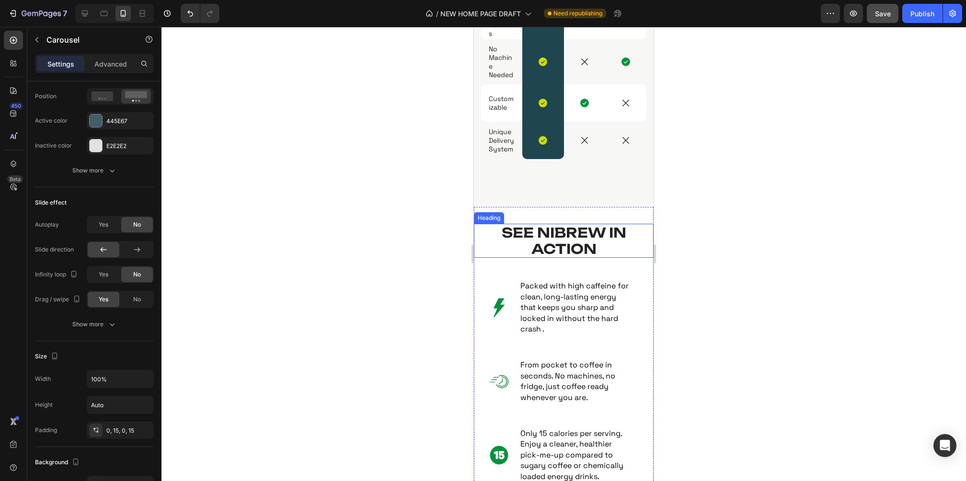
scroll to position [1251, 0]
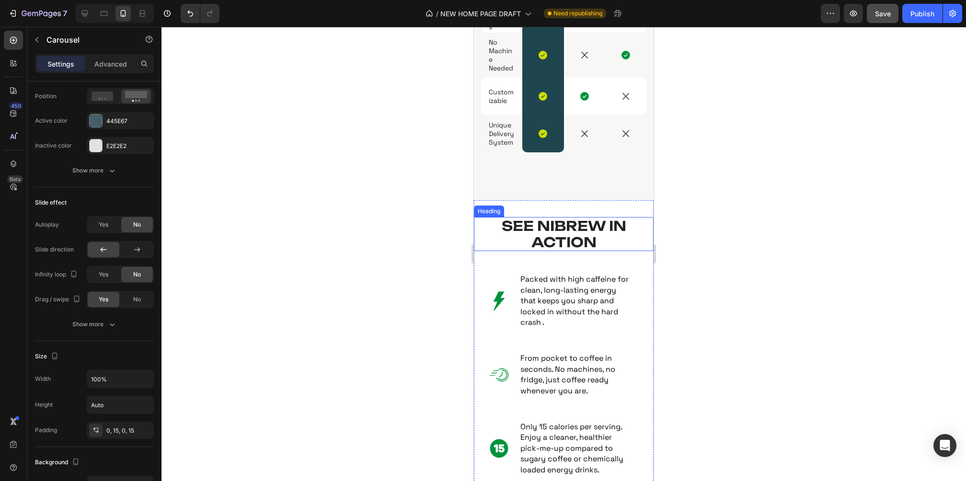
click at [543, 234] on h2 "SEE NIBREW IN ACTION" at bounding box center [564, 234] width 180 height 34
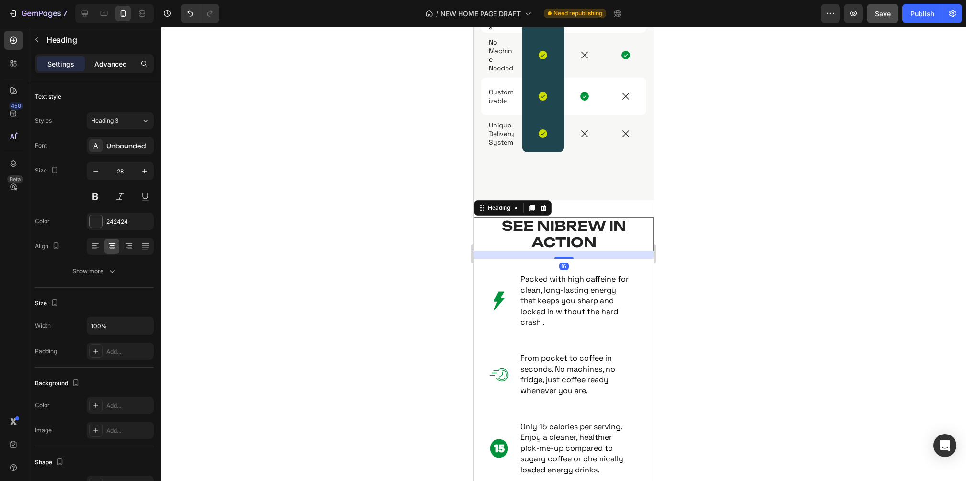
click at [114, 59] on p "Advanced" at bounding box center [110, 64] width 33 height 10
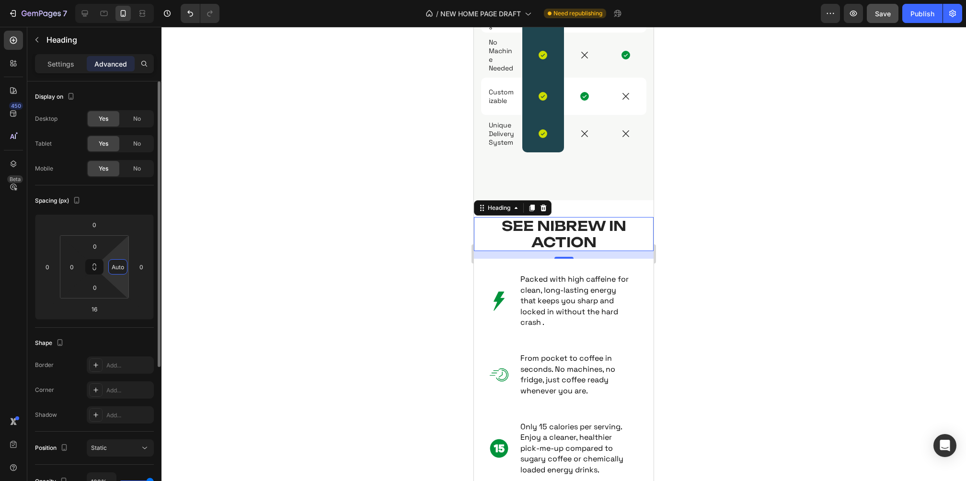
click at [116, 267] on input "Auto" at bounding box center [118, 267] width 14 height 14
type input "10"
click at [73, 267] on input "0" at bounding box center [72, 267] width 14 height 14
type input "0"
click at [120, 268] on input "Auto" at bounding box center [118, 267] width 14 height 14
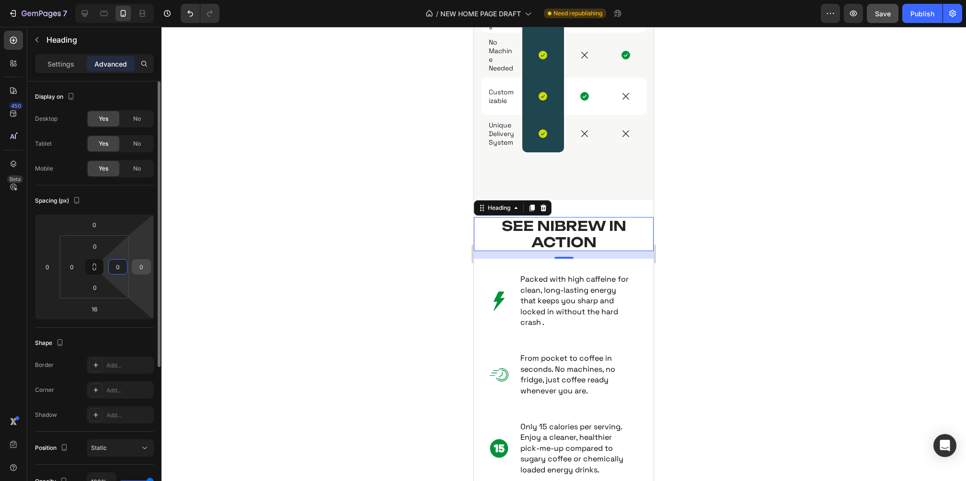
type input "0"
click at [144, 268] on input "0" at bounding box center [141, 267] width 14 height 14
type input "10"
click at [47, 269] on input "0" at bounding box center [47, 267] width 14 height 14
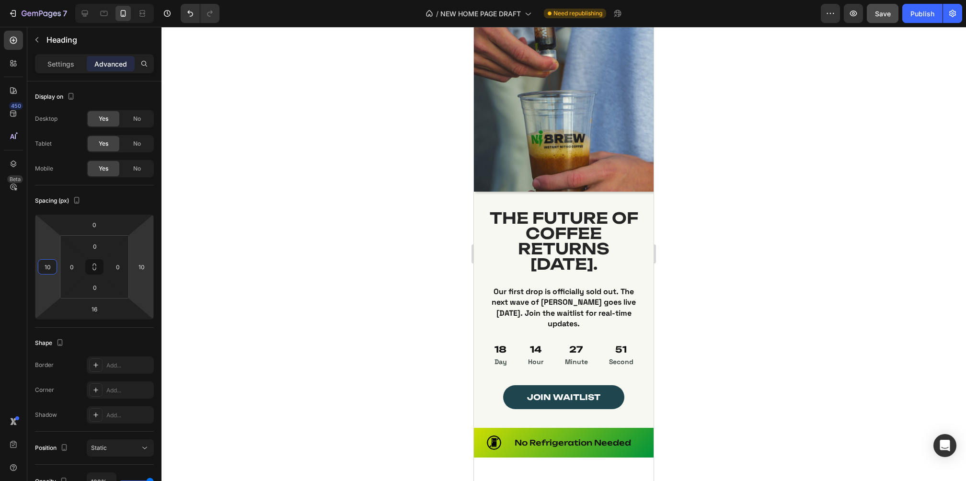
scroll to position [51, 0]
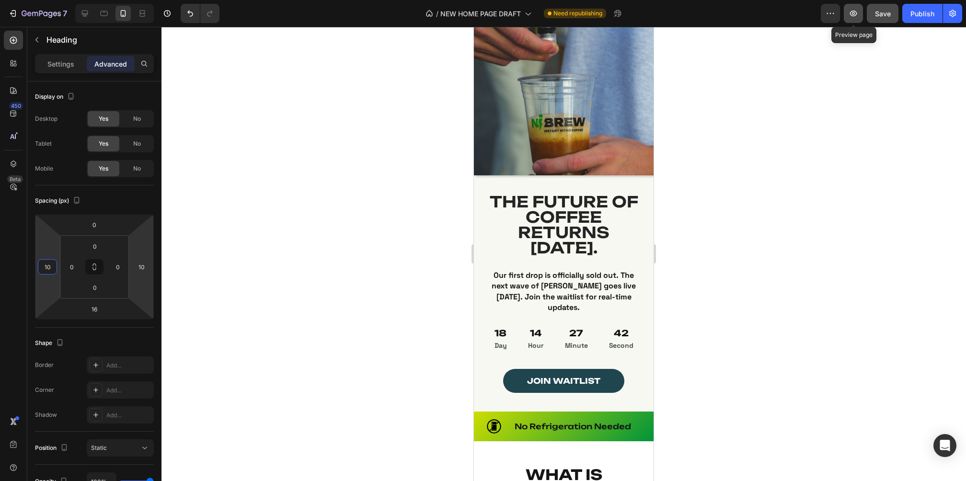
type input "10"
click at [852, 11] on icon "button" at bounding box center [853, 14] width 7 height 6
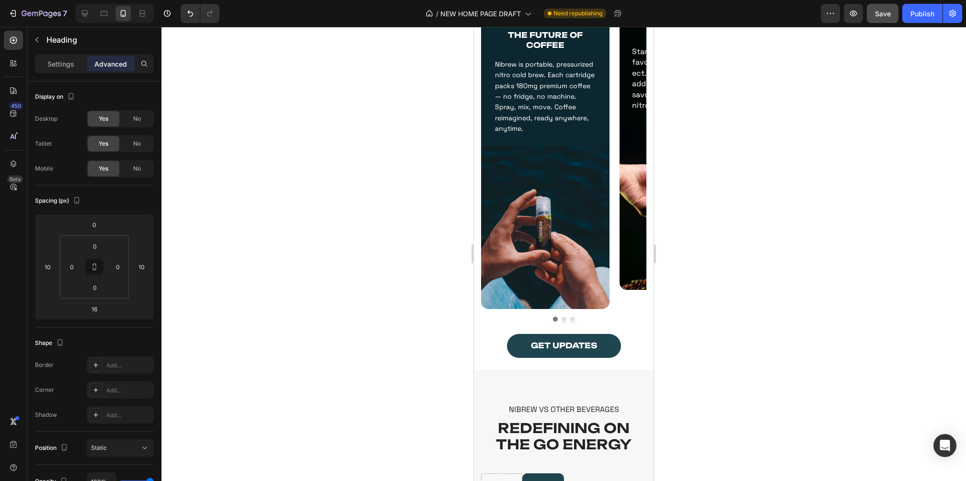
scroll to position [618, 0]
click at [569, 171] on img at bounding box center [545, 228] width 128 height 163
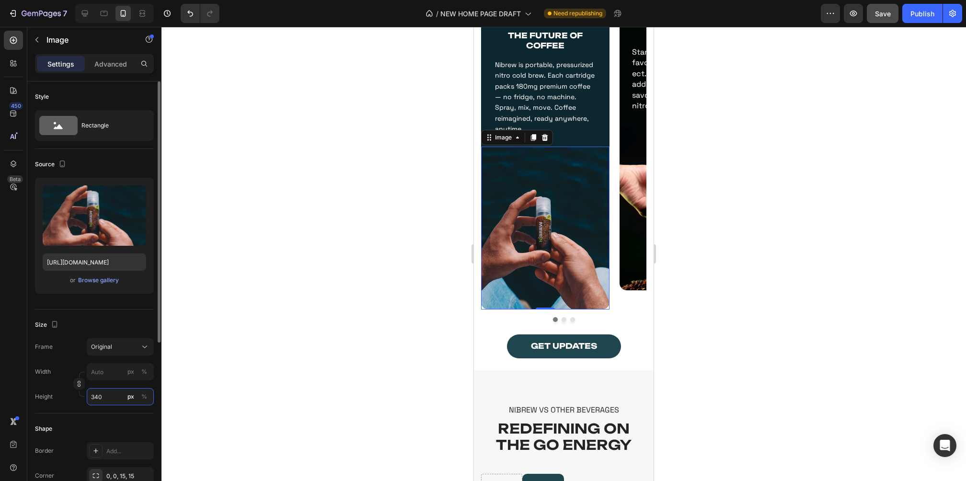
click at [108, 395] on input "340" at bounding box center [120, 396] width 67 height 17
click at [107, 395] on input "340" at bounding box center [120, 396] width 67 height 17
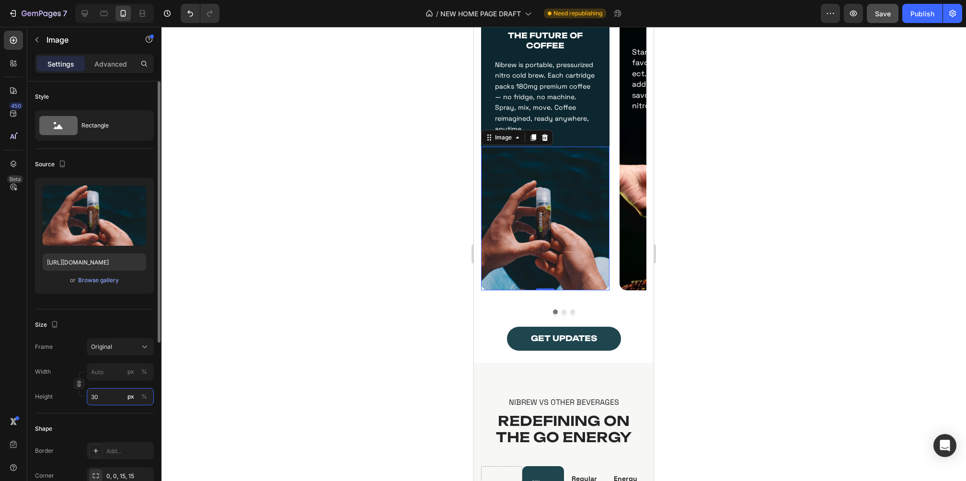
type input "3"
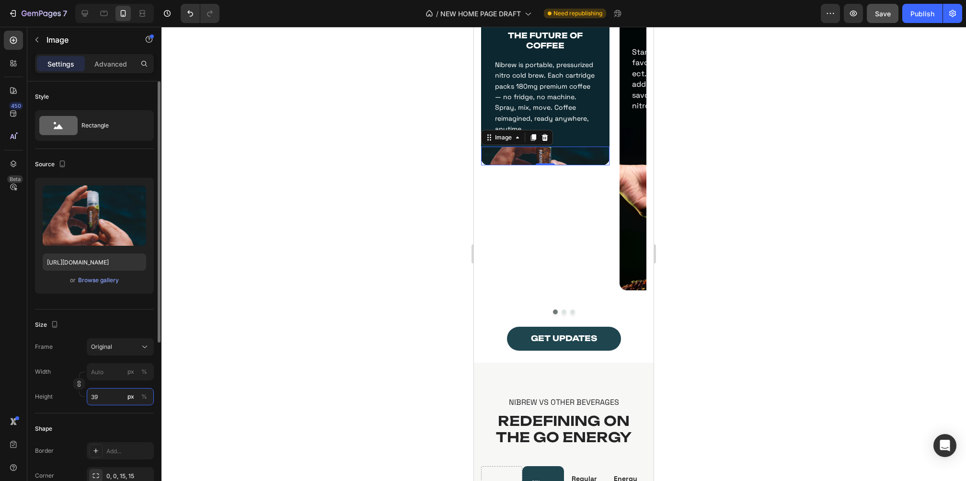
type input "3"
click at [94, 396] on input "32" at bounding box center [120, 396] width 67 height 17
click at [103, 396] on input "2" at bounding box center [120, 396] width 67 height 17
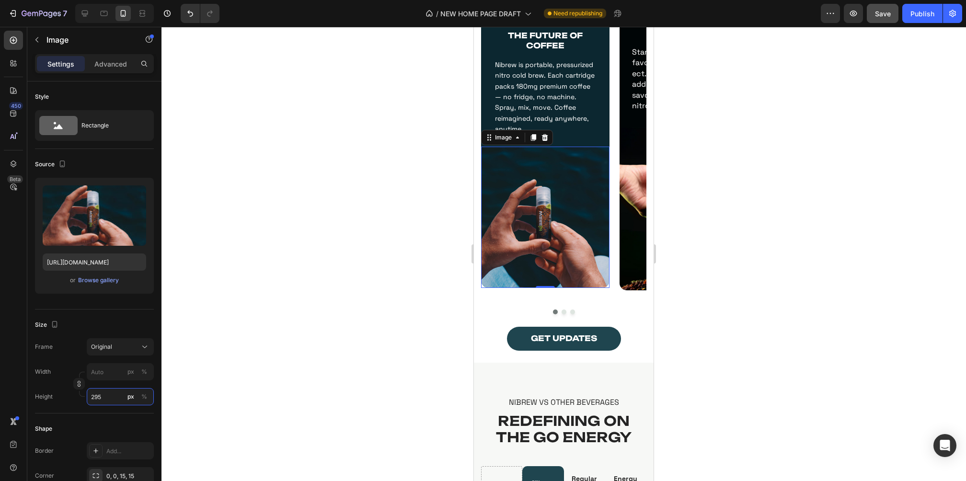
type input "295"
click at [778, 310] on div at bounding box center [564, 254] width 805 height 454
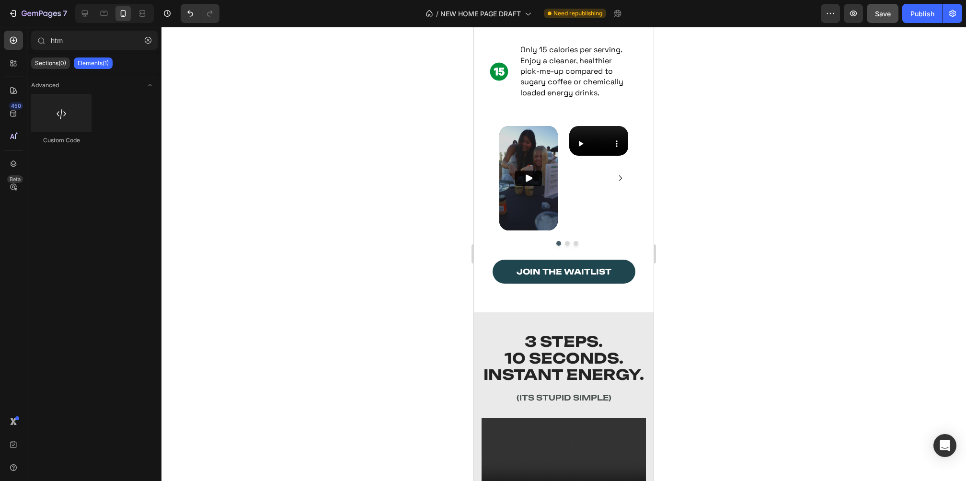
scroll to position [1629, 0]
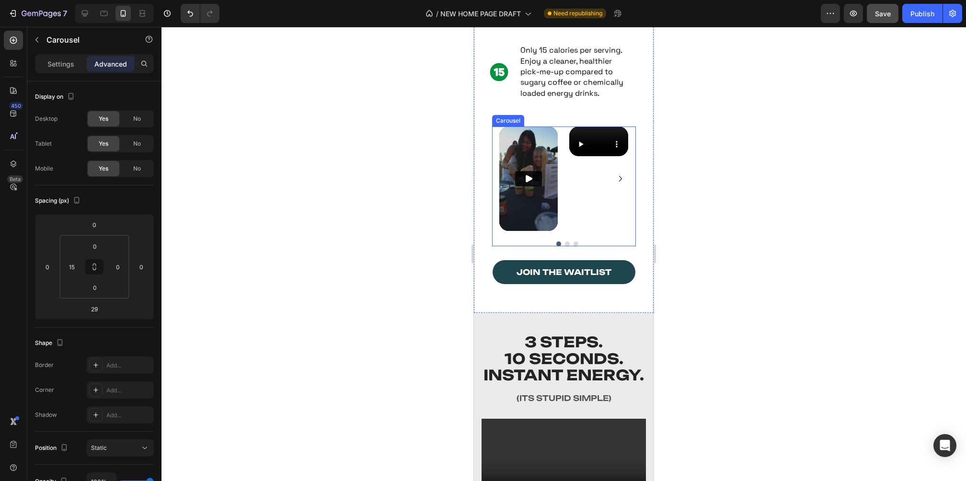
click at [562, 231] on div "Video Video Video Video Video" at bounding box center [568, 179] width 137 height 105
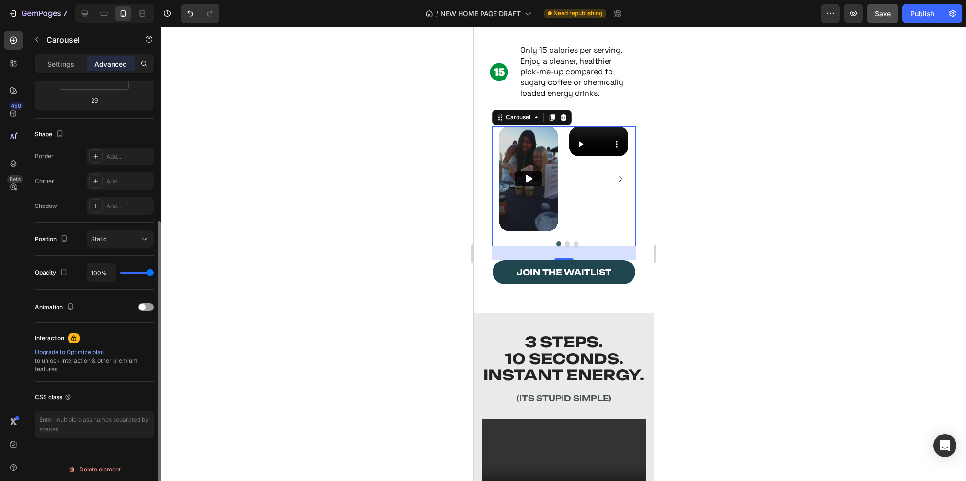
scroll to position [211, 0]
click at [70, 60] on p "Settings" at bounding box center [60, 64] width 27 height 10
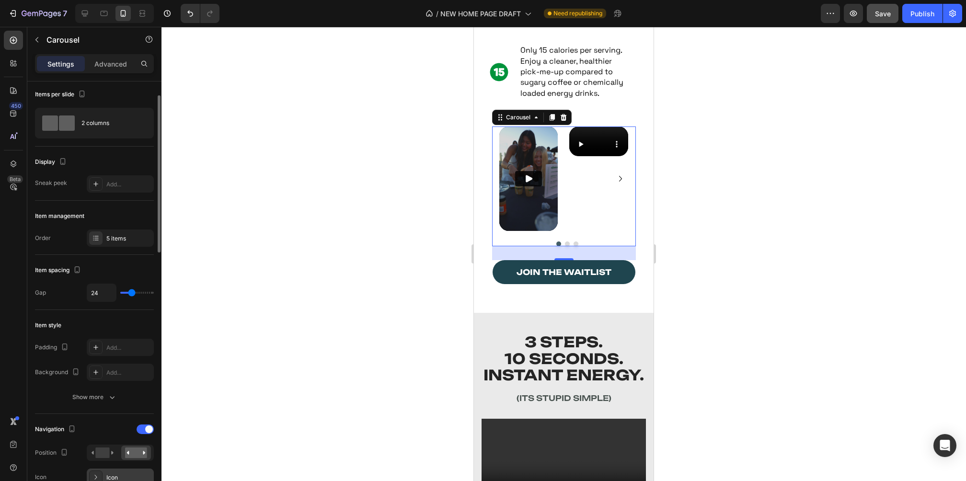
scroll to position [0, 0]
click at [114, 124] on div "2 columns" at bounding box center [110, 126] width 58 height 22
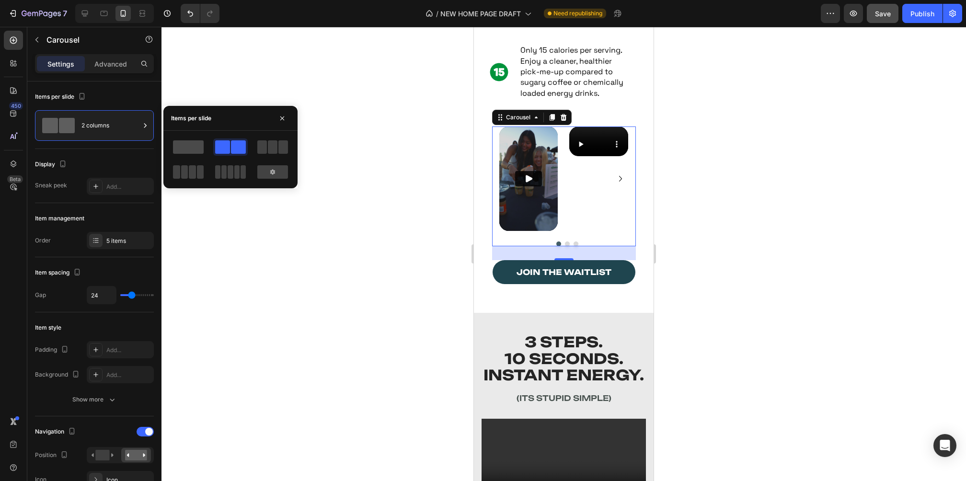
click at [186, 147] on span at bounding box center [188, 146] width 31 height 13
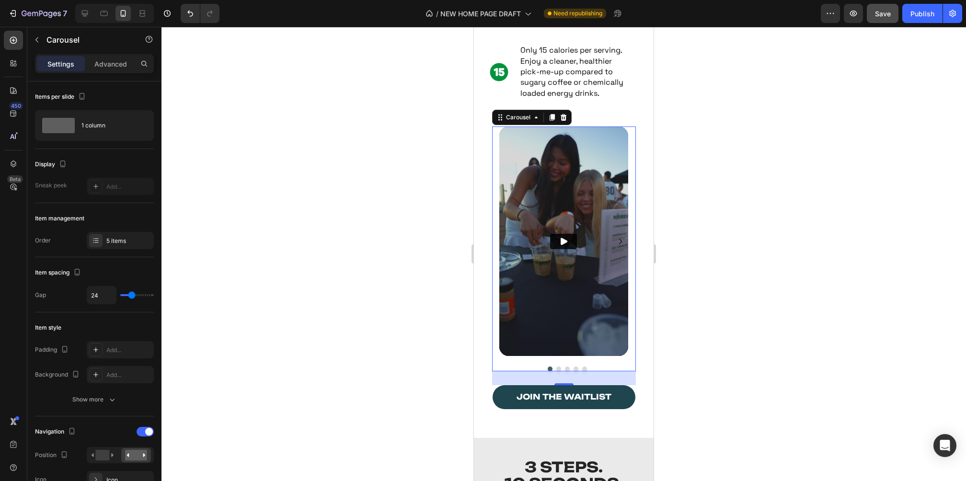
click at [435, 301] on div at bounding box center [564, 254] width 805 height 454
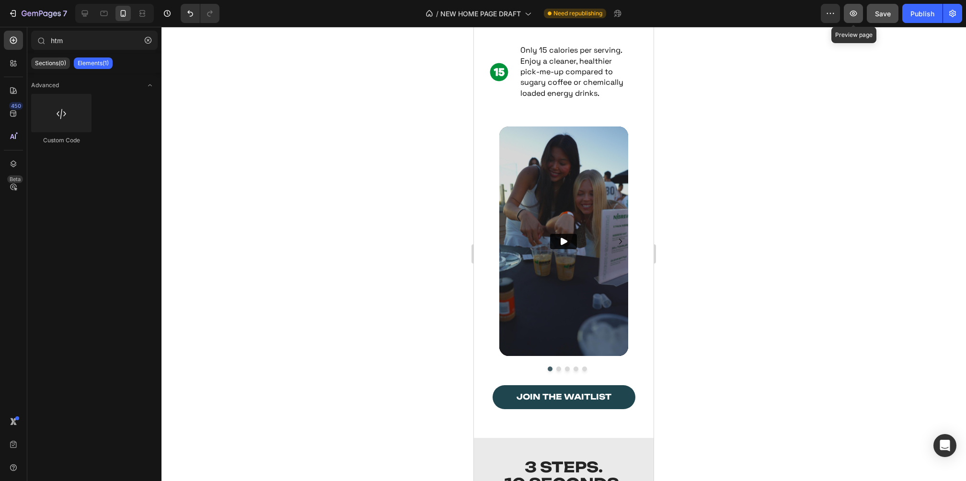
click at [854, 13] on icon "button" at bounding box center [854, 14] width 10 height 10
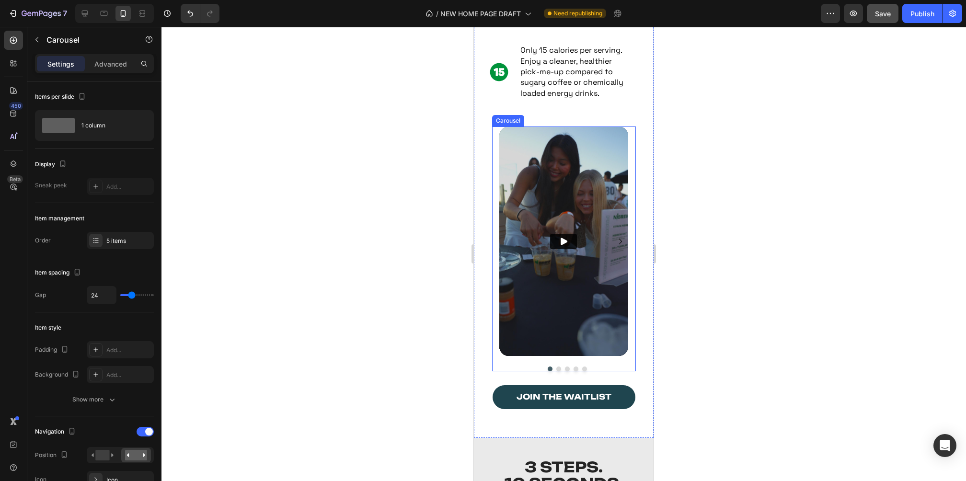
click at [492, 184] on div "Video Video Video Video Video Carousel" at bounding box center [564, 249] width 144 height 245
click at [112, 64] on p "Advanced" at bounding box center [110, 64] width 33 height 10
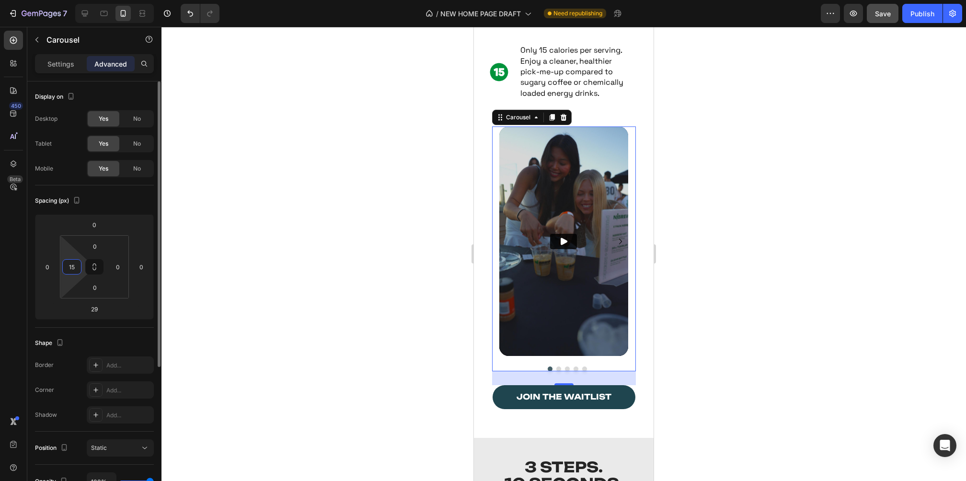
click at [68, 271] on input "15" at bounding box center [72, 267] width 14 height 14
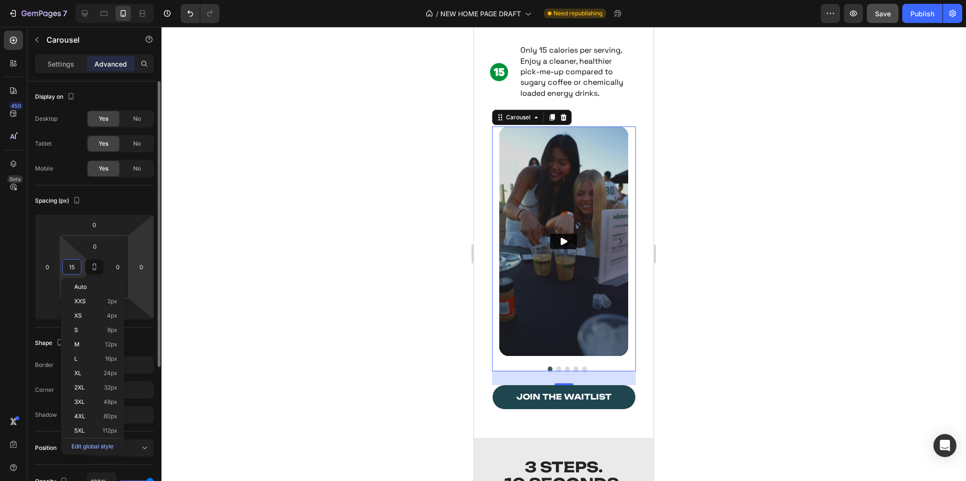
type input "0"
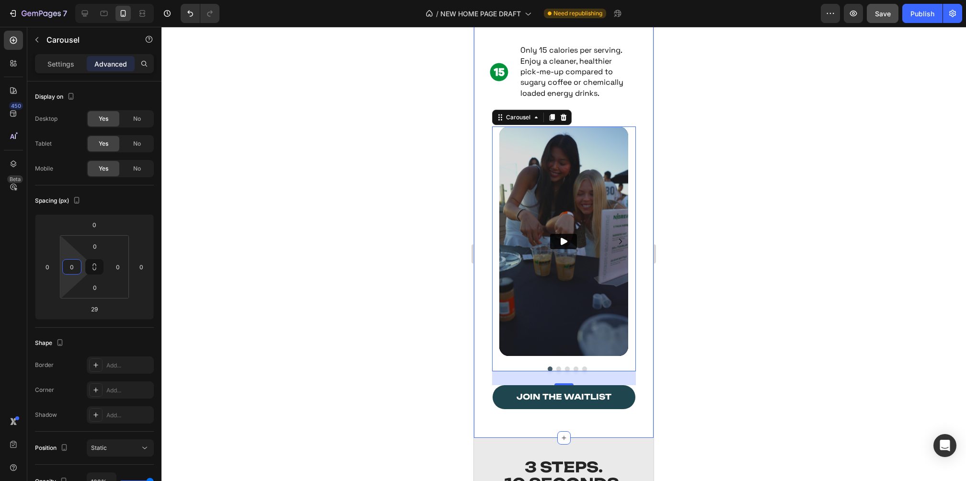
click at [482, 189] on div "Video Video Video Video Video Carousel 29" at bounding box center [564, 256] width 180 height 259
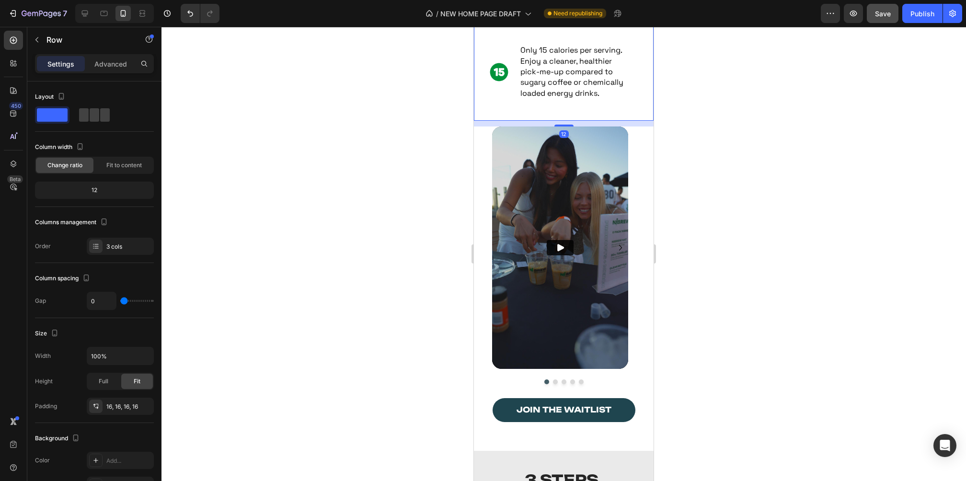
click at [501, 113] on div "Image Only 15 calories per serving. Enjoy a cleaner, healthier pick-me-up compa…" at bounding box center [564, 75] width 164 height 76
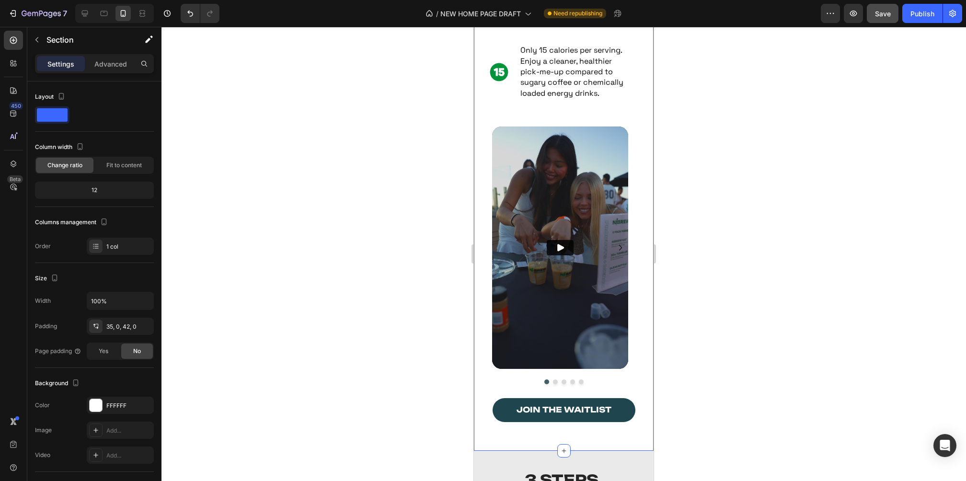
click at [479, 157] on div "Video Video Video Video Video Carousel" at bounding box center [564, 262] width 180 height 271
click at [109, 64] on p "Advanced" at bounding box center [110, 64] width 33 height 10
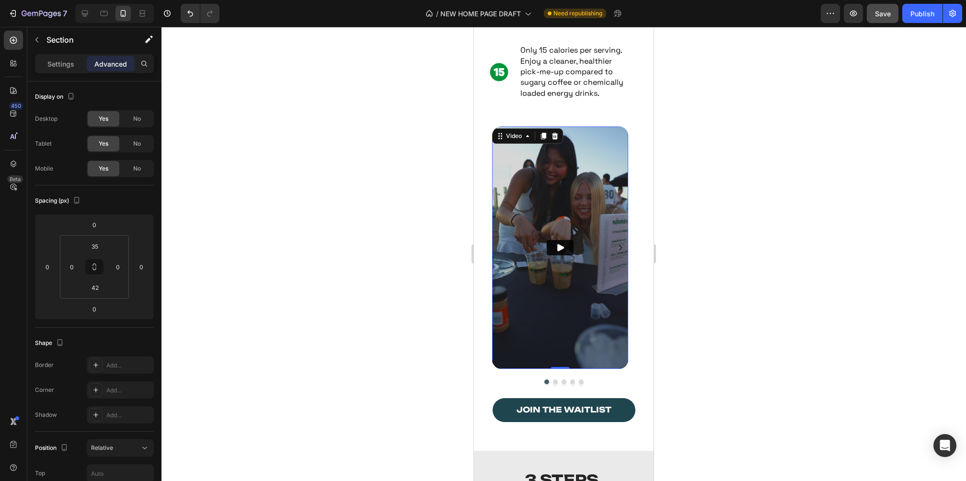
click at [516, 186] on img at bounding box center [560, 248] width 136 height 242
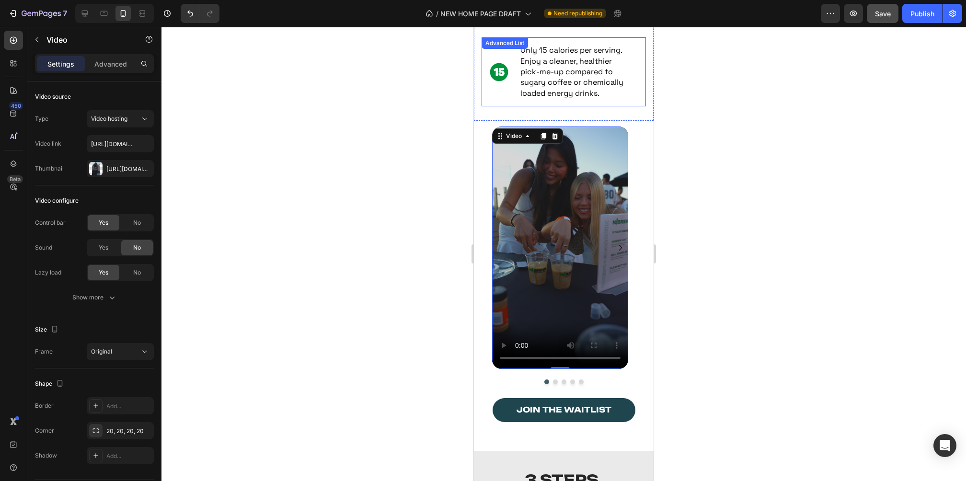
click at [617, 106] on div "Image Only 15 calories per serving. Enjoy a cleaner, healthier pick-me-up compa…" at bounding box center [564, 71] width 164 height 69
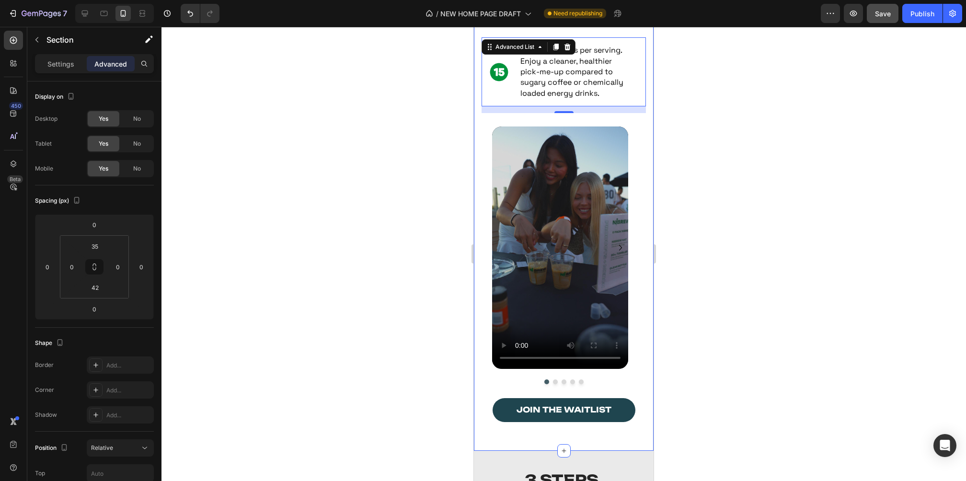
click at [632, 196] on div "Video Video Video Video Video Carousel" at bounding box center [564, 262] width 180 height 271
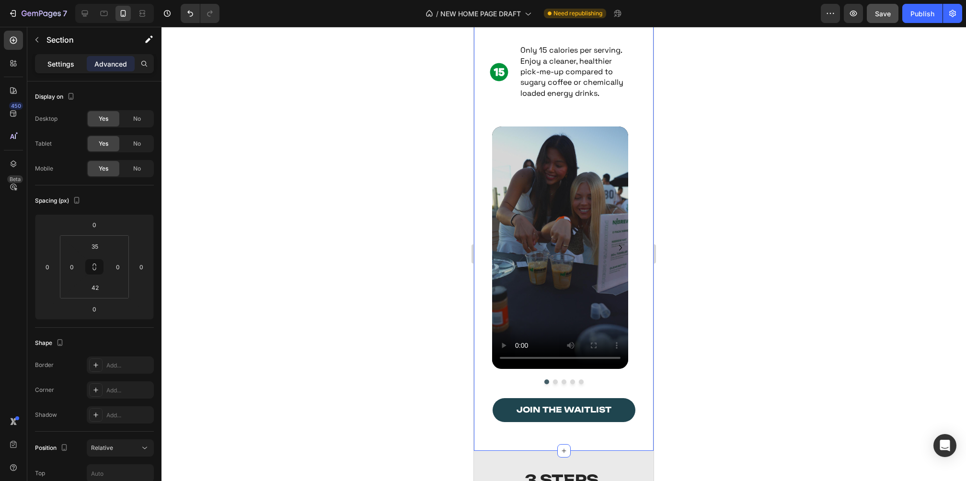
click at [54, 59] on p "Settings" at bounding box center [60, 64] width 27 height 10
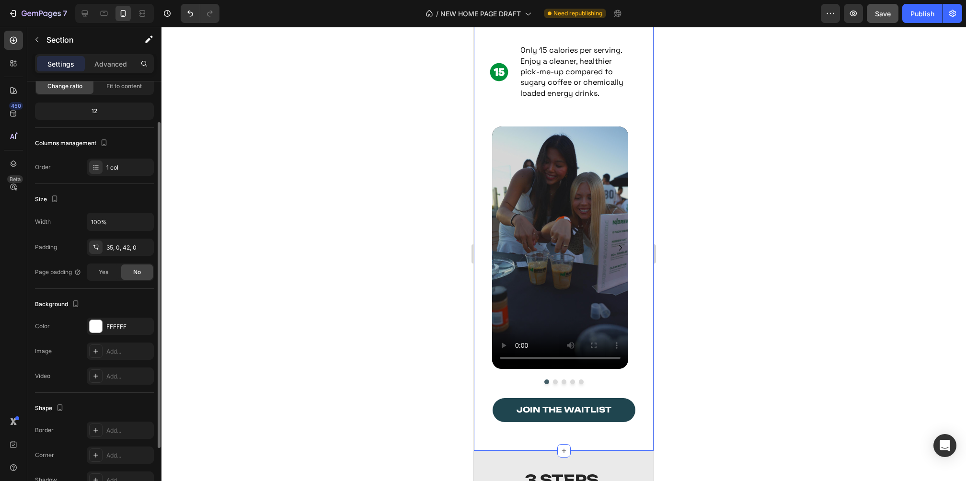
scroll to position [82, 0]
click at [115, 219] on input "100%" at bounding box center [120, 218] width 66 height 17
click at [128, 243] on div "35, 0, 42, 0" at bounding box center [120, 244] width 28 height 9
click at [137, 190] on div "Size" at bounding box center [94, 195] width 119 height 15
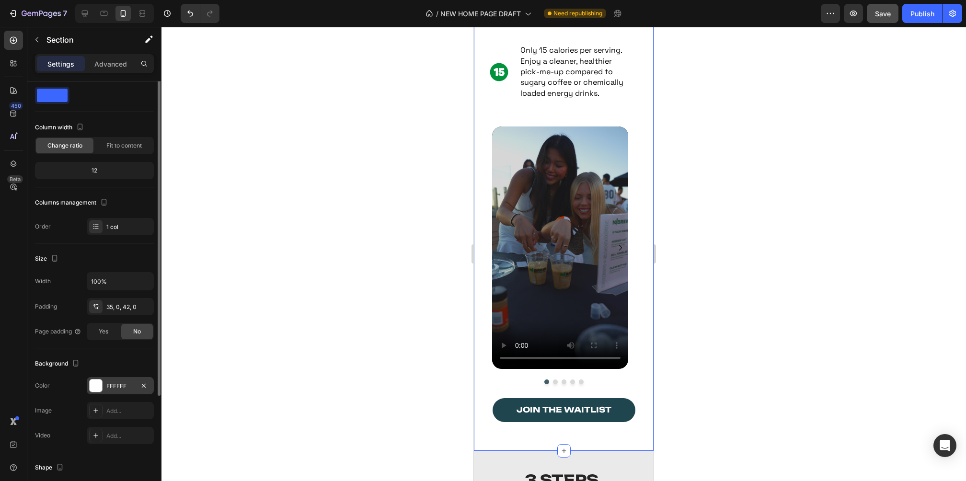
scroll to position [0, 0]
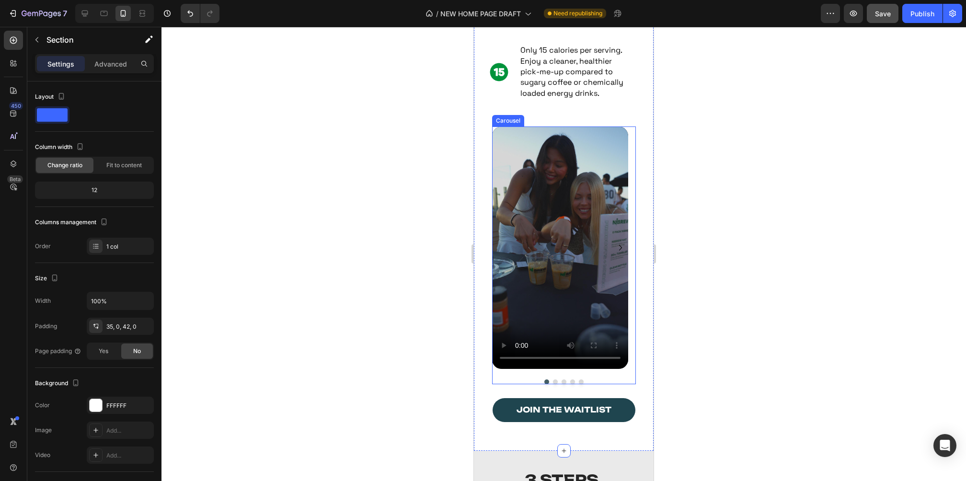
click at [569, 384] on div "Video Video Video Video Video Carousel" at bounding box center [564, 255] width 144 height 257
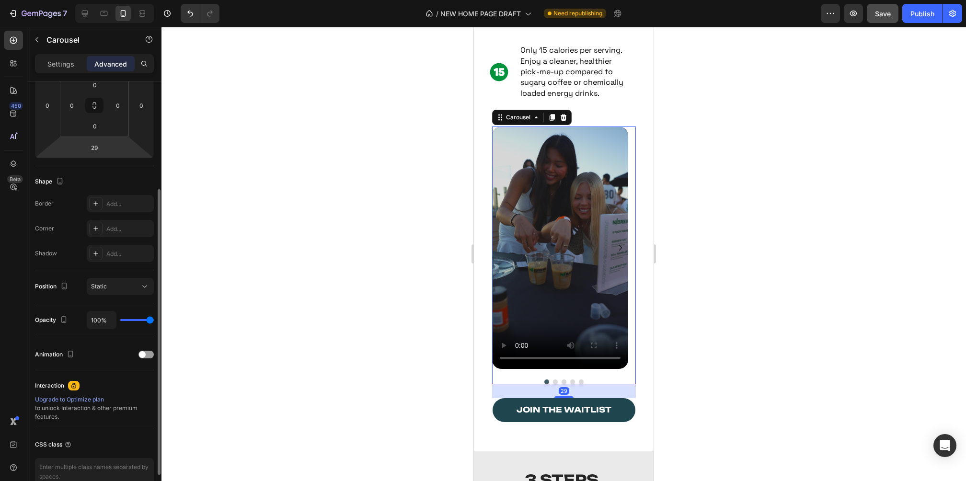
scroll to position [163, 0]
click at [59, 71] on div "Settings Advanced" at bounding box center [94, 63] width 119 height 19
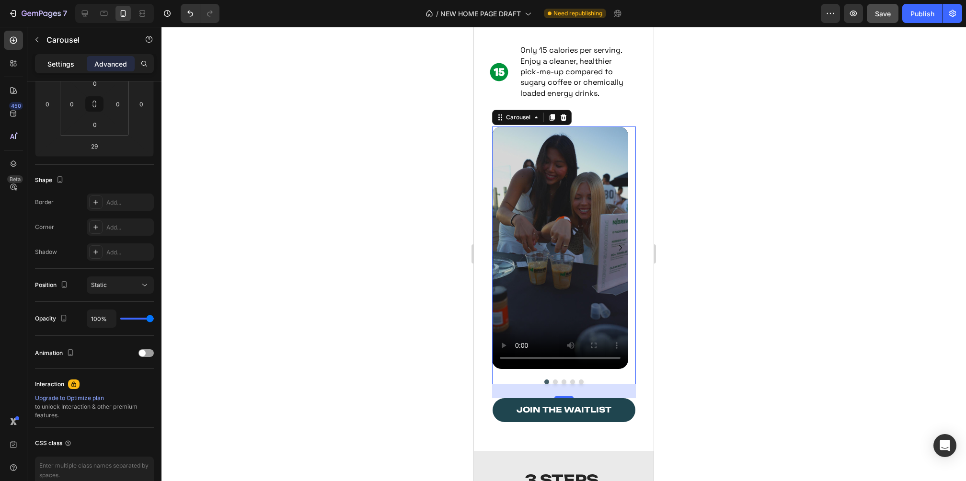
click at [62, 57] on div "Settings" at bounding box center [61, 63] width 48 height 15
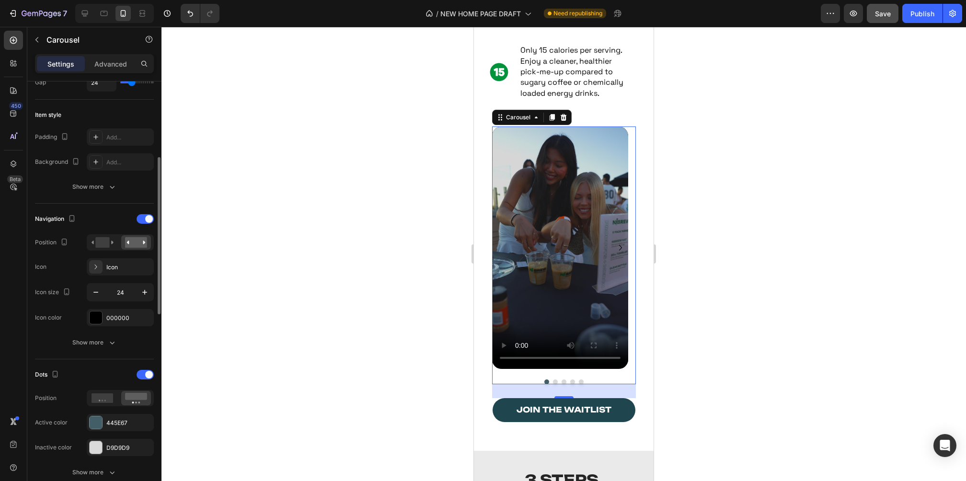
scroll to position [209, 0]
click at [148, 220] on span at bounding box center [149, 223] width 8 height 8
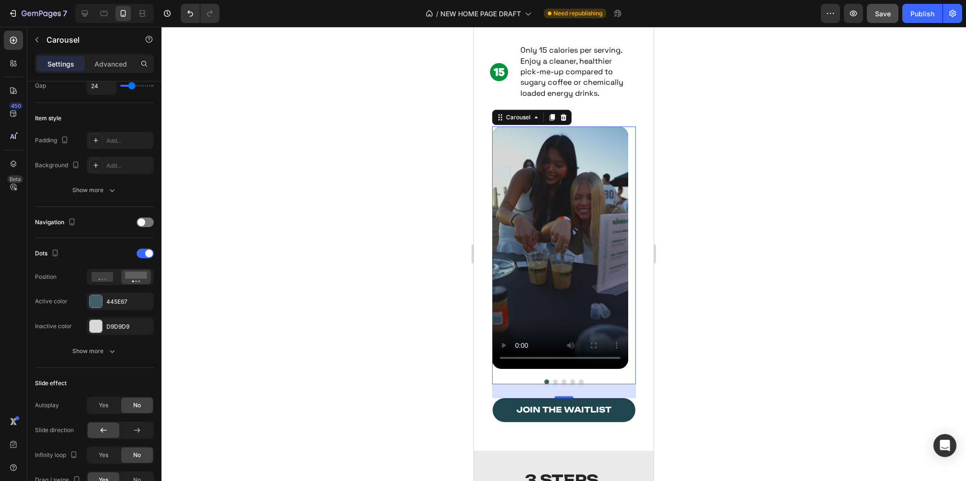
click at [553, 384] on button "Dot" at bounding box center [555, 382] width 5 height 5
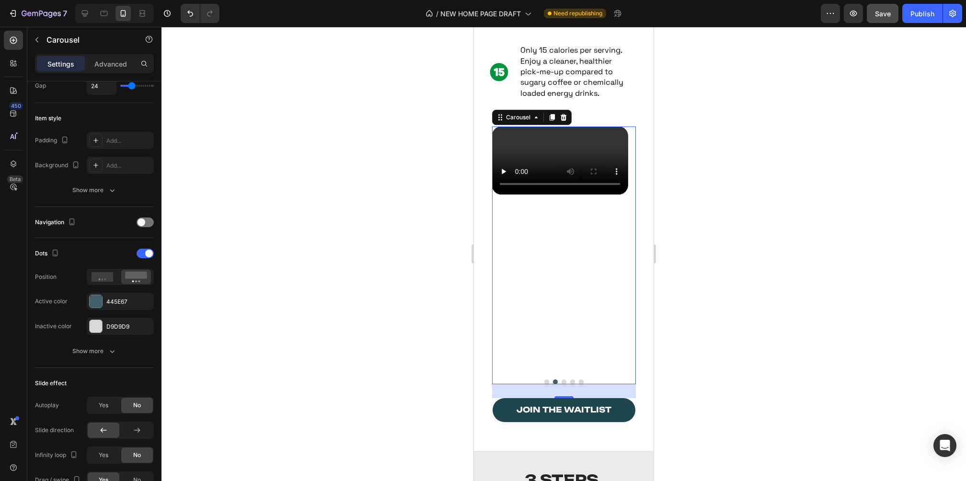
click at [562, 384] on button "Dot" at bounding box center [564, 382] width 5 height 5
click at [570, 384] on button "Dot" at bounding box center [572, 382] width 5 height 5
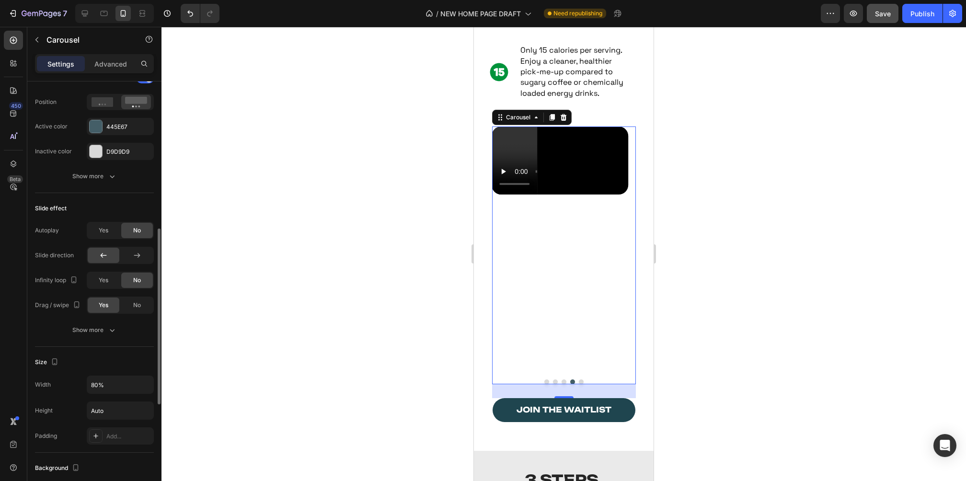
scroll to position [385, 0]
click at [85, 16] on icon at bounding box center [85, 14] width 10 height 10
type input "30"
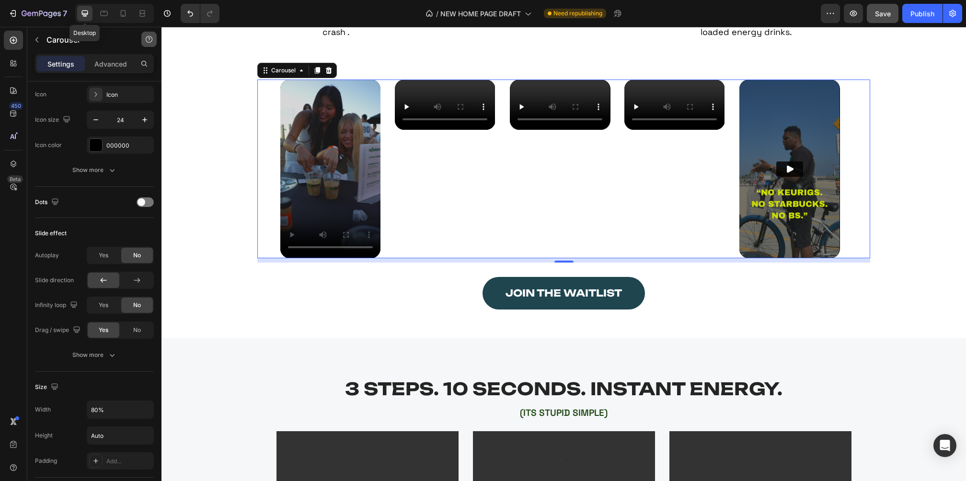
scroll to position [1610, 0]
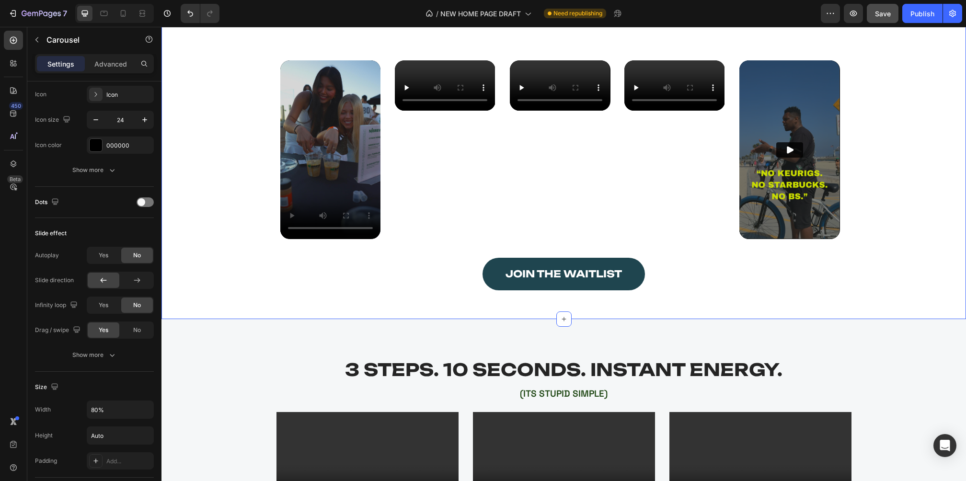
click at [719, 311] on div "SEE NIBREW IN ACTION Heading Image Packed with high caffeine for clean, long-la…" at bounding box center [564, 99] width 805 height 439
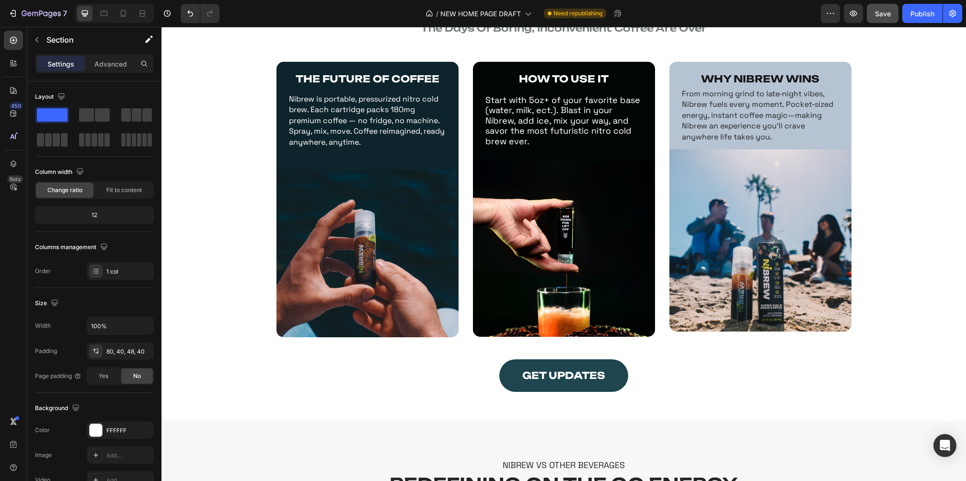
scroll to position [499, 0]
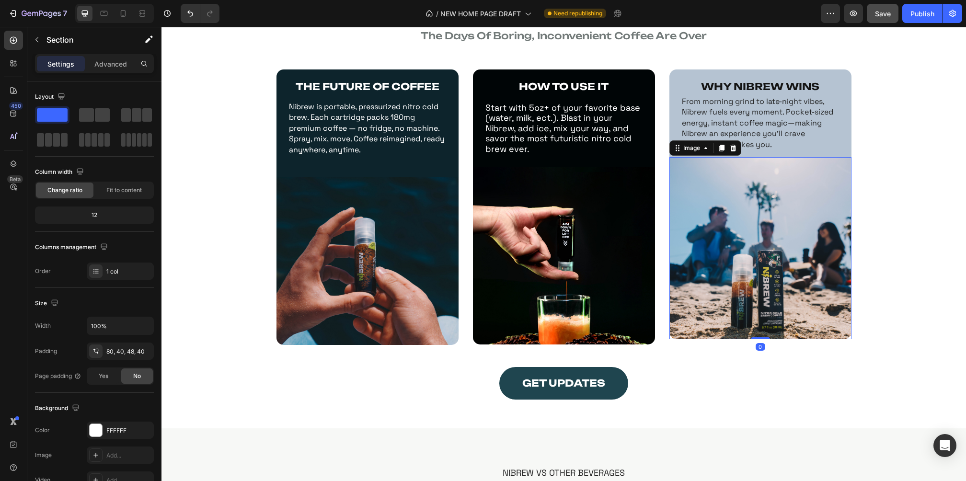
click at [694, 312] on img at bounding box center [761, 248] width 182 height 182
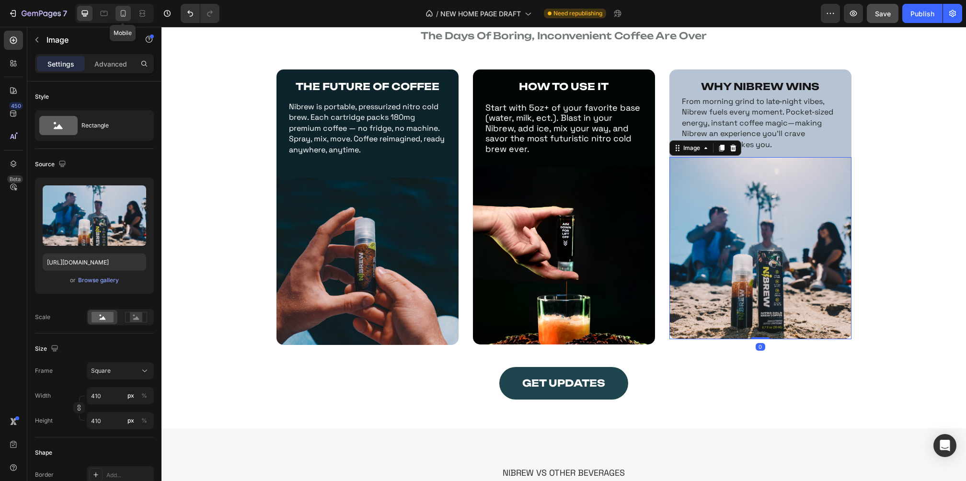
click at [124, 11] on icon at bounding box center [123, 13] width 5 height 7
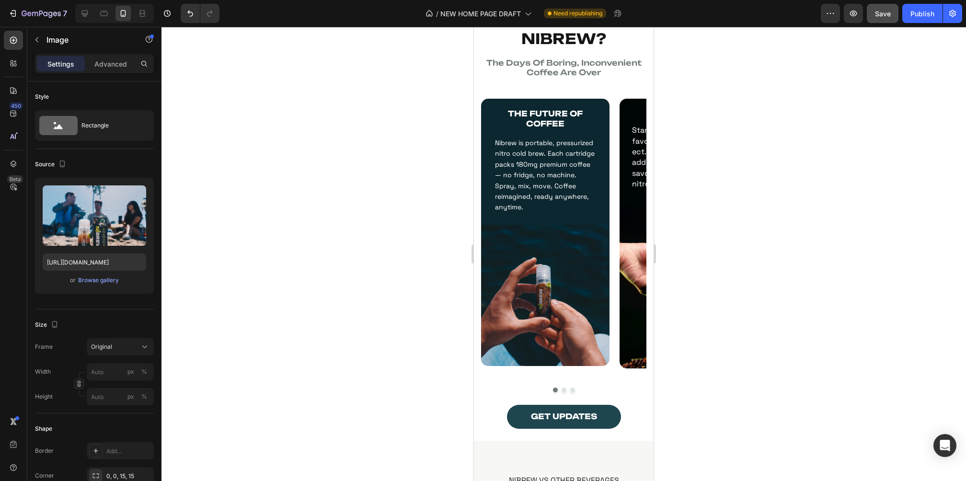
scroll to position [477, 0]
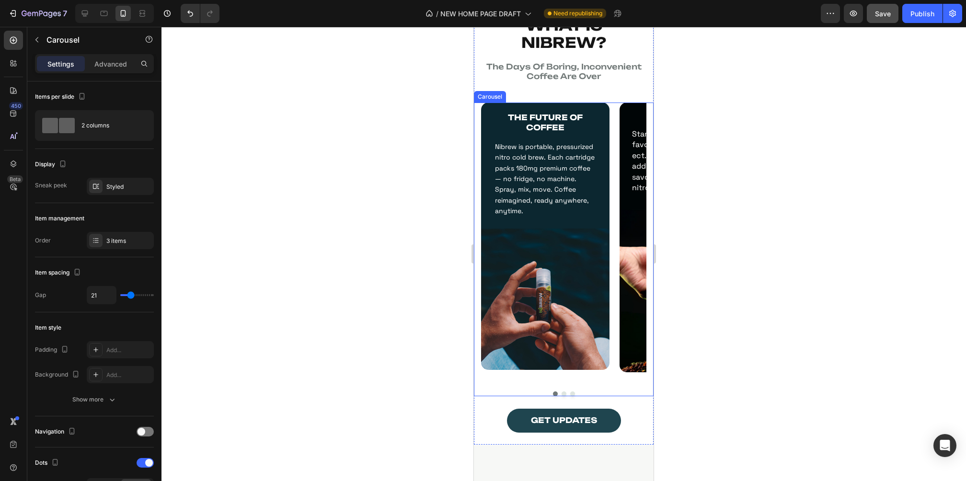
click at [562, 395] on button "Dot" at bounding box center [564, 394] width 5 height 5
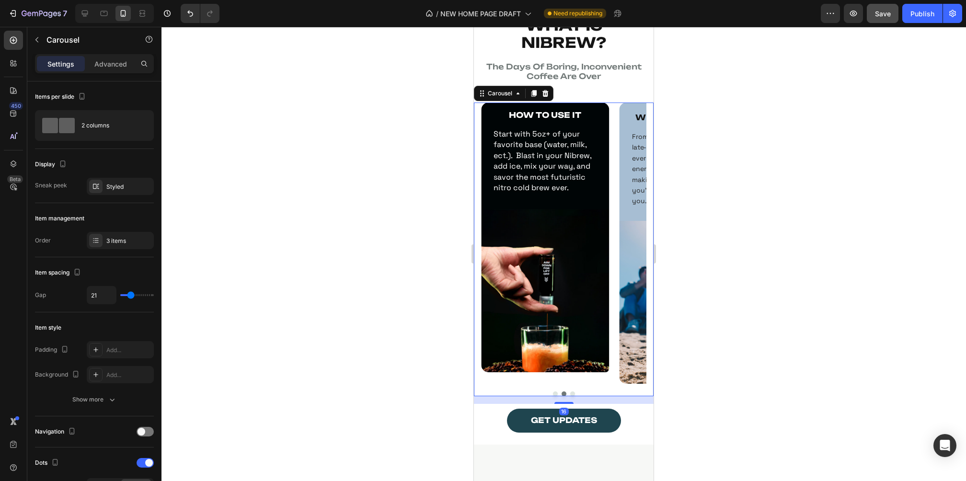
click at [570, 395] on button "Dot" at bounding box center [572, 394] width 5 height 5
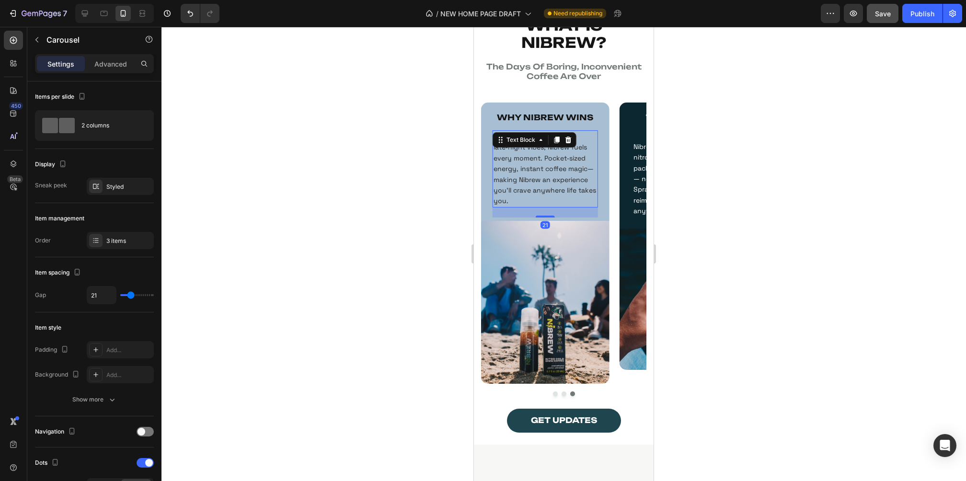
click at [557, 176] on span "From morning grind to late‑night vibes, Nibrew fuels every moment. Pocket‑sized…" at bounding box center [545, 168] width 103 height 73
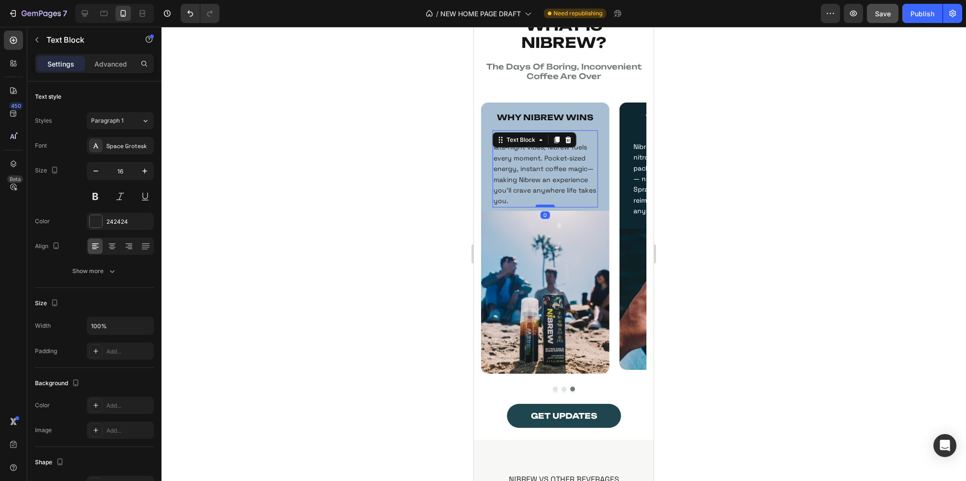
drag, startPoint x: 546, startPoint y: 219, endPoint x: 549, endPoint y: 207, distance: 12.4
click at [549, 207] on div at bounding box center [545, 206] width 19 height 3
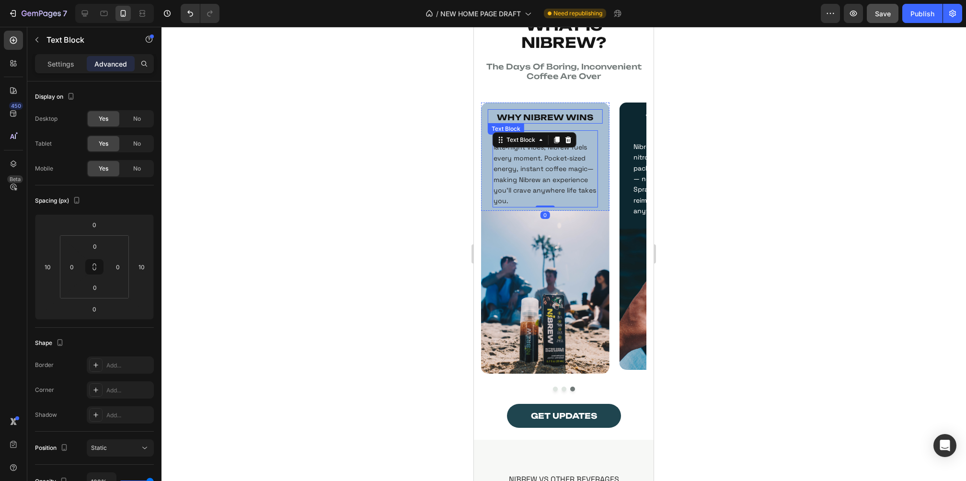
click at [574, 116] on strong "WHY NIBREW WINS" at bounding box center [545, 118] width 96 height 10
click at [487, 110] on div "Row" at bounding box center [501, 112] width 35 height 12
click at [554, 118] on strong "WHY NIBREW WINS" at bounding box center [545, 118] width 96 height 10
click at [547, 139] on div "WHY NIBREW WINS Text Block 14 WHY NIBREW WINS Text Block 14 From morning grind …" at bounding box center [545, 158] width 115 height 98
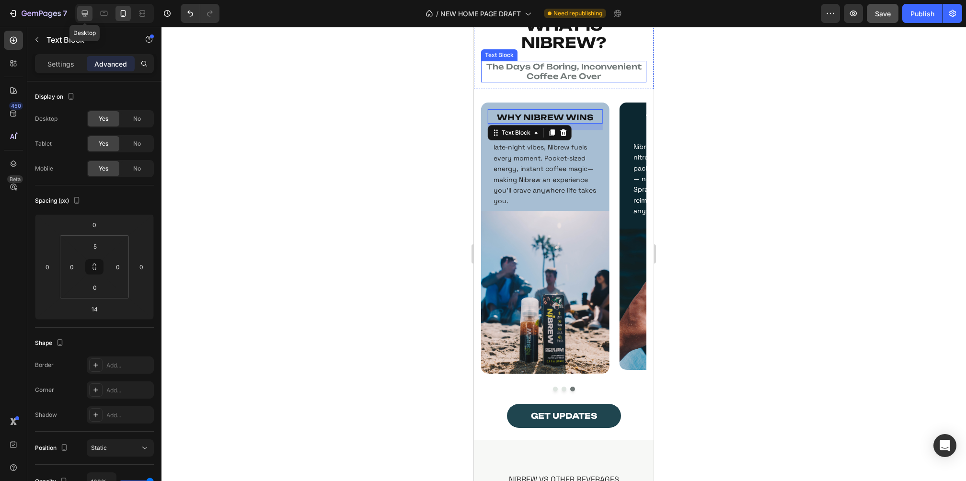
click at [89, 12] on icon at bounding box center [85, 14] width 10 height 10
type input "16"
type input "0"
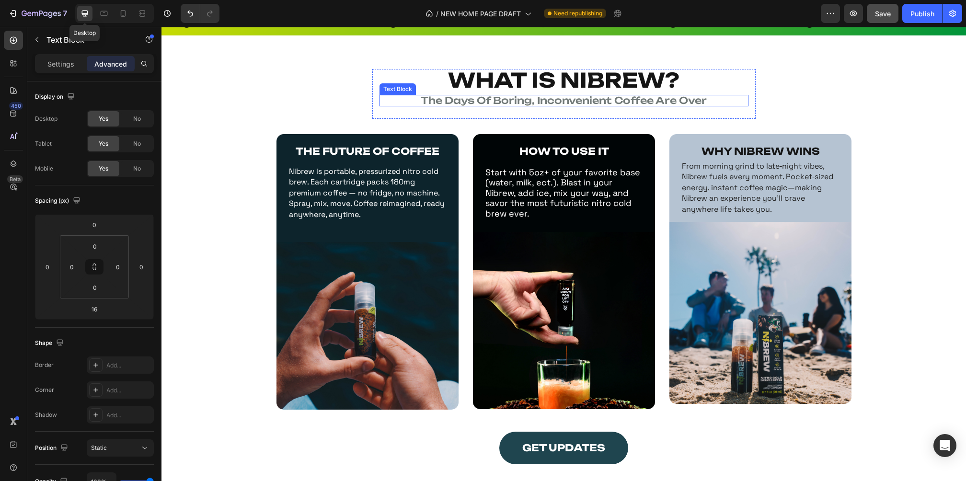
scroll to position [429, 0]
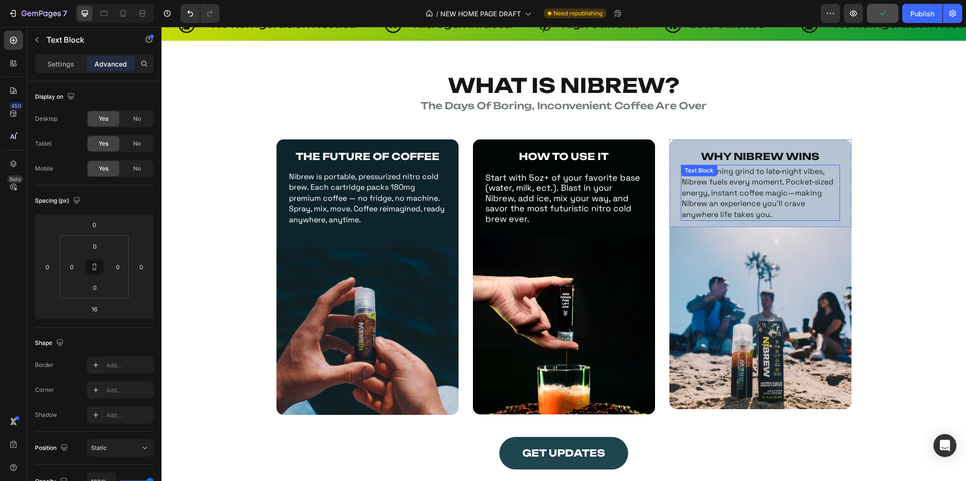
click at [754, 210] on span "From morning grind to late‑night vibes, Nibrew fuels every moment. Pocket‑sized…" at bounding box center [757, 192] width 151 height 53
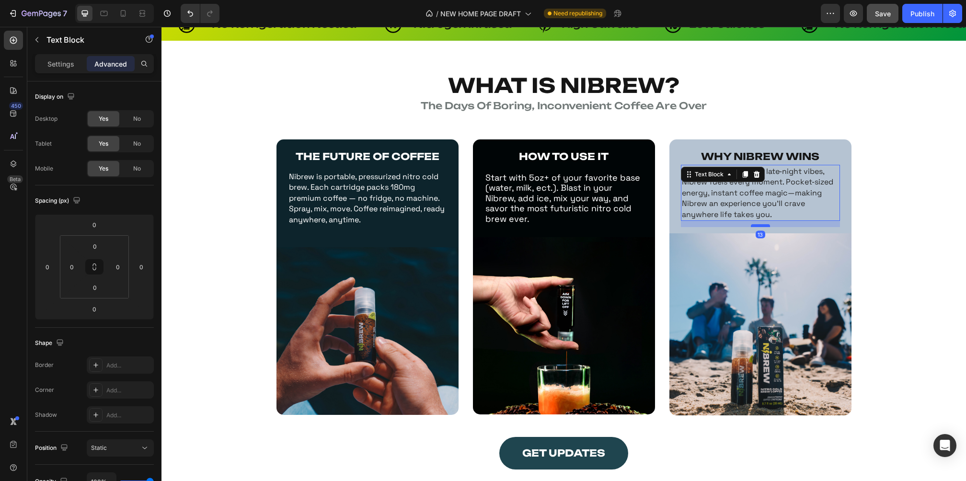
drag, startPoint x: 758, startPoint y: 219, endPoint x: 757, endPoint y: 225, distance: 6.3
click at [757, 225] on div at bounding box center [760, 225] width 19 height 3
type input "13"
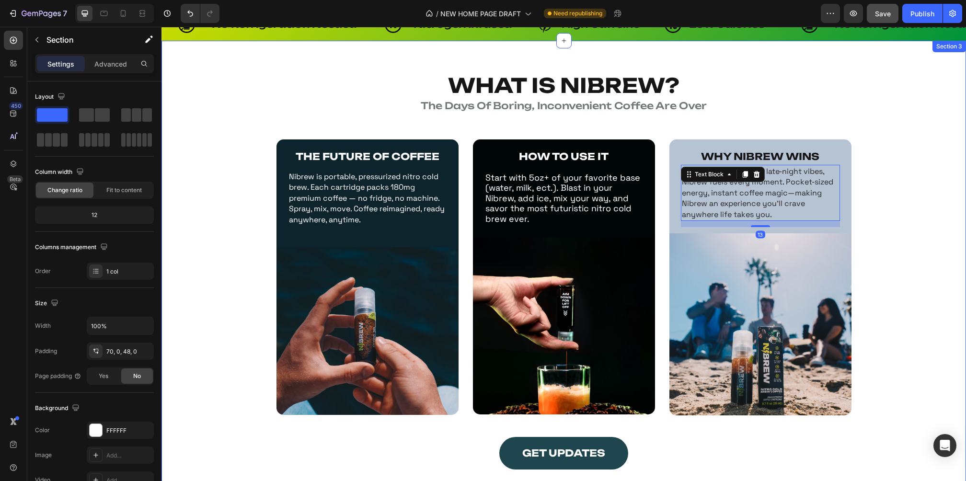
click at [883, 117] on div "WHAT IS NIBREW? Heading the days of boring, inconvenient coffee are over Text B…" at bounding box center [564, 274] width 805 height 401
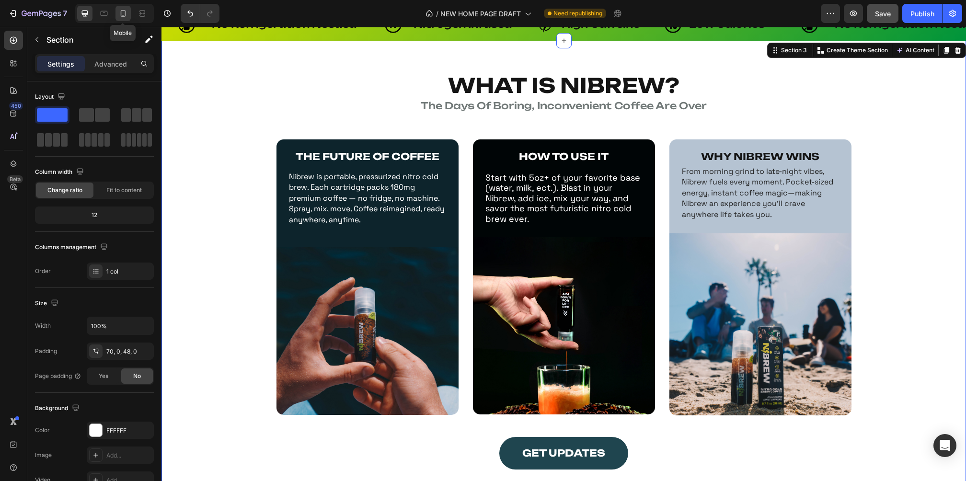
click at [121, 12] on icon at bounding box center [123, 13] width 5 height 7
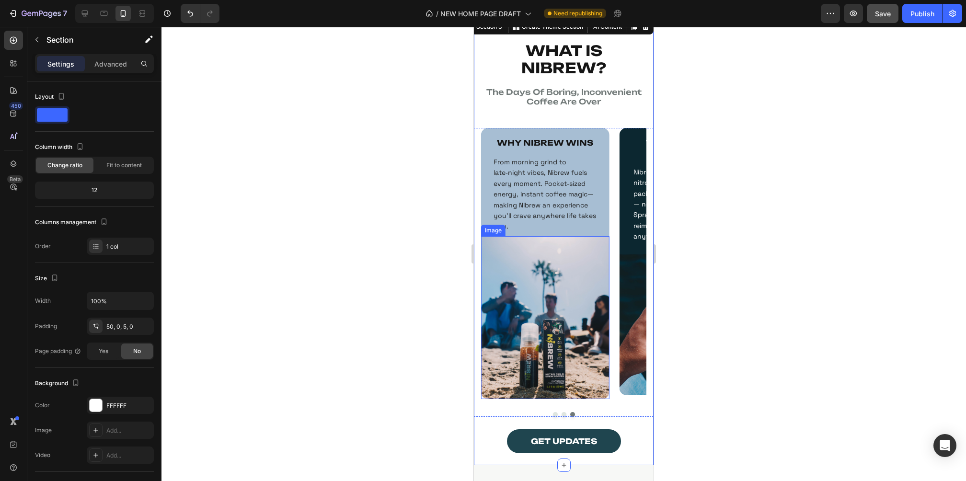
scroll to position [512, 0]
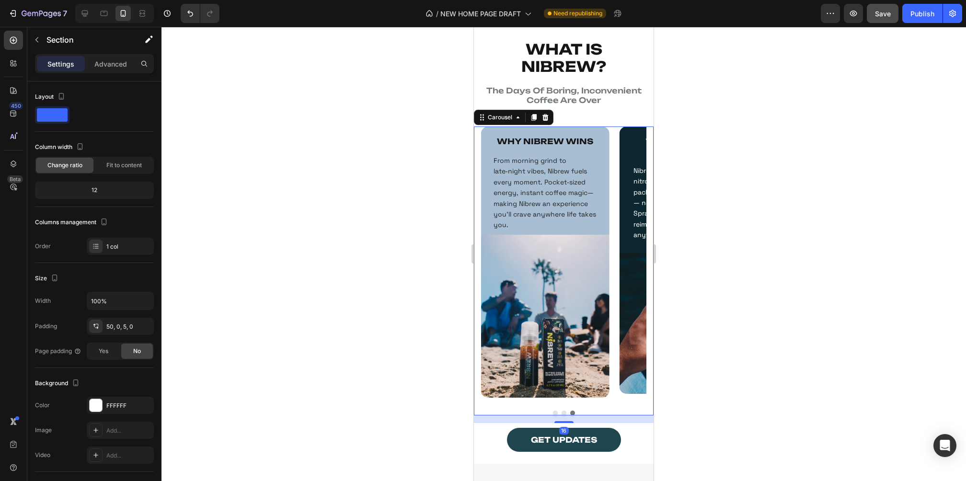
click at [562, 414] on button "Dot" at bounding box center [564, 413] width 5 height 5
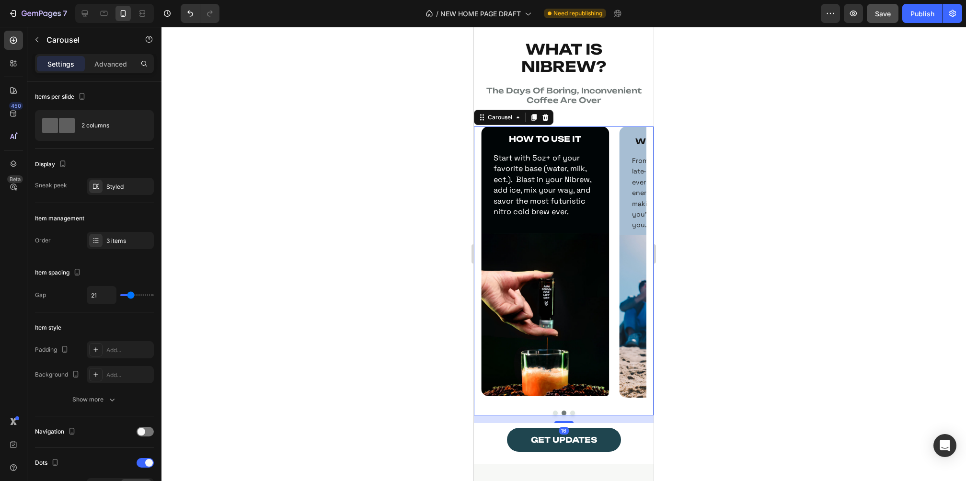
click at [553, 413] on button "Dot" at bounding box center [555, 413] width 5 height 5
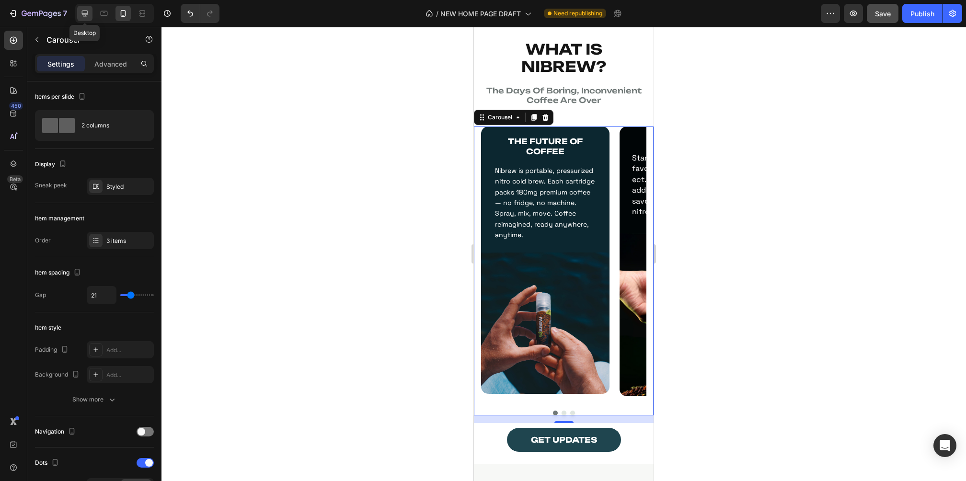
click at [88, 10] on icon at bounding box center [85, 14] width 10 height 10
type input "1200"
type input "30"
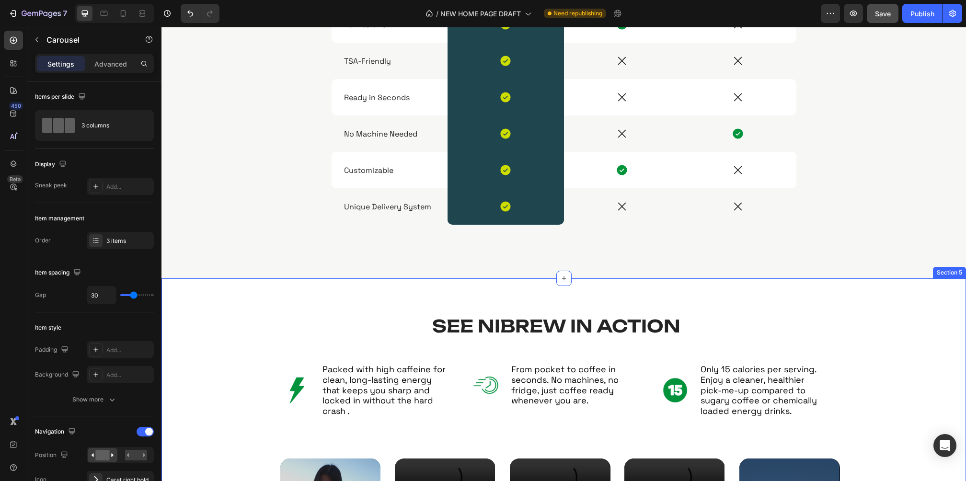
scroll to position [853, 0]
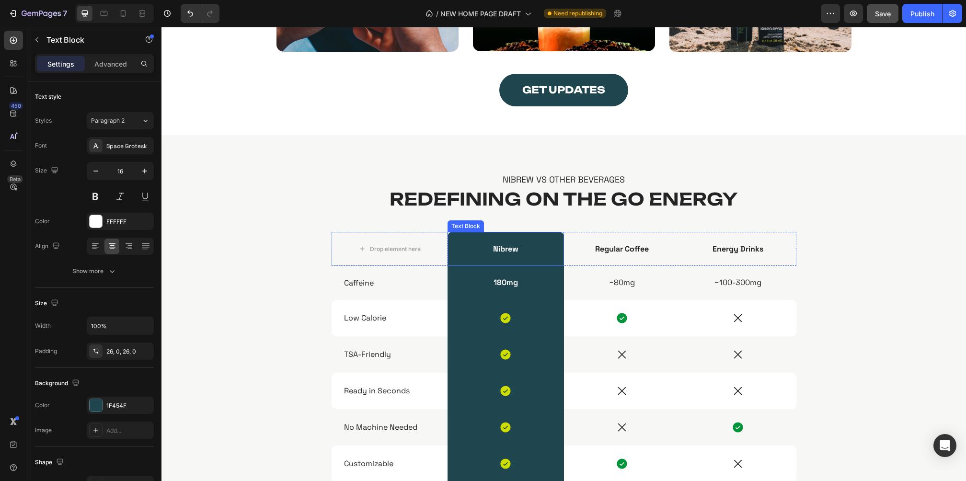
click at [505, 249] on strong "Nibrew" at bounding box center [505, 249] width 25 height 10
click at [500, 247] on strong "Nibrew" at bounding box center [505, 249] width 25 height 10
click at [515, 245] on p "Nibrew" at bounding box center [506, 248] width 115 height 9
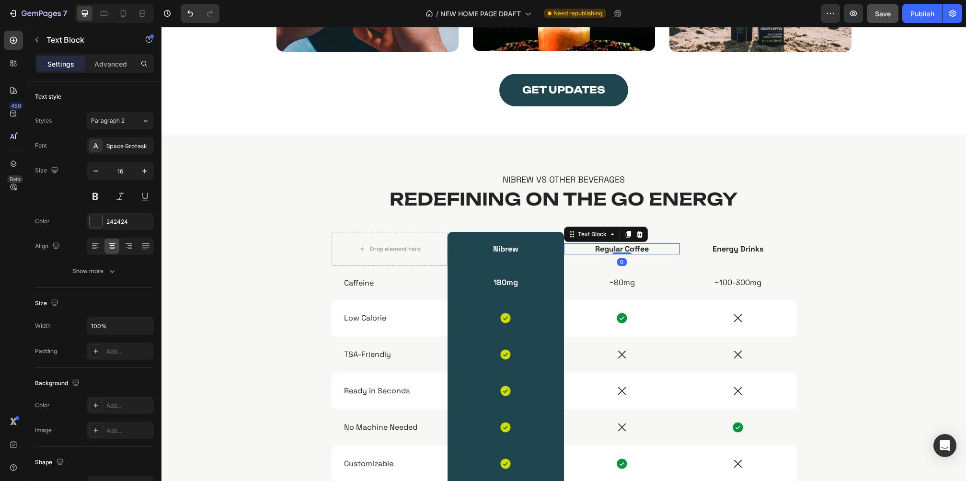
click at [595, 236] on div "Text Block" at bounding box center [606, 234] width 84 height 15
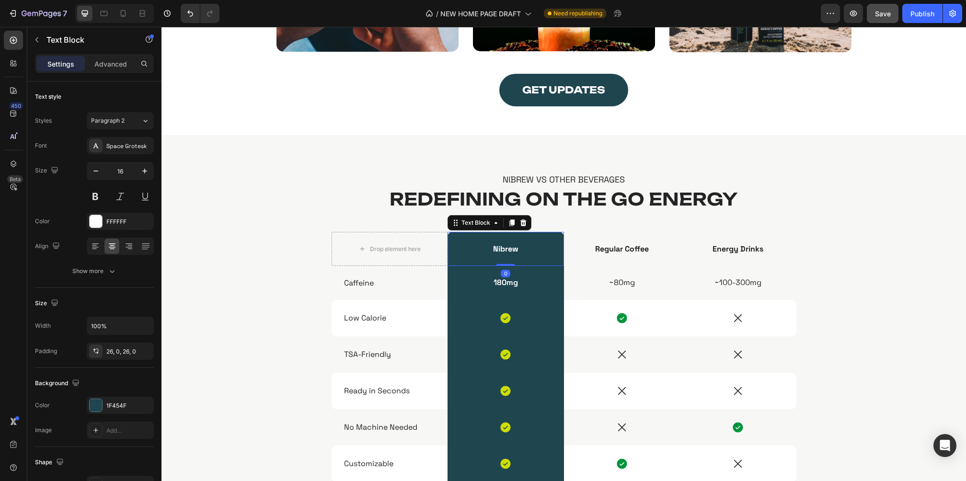
click at [526, 250] on p "Nibrew" at bounding box center [506, 248] width 115 height 9
click at [521, 224] on icon at bounding box center [524, 223] width 6 height 7
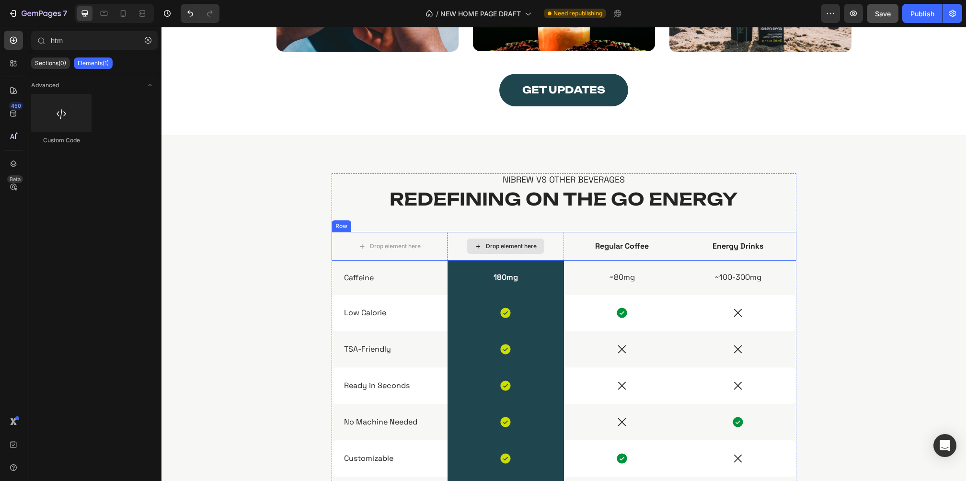
click at [503, 244] on div "Drop element here" at bounding box center [511, 247] width 51 height 8
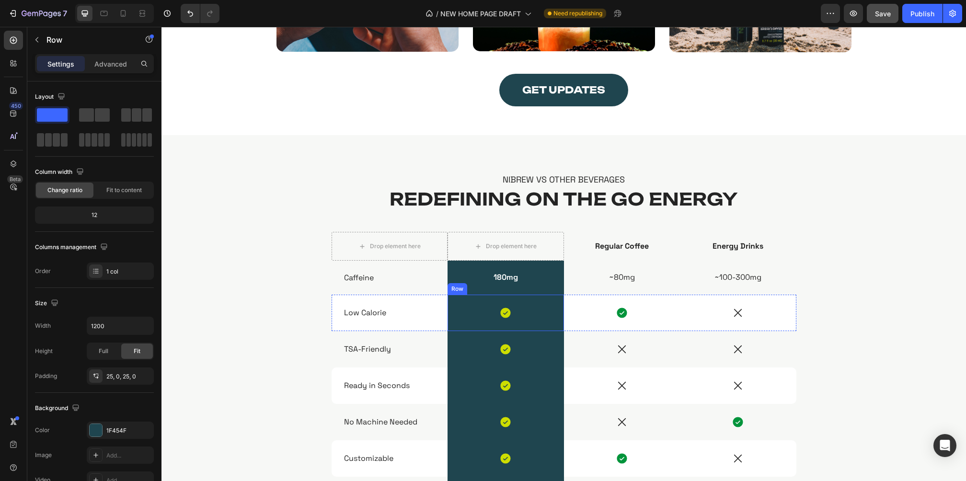
click at [474, 326] on div "Icon Row" at bounding box center [506, 313] width 116 height 36
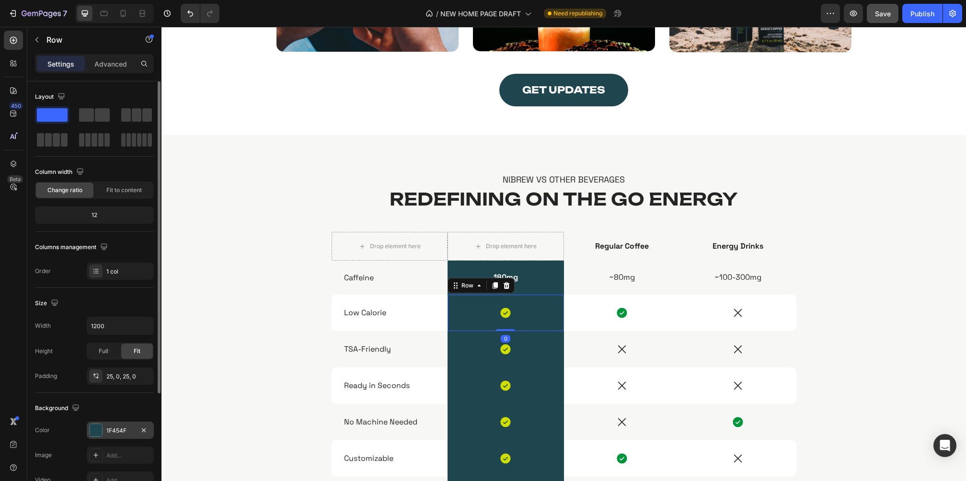
click at [112, 430] on div "1F454F" at bounding box center [120, 431] width 28 height 9
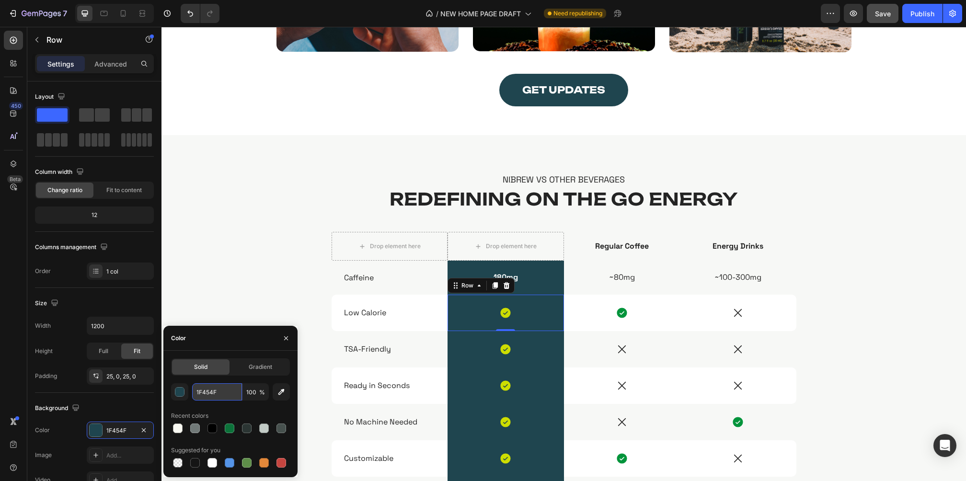
click at [225, 393] on input "1F454F" at bounding box center [217, 391] width 50 height 17
click at [41, 39] on button "button" at bounding box center [36, 39] width 15 height 15
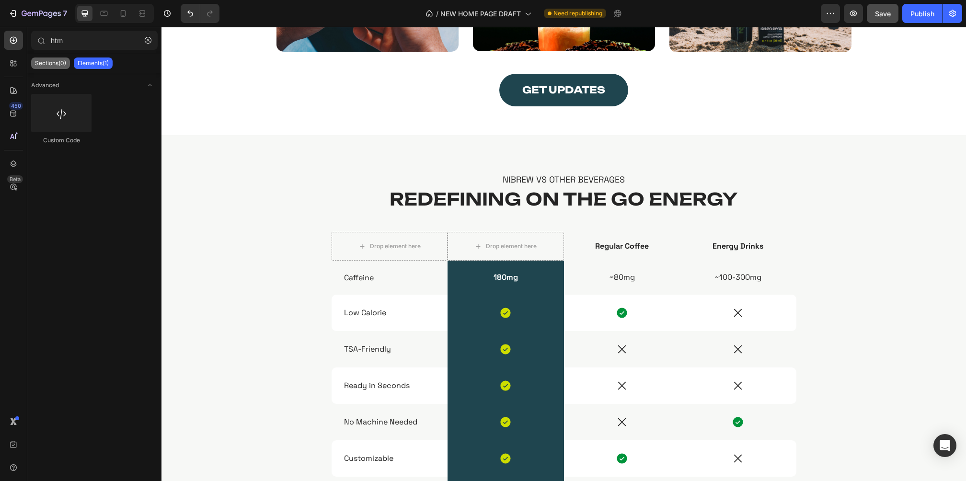
click at [53, 61] on p "Sections(0)" at bounding box center [50, 63] width 31 height 8
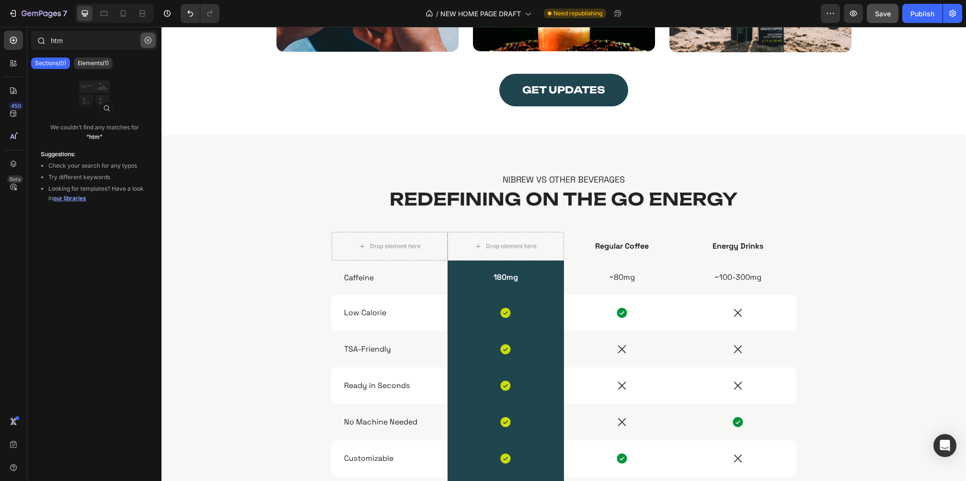
click at [151, 42] on icon "button" at bounding box center [148, 40] width 7 height 7
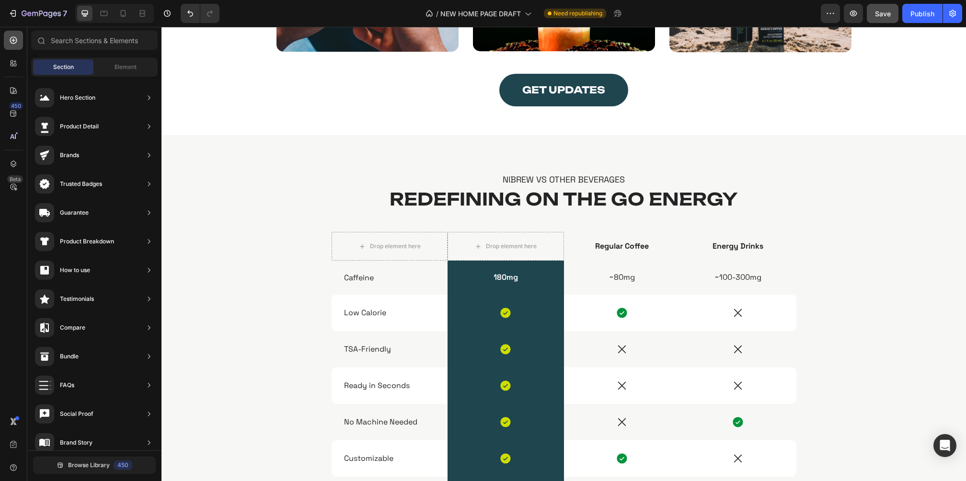
drag, startPoint x: 15, startPoint y: 63, endPoint x: 15, endPoint y: 37, distance: 25.9
click at [15, 37] on div "450 Beta" at bounding box center [13, 222] width 19 height 382
click at [134, 67] on span "Element" at bounding box center [126, 67] width 22 height 9
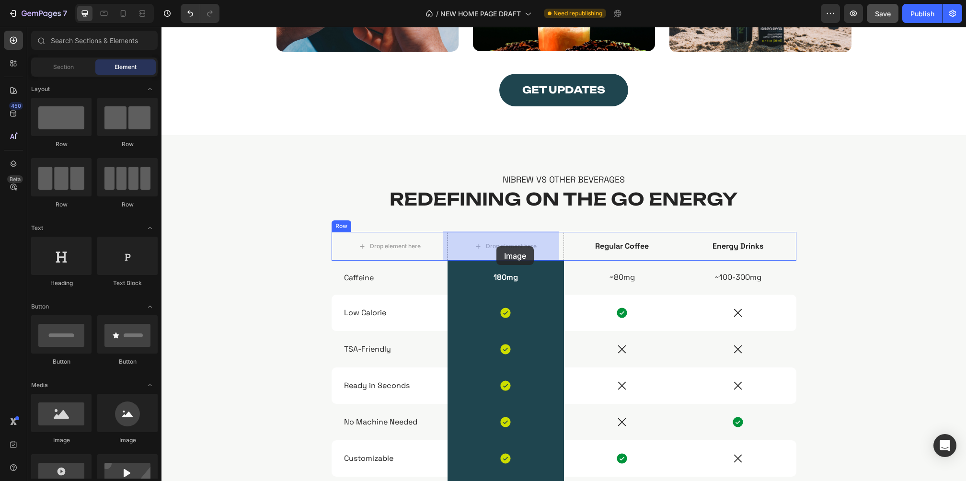
drag, startPoint x: 223, startPoint y: 432, endPoint x: 496, endPoint y: 246, distance: 330.5
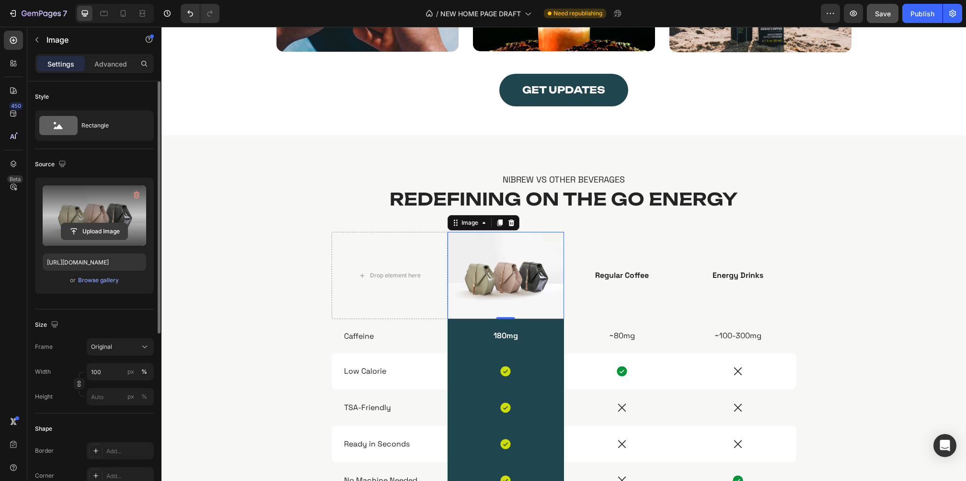
click at [86, 229] on input "file" at bounding box center [94, 231] width 66 height 16
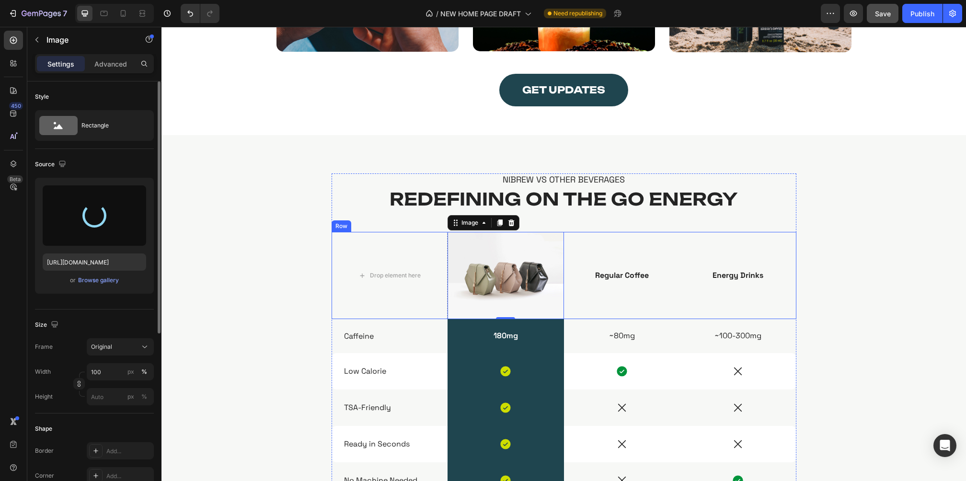
type input "https://cdn.shopify.com/s/files/1/0861/0630/8901/files/gempages_576587620184752…"
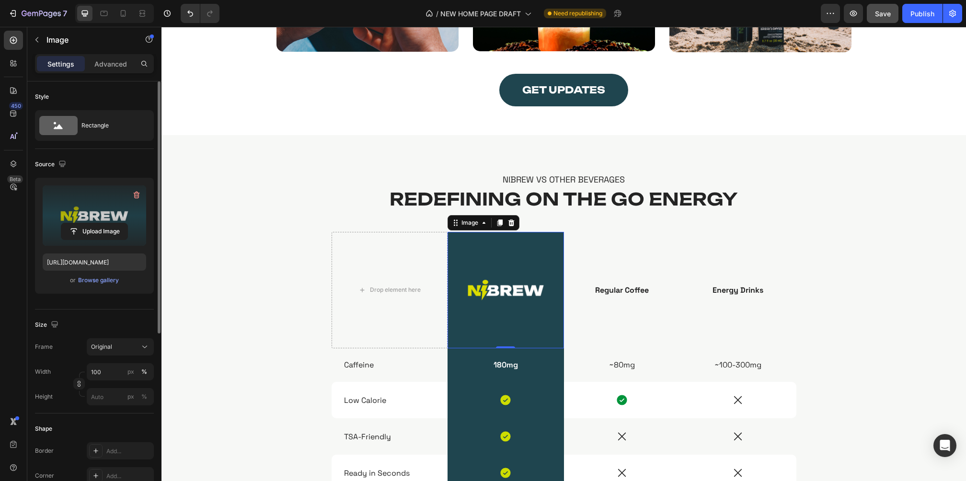
scroll to position [16, 0]
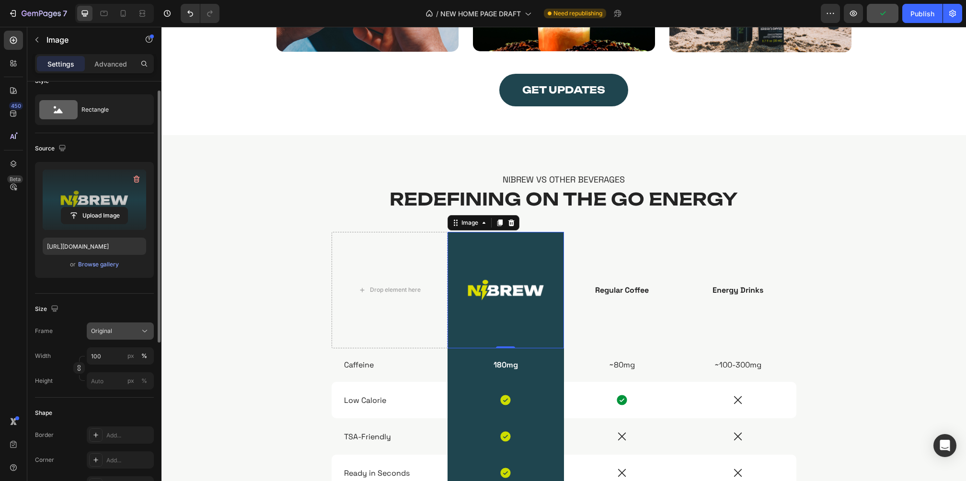
click at [121, 332] on div "Original" at bounding box center [114, 331] width 47 height 9
click at [119, 392] on div "Horizontal" at bounding box center [119, 391] width 56 height 10
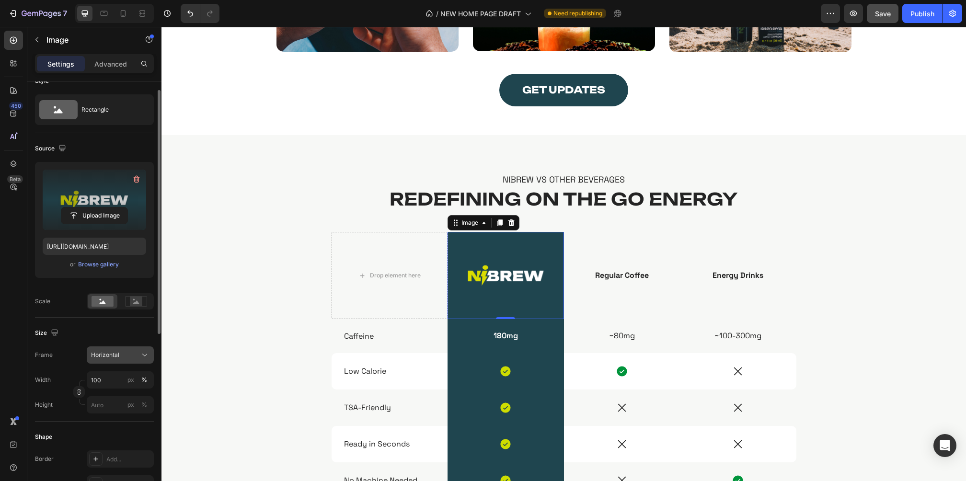
click at [121, 356] on div "Horizontal" at bounding box center [114, 355] width 47 height 9
click at [112, 447] on div "Custom" at bounding box center [119, 450] width 56 height 9
click at [102, 405] on input "px %" at bounding box center [120, 404] width 67 height 17
click at [113, 381] on input "100" at bounding box center [120, 380] width 67 height 17
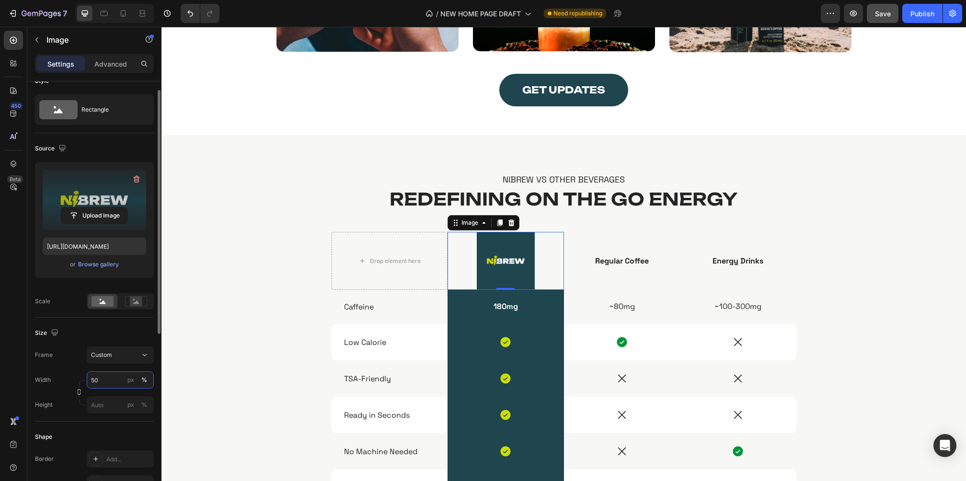
type input "5"
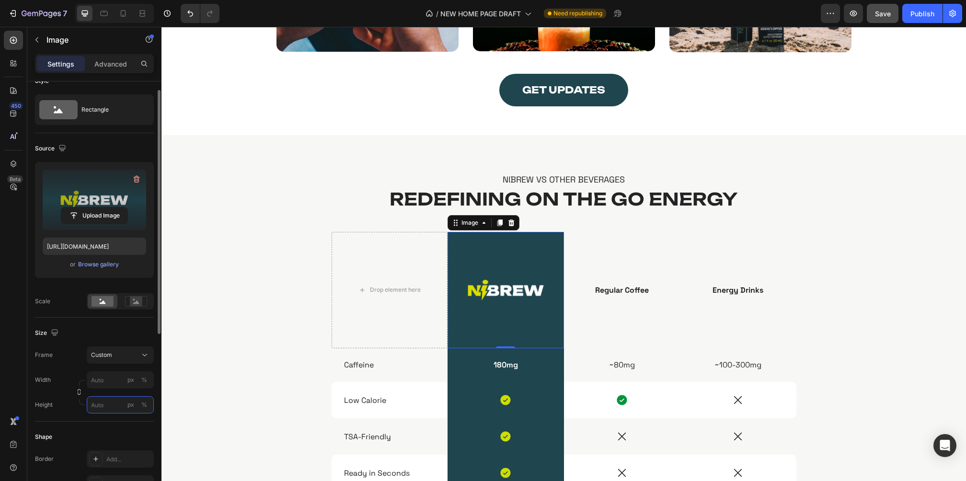
click at [112, 407] on div "Style Rectangle Source Upload Image https://cdn.shopify.com/s/files/1/0861/0630…" at bounding box center [94, 407] width 119 height 682
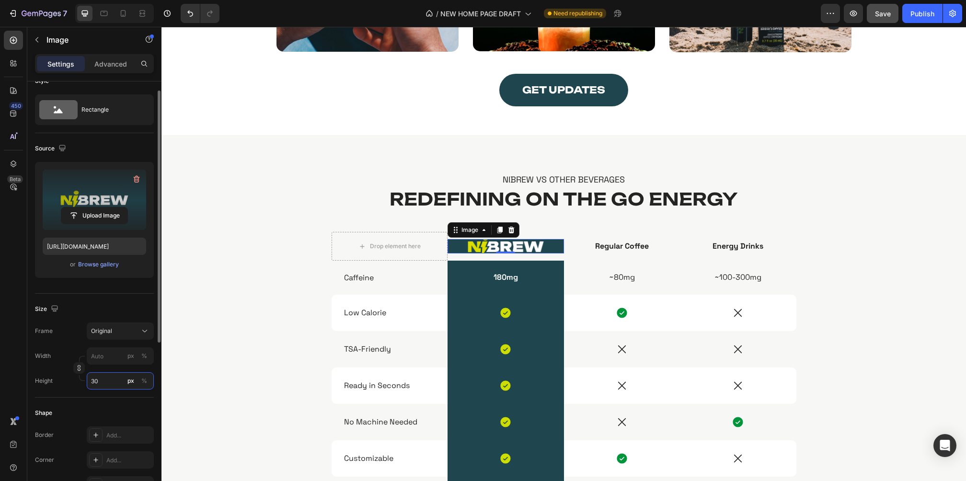
type input "3"
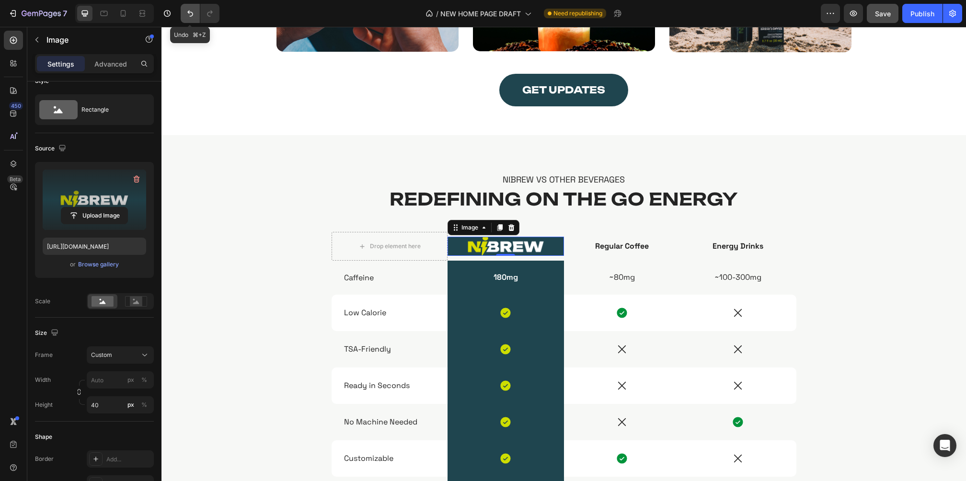
click at [187, 15] on icon "Undo/Redo" at bounding box center [191, 14] width 10 height 10
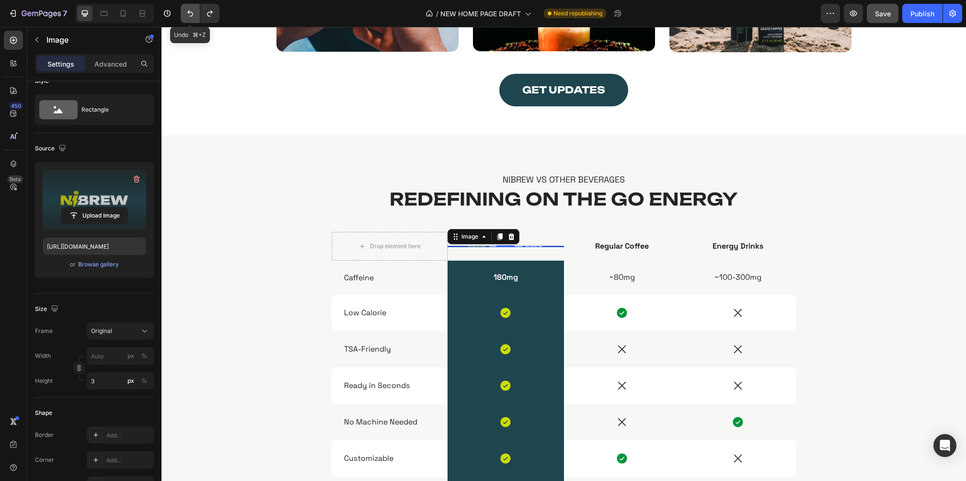
click at [187, 15] on icon "Undo/Redo" at bounding box center [191, 14] width 10 height 10
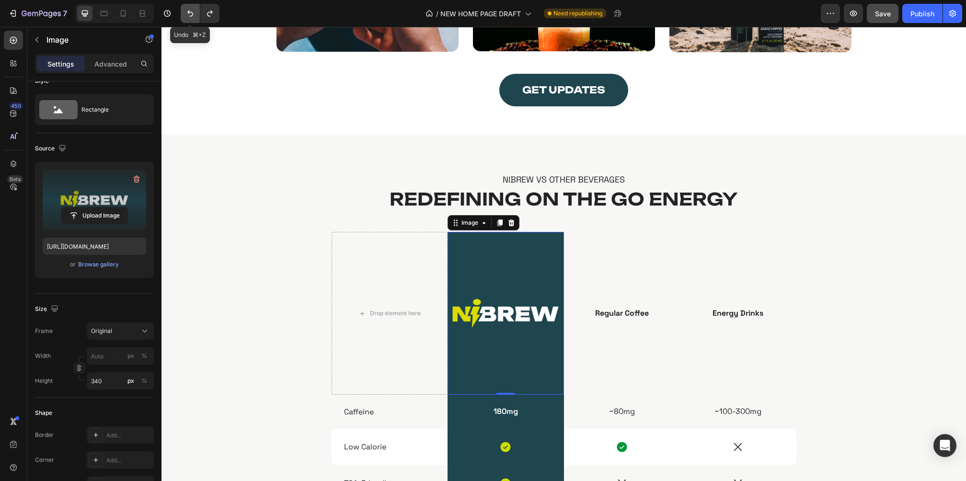
click at [187, 15] on icon "Undo/Redo" at bounding box center [191, 14] width 10 height 10
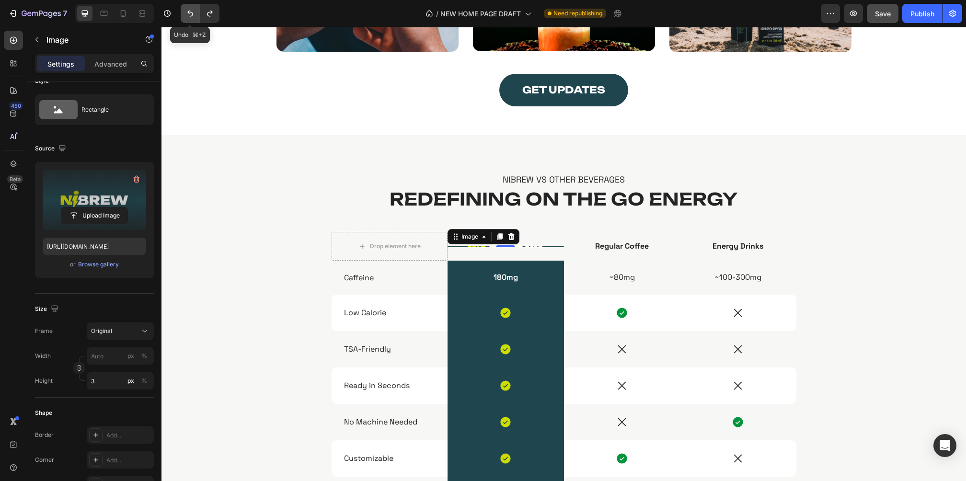
click at [187, 15] on icon "Undo/Redo" at bounding box center [191, 14] width 10 height 10
type input "30"
click at [187, 15] on icon "Undo/Redo" at bounding box center [191, 14] width 10 height 10
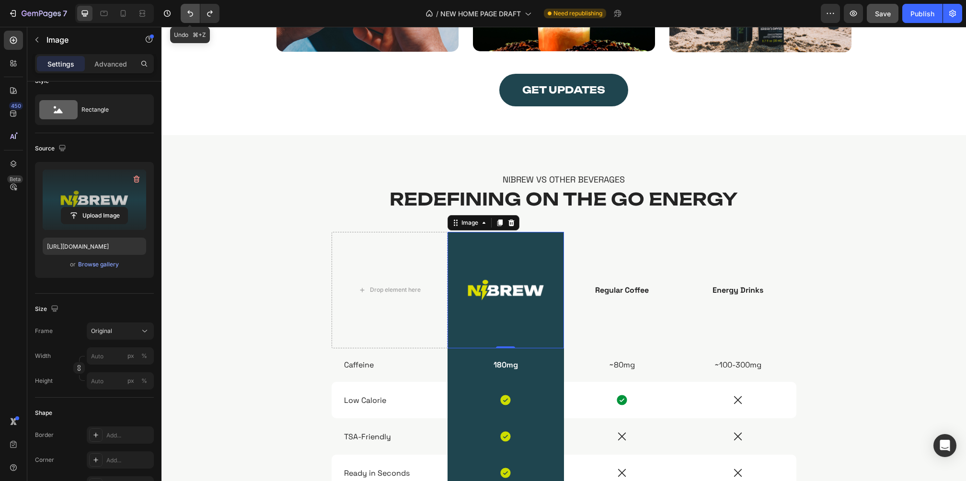
click at [187, 15] on icon "Undo/Redo" at bounding box center [191, 14] width 10 height 10
type input "100"
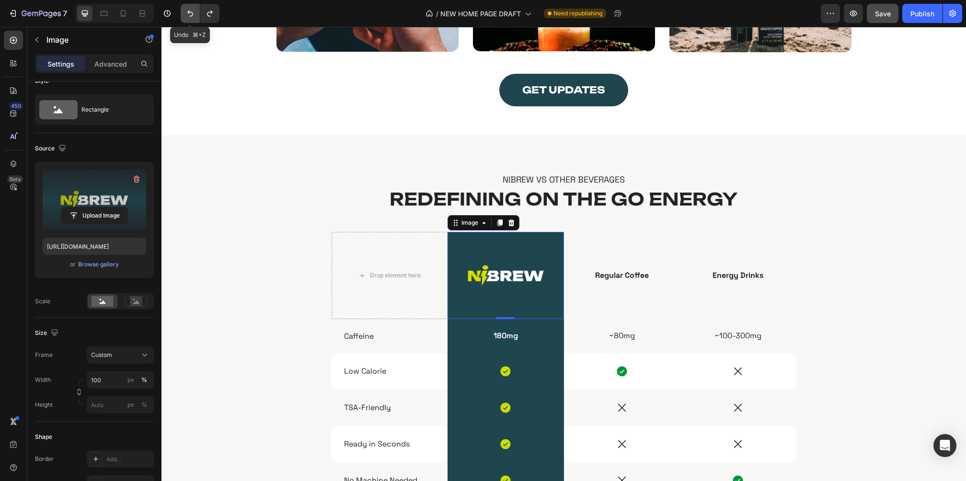
click at [187, 15] on icon "Undo/Redo" at bounding box center [191, 14] width 10 height 10
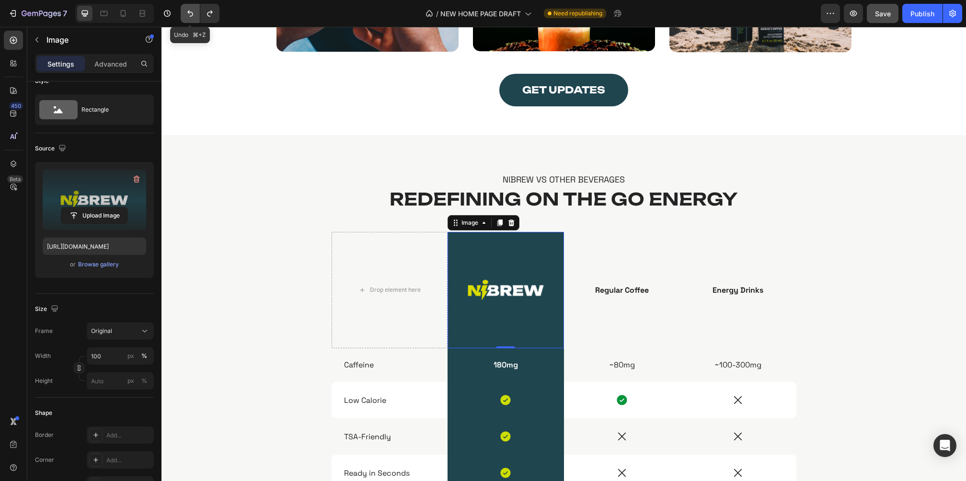
click at [187, 15] on icon "Undo/Redo" at bounding box center [191, 14] width 10 height 10
type input "https://cdn.shopify.com/s/files/1/2005/9307/files/image_demo.jpg"
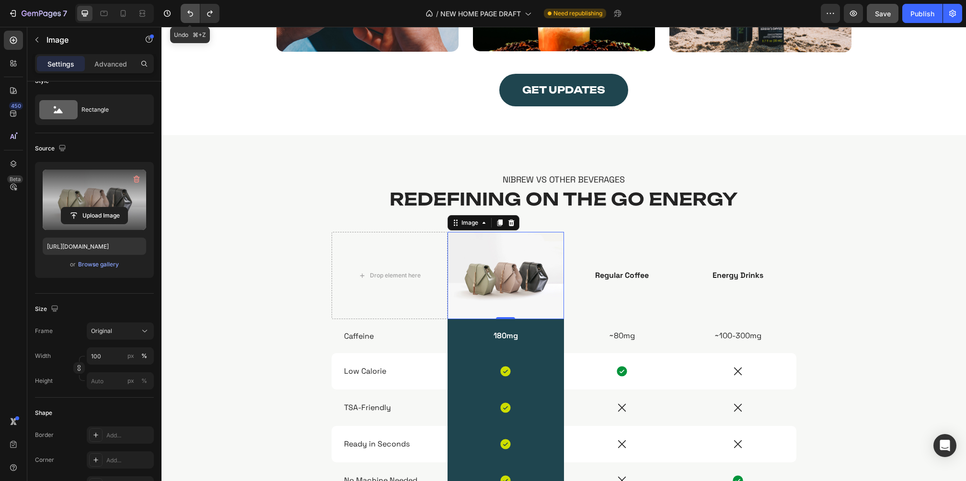
click at [187, 15] on icon "Undo/Redo" at bounding box center [191, 14] width 10 height 10
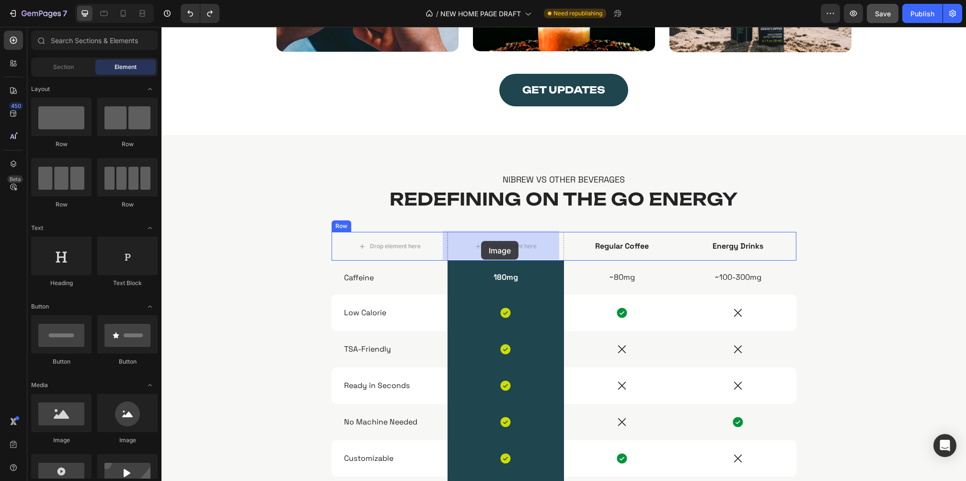
drag, startPoint x: 219, startPoint y: 454, endPoint x: 481, endPoint y: 241, distance: 337.7
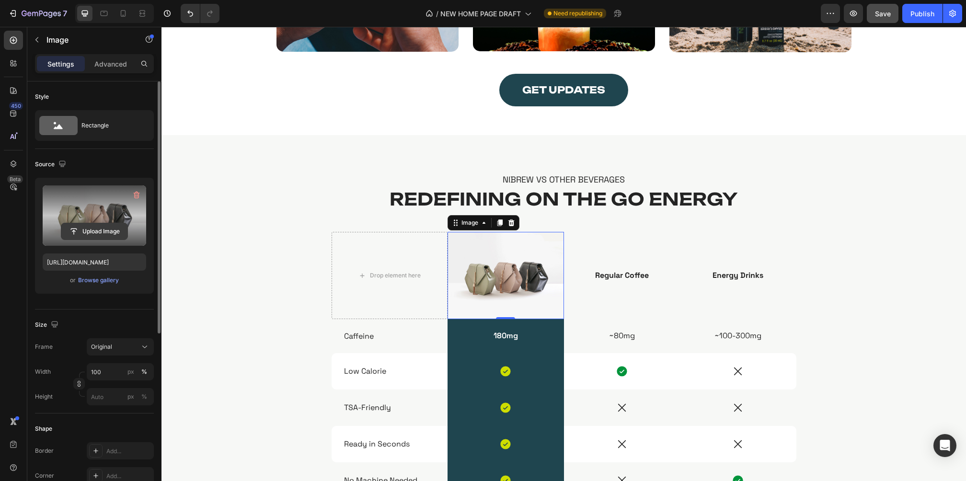
click at [99, 230] on input "file" at bounding box center [94, 231] width 66 height 16
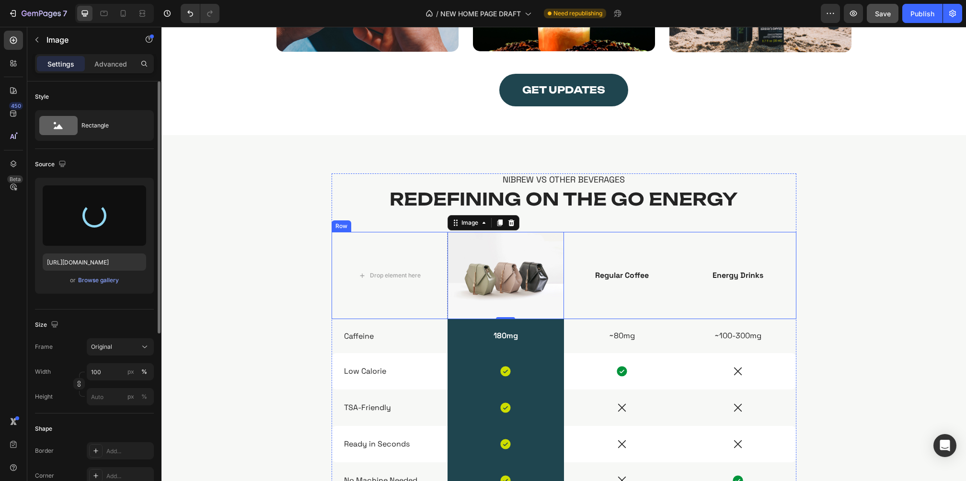
type input "https://cdn.shopify.com/s/files/1/0861/0630/8901/files/gempages_576587620184752…"
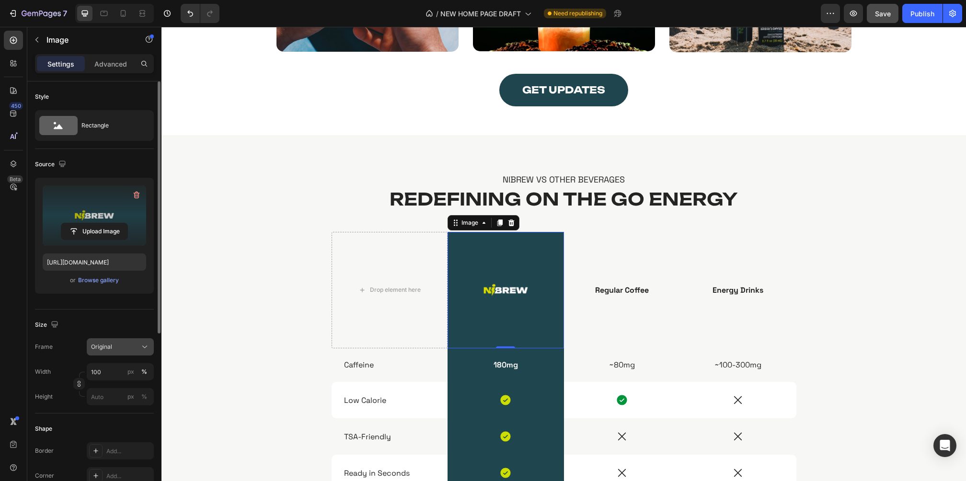
click at [126, 346] on div "Original" at bounding box center [114, 347] width 47 height 9
click at [108, 436] on div "Custom" at bounding box center [111, 441] width 77 height 17
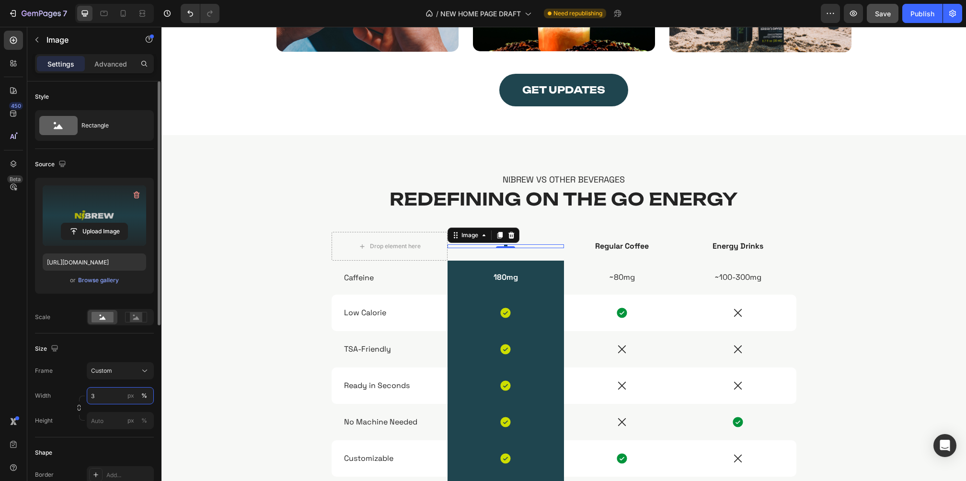
type input "30"
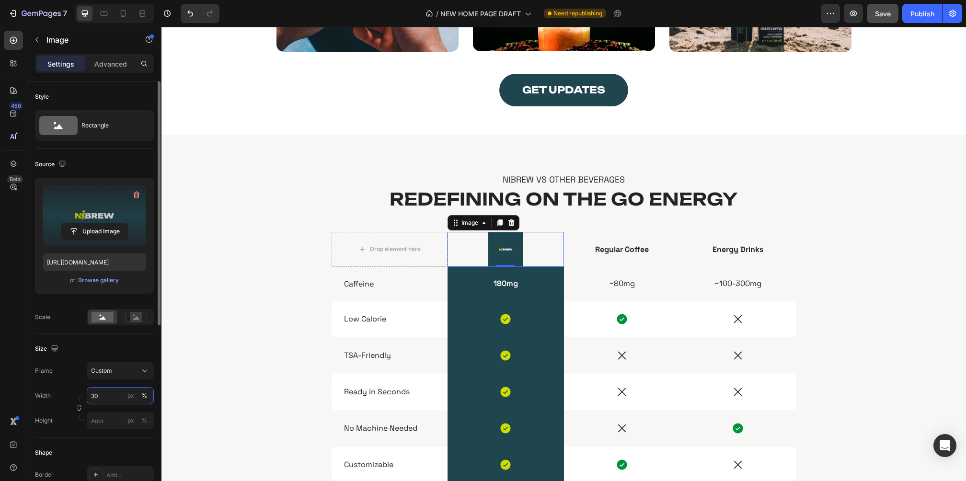
click at [115, 393] on input "30" at bounding box center [120, 395] width 67 height 17
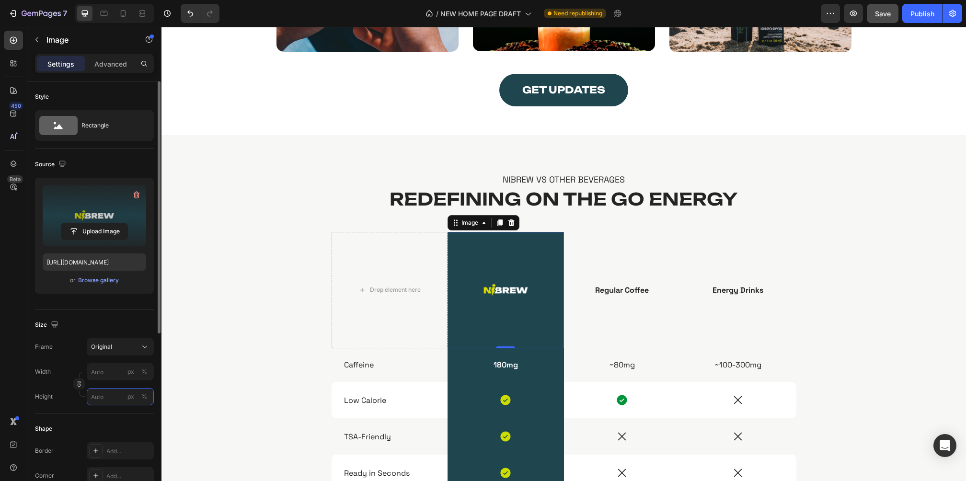
click at [102, 419] on div "Style Rectangle Source Upload Image https://cdn.shopify.com/s/files/1/0861/0630…" at bounding box center [94, 410] width 119 height 658
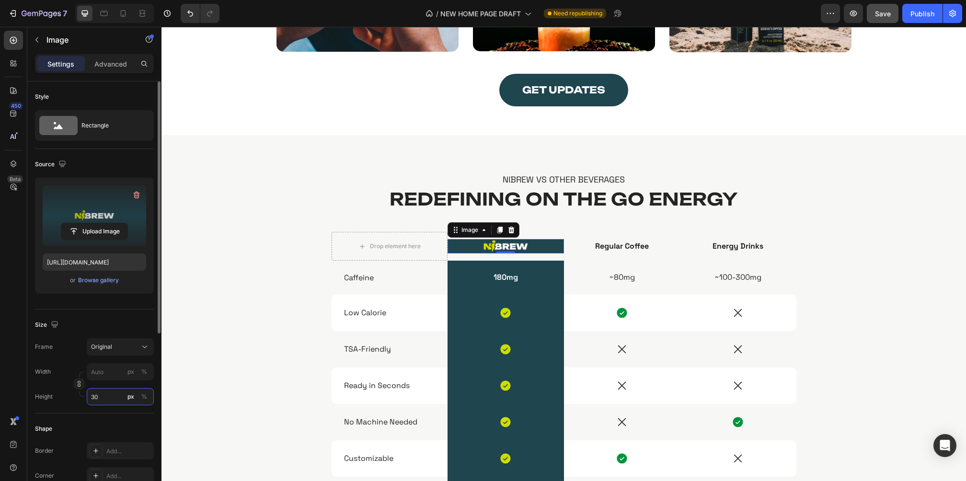
type input "3"
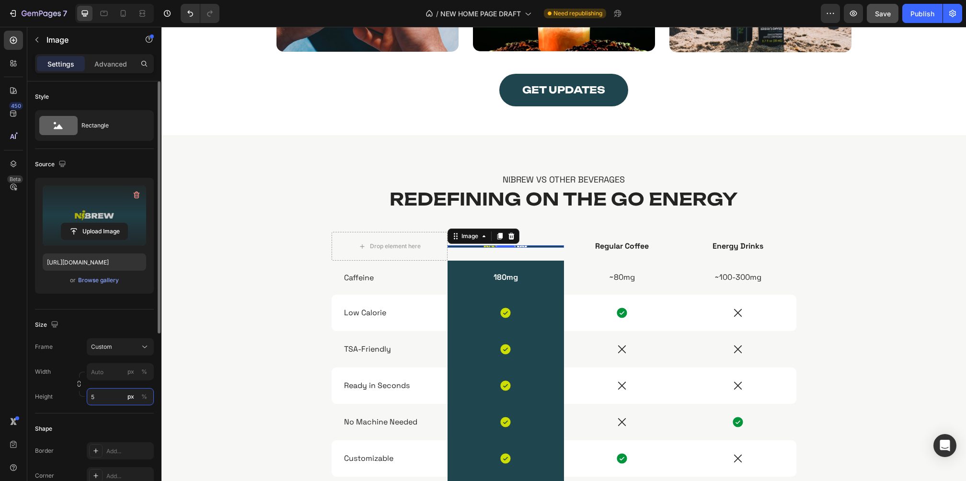
type input "56"
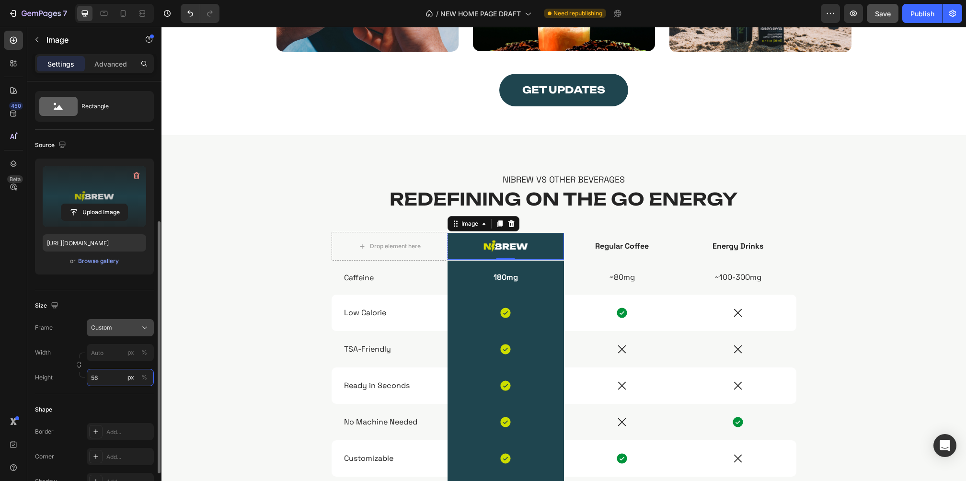
scroll to position [100, 0]
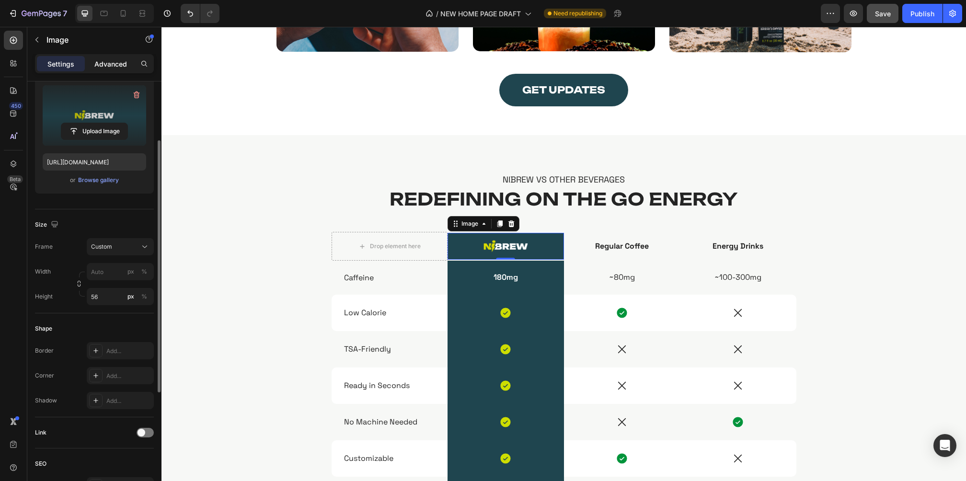
click at [104, 59] on p "Advanced" at bounding box center [110, 64] width 33 height 10
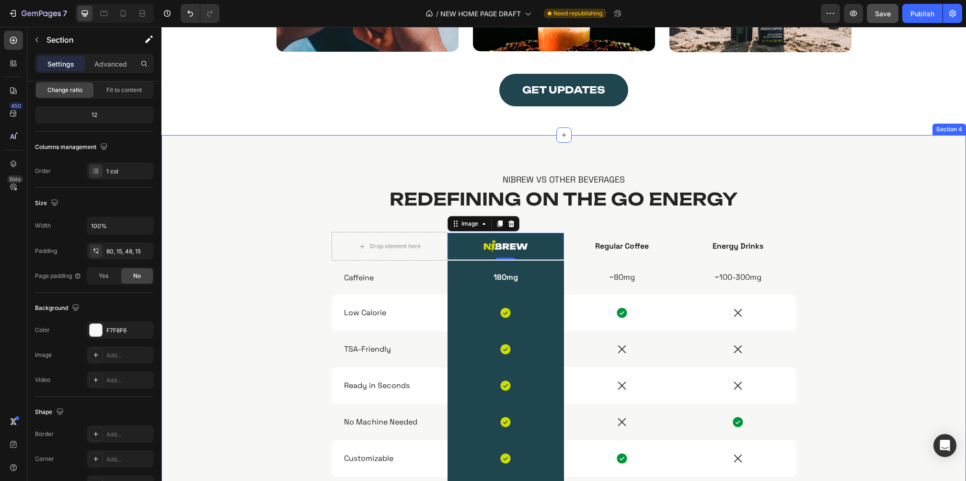
click at [875, 250] on div "Nibrew vs other beverages Text Block Redefining On The Go Energy Heading Drop e…" at bounding box center [564, 359] width 790 height 370
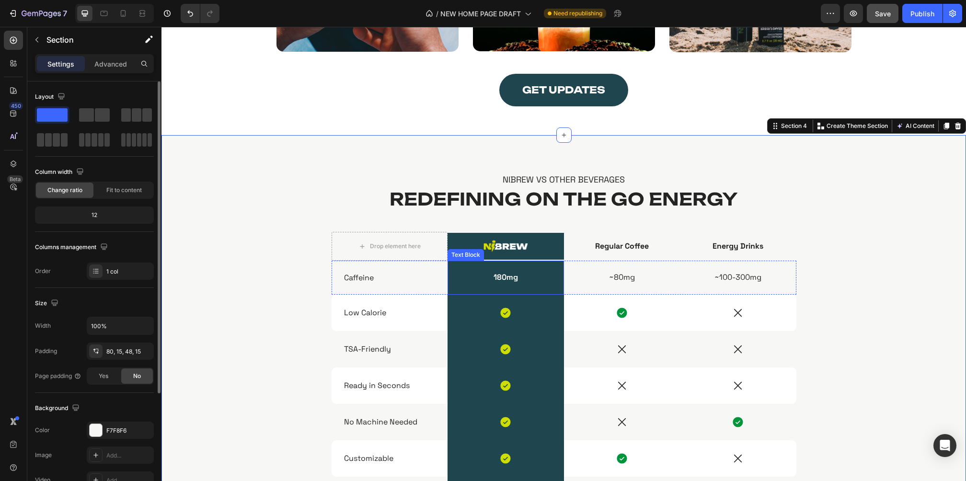
click at [449, 275] on p "180mg" at bounding box center [506, 278] width 115 height 10
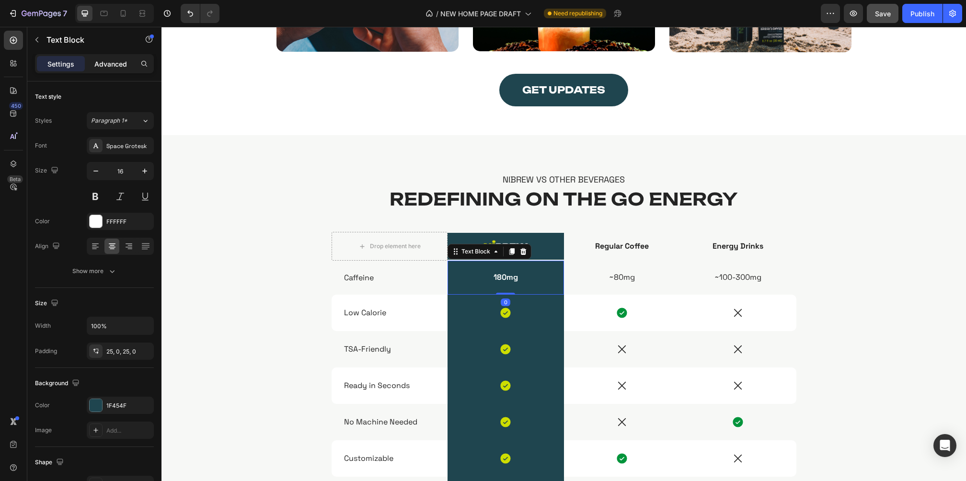
click at [110, 61] on p "Advanced" at bounding box center [110, 64] width 33 height 10
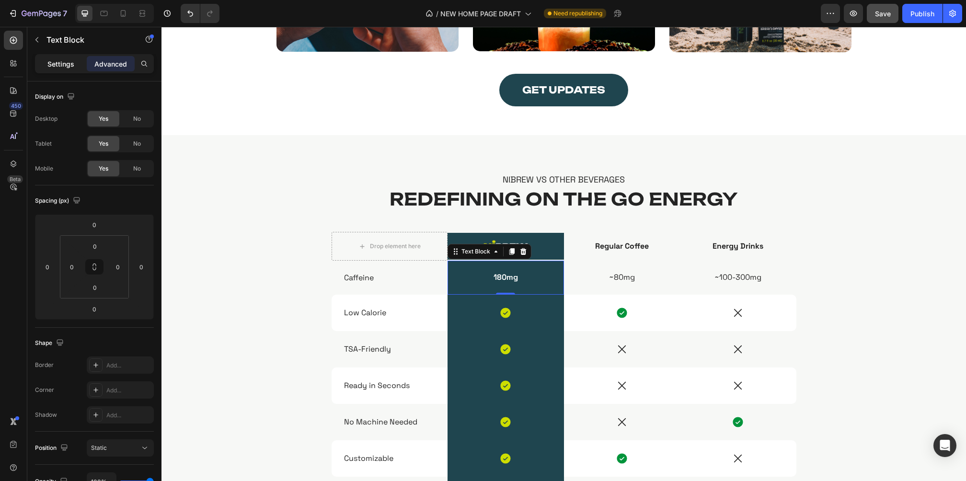
click at [59, 56] on div "Settings" at bounding box center [61, 63] width 48 height 15
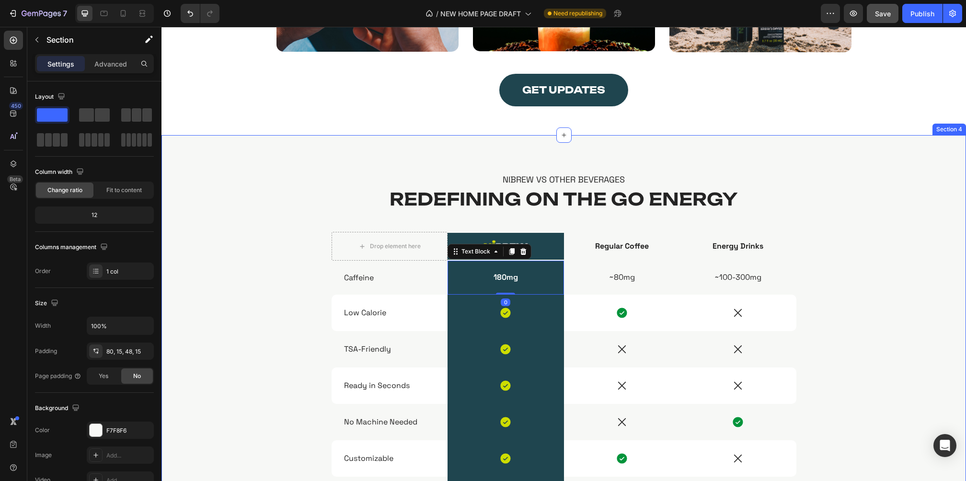
click at [853, 258] on div "Nibrew vs other beverages Text Block Redefining On The Go Energy Heading Drop e…" at bounding box center [564, 359] width 790 height 370
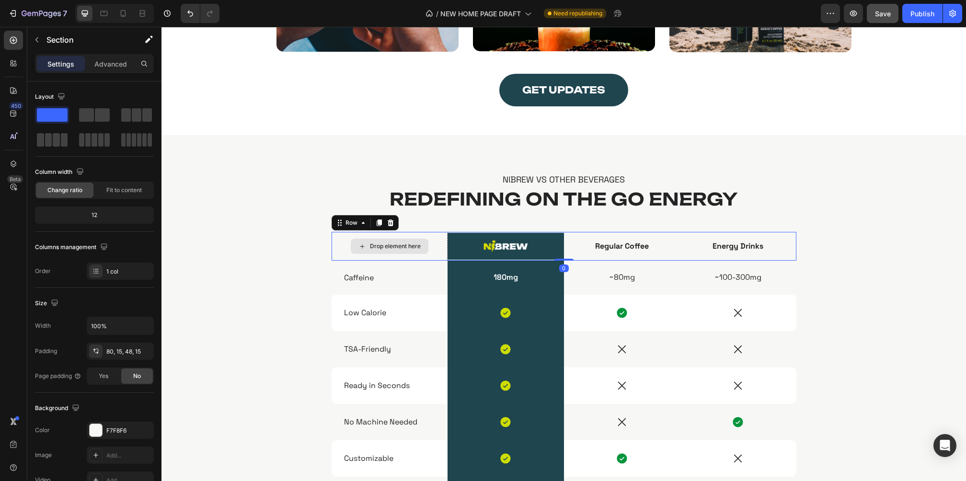
click at [336, 236] on div "Drop element here" at bounding box center [390, 246] width 116 height 29
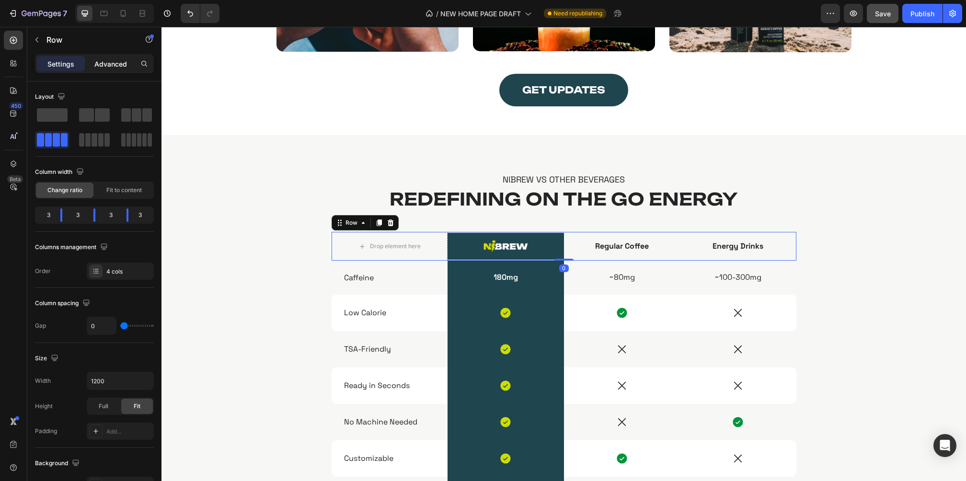
click at [123, 64] on p "Advanced" at bounding box center [110, 64] width 33 height 10
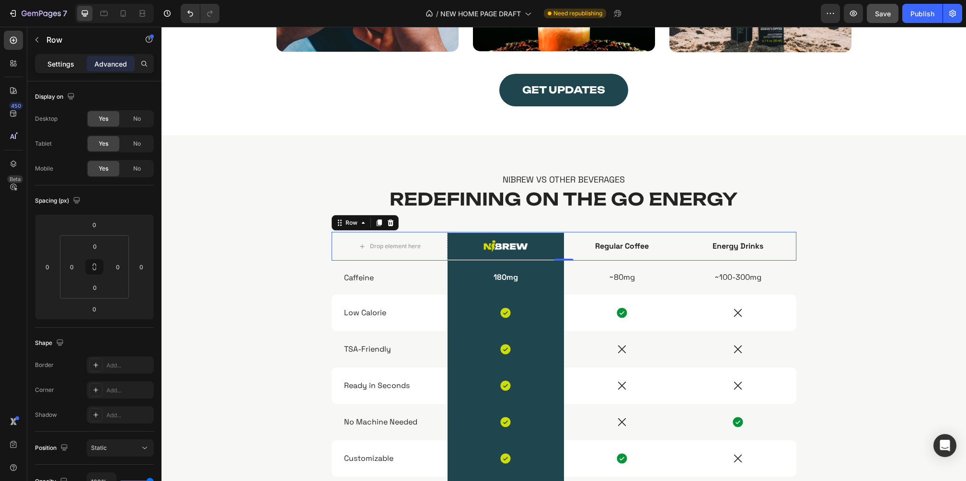
click at [46, 61] on div "Settings" at bounding box center [61, 63] width 48 height 15
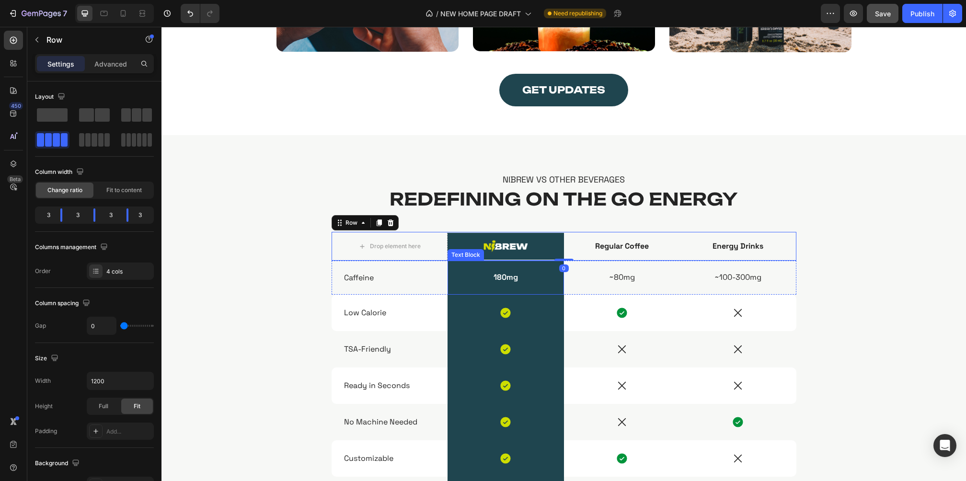
click at [514, 273] on p "180mg" at bounding box center [506, 278] width 115 height 10
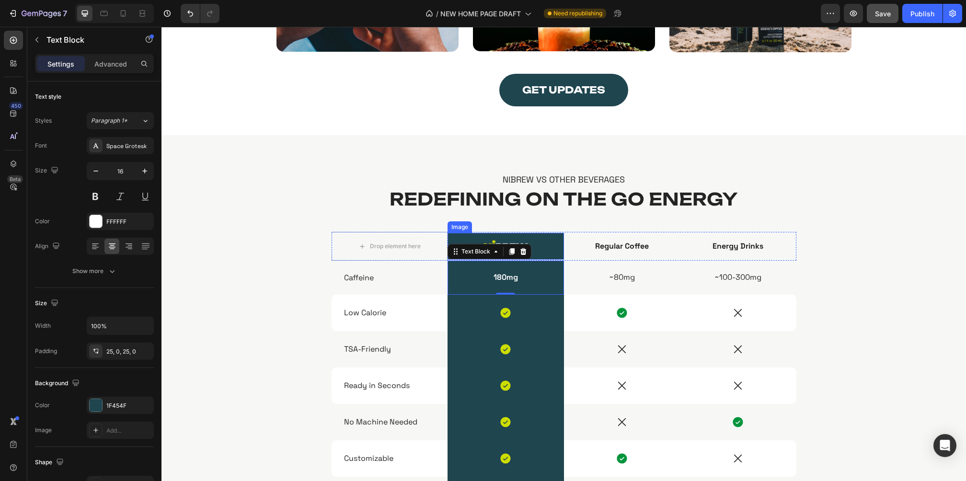
click at [548, 247] on img at bounding box center [506, 246] width 116 height 27
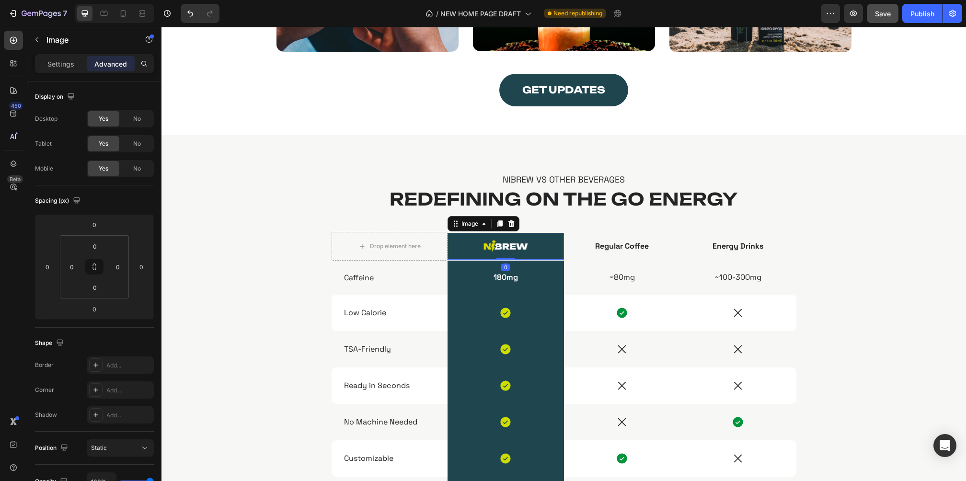
drag, startPoint x: 499, startPoint y: 258, endPoint x: 510, endPoint y: 236, distance: 24.4
click at [510, 236] on div "Image 0" at bounding box center [506, 246] width 116 height 27
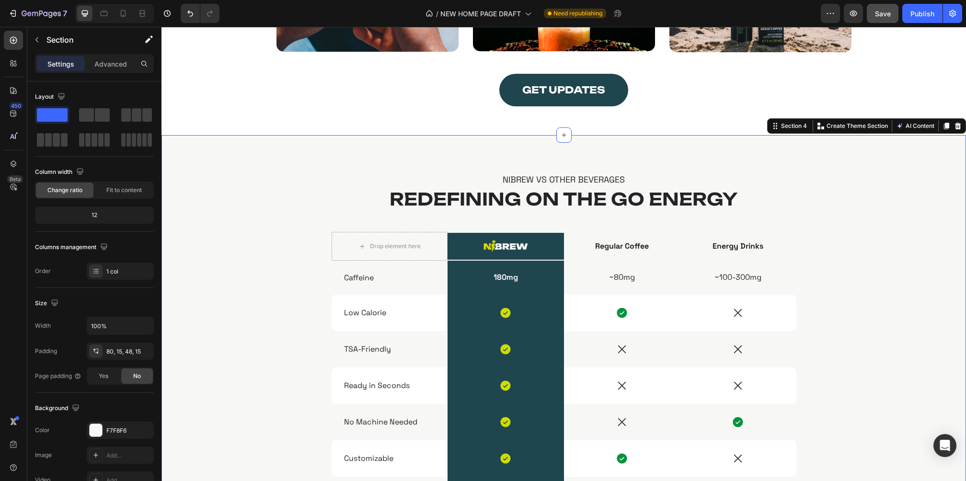
click at [848, 249] on div "Nibrew vs other beverages Text Block Redefining On The Go Energy Heading Drop e…" at bounding box center [564, 359] width 790 height 370
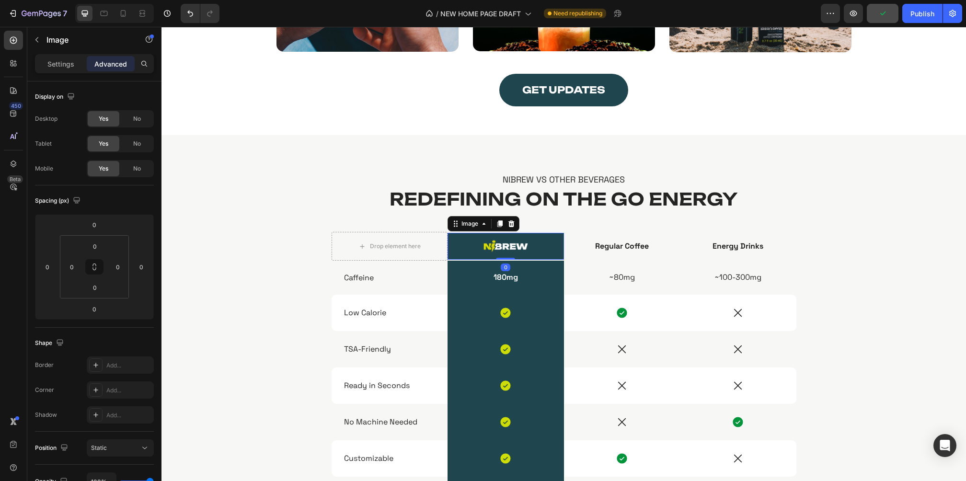
click at [544, 248] on img at bounding box center [506, 246] width 116 height 27
click at [54, 63] on p "Settings" at bounding box center [60, 64] width 27 height 10
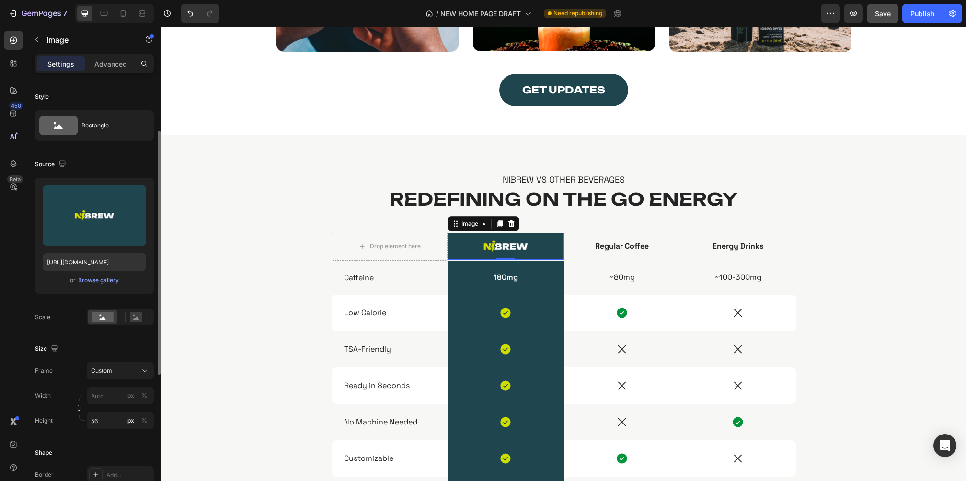
scroll to position [144, 0]
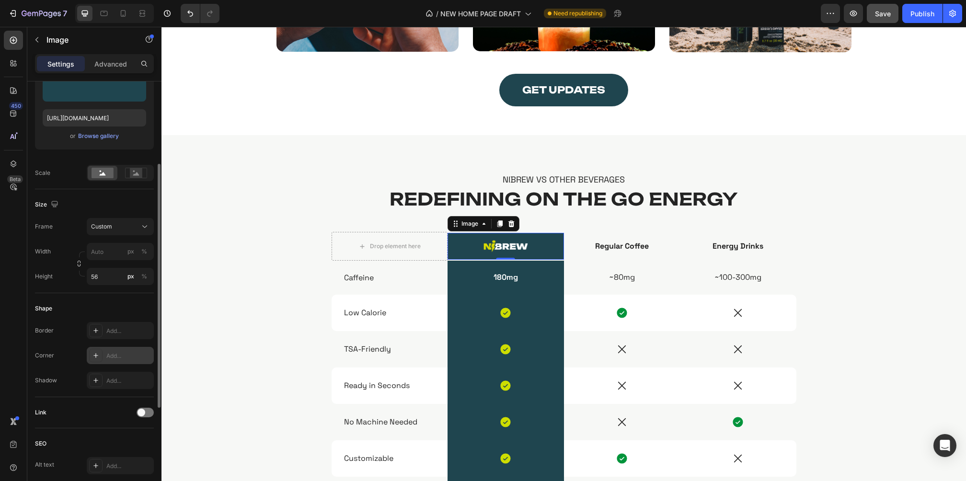
click at [113, 349] on div "Add..." at bounding box center [120, 355] width 67 height 17
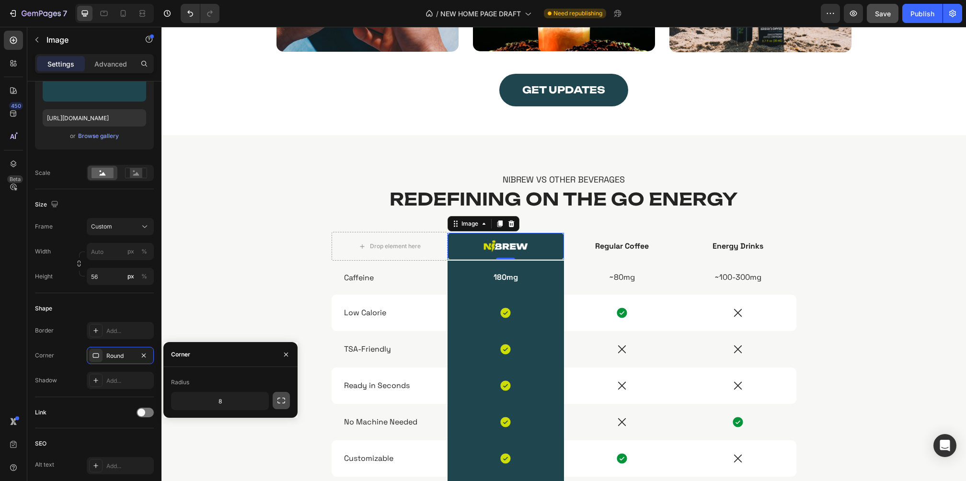
click at [278, 400] on icon "button" at bounding box center [282, 401] width 10 height 10
click at [200, 418] on input "8" at bounding box center [195, 423] width 46 height 17
type input "0"
click at [258, 430] on input "8" at bounding box center [245, 423] width 46 height 17
type input "0"
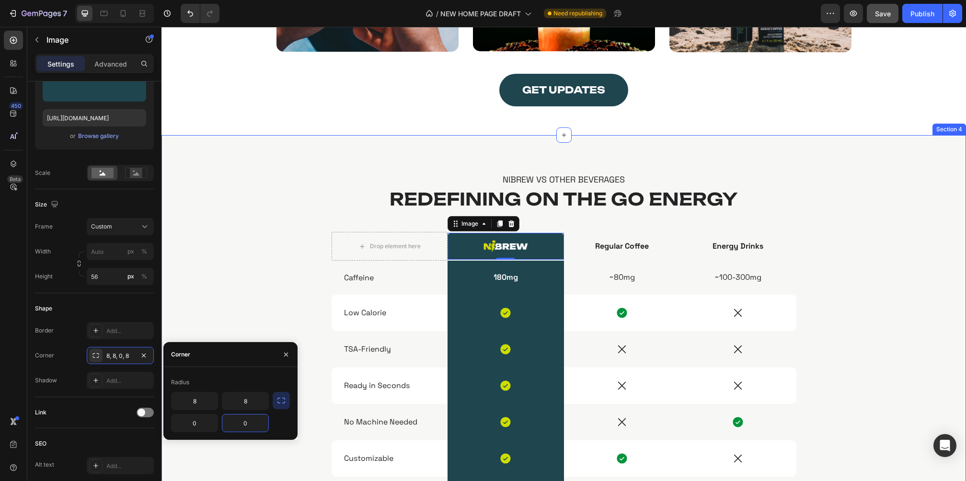
click at [807, 311] on div "Nibrew vs other beverages Text Block Redefining On The Go Energy Heading Drop e…" at bounding box center [564, 359] width 790 height 370
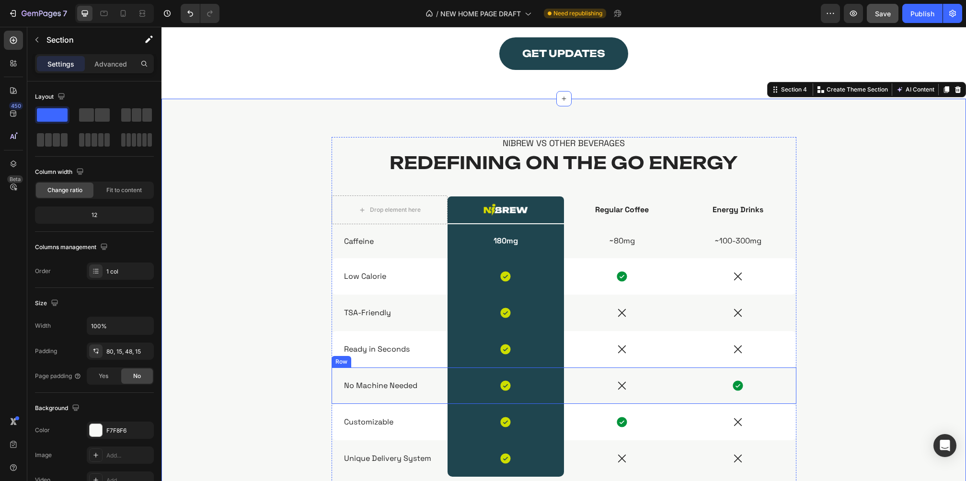
scroll to position [937, 0]
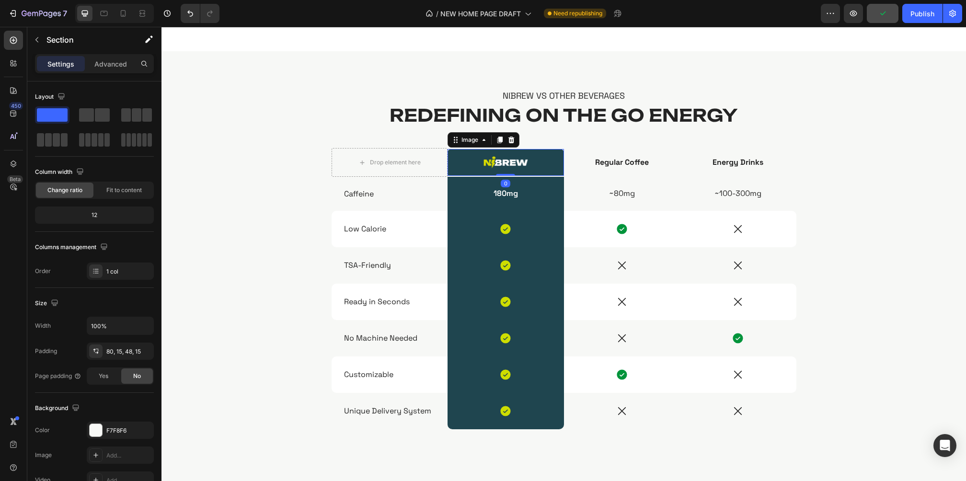
click at [502, 158] on img at bounding box center [506, 162] width 116 height 27
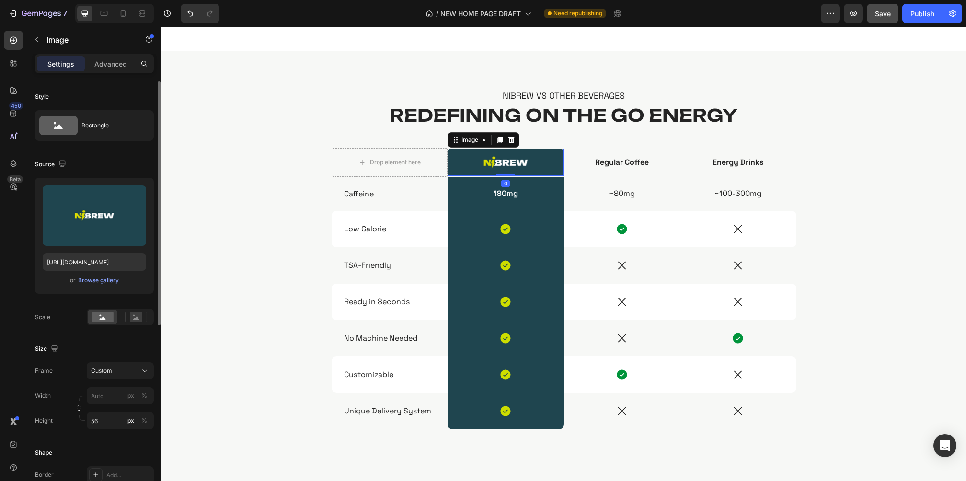
scroll to position [14, 0]
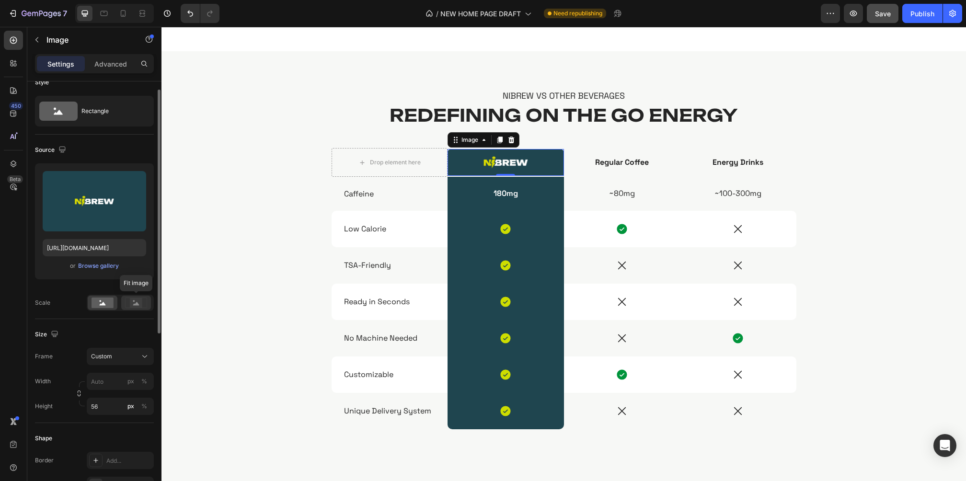
click at [131, 305] on rect at bounding box center [136, 303] width 12 height 10
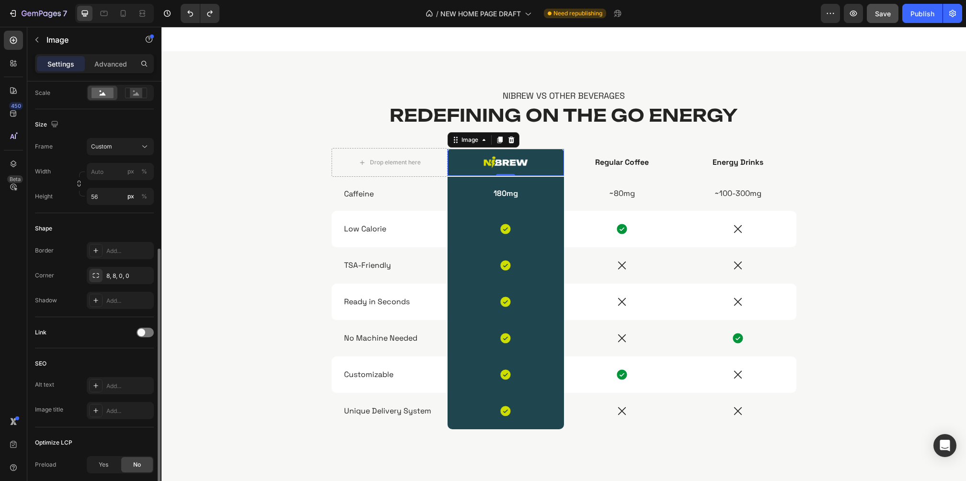
scroll to position [319, 0]
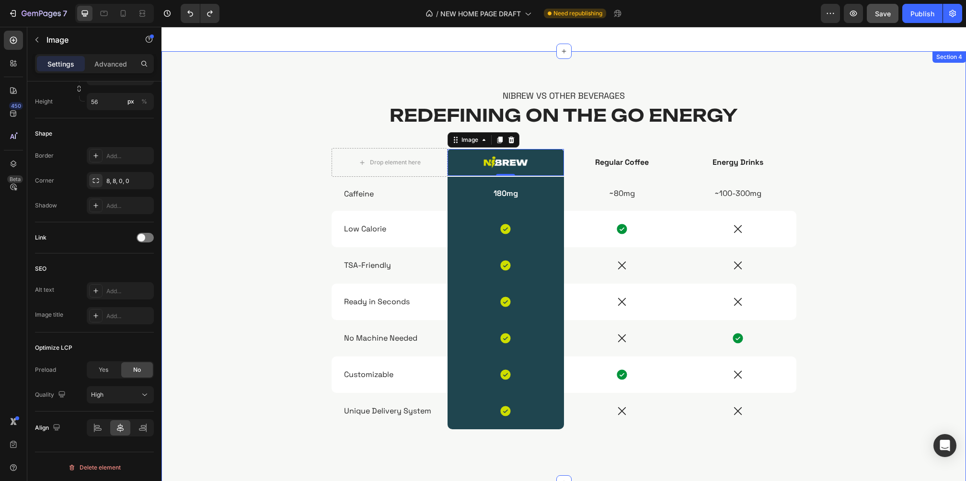
click at [865, 211] on div "Nibrew vs other beverages Text Block Redefining On The Go Energy Heading Drop e…" at bounding box center [564, 275] width 790 height 370
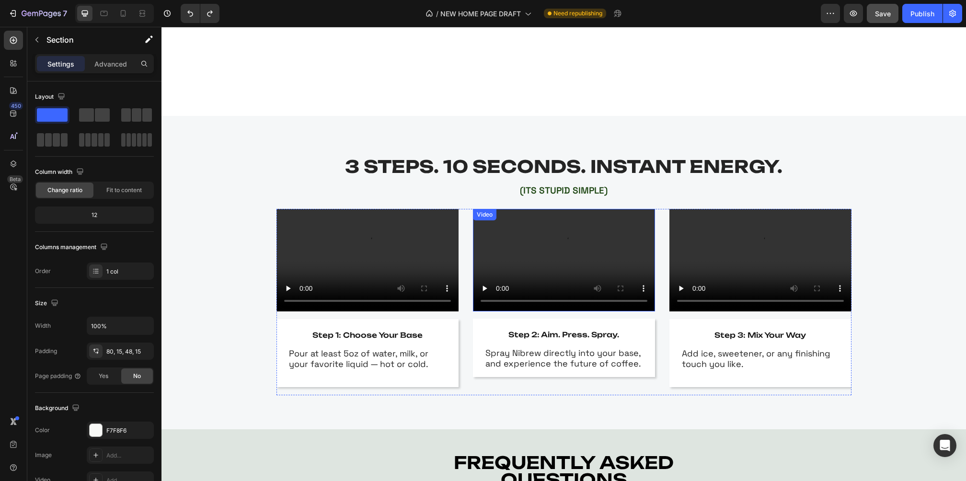
scroll to position [1740, 0]
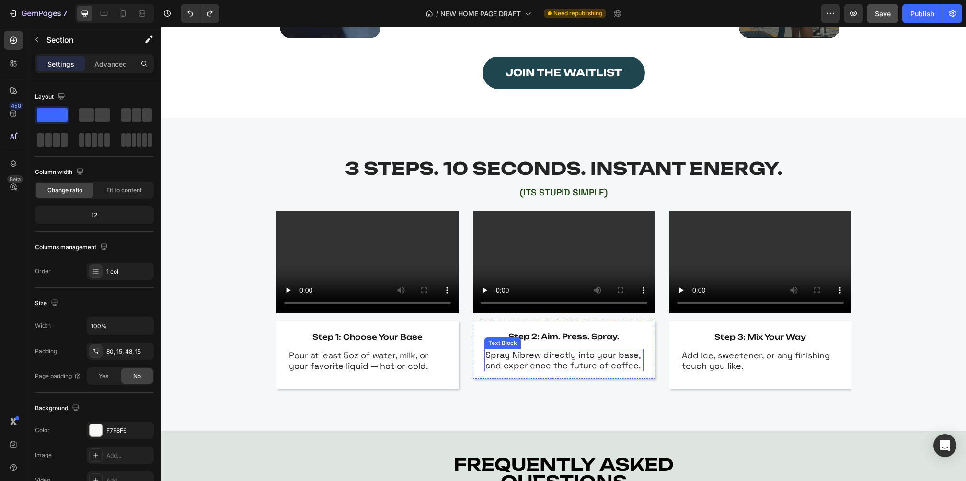
click at [570, 359] on p "Spray Nibrew directly into your base, and experience the future of coffee." at bounding box center [564, 360] width 157 height 21
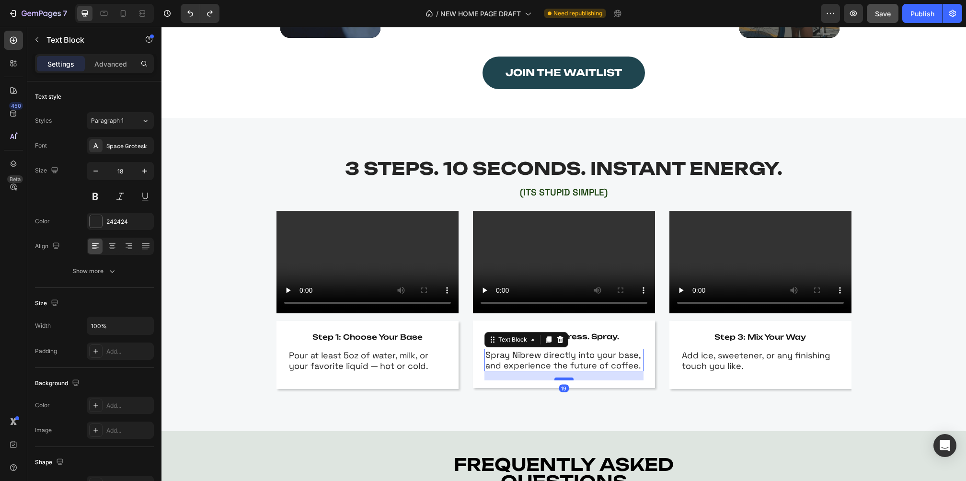
drag, startPoint x: 559, startPoint y: 369, endPoint x: 561, endPoint y: 378, distance: 9.2
click at [561, 378] on div at bounding box center [564, 379] width 19 height 3
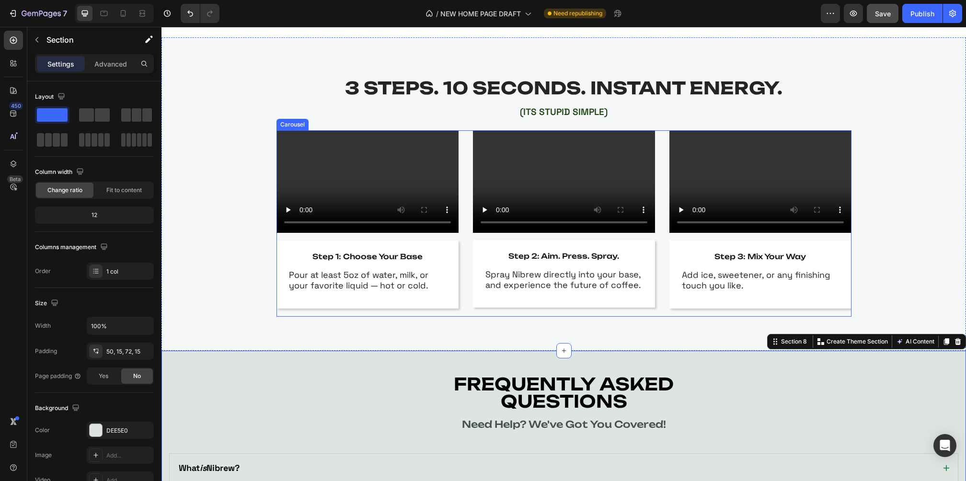
scroll to position [1840, 0]
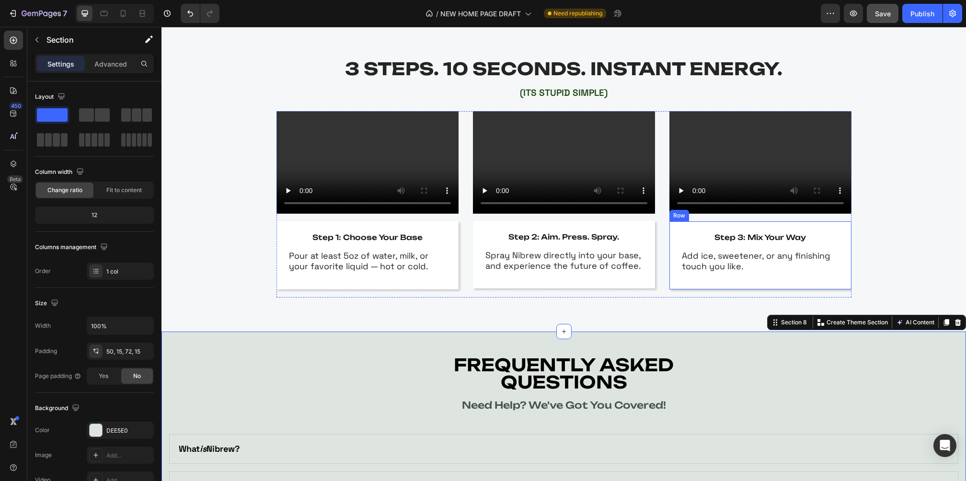
click at [748, 225] on div "step 3: mix your way Text Block Add ice, sweetener, or any finishing touch you …" at bounding box center [761, 255] width 182 height 68
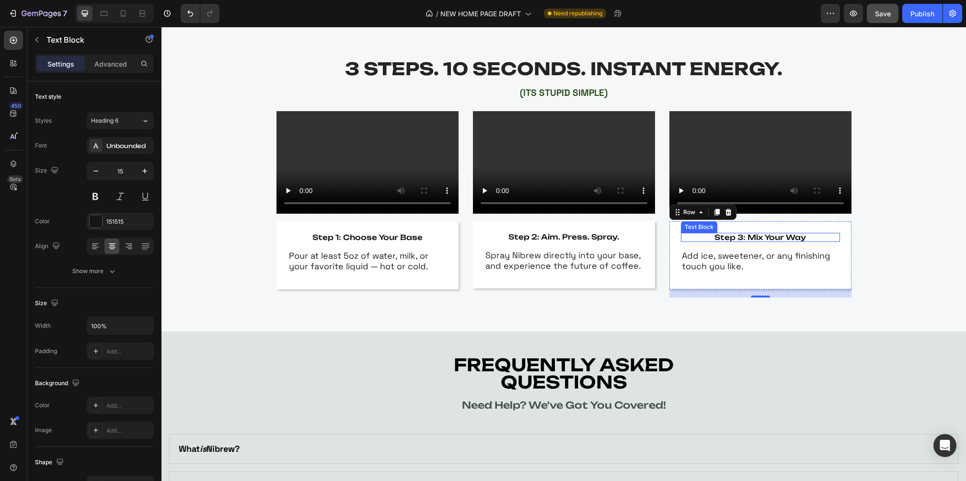
click at [749, 236] on p "step 3: mix your way" at bounding box center [760, 237] width 157 height 7
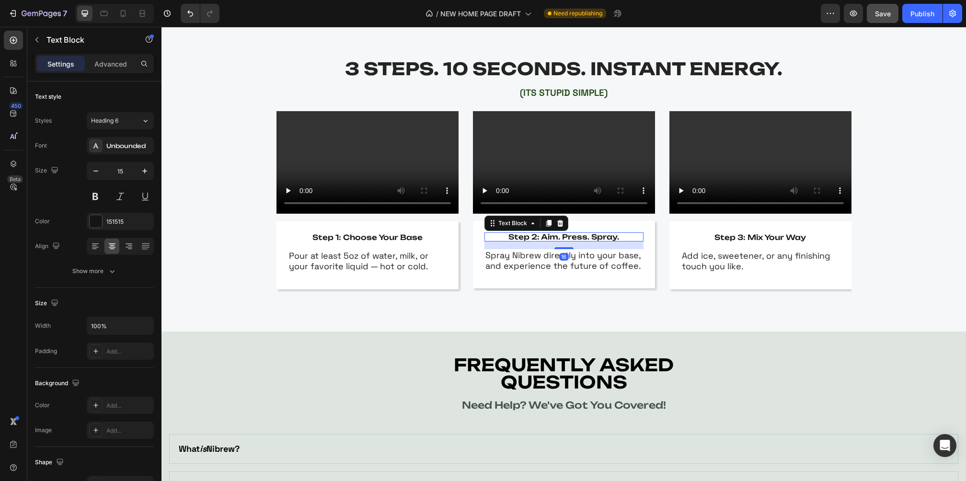
click at [551, 235] on p "step 2: aim. press. spray." at bounding box center [564, 236] width 157 height 7
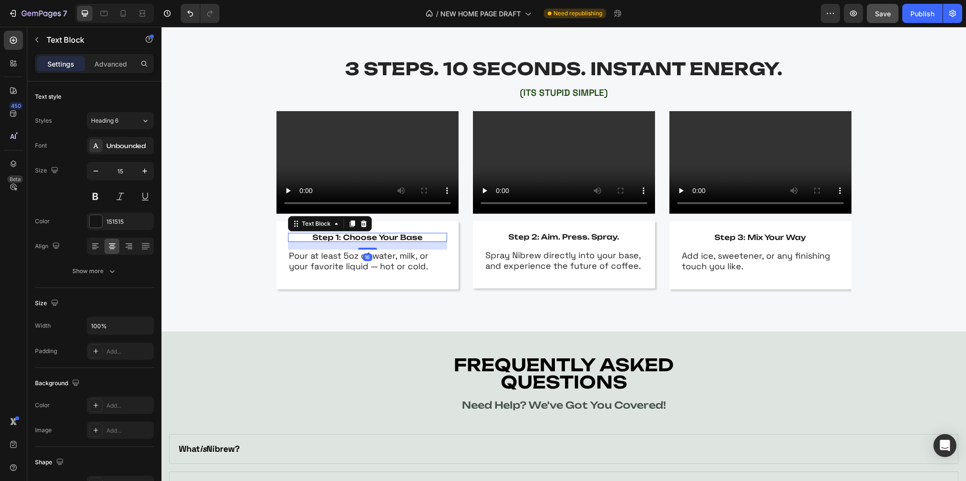
click at [395, 236] on p "step 1: choose your base" at bounding box center [367, 237] width 157 height 7
click at [885, 249] on div "Video step 1: choose your base Text Block 16 Pour at least 5oz of water, milk, …" at bounding box center [564, 210] width 790 height 198
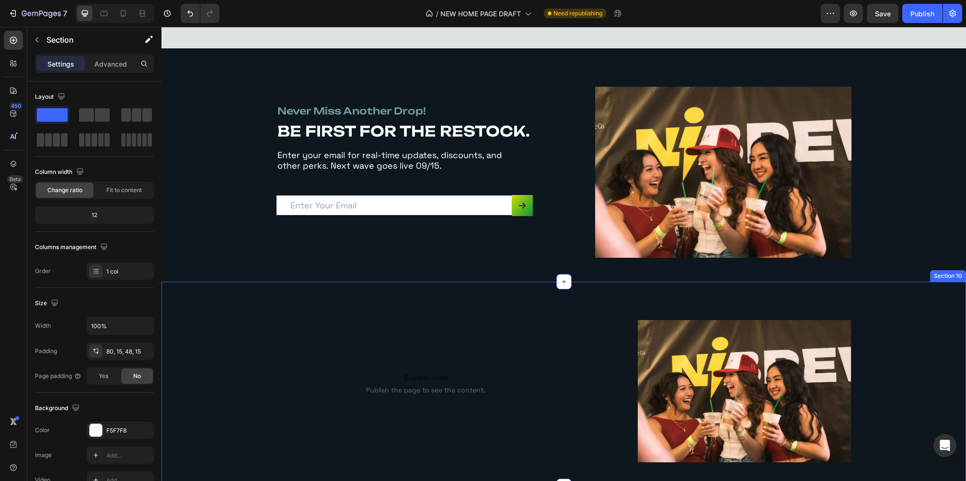
scroll to position [2629, 0]
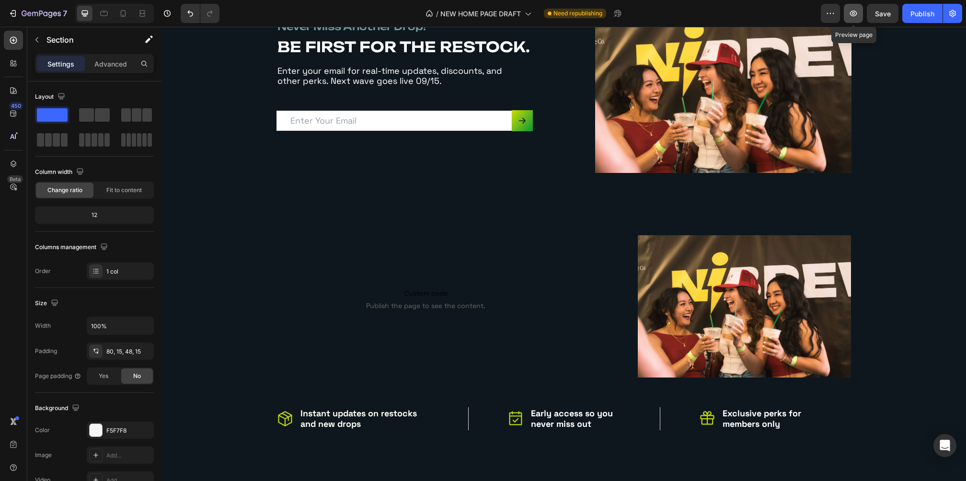
click at [855, 13] on icon "button" at bounding box center [854, 14] width 10 height 10
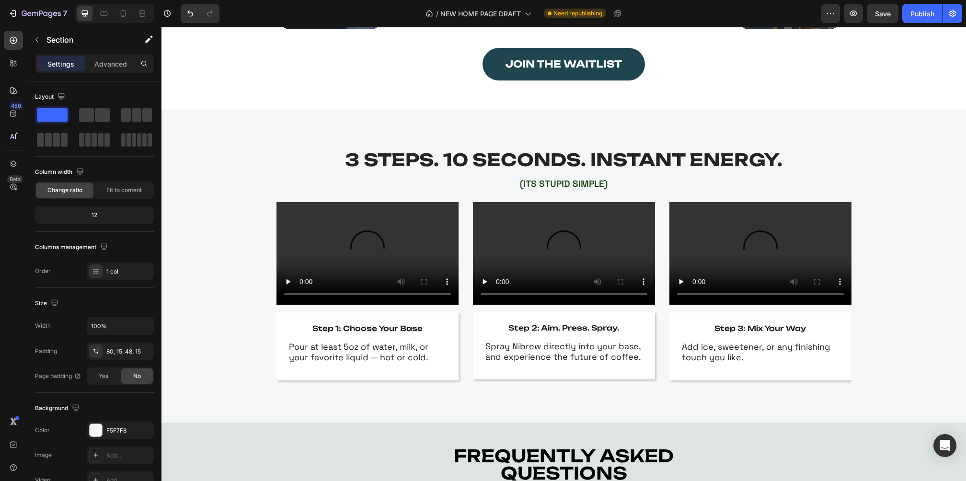
scroll to position [1840, 0]
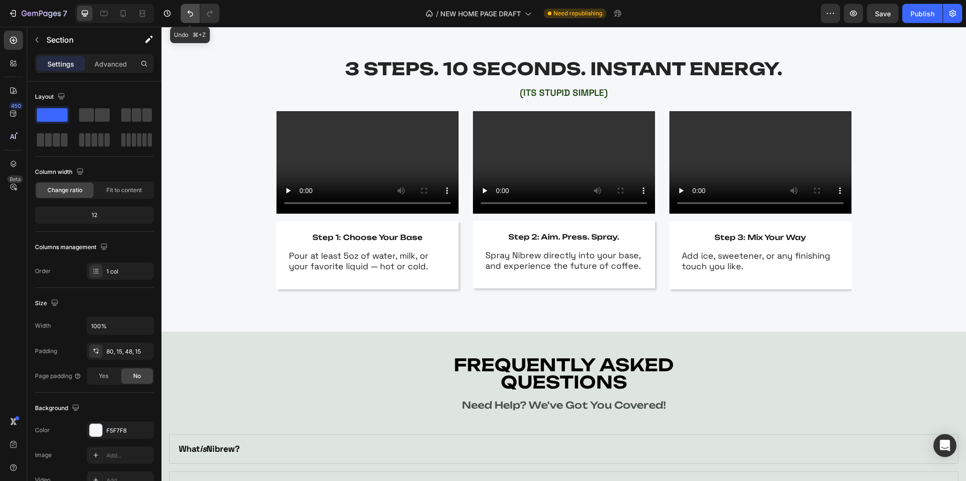
click at [186, 14] on icon "Undo/Redo" at bounding box center [191, 14] width 10 height 10
click at [660, 328] on div "3 STEPS. 10 SECONDS. INSTANT ENERGY. Heading (ITS STUPID SIMPLE) Text Block Row…" at bounding box center [564, 175] width 805 height 314
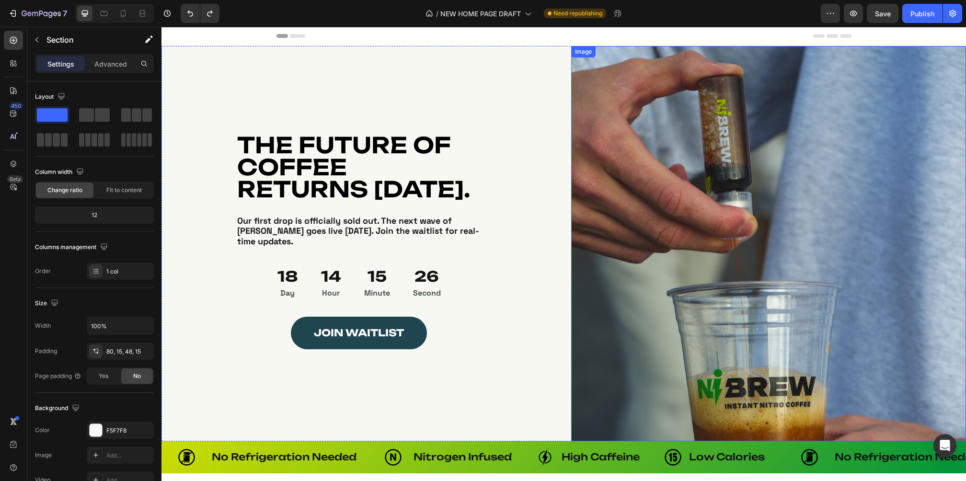
scroll to position [0, 0]
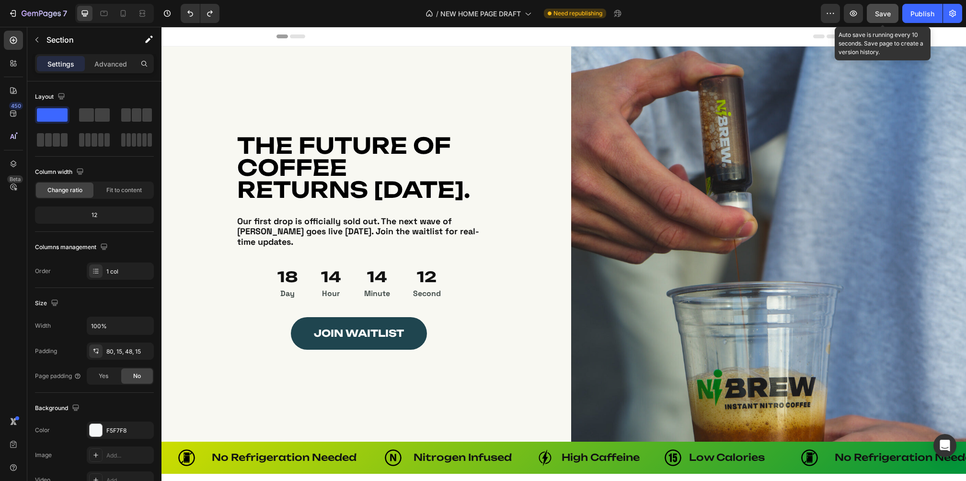
click at [880, 19] on button "Save" at bounding box center [883, 13] width 32 height 19
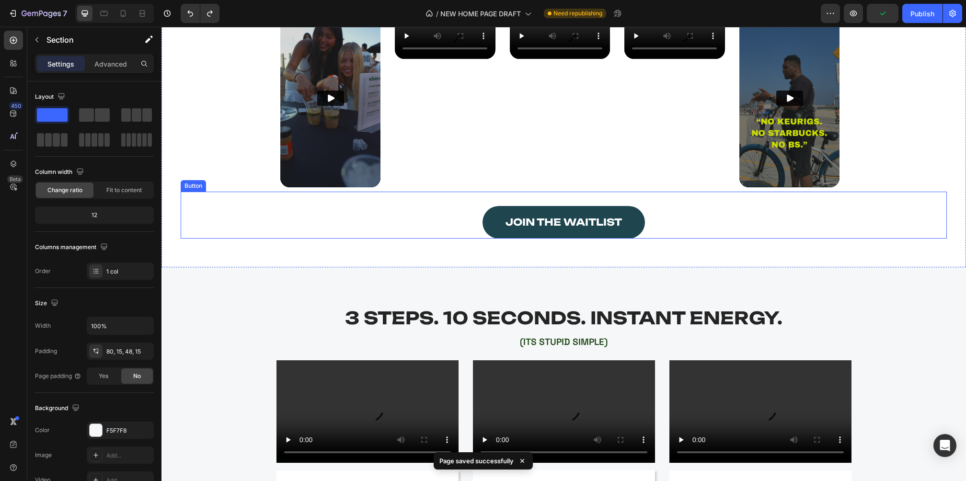
scroll to position [1983, 0]
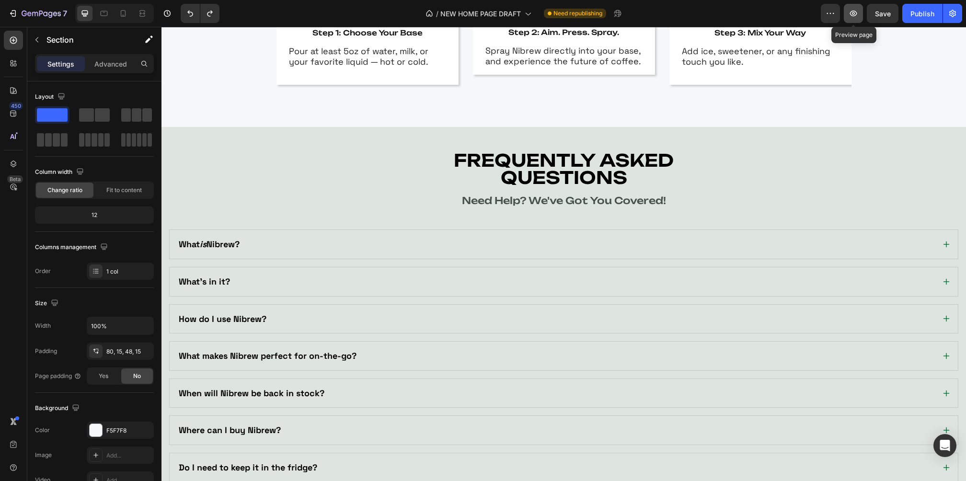
click at [855, 14] on icon "button" at bounding box center [853, 14] width 7 height 6
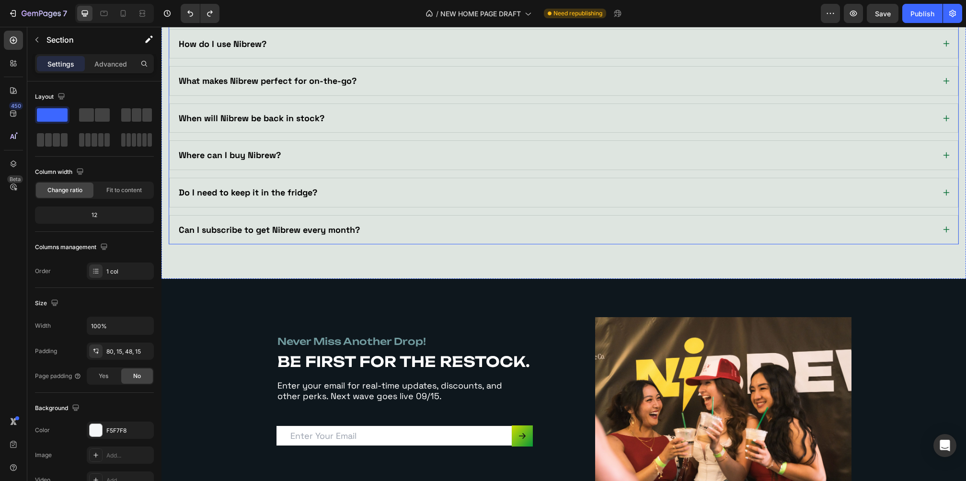
scroll to position [2529, 0]
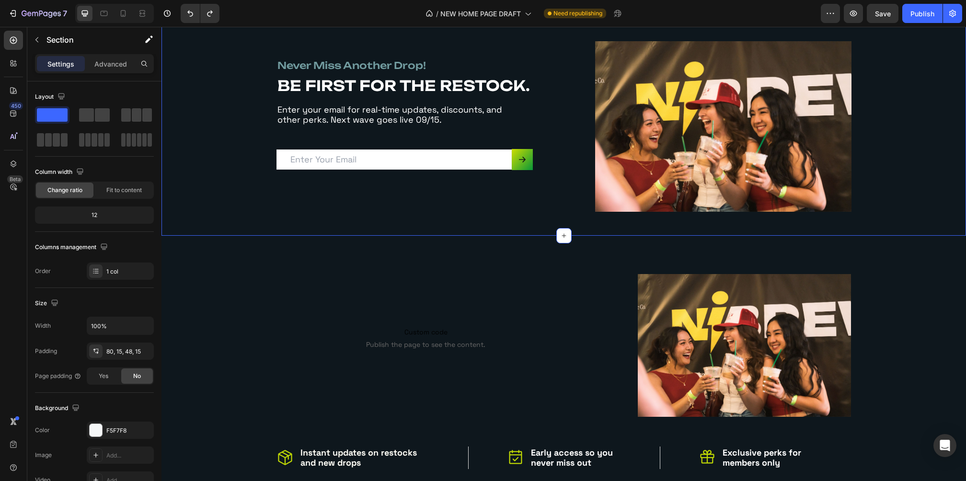
click at [890, 125] on div "never miss another drop! Heading BE FIRST FOR THE RESTOCK. Heading Enter your e…" at bounding box center [564, 126] width 790 height 171
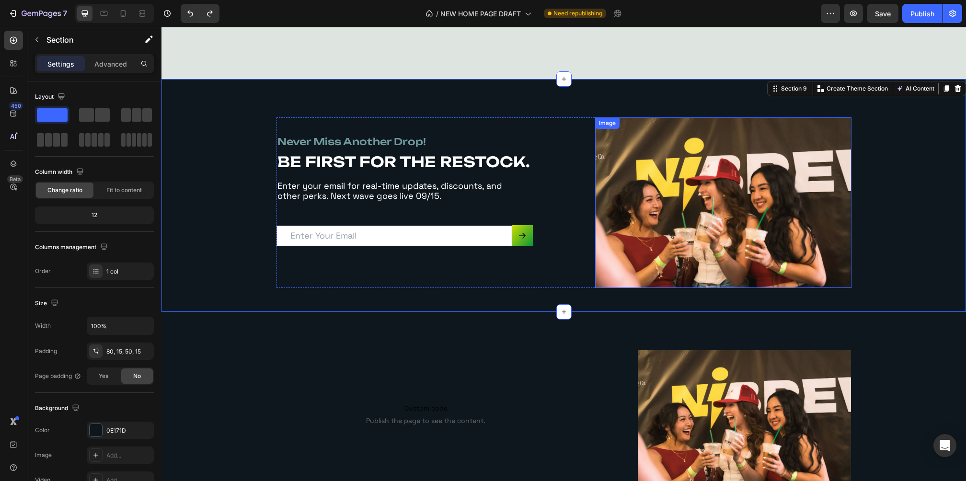
scroll to position [2278, 0]
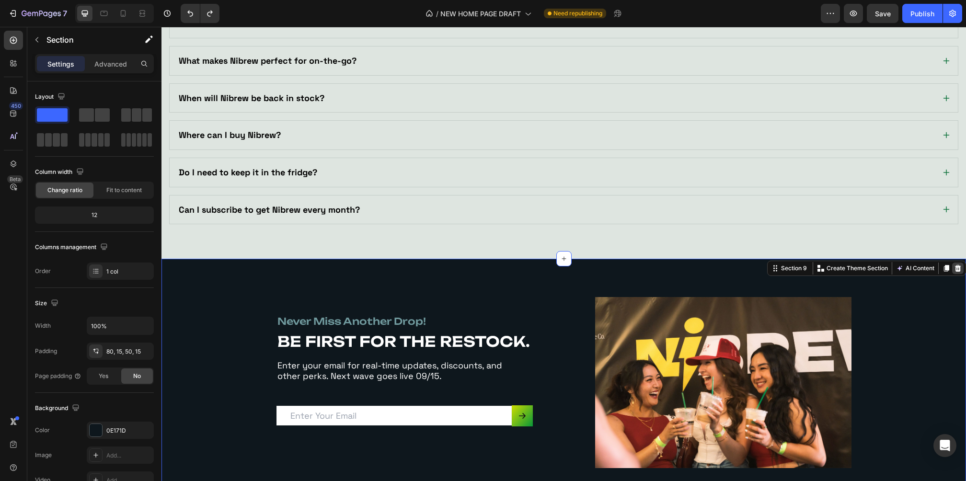
click at [954, 265] on icon at bounding box center [958, 269] width 8 height 8
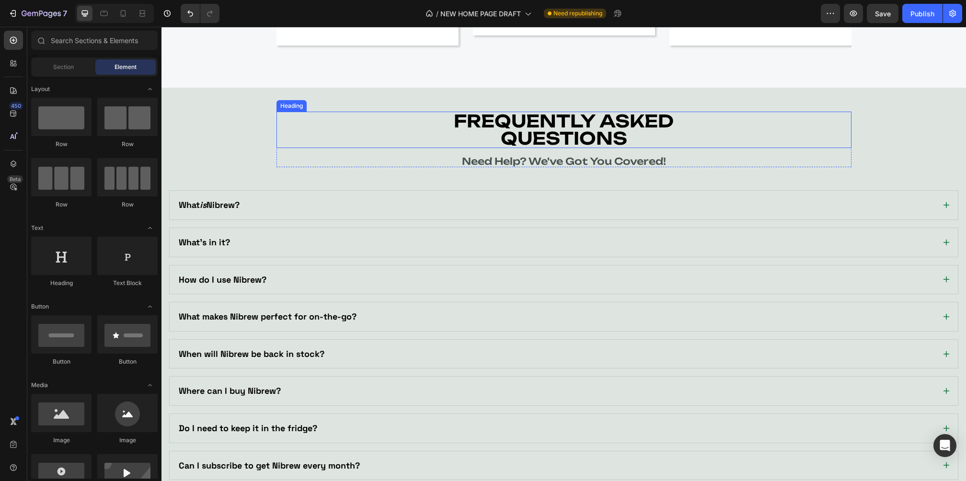
scroll to position [1821, 0]
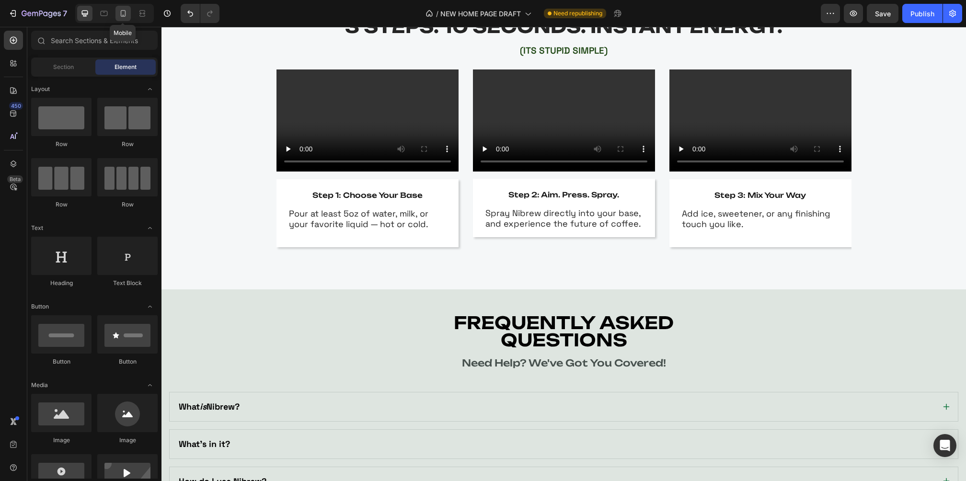
click at [121, 16] on icon at bounding box center [123, 13] width 5 height 7
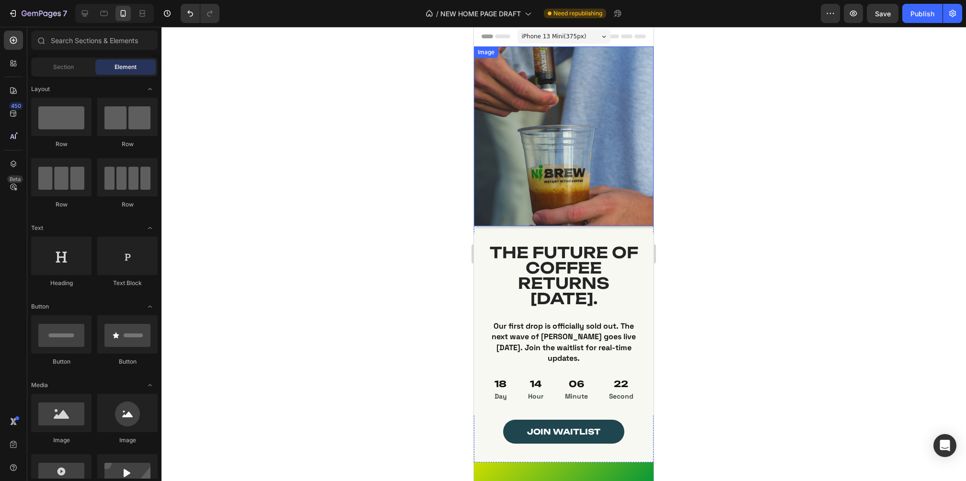
click at [549, 147] on img at bounding box center [564, 136] width 180 height 180
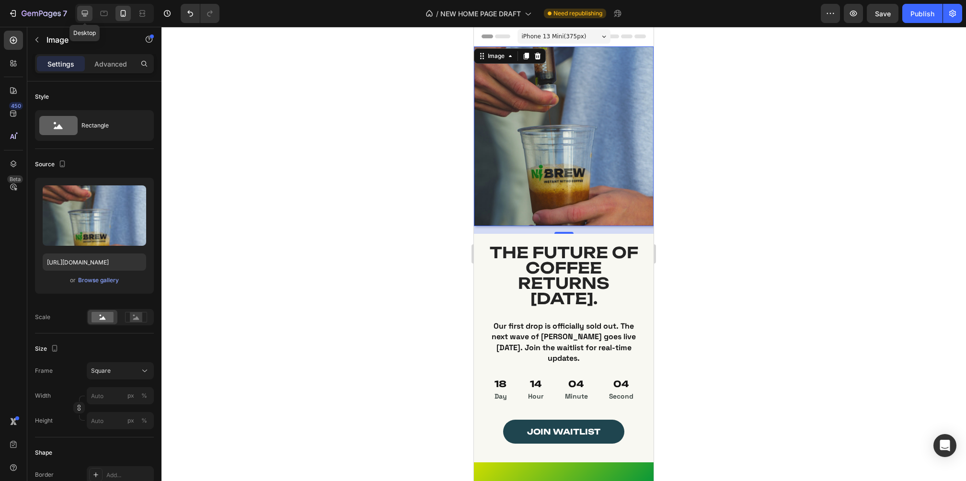
click at [81, 13] on icon at bounding box center [85, 14] width 10 height 10
type input "[URL][DOMAIN_NAME]"
type input "350"
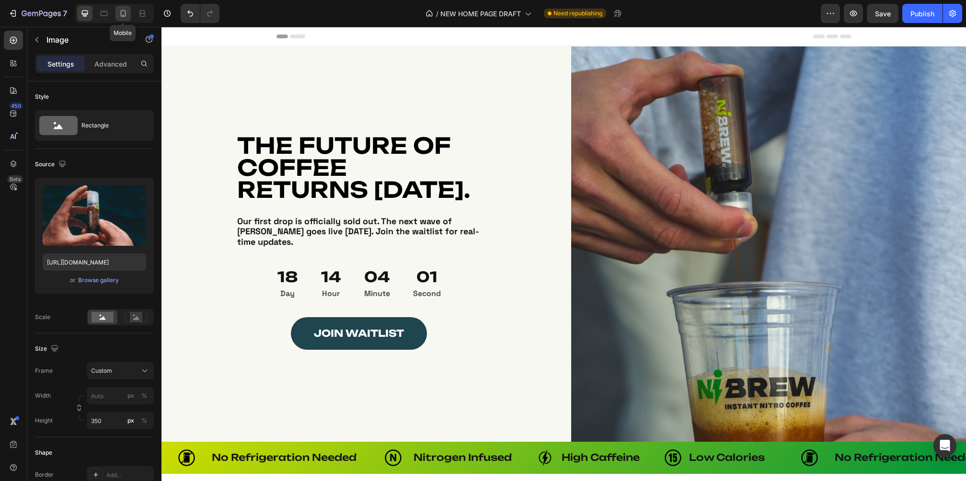
click at [122, 15] on icon at bounding box center [123, 13] width 5 height 7
type input "[URL][DOMAIN_NAME]"
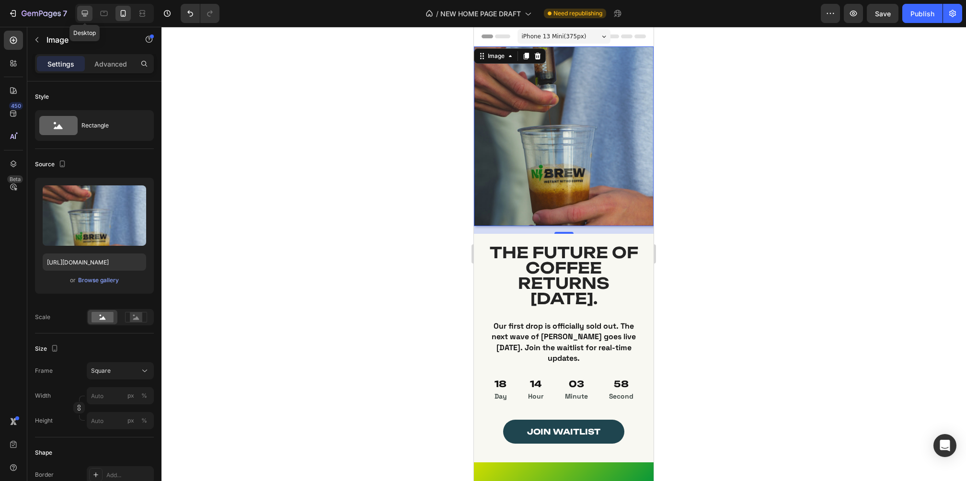
click at [82, 13] on icon at bounding box center [85, 14] width 6 height 6
type input "[URL][DOMAIN_NAME]"
type input "350"
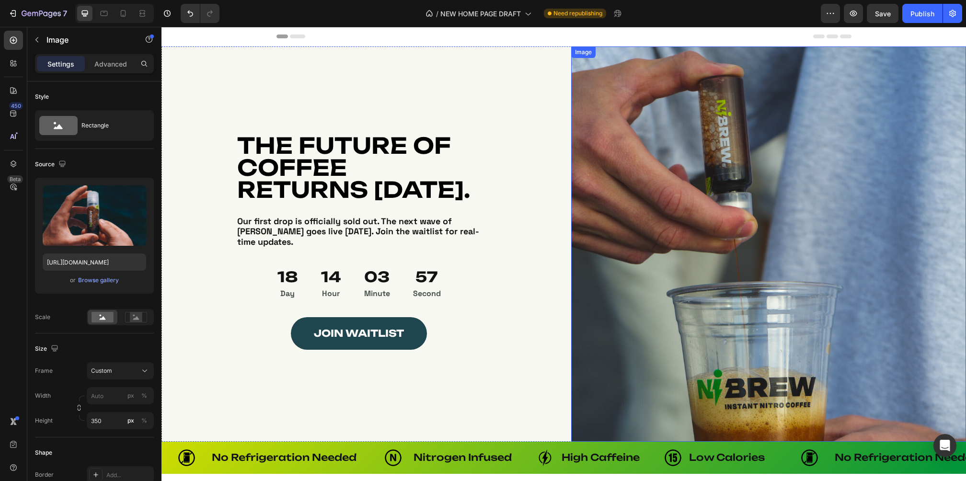
click at [621, 170] on img at bounding box center [768, 243] width 395 height 395
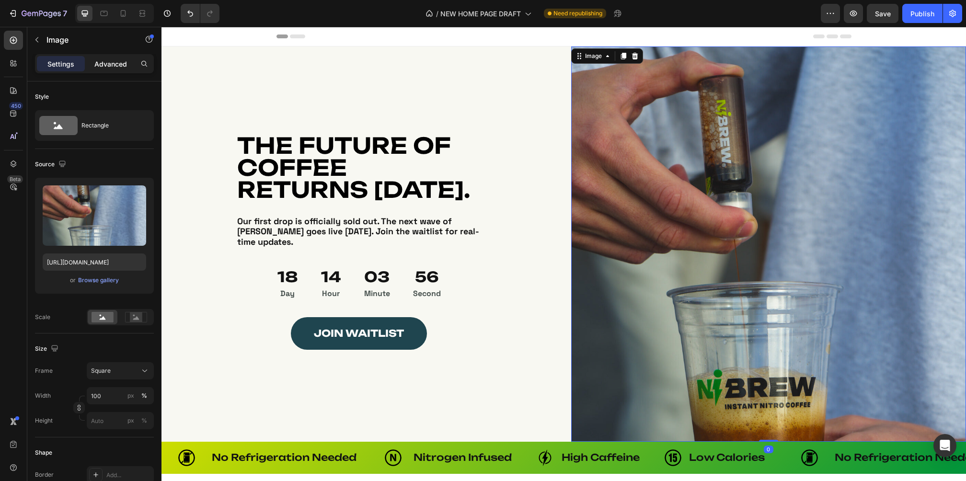
click at [97, 59] on p "Advanced" at bounding box center [110, 64] width 33 height 10
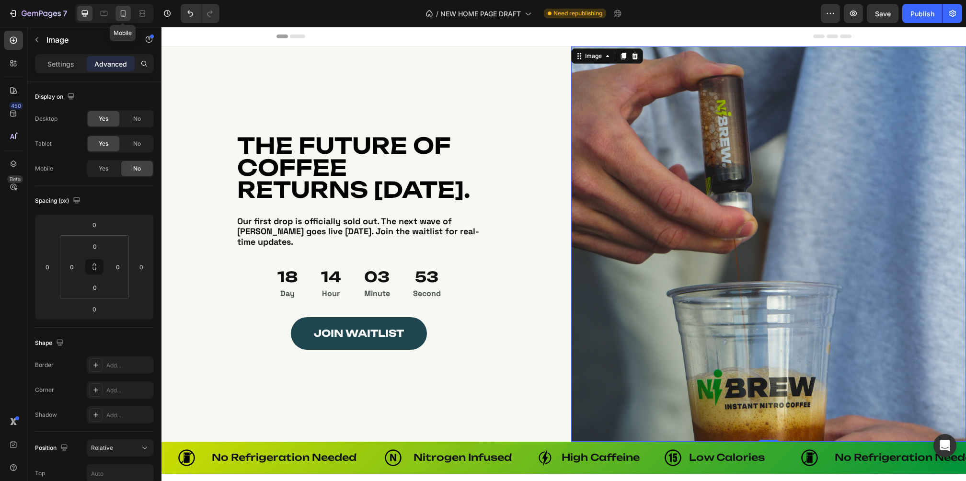
click at [123, 9] on icon at bounding box center [123, 14] width 10 height 10
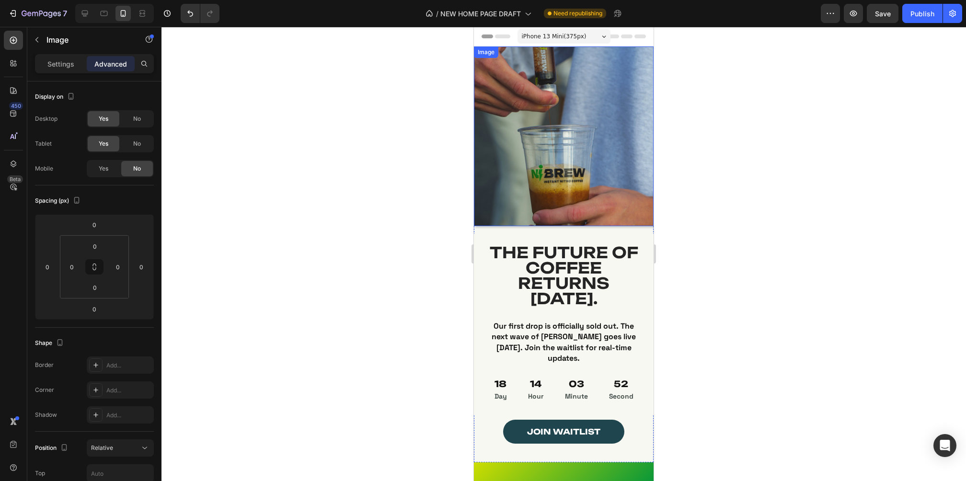
click at [571, 136] on img at bounding box center [564, 136] width 180 height 180
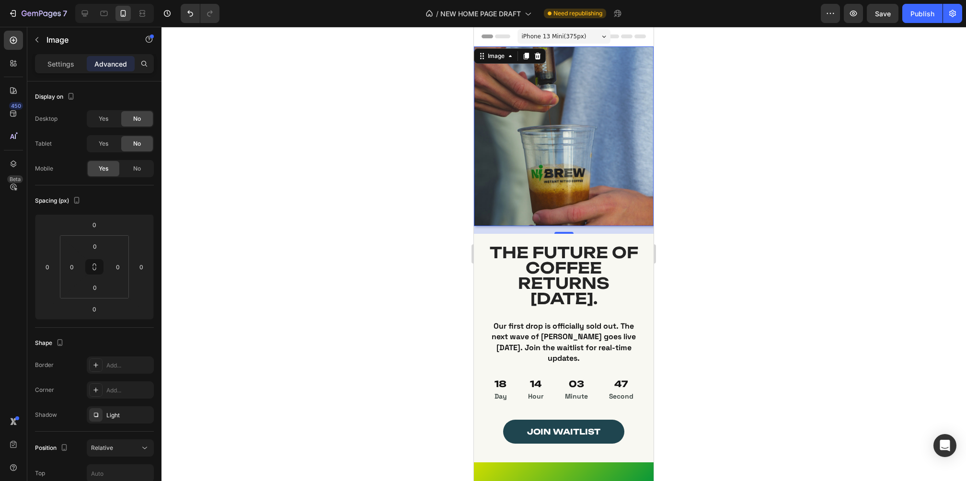
click at [564, 116] on img at bounding box center [564, 136] width 180 height 180
click at [49, 60] on p "Settings" at bounding box center [60, 64] width 27 height 10
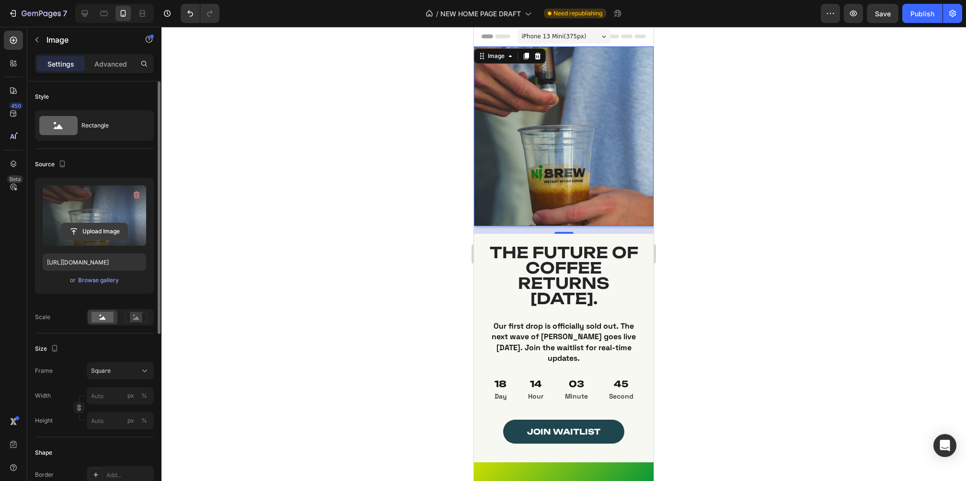
click at [90, 232] on input "file" at bounding box center [94, 231] width 66 height 16
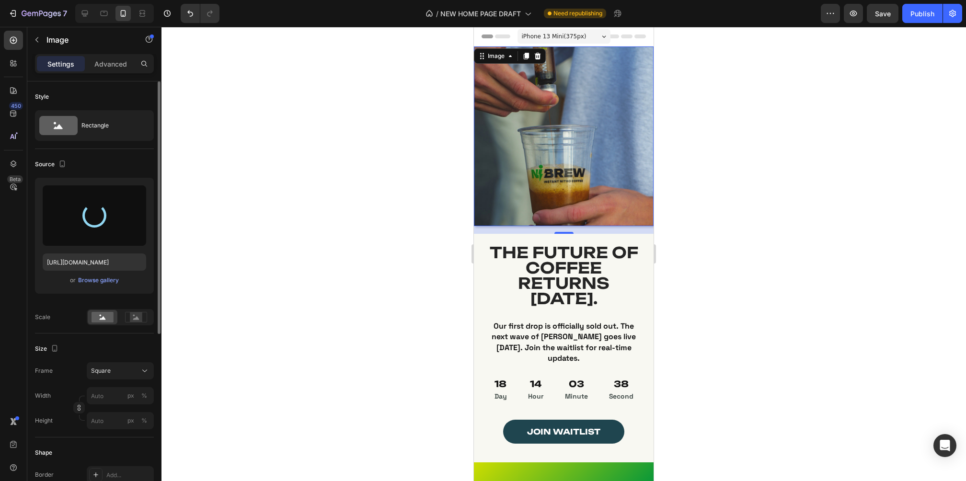
type input "[URL][DOMAIN_NAME]"
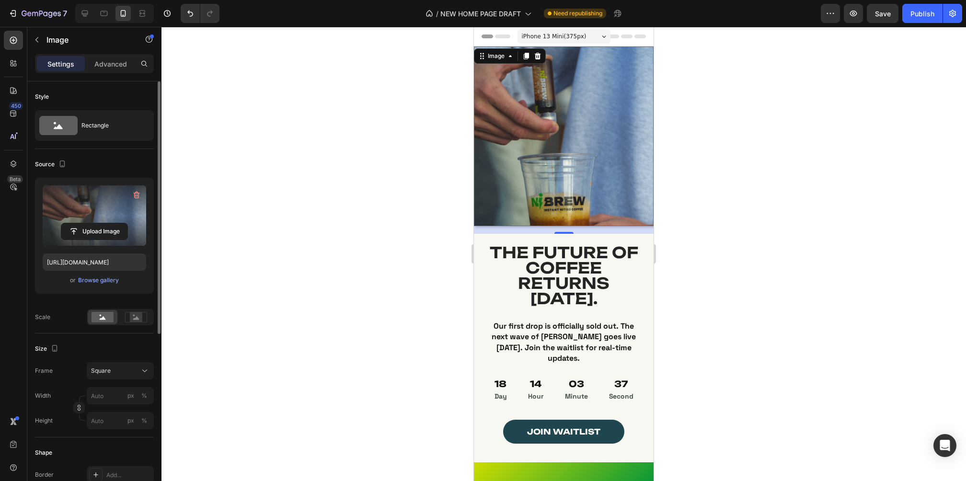
click at [754, 167] on div at bounding box center [564, 254] width 805 height 454
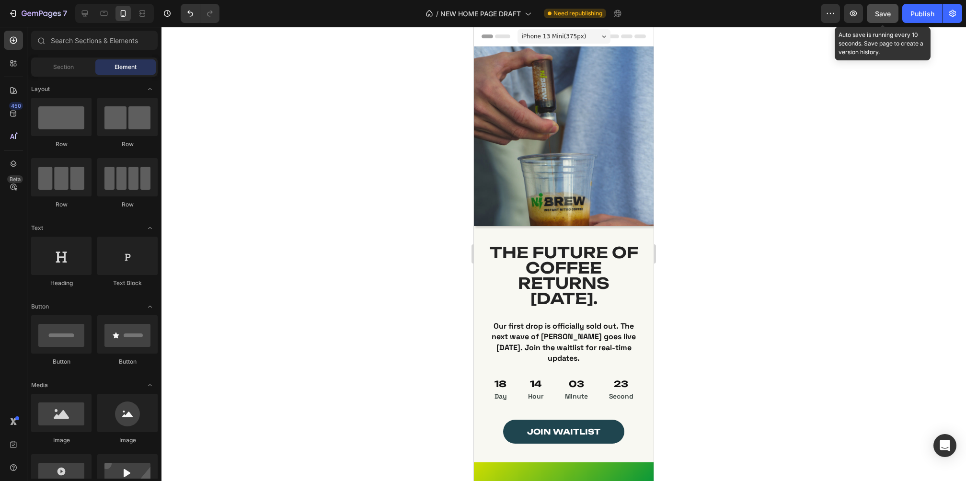
click at [888, 14] on span "Save" at bounding box center [883, 14] width 16 height 8
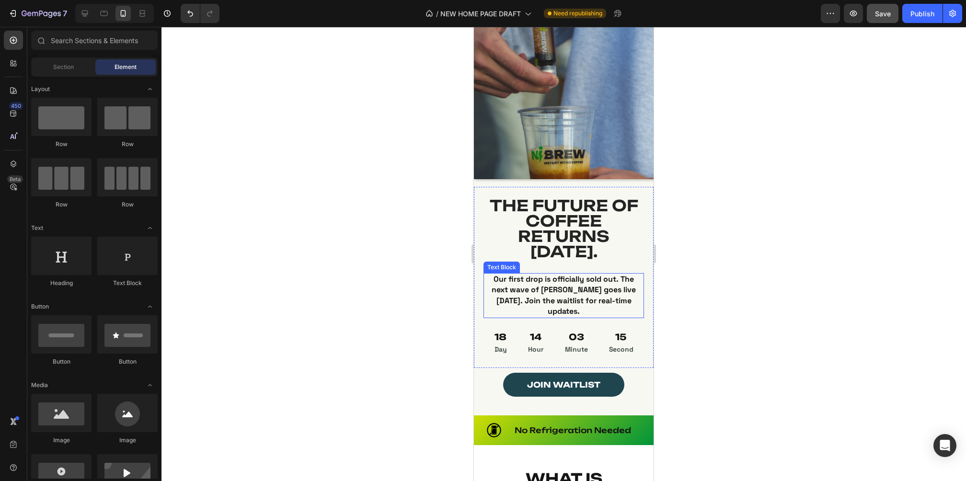
scroll to position [54, 0]
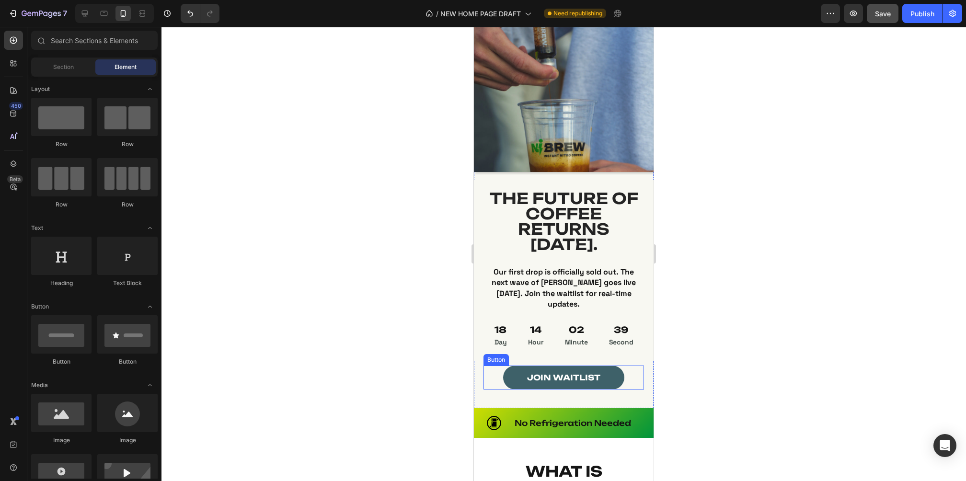
click at [552, 390] on link "JOIN WAITLIST" at bounding box center [563, 378] width 121 height 24
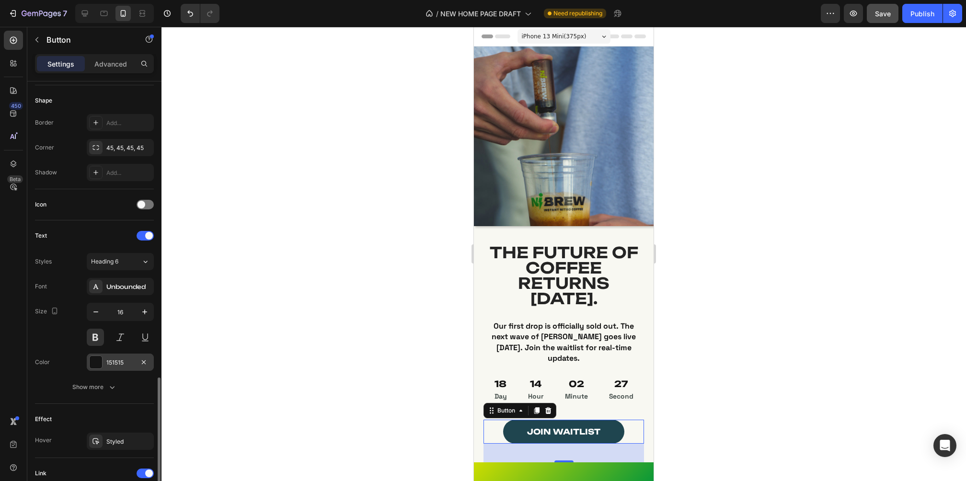
scroll to position [302, 0]
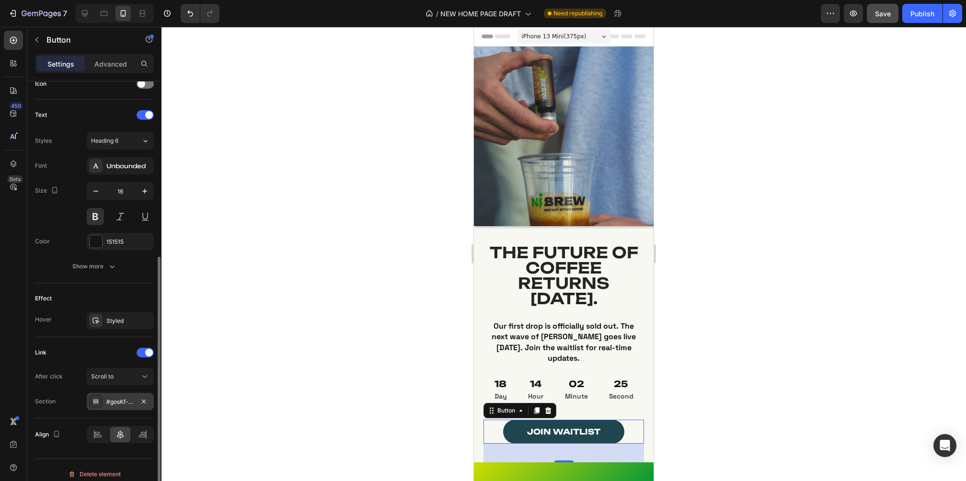
click at [113, 398] on div "#gosKf-aTQU" at bounding box center [120, 402] width 28 height 9
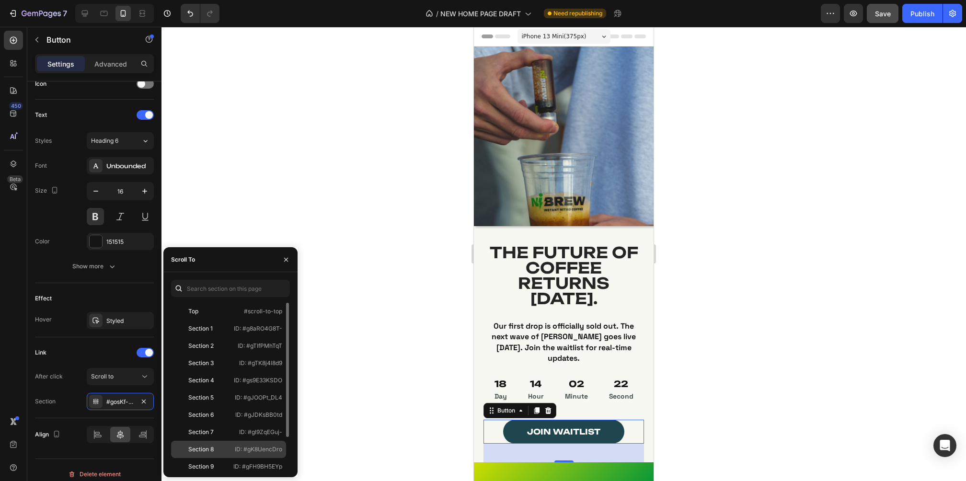
click at [216, 450] on div "Section 8" at bounding box center [203, 449] width 56 height 9
click at [840, 84] on div at bounding box center [564, 254] width 805 height 454
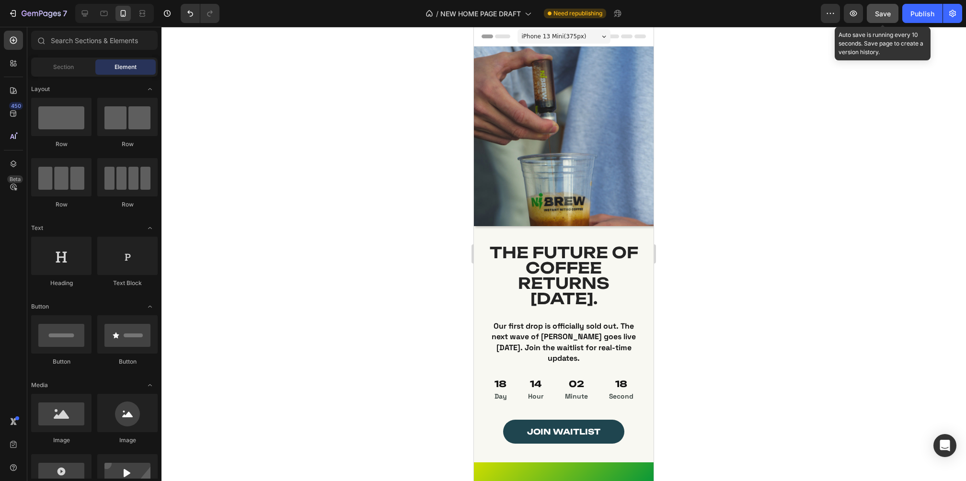
click at [891, 18] on div "Save" at bounding box center [883, 14] width 16 height 10
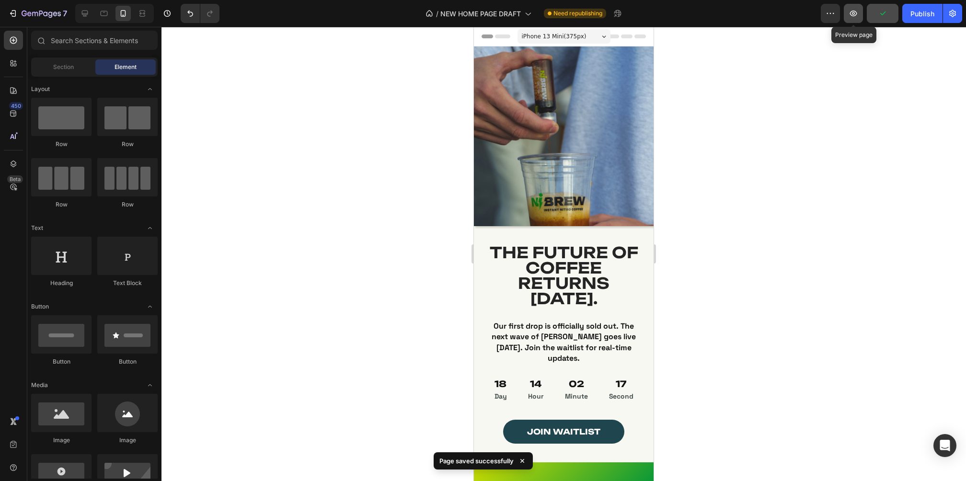
click at [851, 15] on icon "button" at bounding box center [854, 14] width 10 height 10
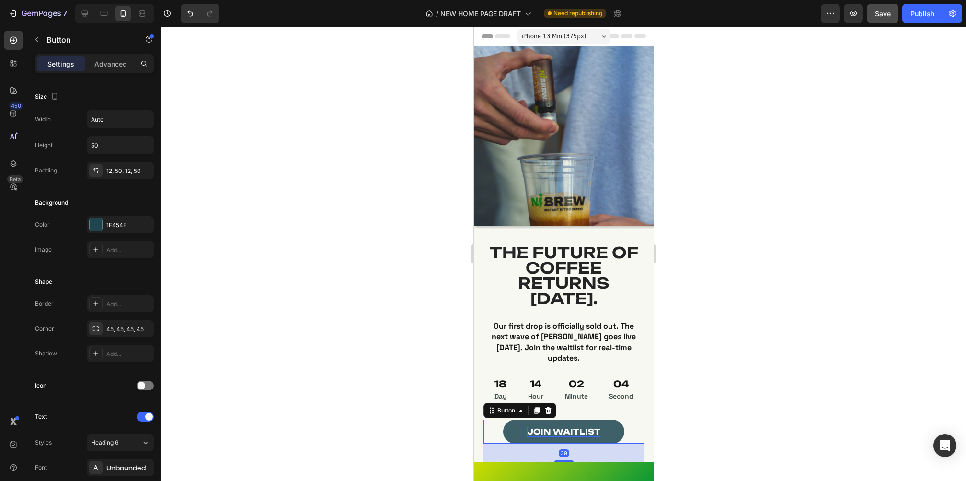
click at [555, 437] on p "JOIN WAITLIST" at bounding box center [563, 432] width 73 height 10
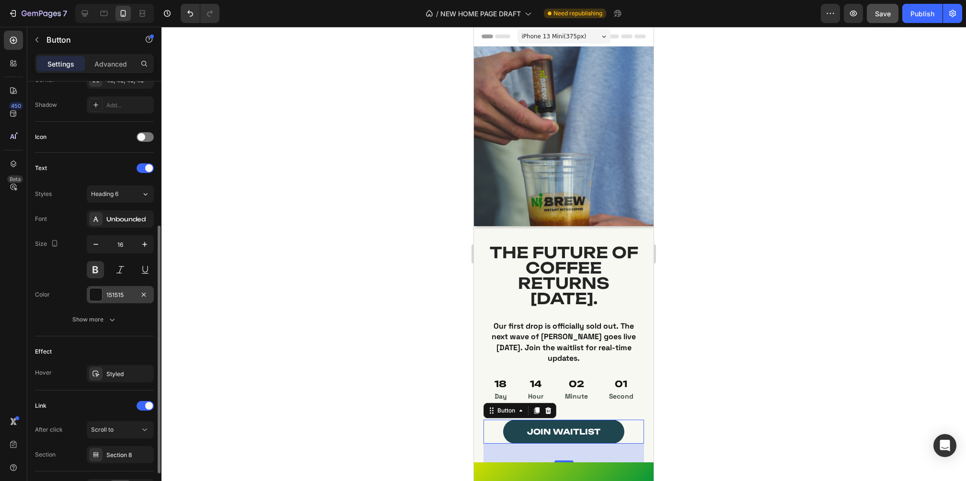
scroll to position [308, 0]
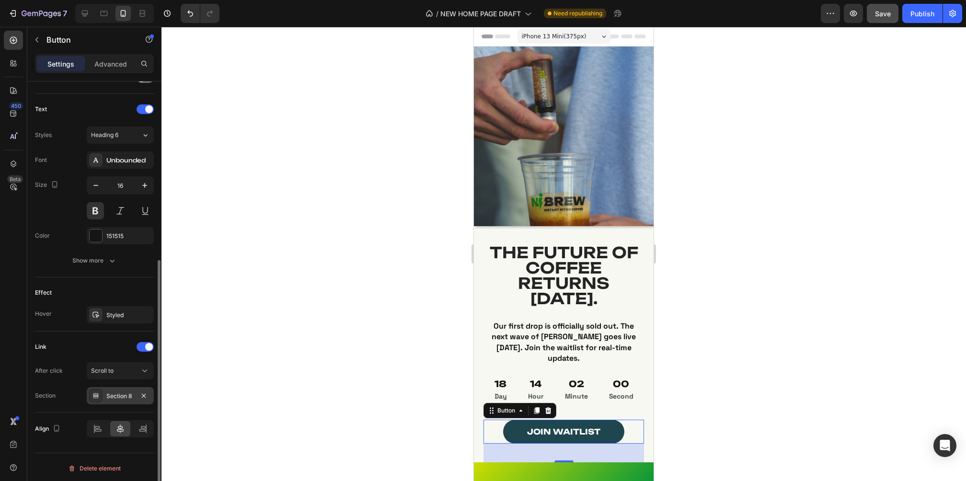
click at [121, 392] on div "Section 8" at bounding box center [120, 396] width 28 height 9
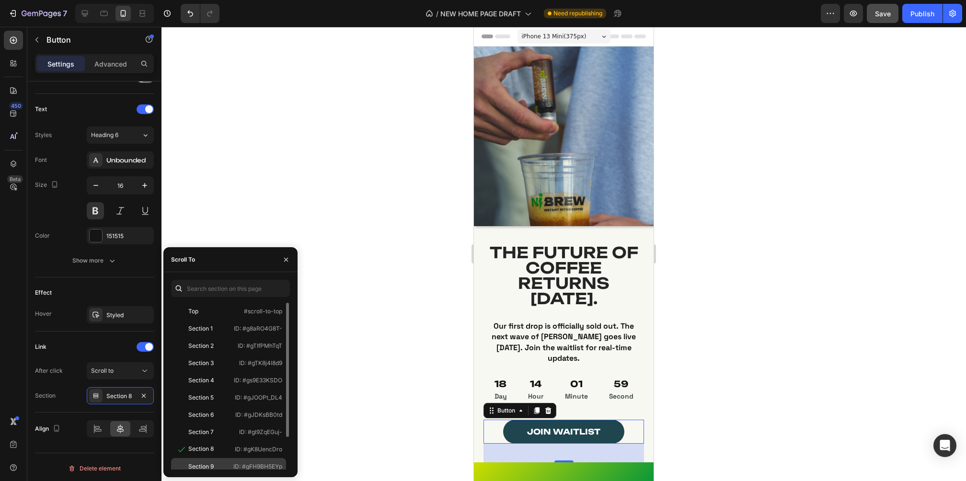
click at [208, 476] on div "Section 9 ID: #gFH9BH5EYp" at bounding box center [228, 484] width 115 height 17
click at [788, 176] on div at bounding box center [564, 254] width 805 height 454
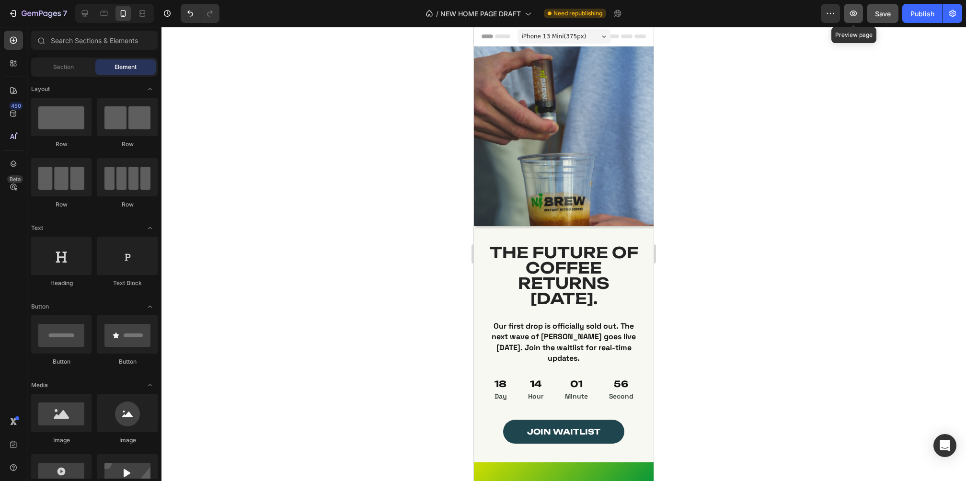
click at [852, 13] on icon "button" at bounding box center [854, 14] width 10 height 10
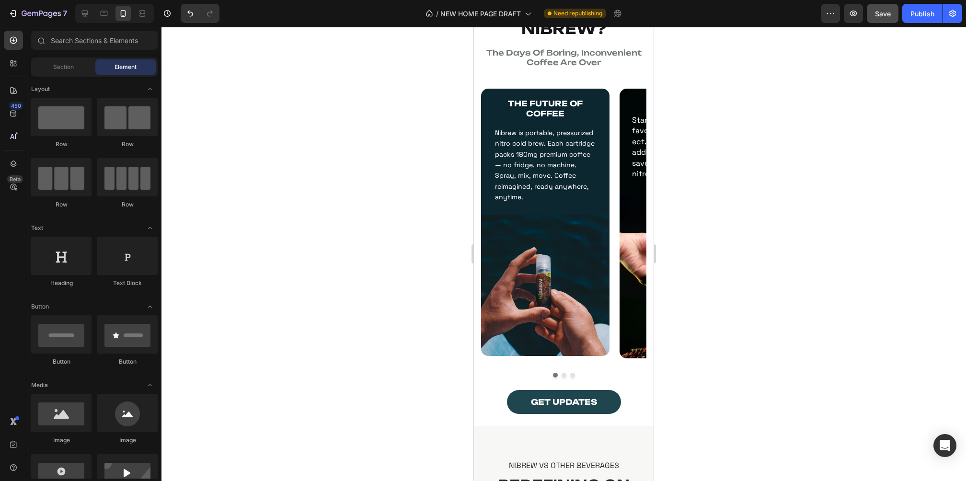
scroll to position [553, 0]
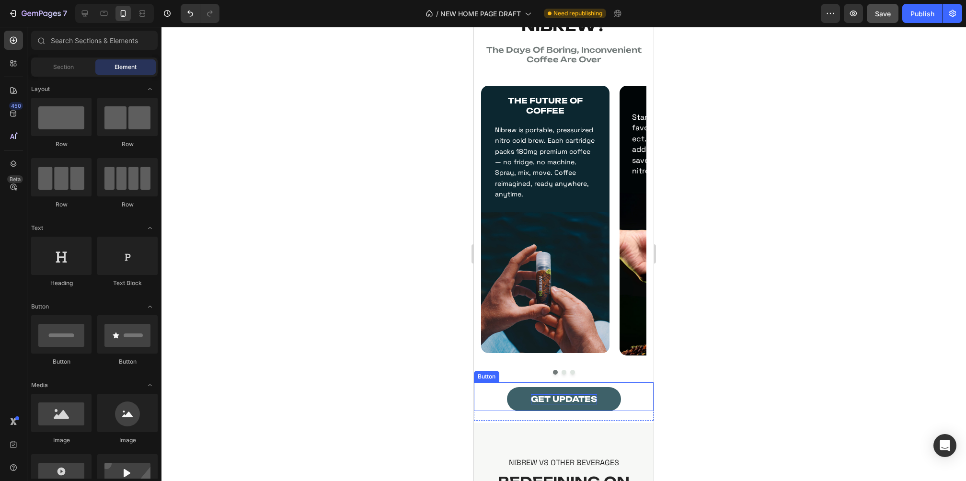
click at [556, 402] on strong "GET UPDATES" at bounding box center [564, 400] width 66 height 10
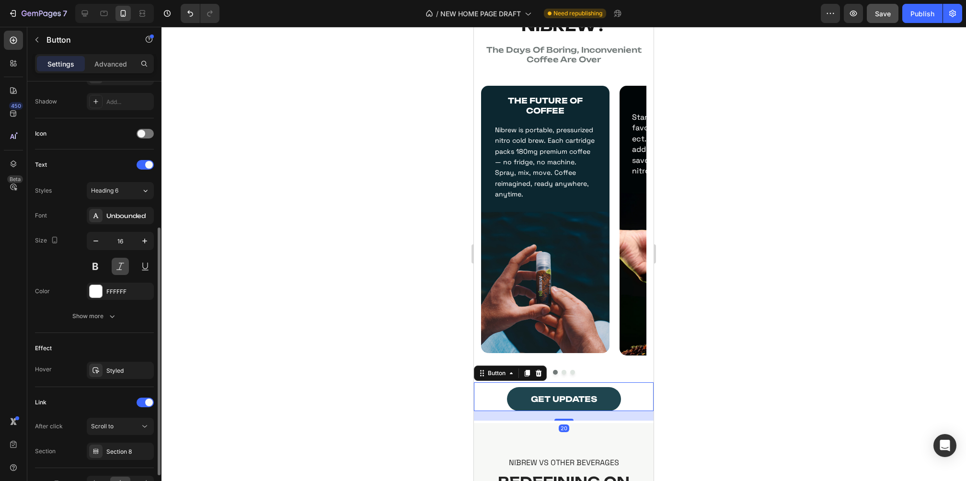
scroll to position [308, 0]
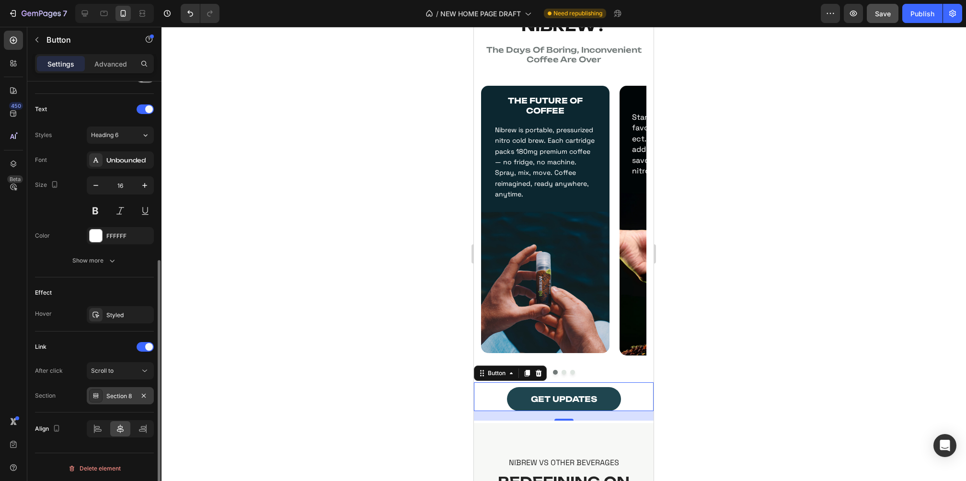
click at [120, 392] on div "Section 8" at bounding box center [120, 396] width 28 height 9
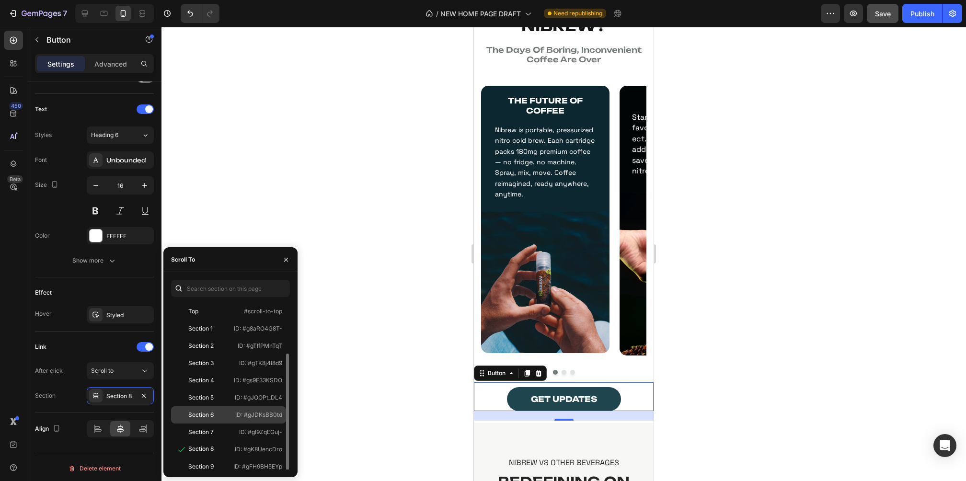
scroll to position [40, 0]
click at [228, 435] on div "Section 9 ID: #gFH9BH5EYp" at bounding box center [228, 443] width 115 height 17
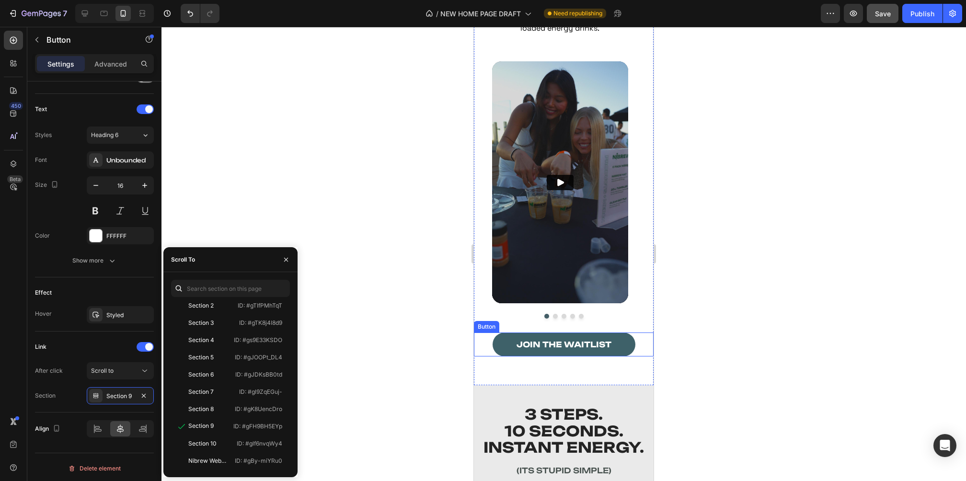
scroll to position [1685, 0]
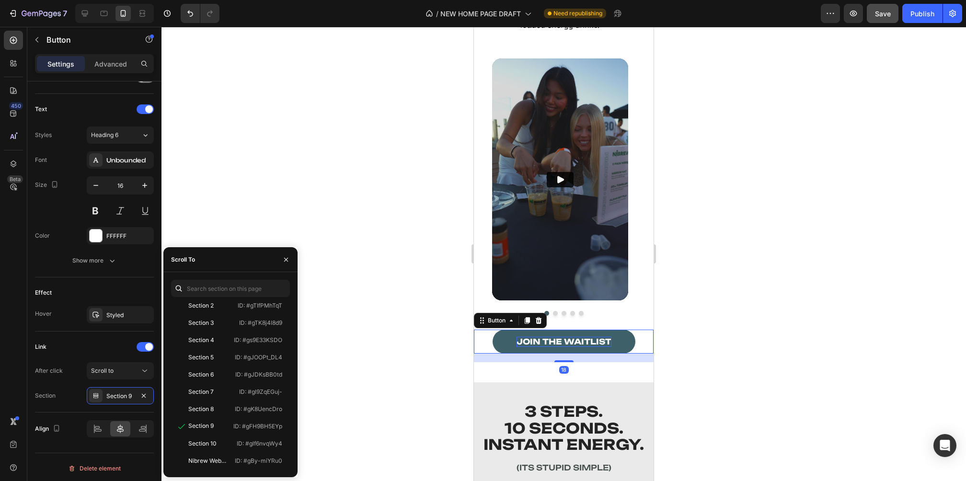
click at [542, 347] on strong "Join the waitlist" at bounding box center [564, 342] width 95 height 10
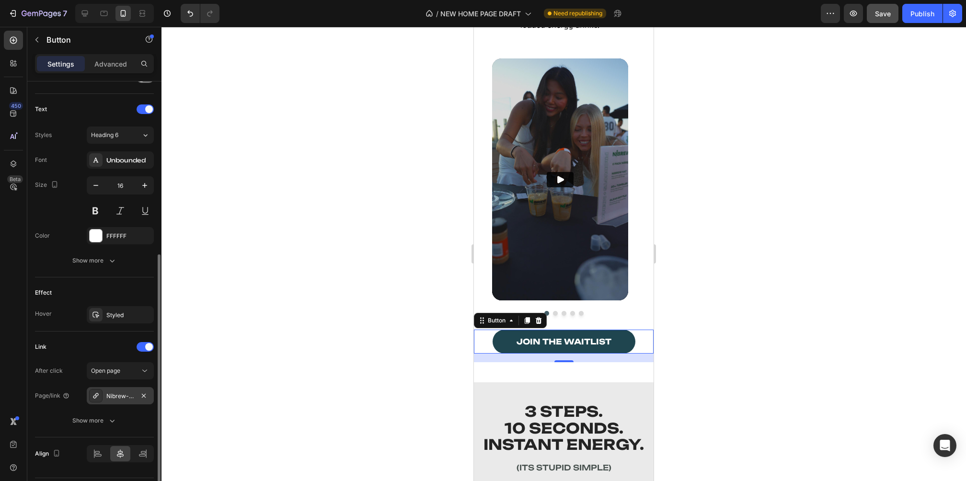
click at [115, 392] on div "Nibrew-limited-drop-bundle-copy" at bounding box center [120, 396] width 28 height 9
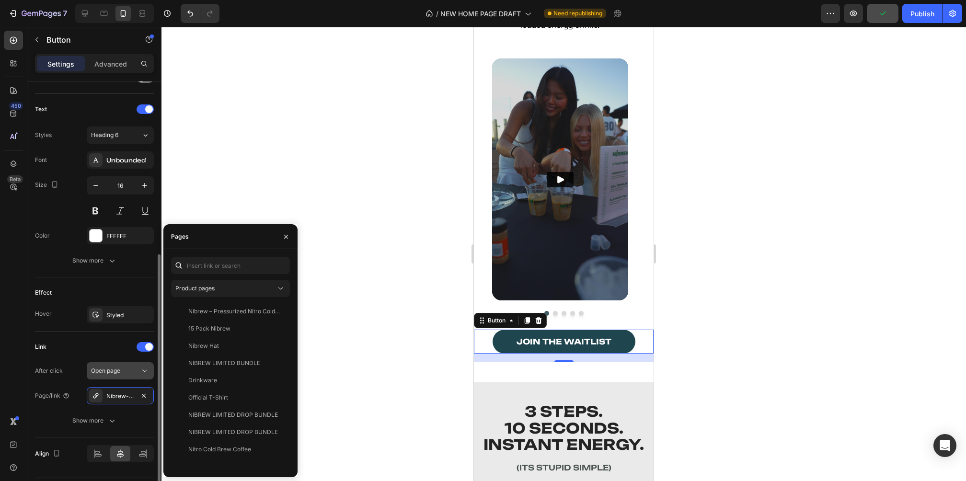
click at [119, 371] on span "Open page" at bounding box center [105, 370] width 29 height 7
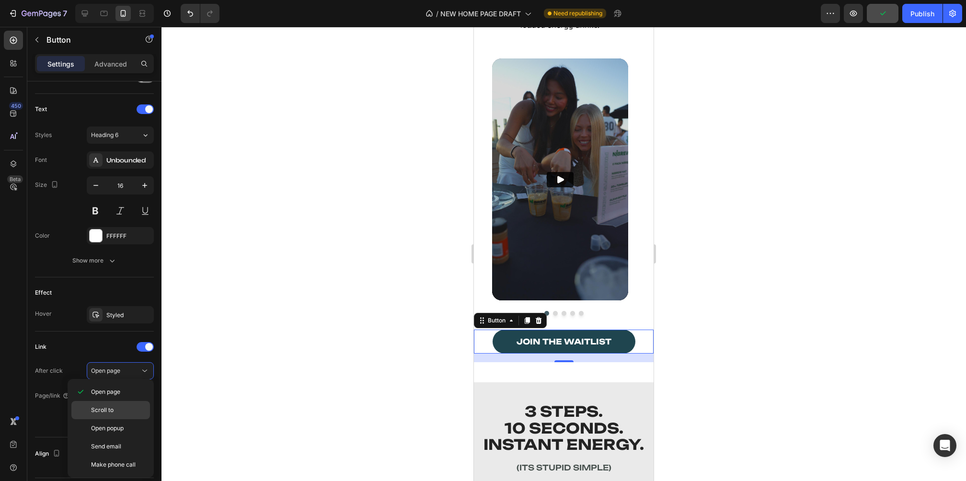
click at [111, 410] on span "Scroll to" at bounding box center [102, 410] width 23 height 9
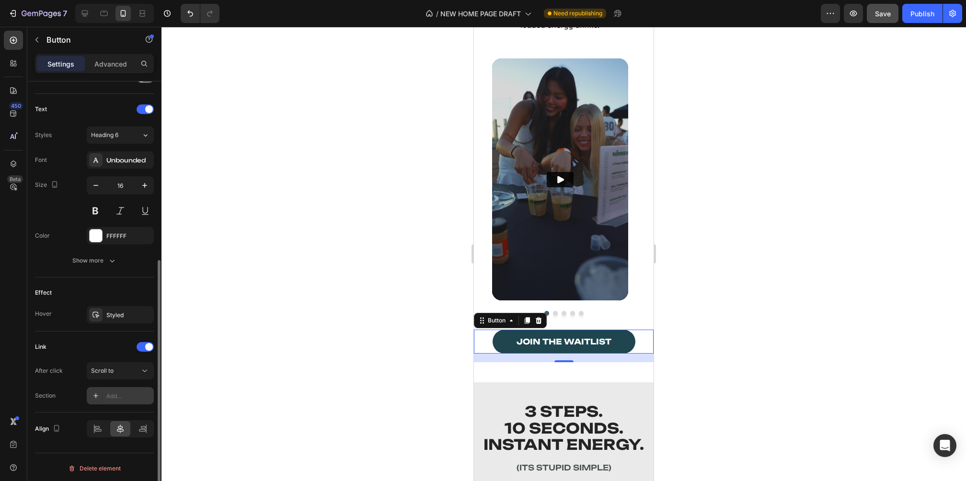
click at [114, 393] on div "Add..." at bounding box center [128, 396] width 45 height 9
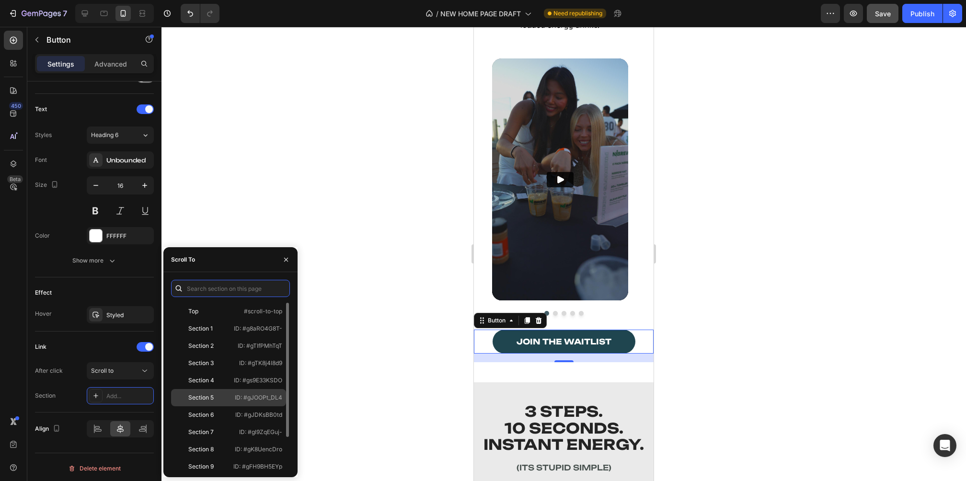
scroll to position [40, 0]
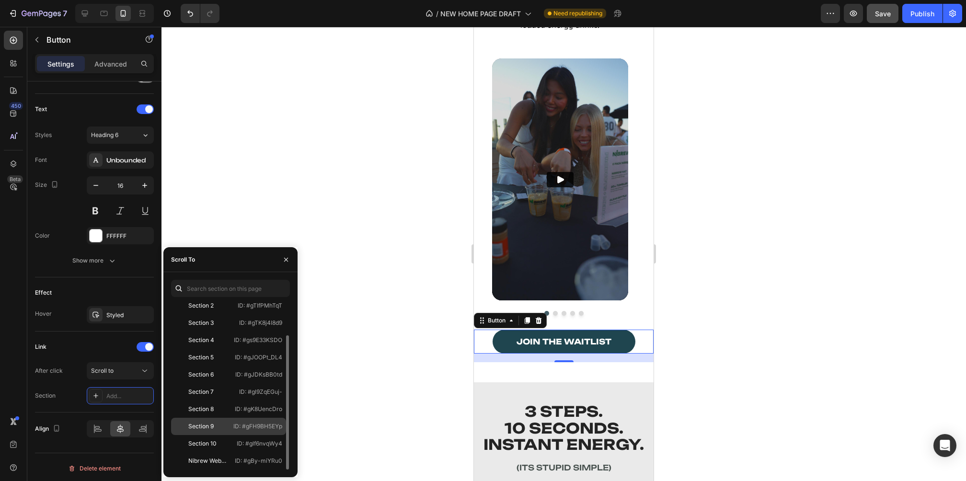
click at [221, 435] on div "Section 9 ID: #gFH9BH5EYp" at bounding box center [228, 443] width 115 height 17
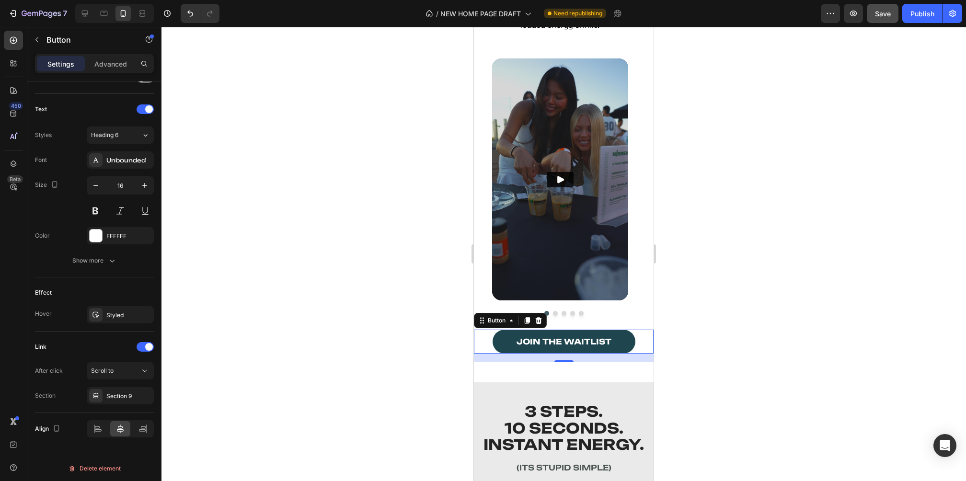
click at [345, 382] on div at bounding box center [564, 254] width 805 height 454
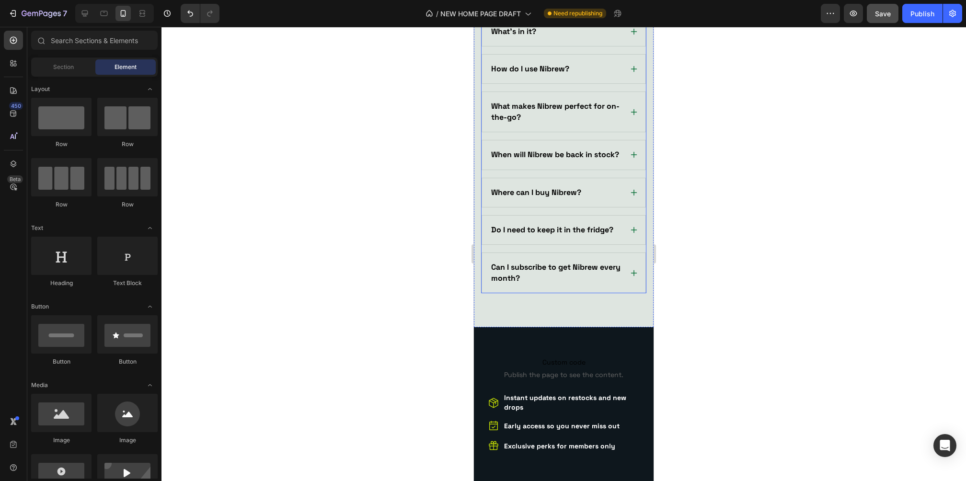
scroll to position [2994, 0]
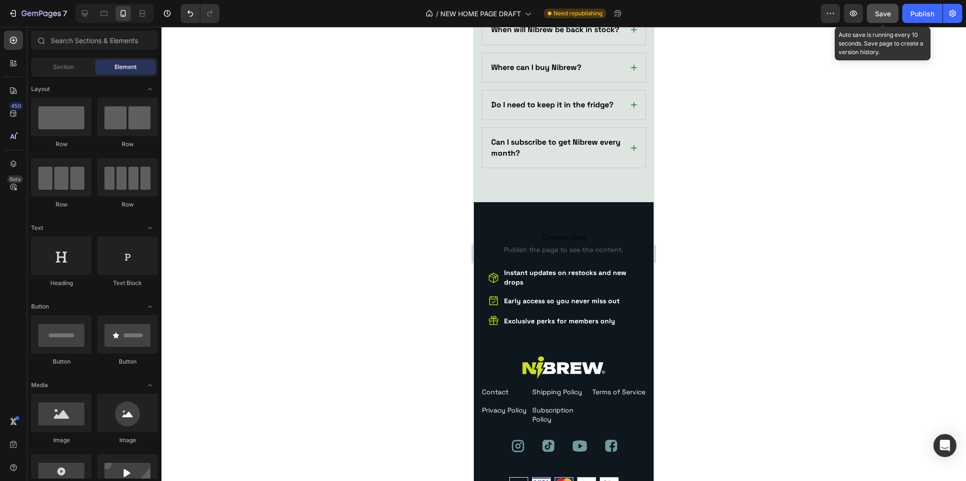
click at [882, 9] on div "Save" at bounding box center [883, 14] width 16 height 10
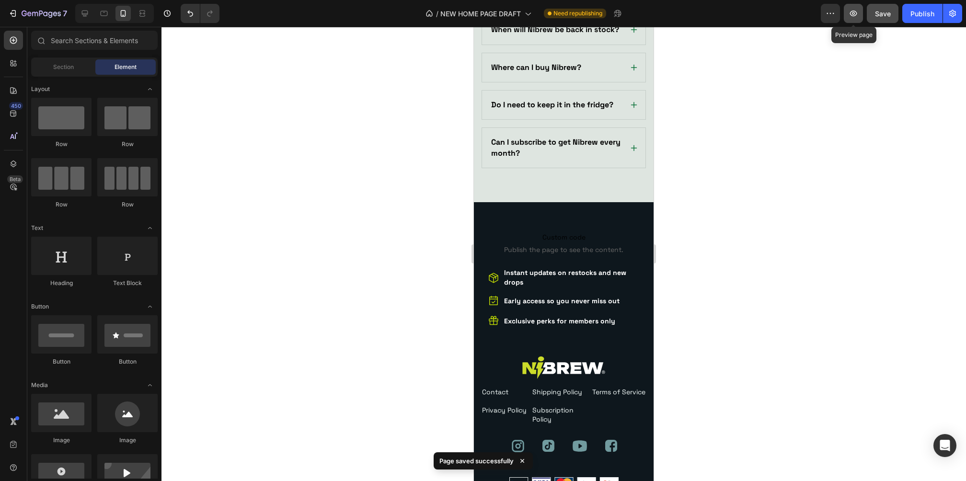
click at [860, 16] on button "button" at bounding box center [853, 13] width 19 height 19
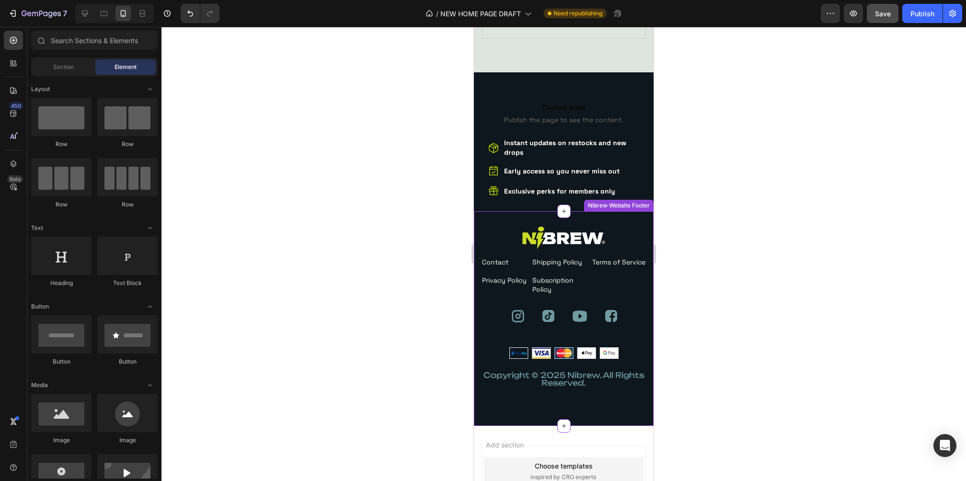
scroll to position [3118, 0]
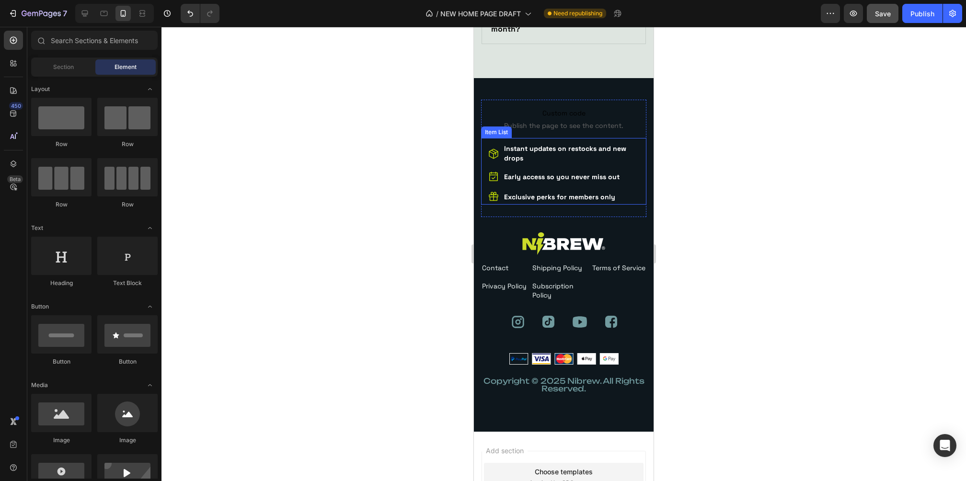
click at [487, 162] on div at bounding box center [493, 153] width 15 height 15
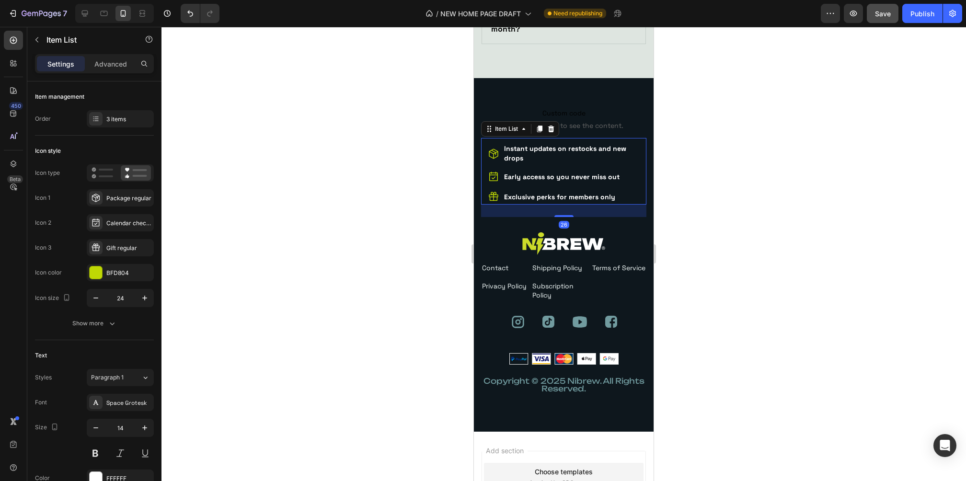
click at [100, 72] on div "Settings Advanced" at bounding box center [94, 63] width 119 height 19
click at [108, 64] on p "Advanced" at bounding box center [110, 64] width 33 height 10
type input "100%"
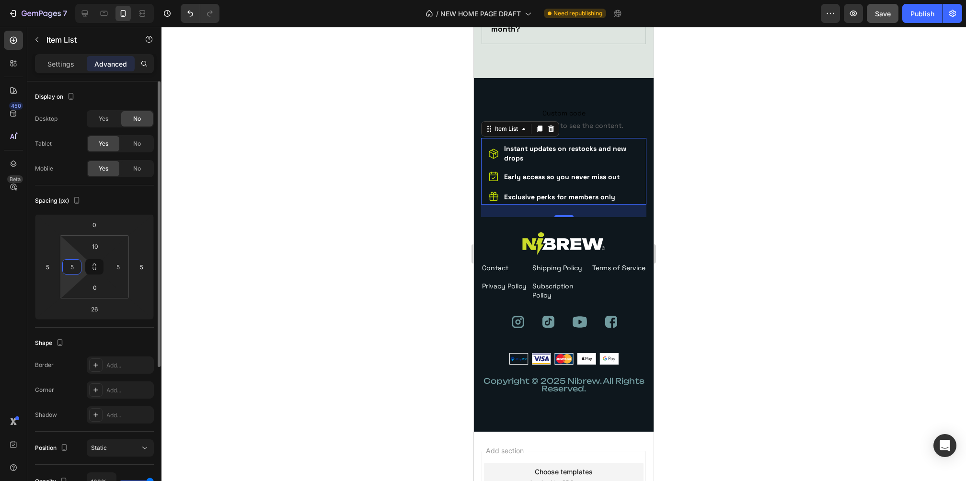
click at [76, 268] on input "5" at bounding box center [72, 267] width 14 height 14
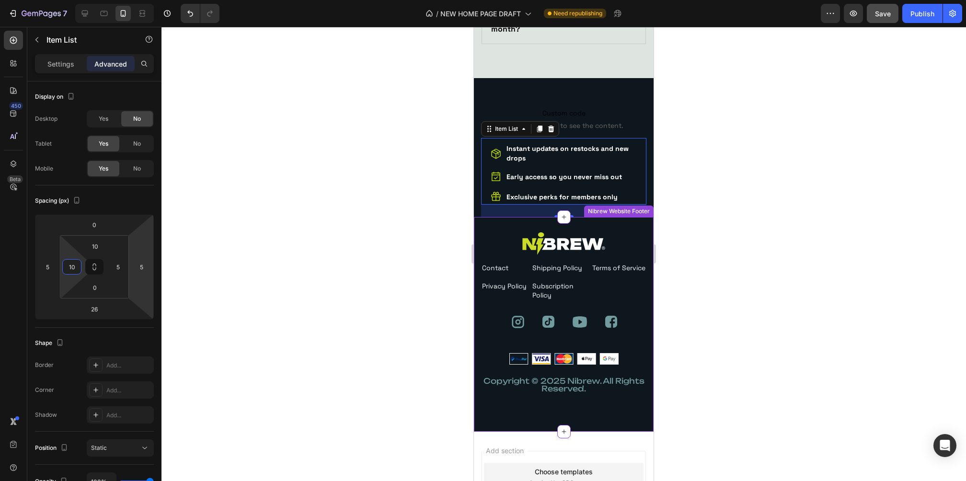
type input "10"
click at [727, 268] on div at bounding box center [564, 254] width 805 height 454
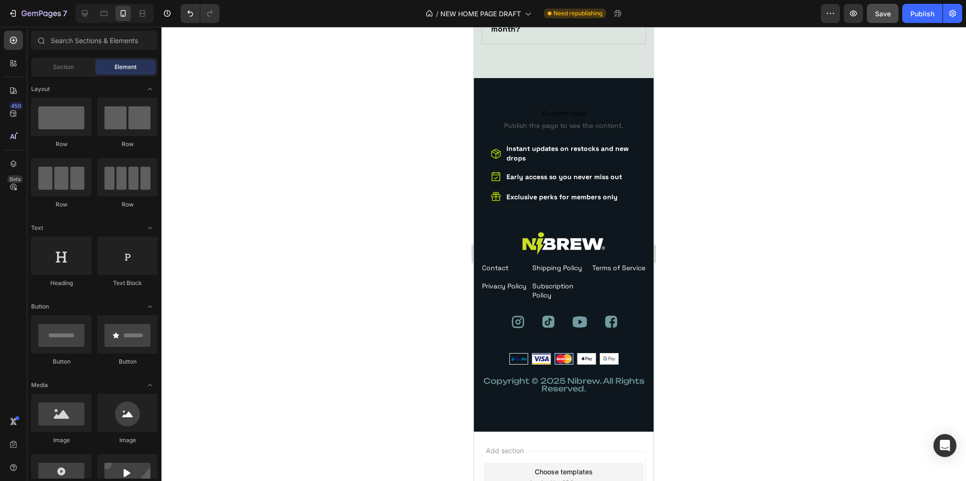
click at [885, 12] on span "Save" at bounding box center [883, 14] width 16 height 8
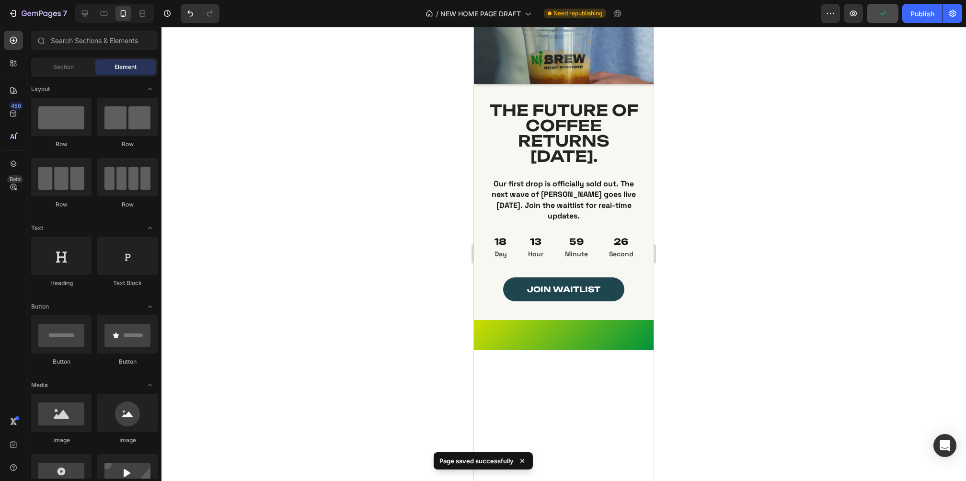
scroll to position [0, 0]
